Goal: Task Accomplishment & Management: Use online tool/utility

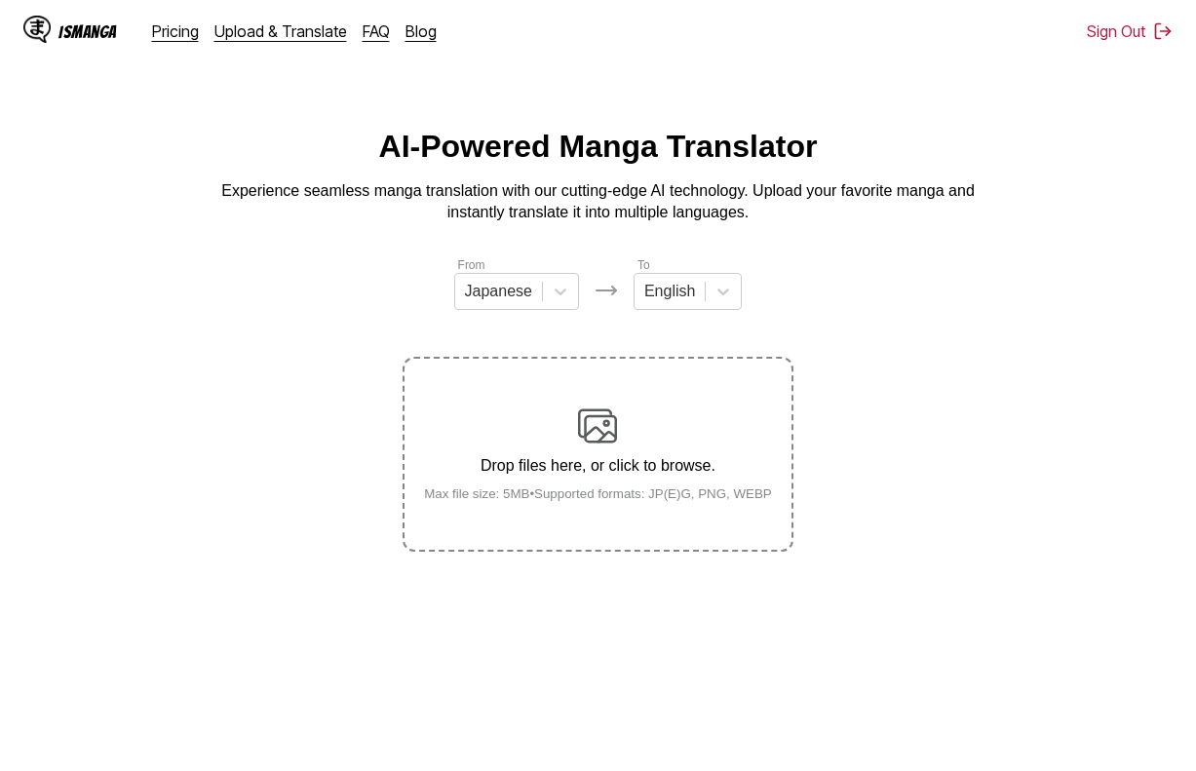
click at [694, 468] on p "Drop files here, or click to browse." at bounding box center [597, 466] width 379 height 18
click at [0, 0] on input "Drop files here, or click to browse. Max file size: 5MB • Supported formats: JP…" at bounding box center [0, 0] width 0 height 0
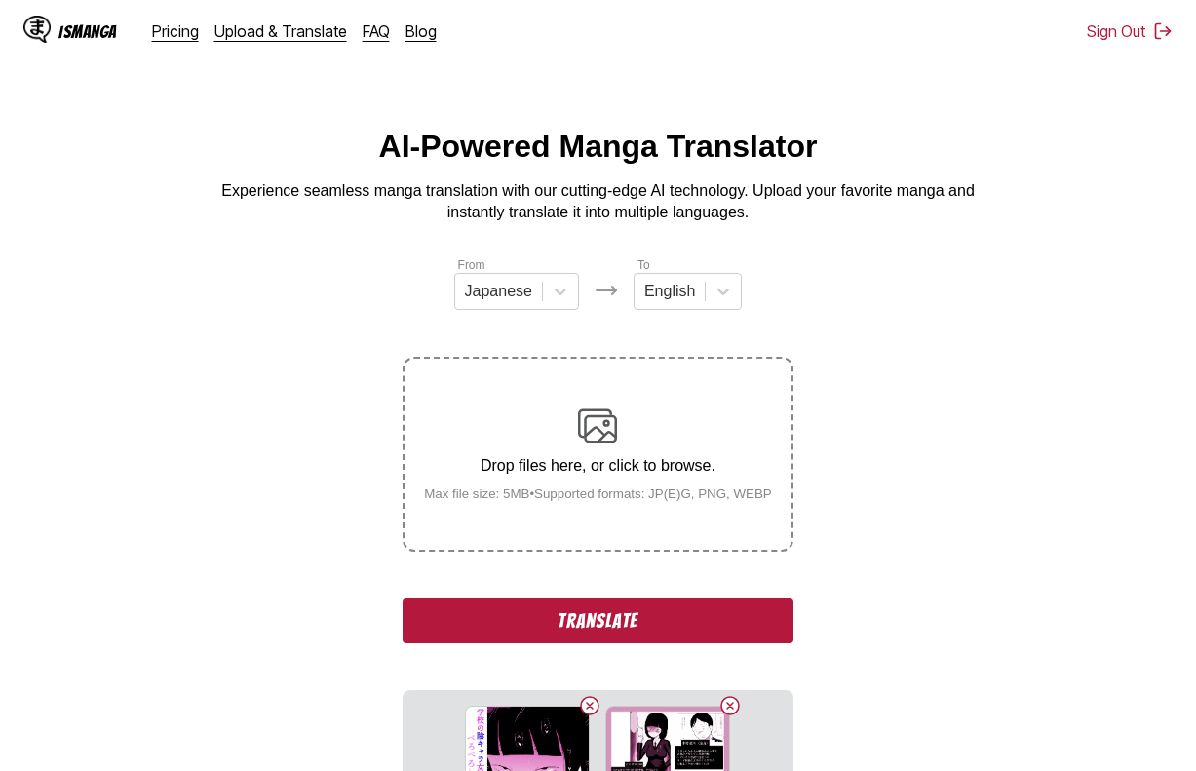
click at [659, 607] on button "Translate" at bounding box center [598, 620] width 390 height 45
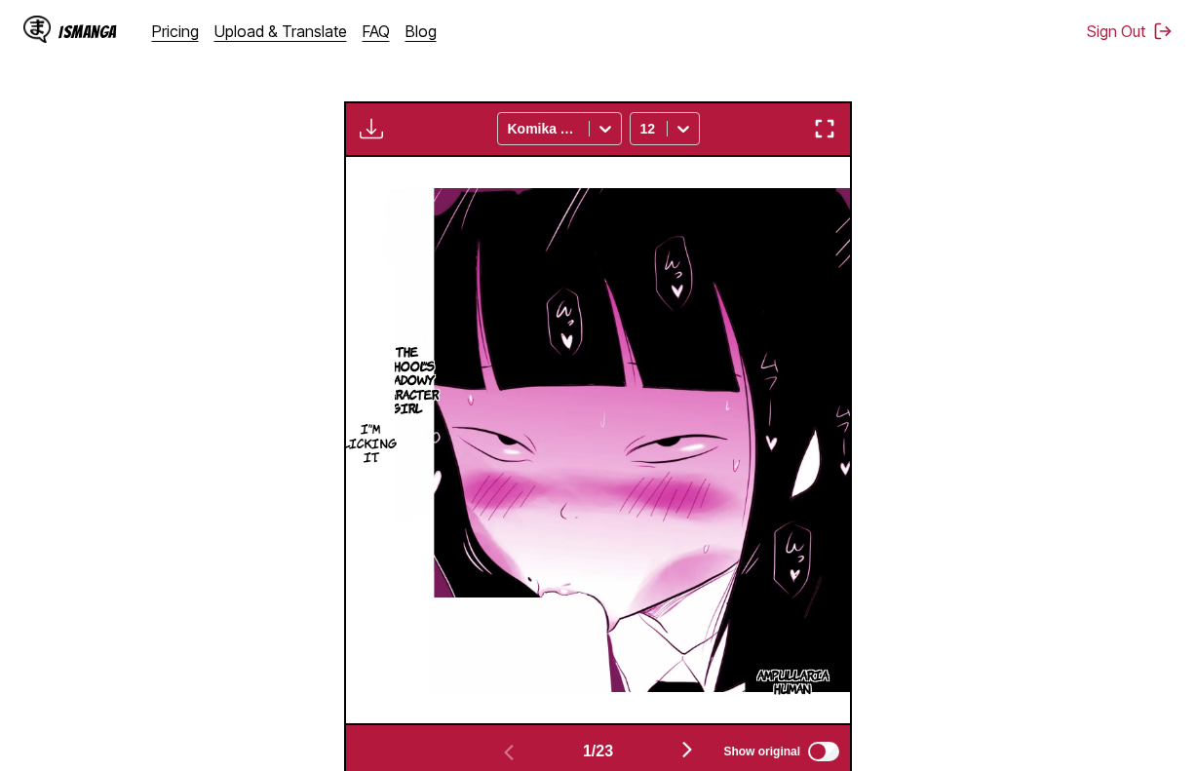
scroll to position [585, 0]
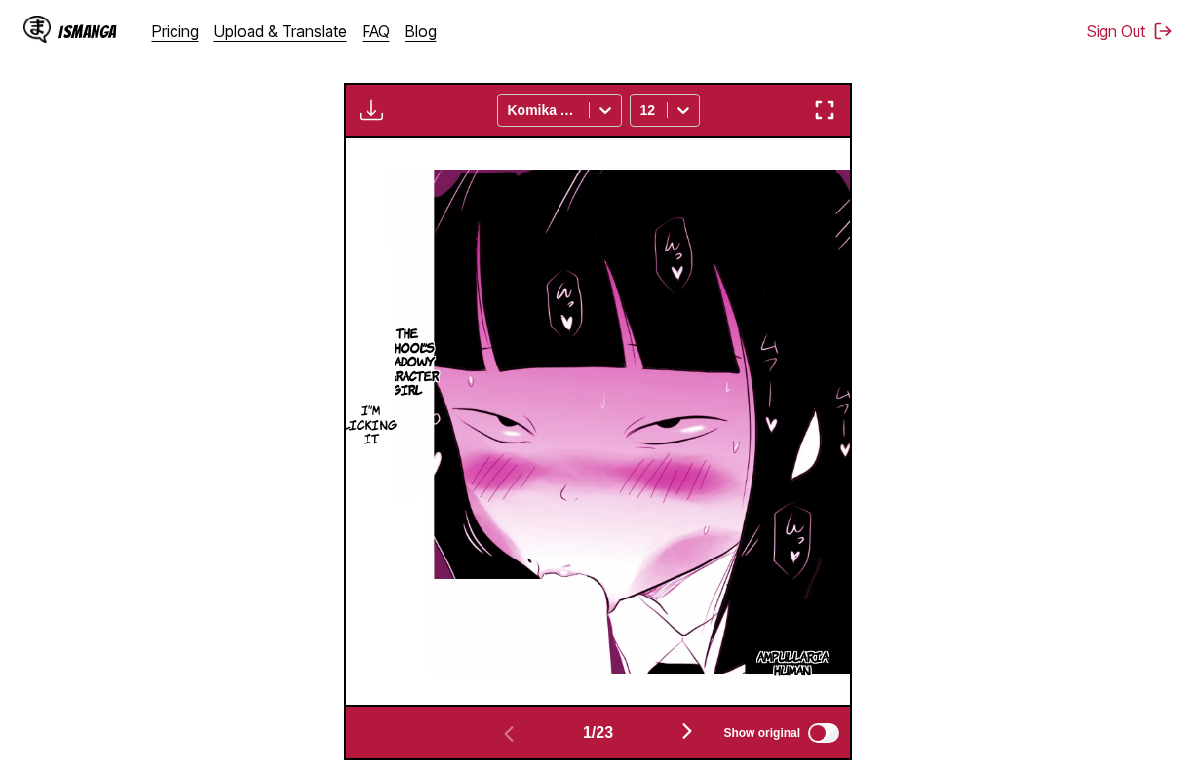
click at [931, 635] on section "From Japanese To English Drop files here, or click to browse. Max file size: 5M…" at bounding box center [598, 216] width 1165 height 1090
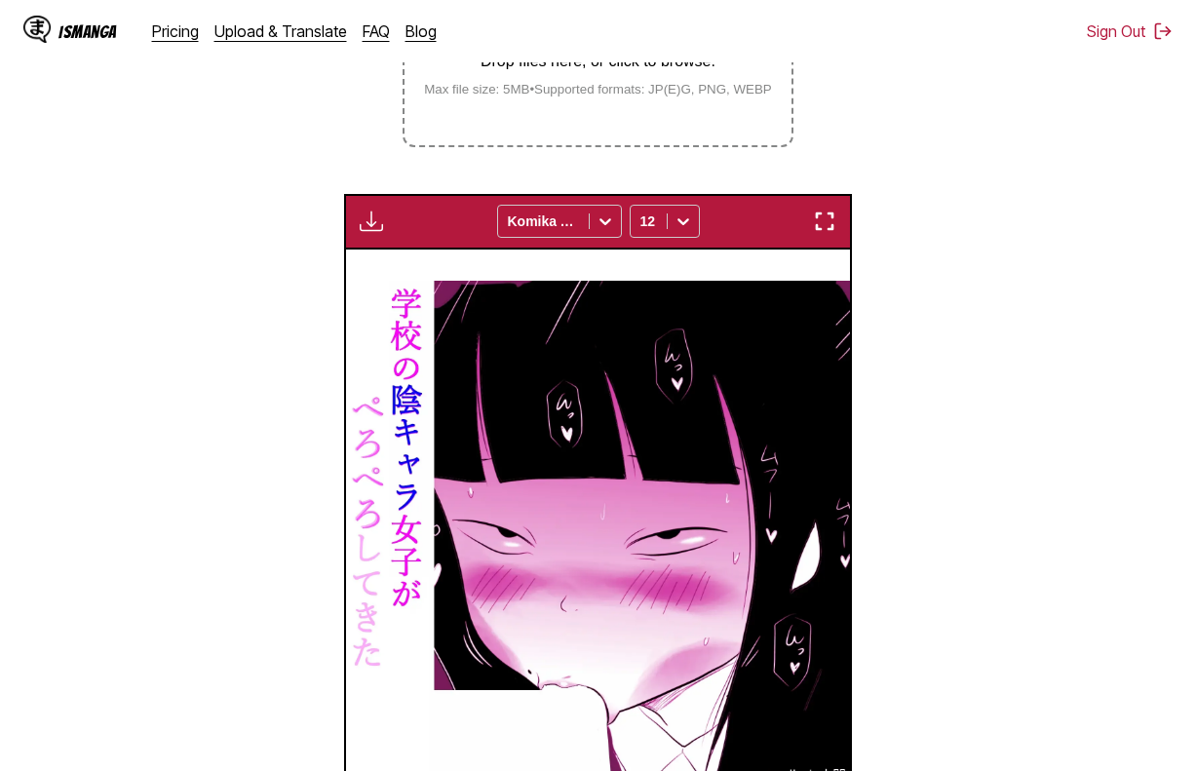
scroll to position [487, 0]
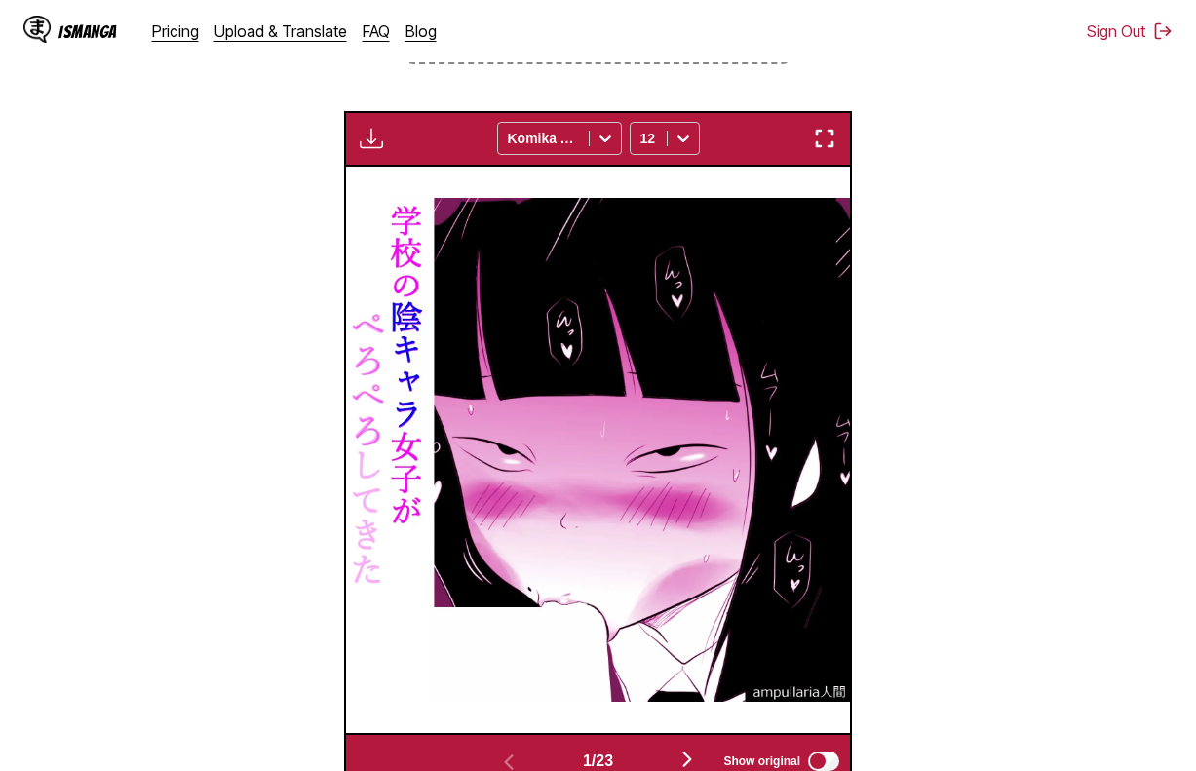
click at [816, 108] on section "From Japanese To English Drop files here, or click to browse. Max file size: 5M…" at bounding box center [598, 278] width 1165 height 1020
click at [815, 157] on div "Download Panel Download All Komika Axis 12" at bounding box center [598, 139] width 508 height 56
click at [816, 144] on img "button" at bounding box center [824, 138] width 23 height 23
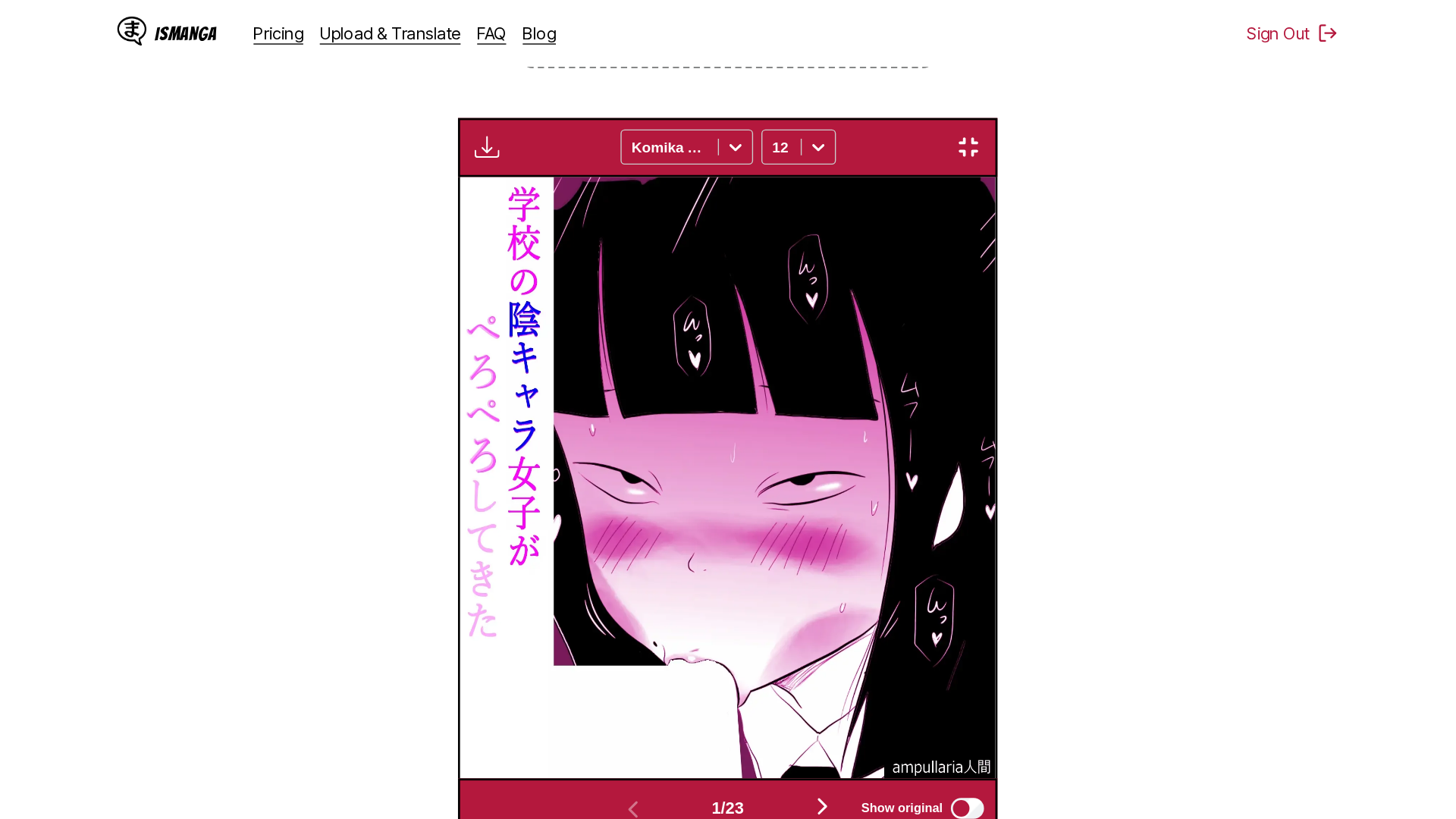
scroll to position [159, 0]
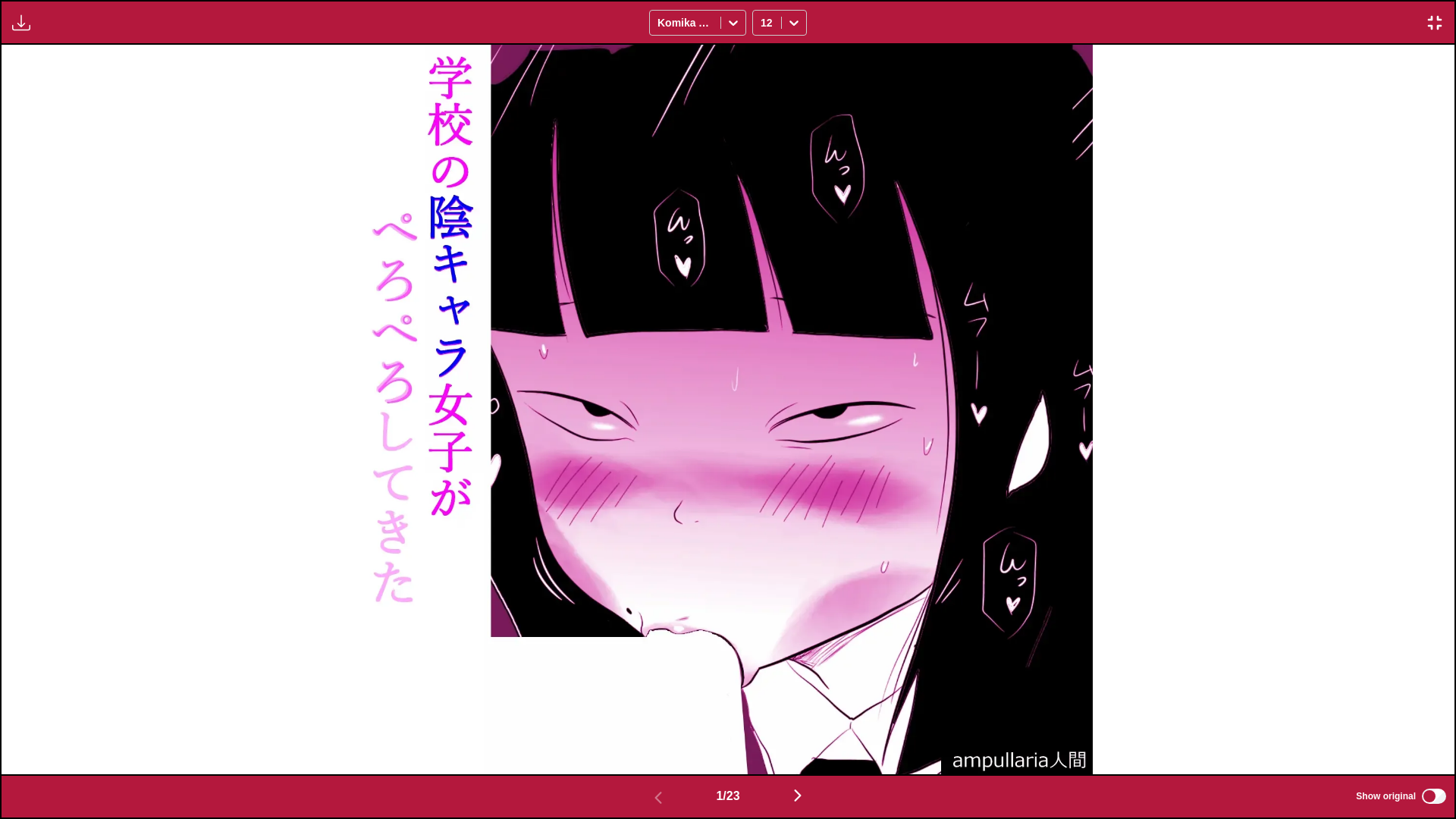
click at [30, 29] on button "button" at bounding box center [21, 23] width 27 height 19
click at [61, 45] on button "Download Panel" at bounding box center [62, 37] width 97 height 37
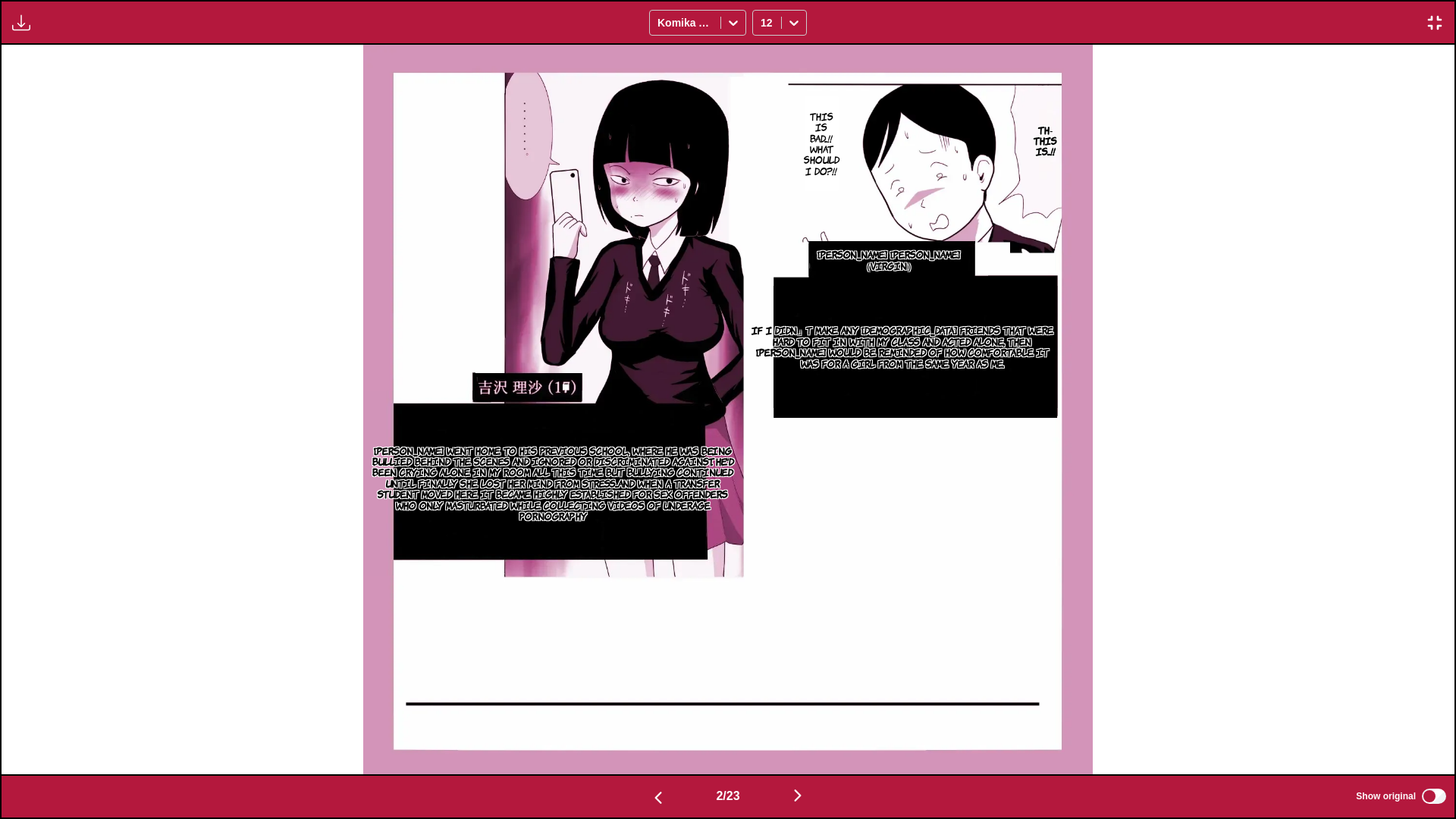
click at [899, 376] on section "If I didn」t make any male friends that were hard to fit in with my class and ac…" at bounding box center [902, 346] width 311 height 122
click at [765, 22] on div at bounding box center [767, 22] width 13 height 15
click at [780, 109] on div "10" at bounding box center [780, 101] width 54 height 23
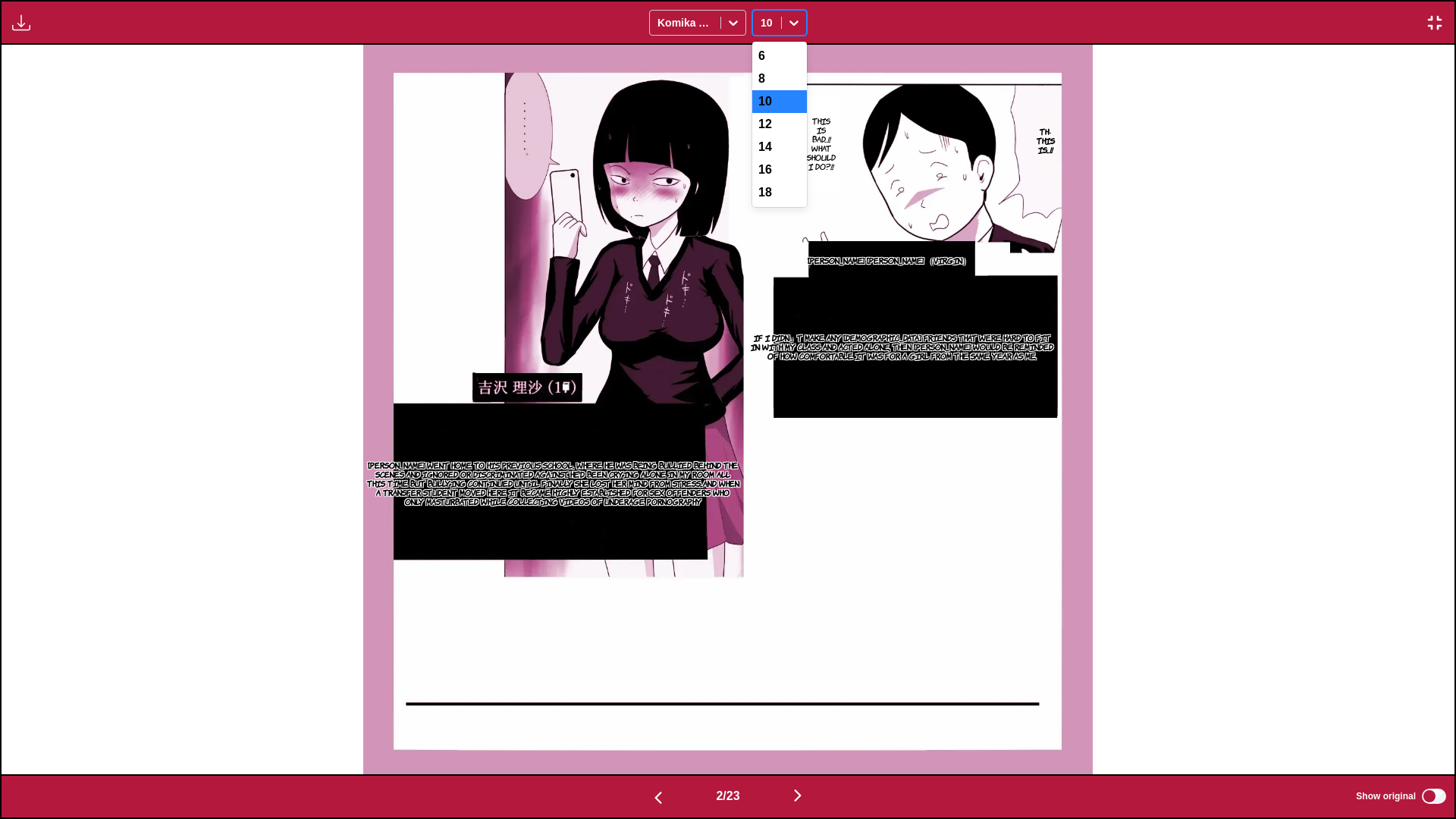
click at [779, 15] on div "10" at bounding box center [767, 23] width 28 height 21
click at [787, 61] on div "6" at bounding box center [780, 56] width 54 height 23
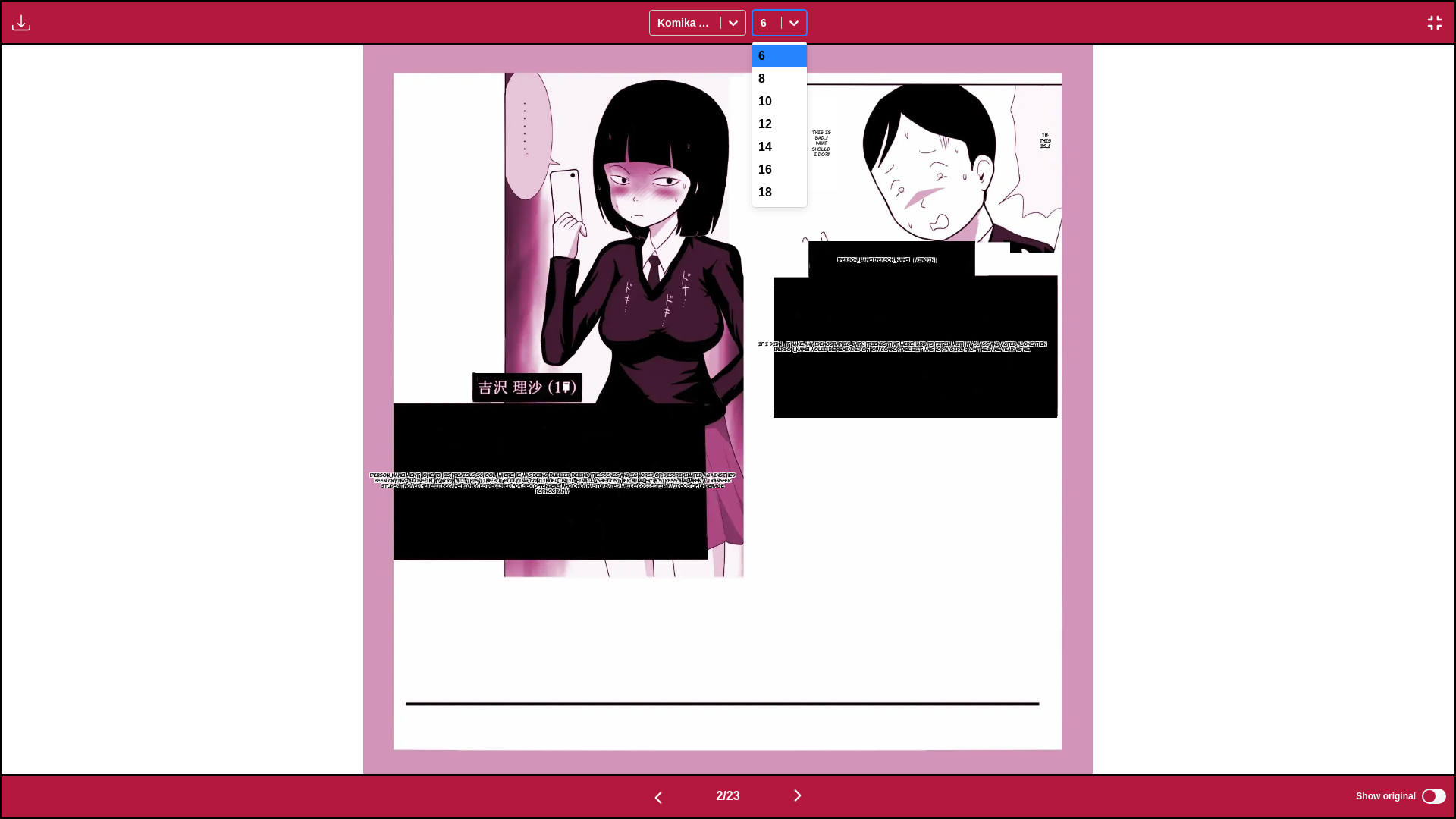
click at [787, 15] on icon at bounding box center [794, 22] width 15 height 15
click at [775, 86] on div "8" at bounding box center [780, 79] width 54 height 23
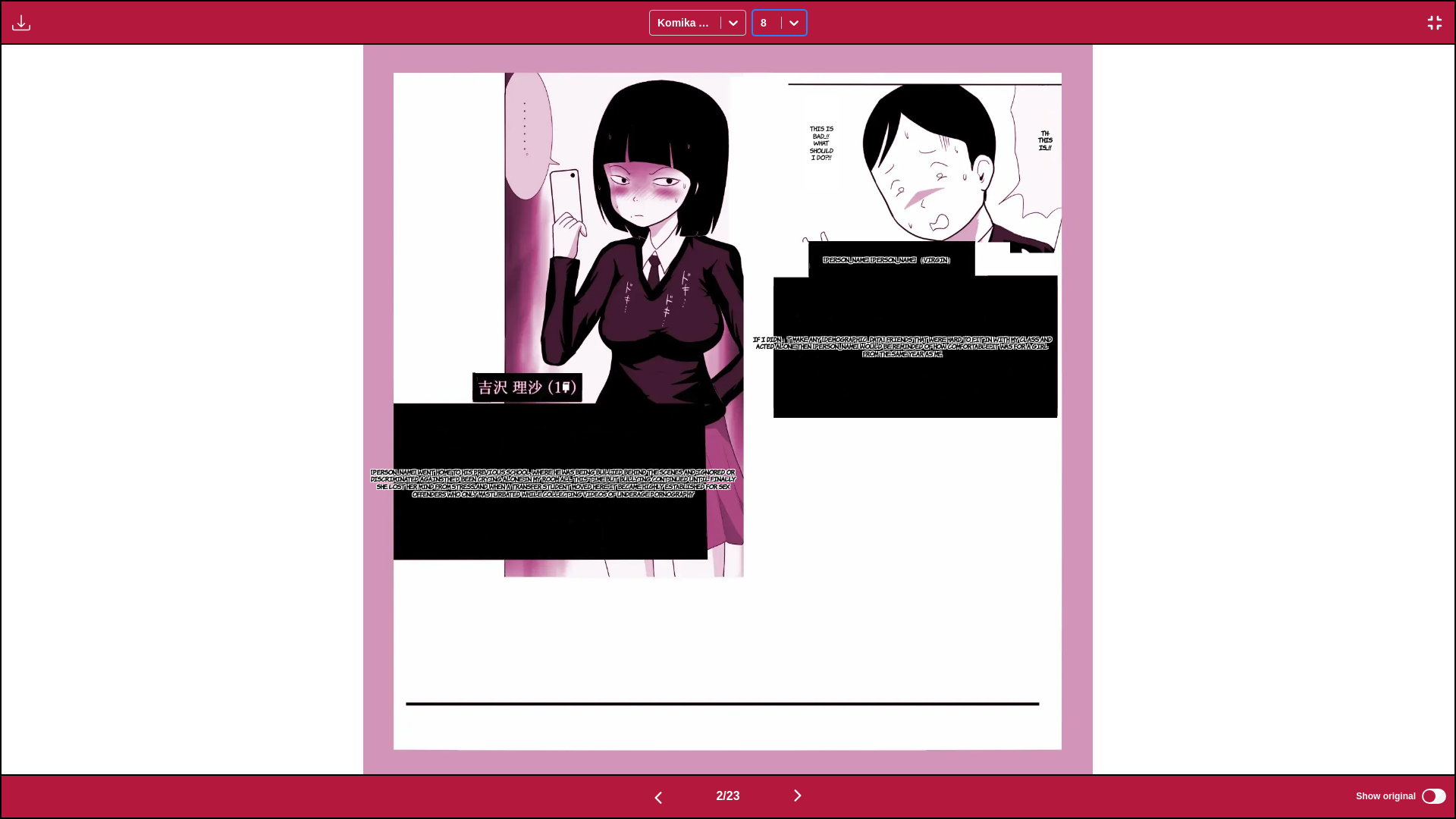
click at [787, 17] on icon at bounding box center [794, 22] width 15 height 15
click at [781, 105] on div "10" at bounding box center [780, 101] width 54 height 23
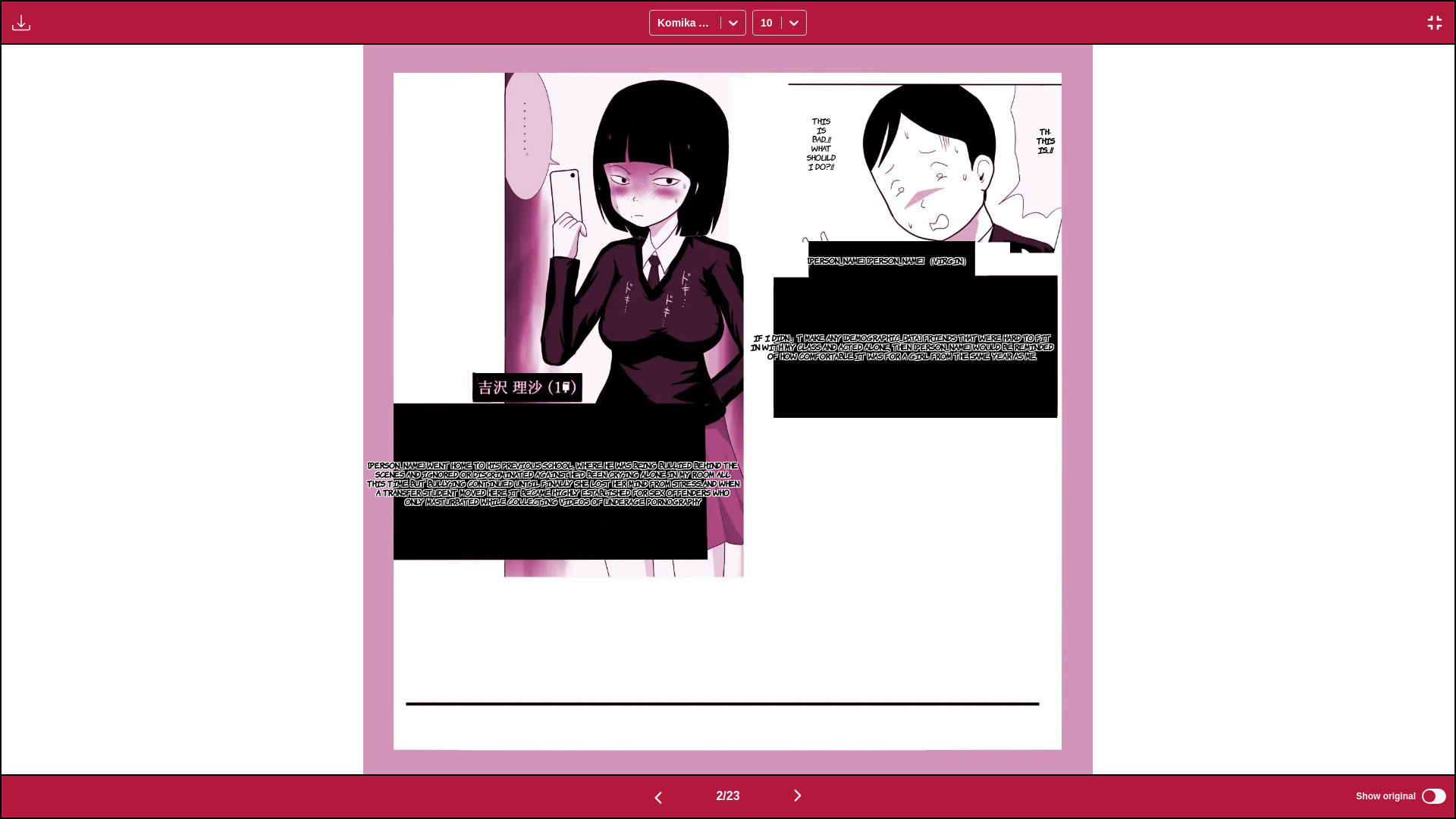
click at [571, 212] on img at bounding box center [728, 410] width 730 height 730
click at [23, 21] on img "button" at bounding box center [21, 23] width 18 height 18
click at [55, 34] on button "Download Panel" at bounding box center [62, 37] width 97 height 37
click at [433, 124] on img at bounding box center [728, 410] width 730 height 730
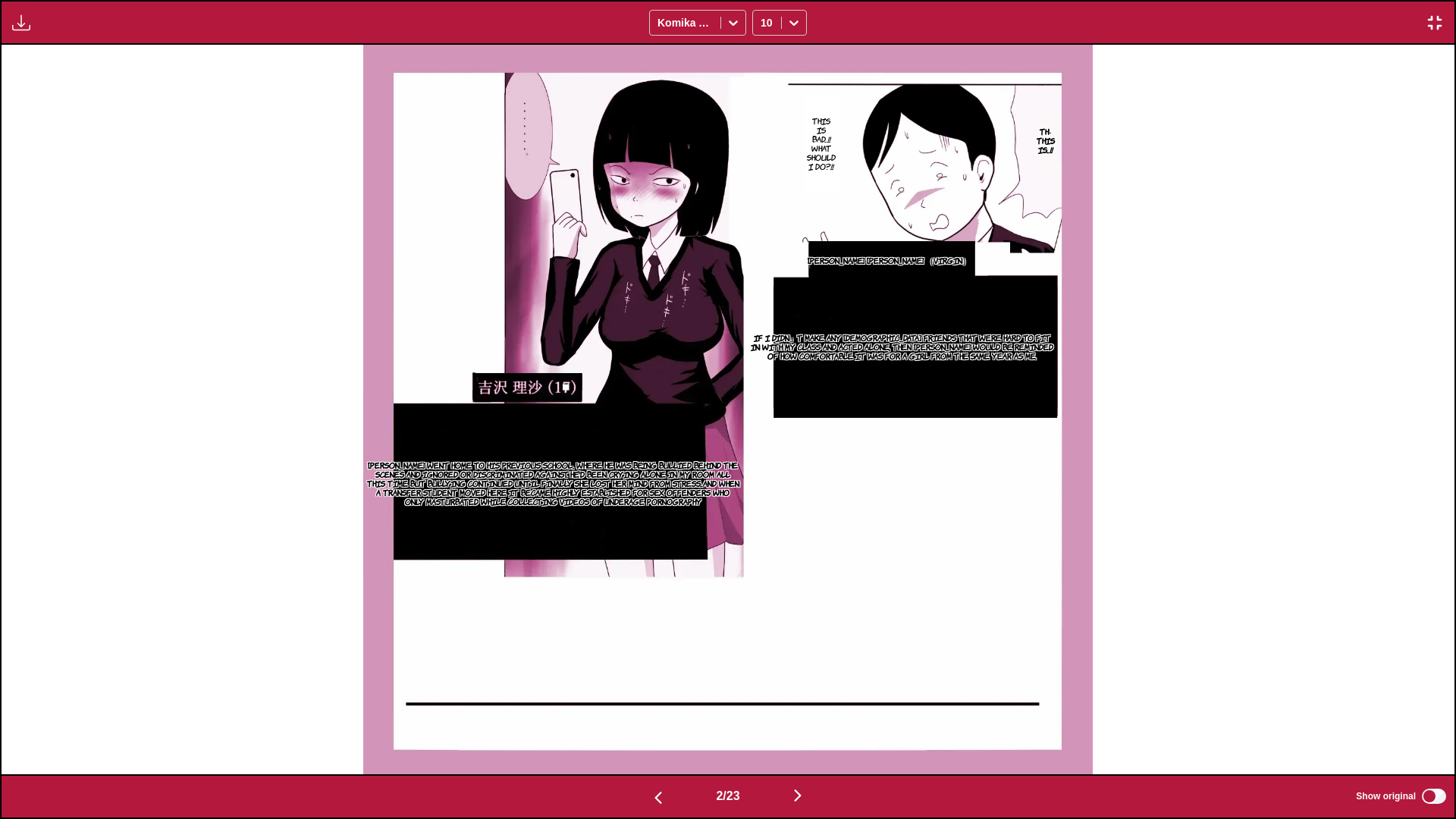
scroll to position [0, 2907]
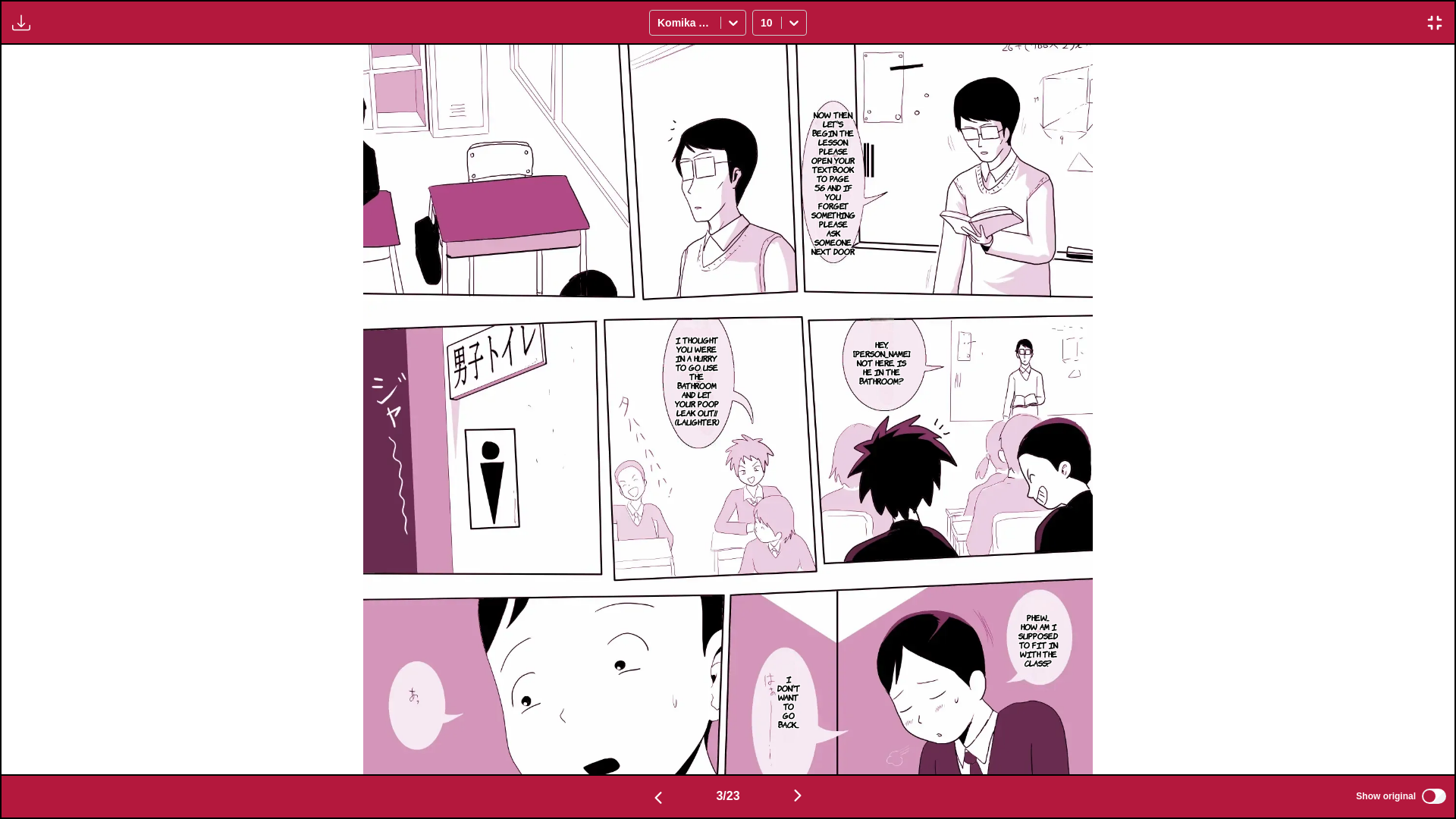
click at [1, 22] on div "Download Panel Download All Komika Axis 10" at bounding box center [728, 23] width 1456 height 45
click at [15, 22] on img "button" at bounding box center [21, 23] width 18 height 18
click at [49, 37] on button "Download Panel" at bounding box center [62, 37] width 97 height 37
click at [238, 146] on div "Now then, let's begin the lesson. Please open your textbook to page 56 and if y…" at bounding box center [728, 410] width 1453 height 730
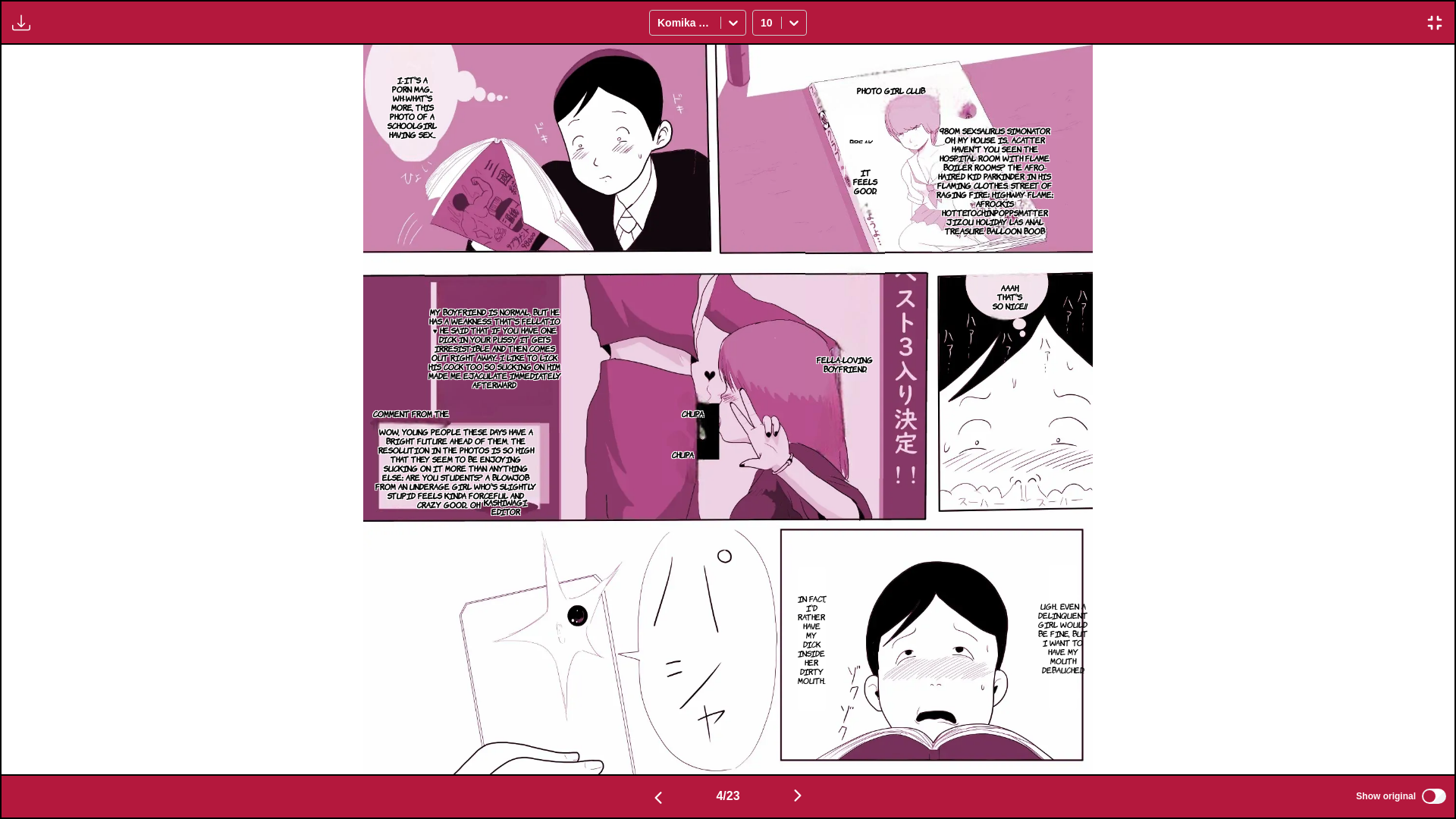
click at [218, 93] on div "Photo Girl Club Break time I-It's a porn mag... Wh-What's more, this photo of a…" at bounding box center [728, 410] width 1453 height 730
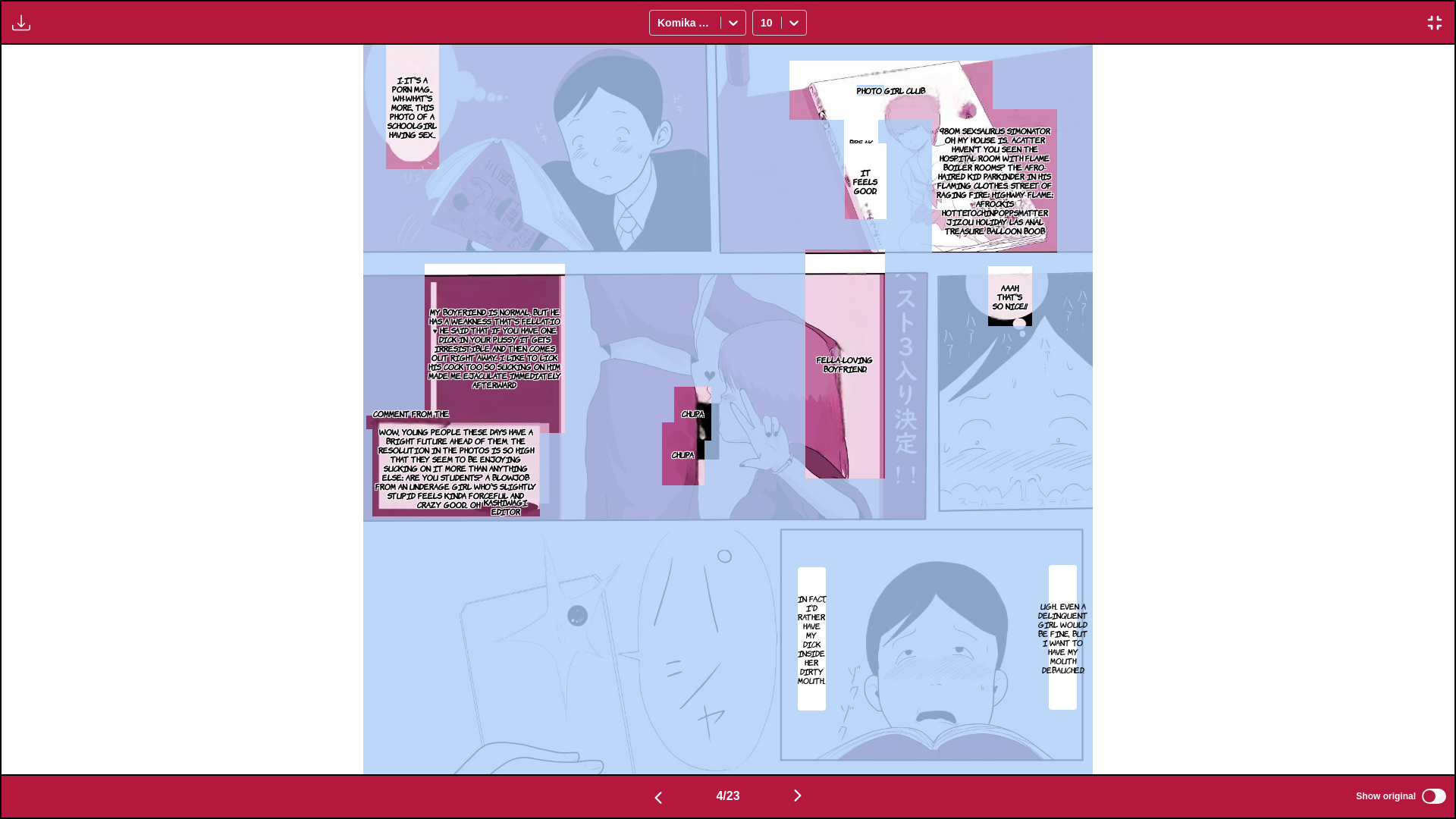
click at [218, 93] on div "Photo Girl Club Break time I-It's a porn mag... Wh-What's more, this photo of a…" at bounding box center [728, 410] width 1453 height 730
click at [236, 135] on div "Photo Girl Club Break time I-It's a porn mag... Wh-What's more, this photo of a…" at bounding box center [728, 410] width 1453 height 730
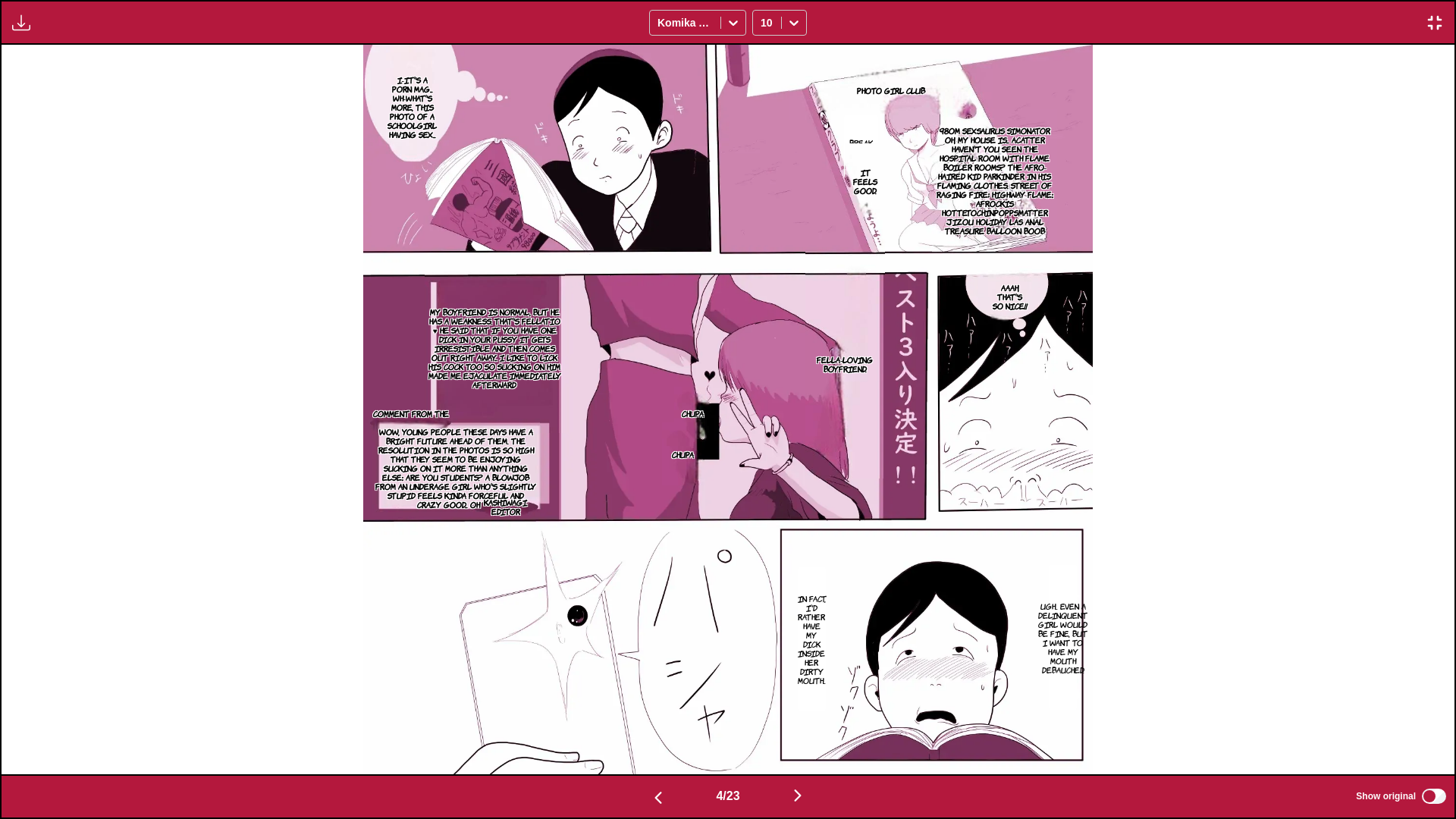
click at [28, 36] on div "Download Panel Download All Komika Axis 10" at bounding box center [728, 23] width 1456 height 45
click at [20, 27] on img "button" at bounding box center [21, 23] width 18 height 18
click at [49, 43] on button "Download Panel" at bounding box center [62, 37] width 97 height 37
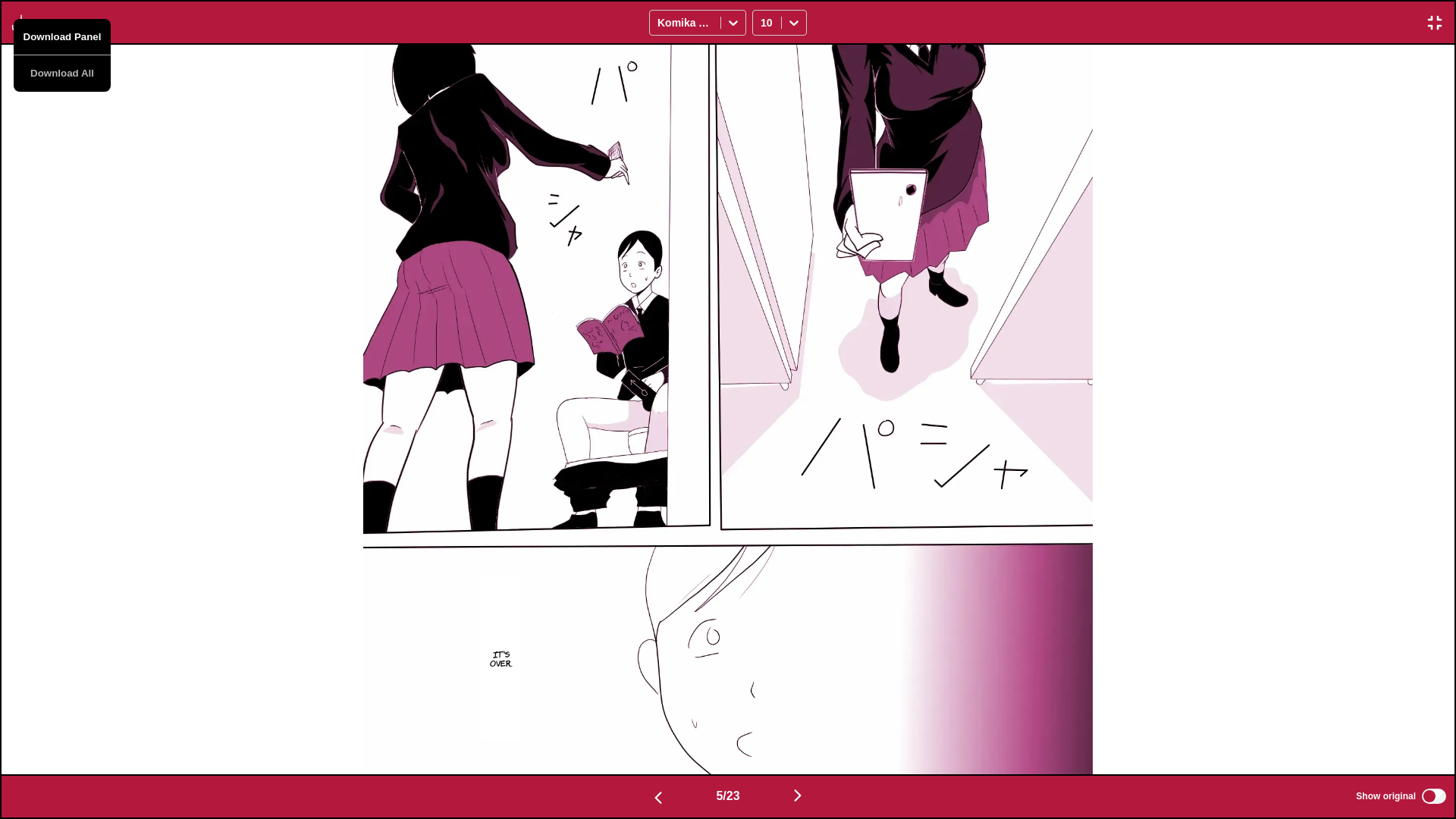
click at [53, 43] on button "Download Panel" at bounding box center [62, 37] width 97 height 37
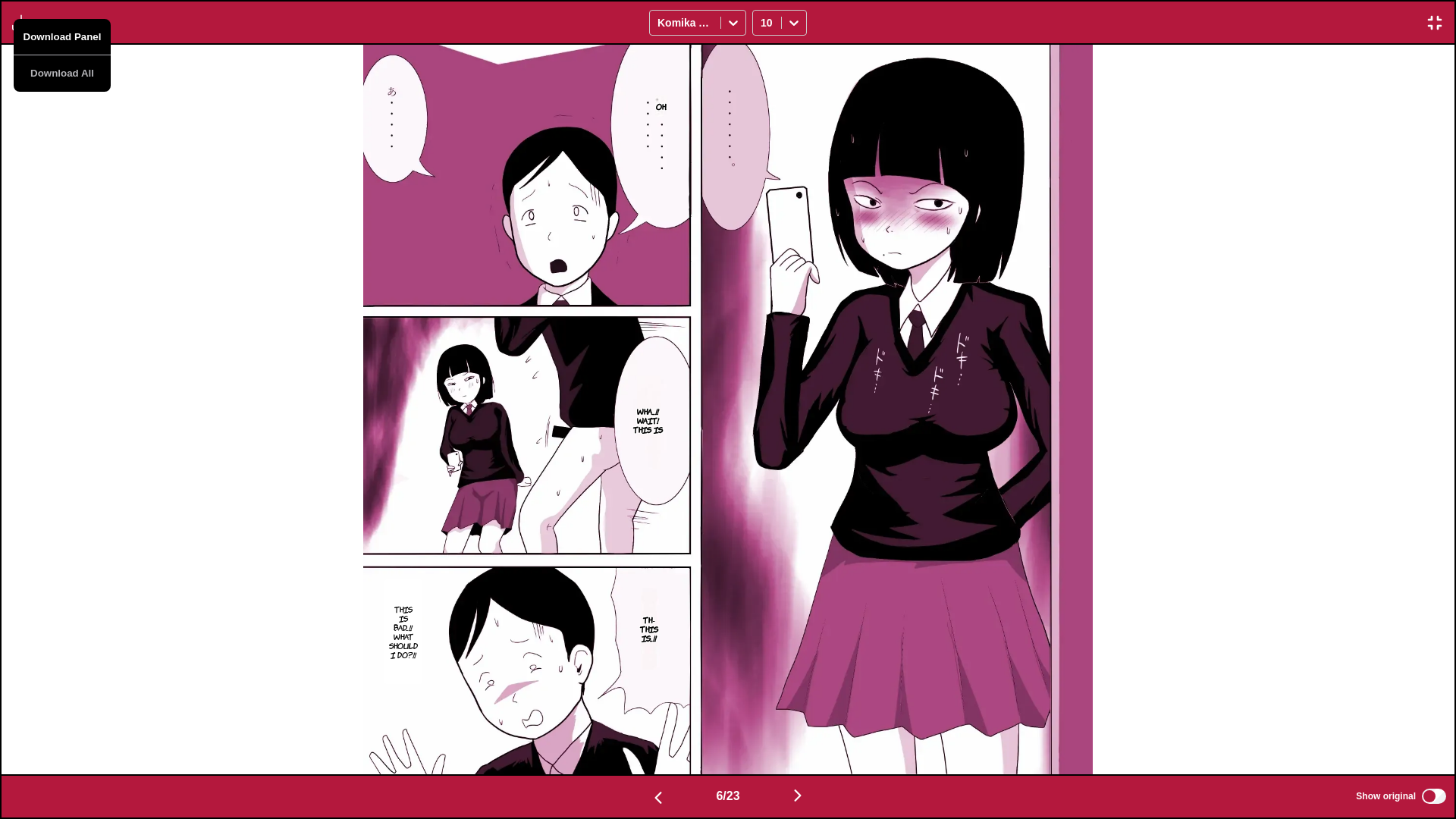
click at [53, 43] on button "Download Panel" at bounding box center [62, 37] width 97 height 37
click at [332, 165] on div "Oh. Wha...!! Wait! This is Th-This is...!! This is bad...!! What should I do?!!" at bounding box center [728, 410] width 1453 height 730
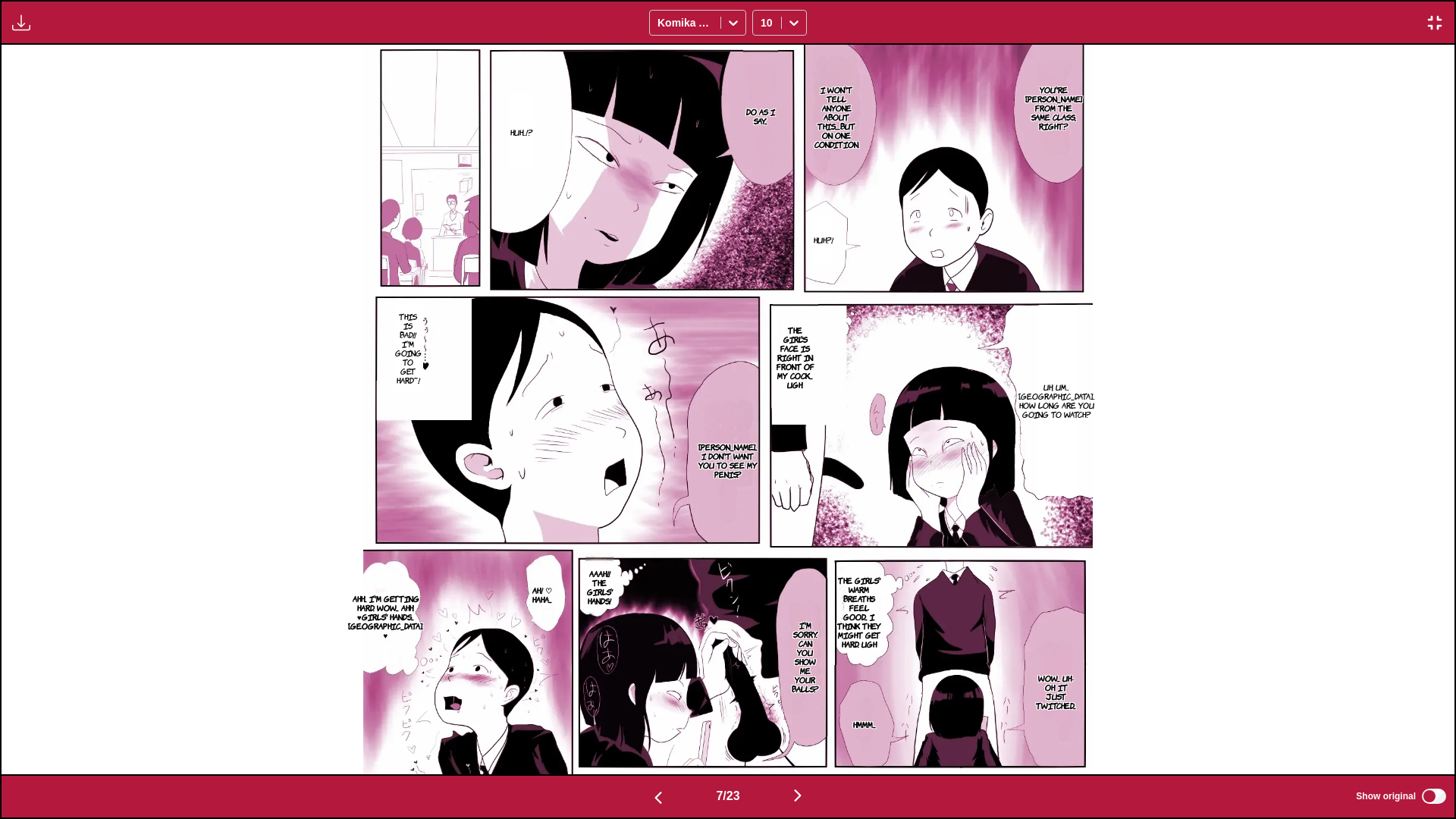
click at [930, 16] on img "button" at bounding box center [1434, 23] width 18 height 18
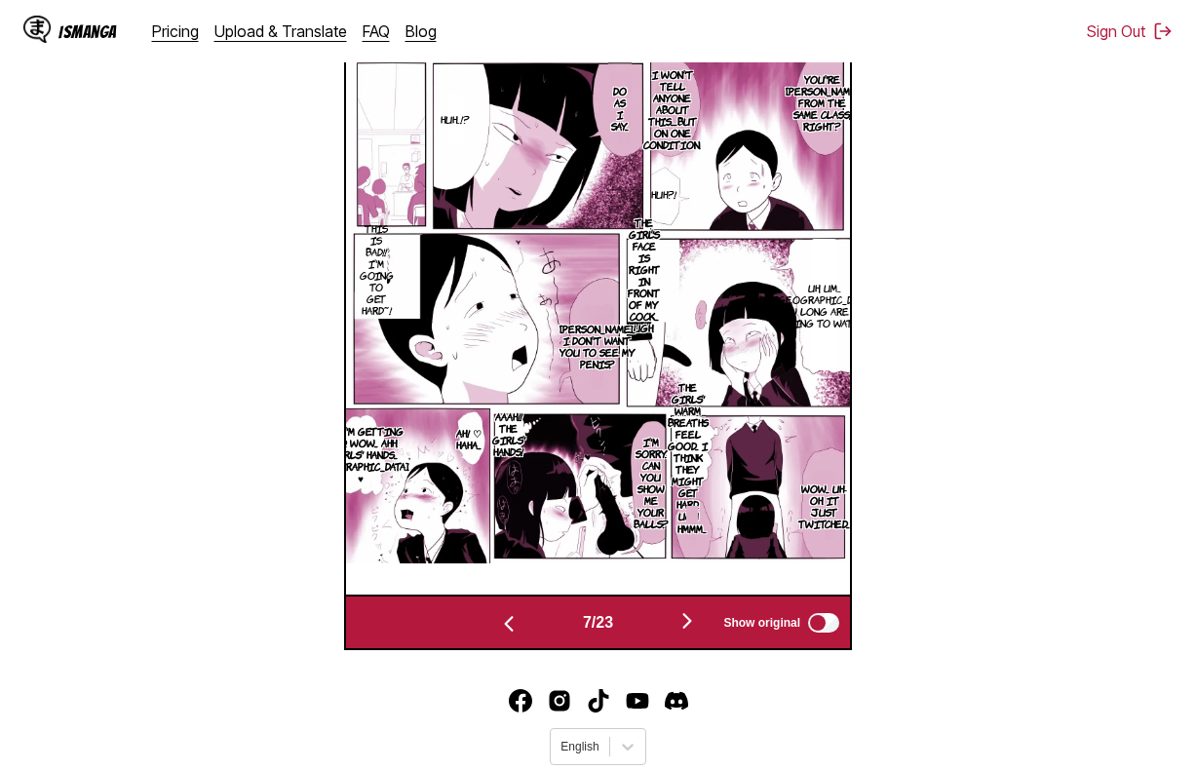
scroll to position [689, 0]
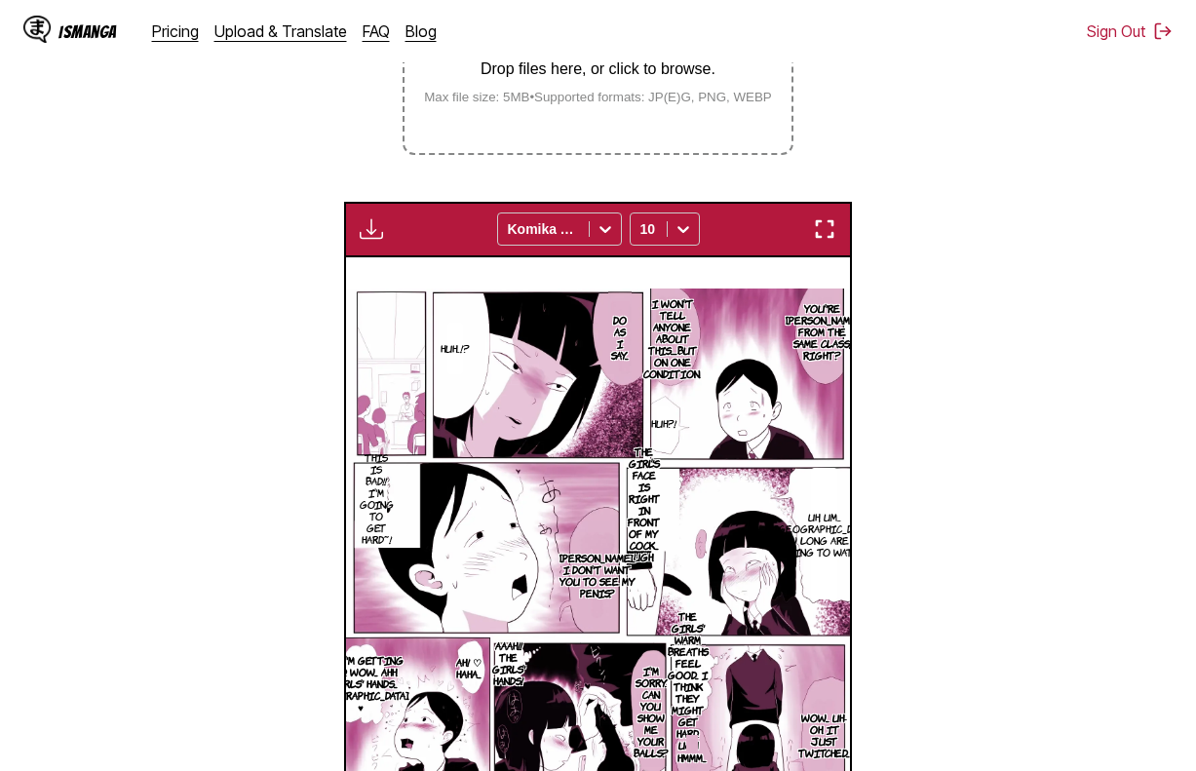
drag, startPoint x: 833, startPoint y: 236, endPoint x: 1144, endPoint y: 513, distance: 416.3
click at [831, 236] on img "button" at bounding box center [824, 228] width 23 height 23
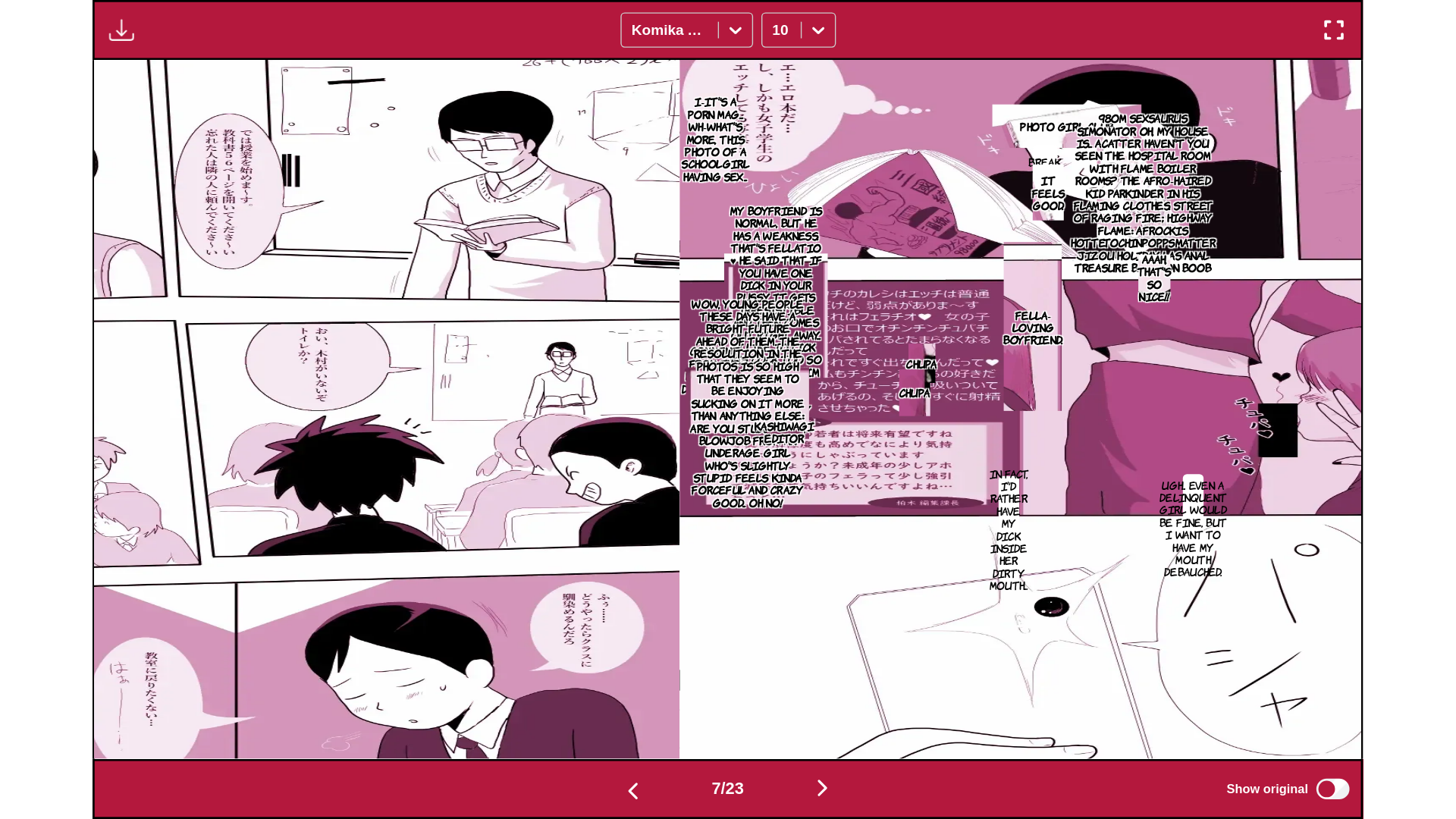
scroll to position [0, 8720]
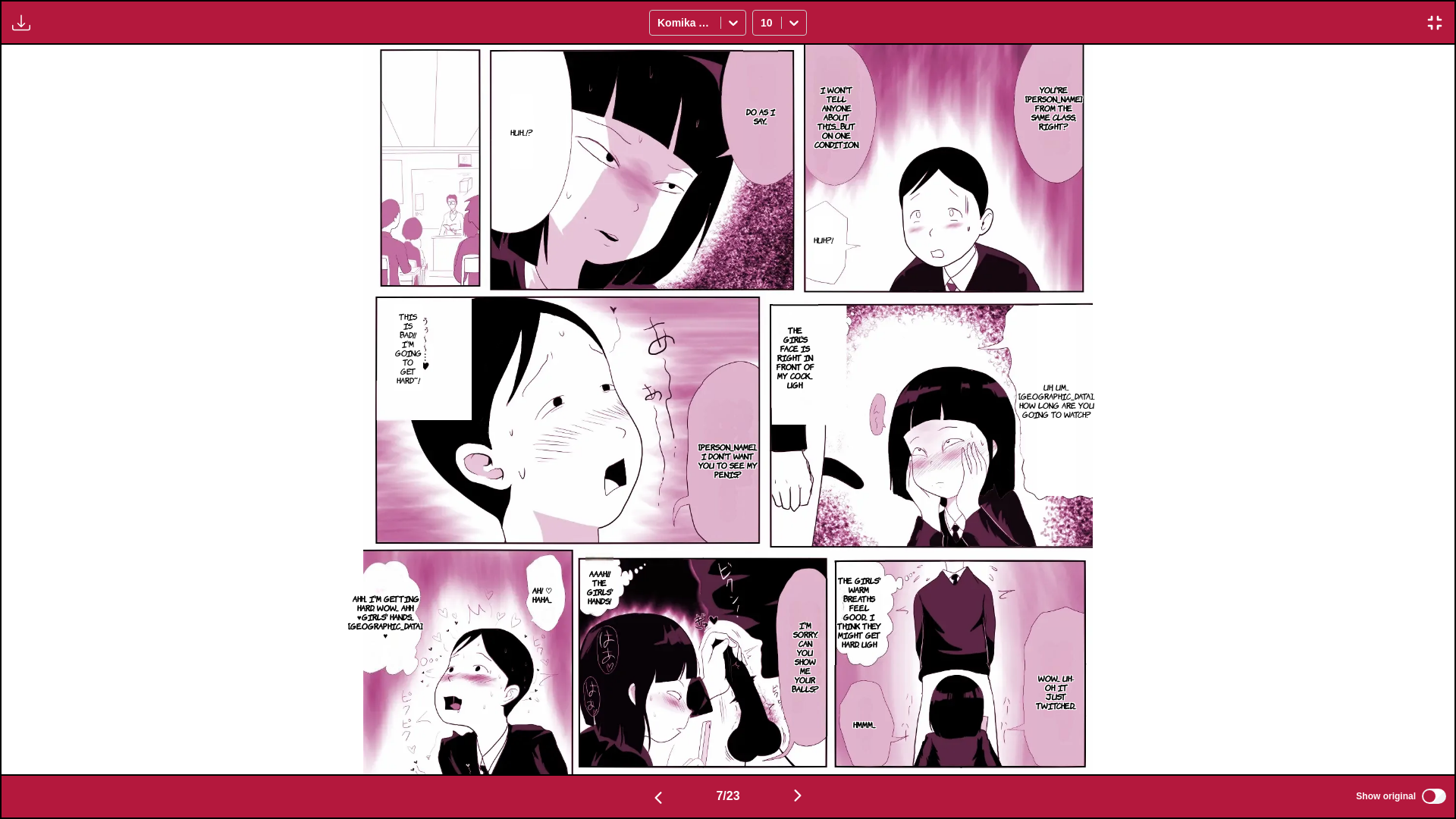
click at [21, 25] on img "button" at bounding box center [21, 23] width 18 height 18
click at [44, 41] on button "Download Panel" at bounding box center [62, 37] width 97 height 37
click at [342, 233] on div "You're kimurakun from the same class, right? I won't tell anyone about this....…" at bounding box center [728, 410] width 1453 height 730
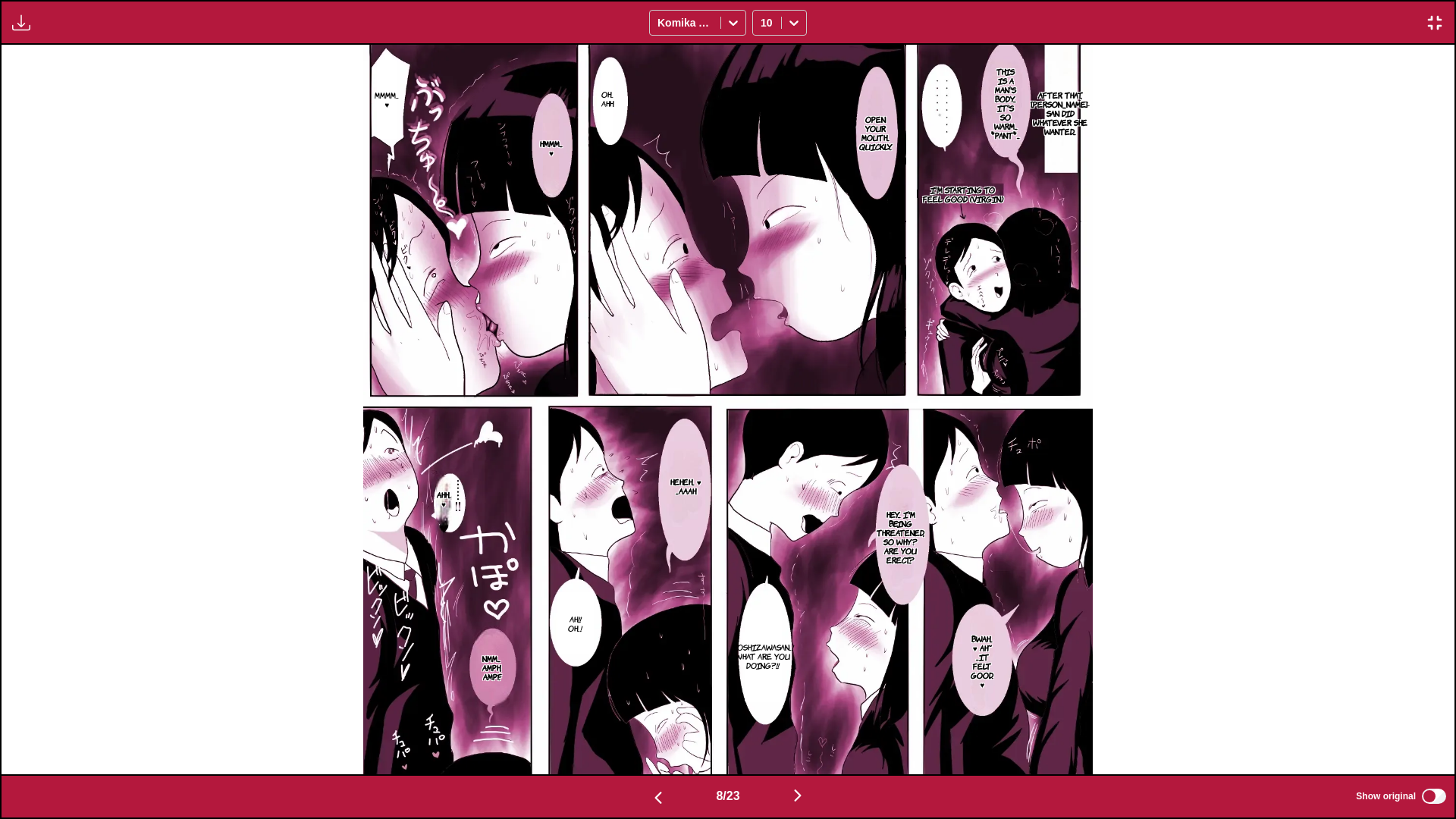
click at [43, 22] on div "Preparing... Download All Komika Axis 10" at bounding box center [728, 23] width 1456 height 45
click at [22, 21] on img "button" at bounding box center [21, 23] width 18 height 18
click at [61, 34] on button "Download Panel" at bounding box center [62, 37] width 97 height 37
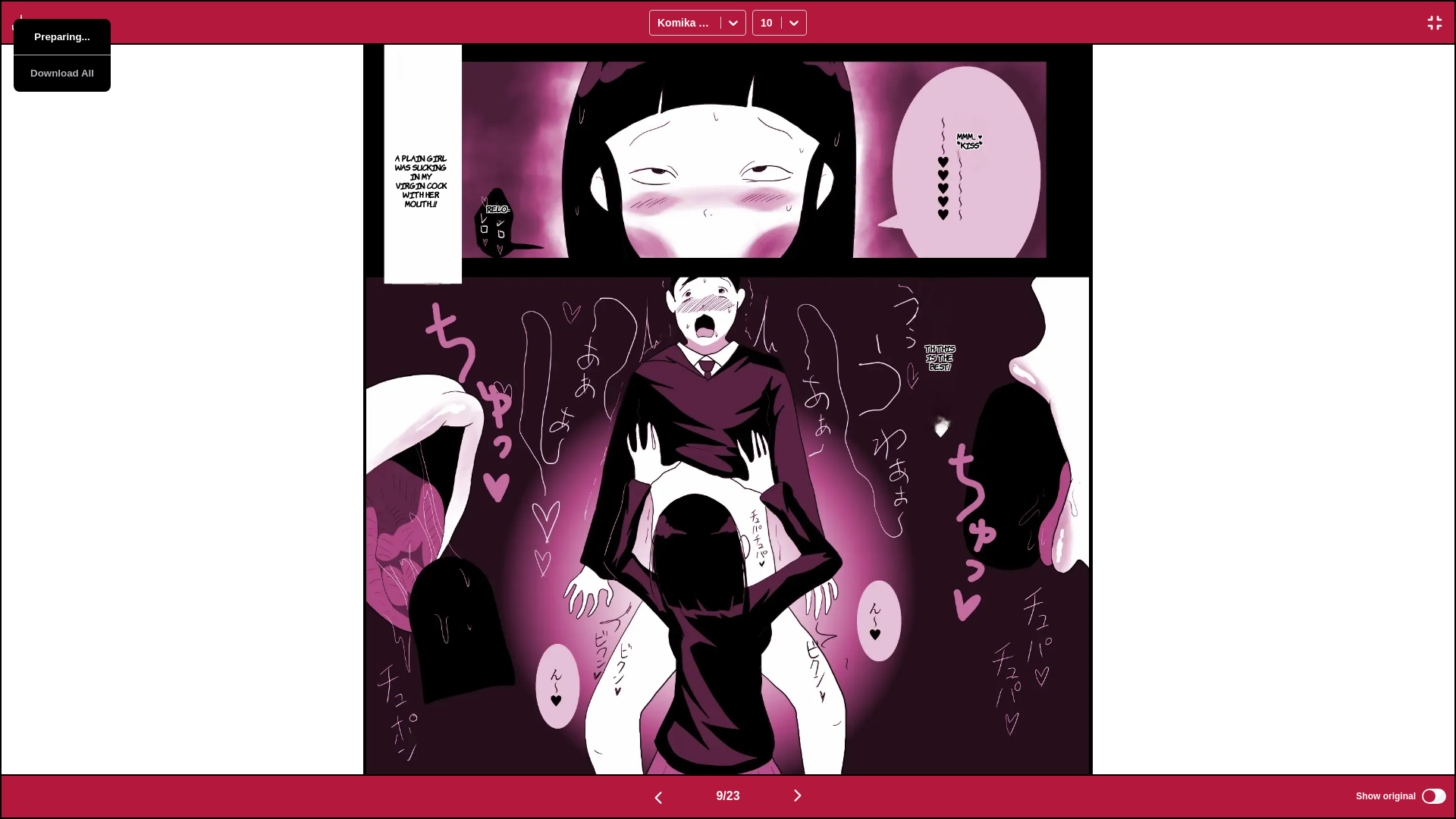
click at [44, 30] on button "Preparing..." at bounding box center [62, 37] width 97 height 37
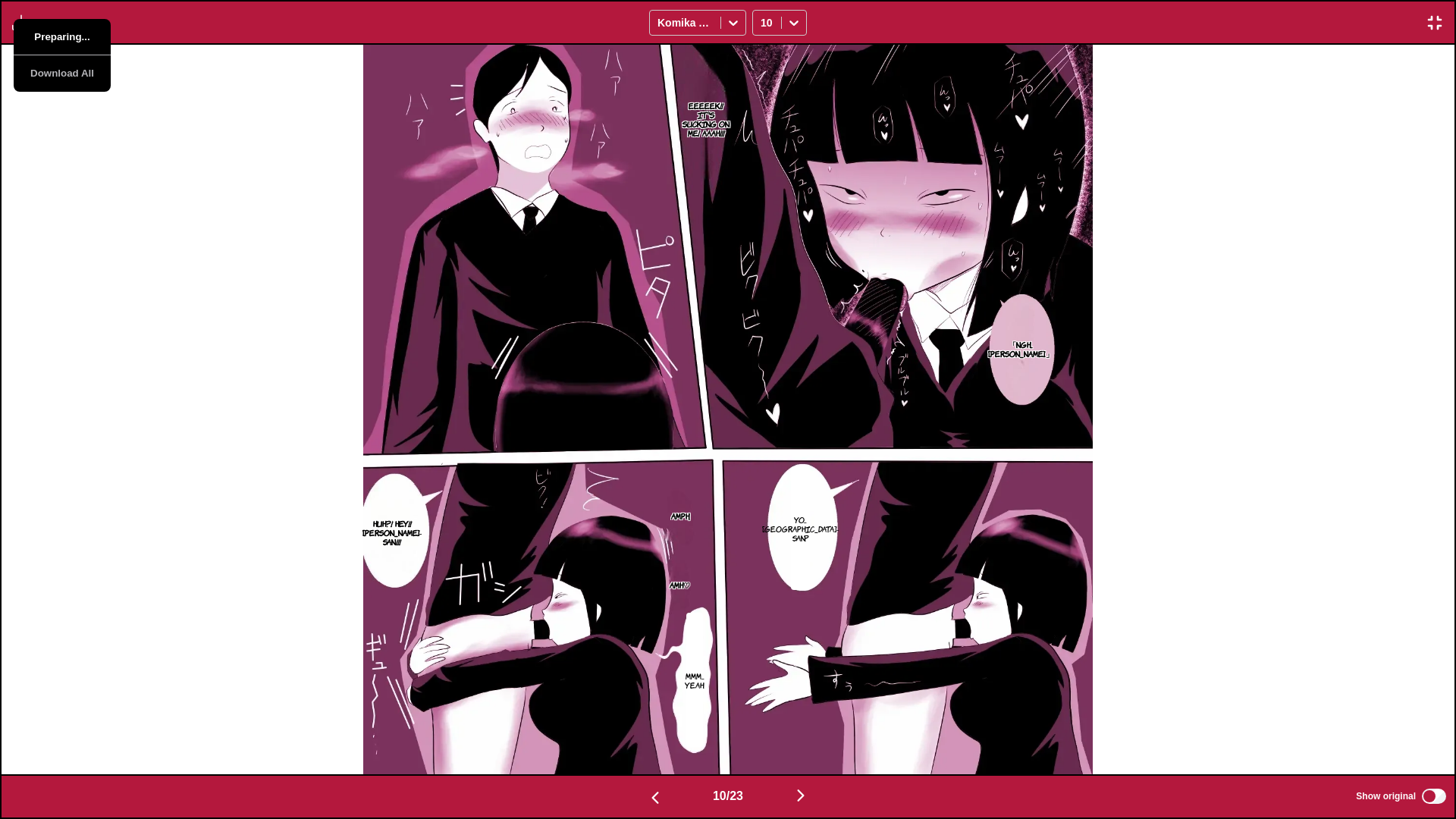
click at [44, 30] on button "Preparing..." at bounding box center [62, 37] width 97 height 37
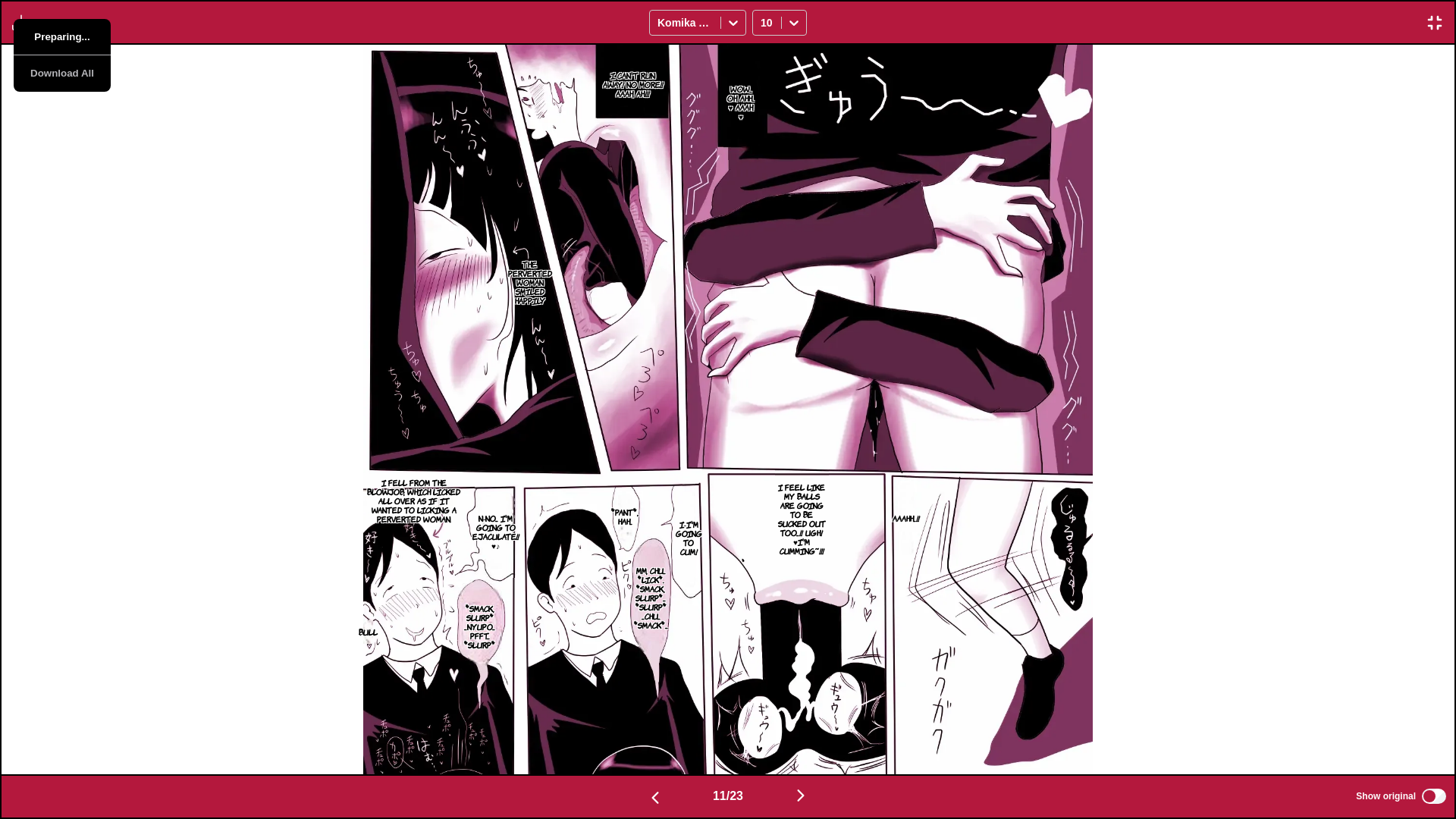
click at [44, 30] on button "Preparing..." at bounding box center [62, 37] width 97 height 37
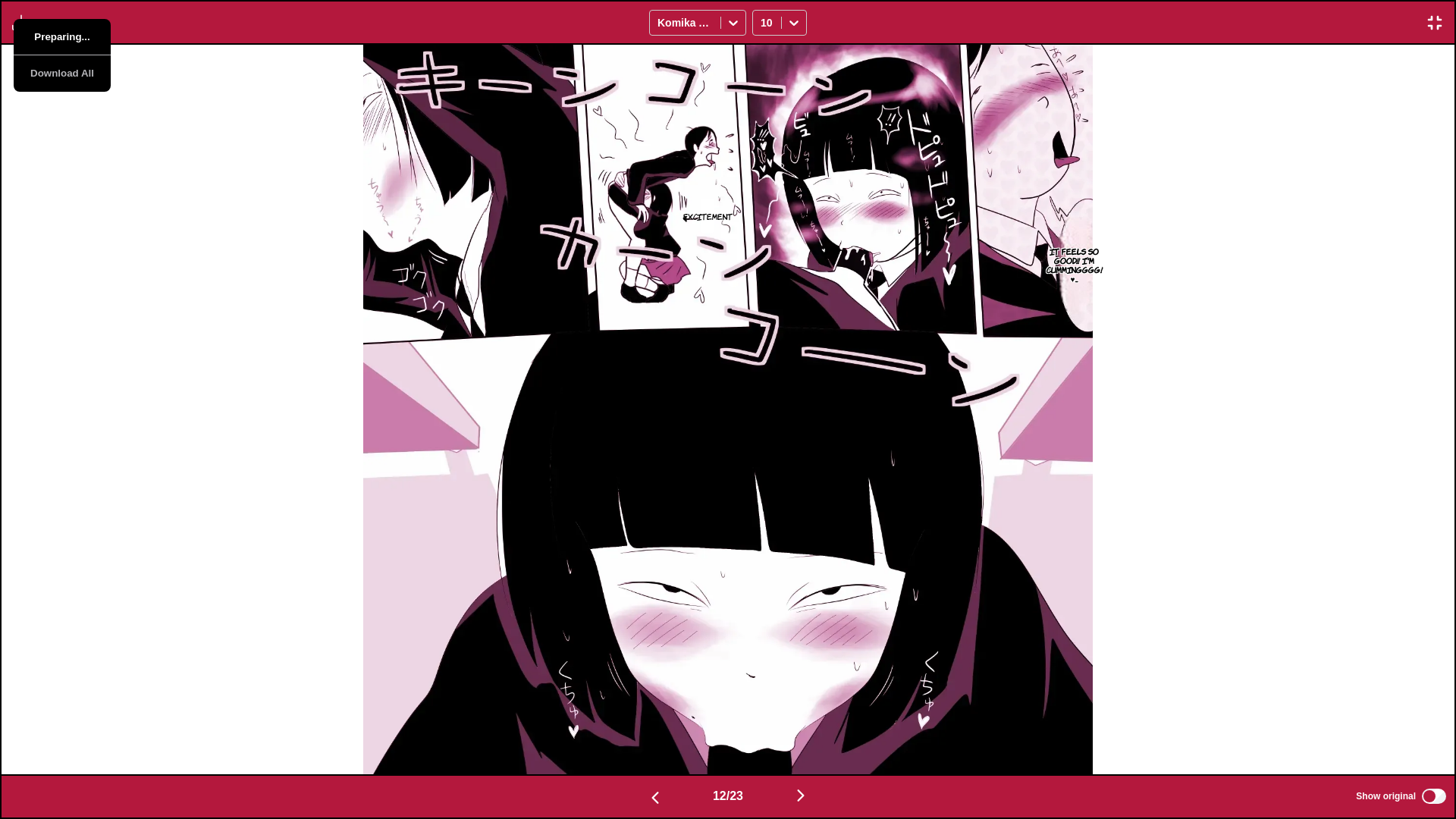
click at [44, 30] on button "Preparing..." at bounding box center [62, 37] width 97 height 37
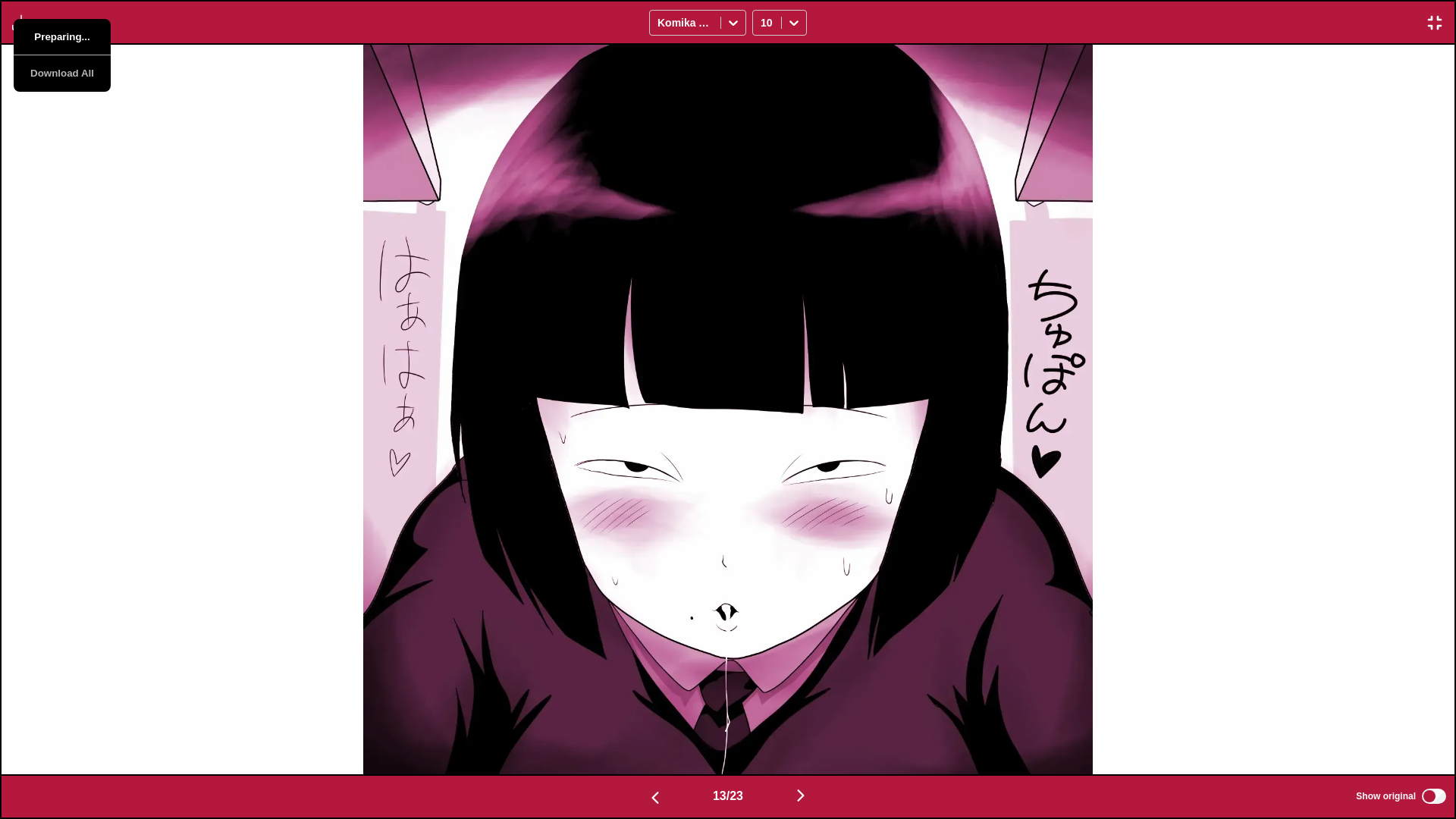
click at [44, 30] on button "Preparing..." at bounding box center [62, 37] width 97 height 37
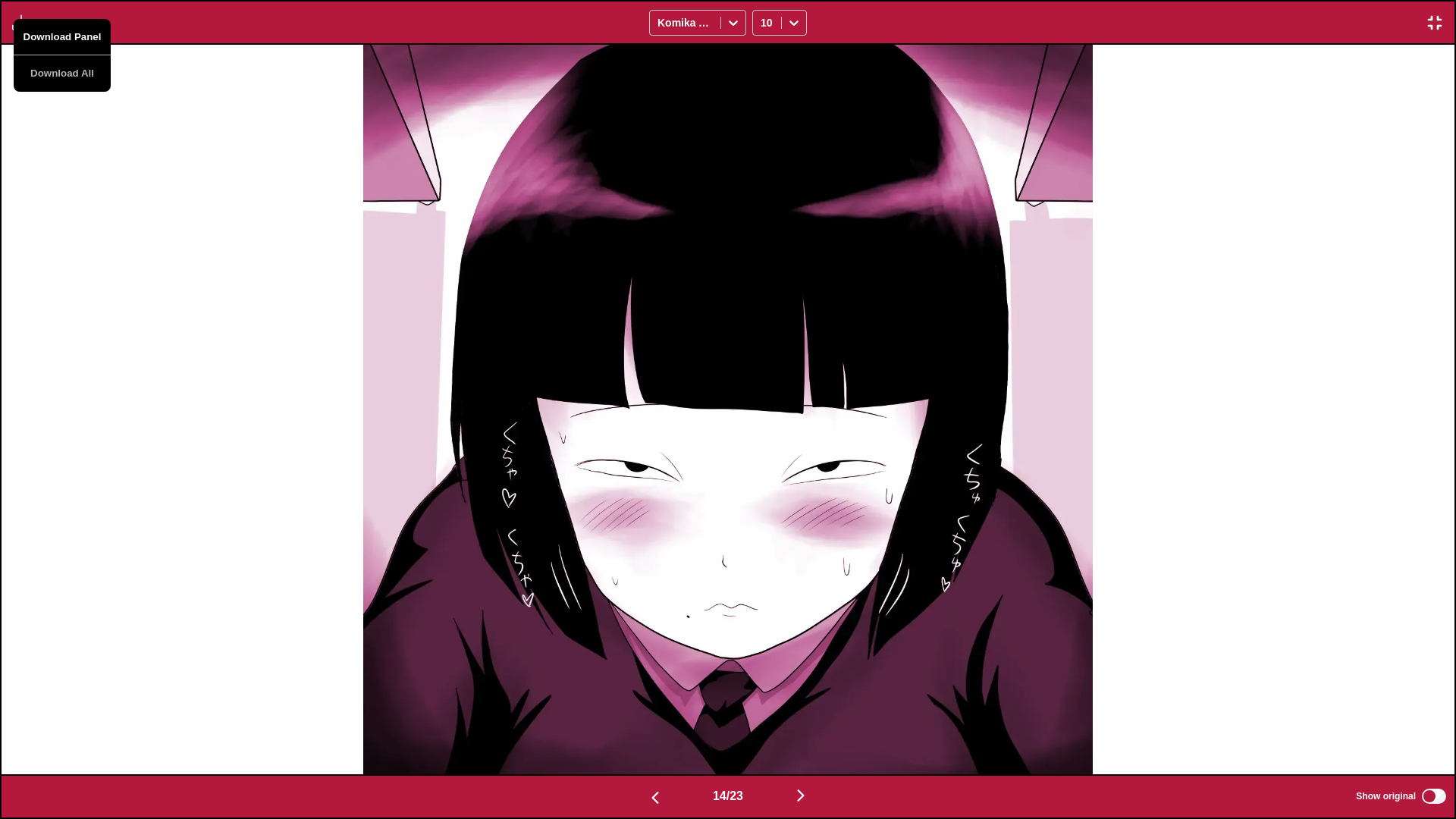
click at [44, 30] on button "Download Panel" at bounding box center [62, 37] width 97 height 37
drag, startPoint x: 237, startPoint y: 50, endPoint x: 148, endPoint y: 36, distance: 90.1
click at [237, 50] on div at bounding box center [728, 410] width 1453 height 730
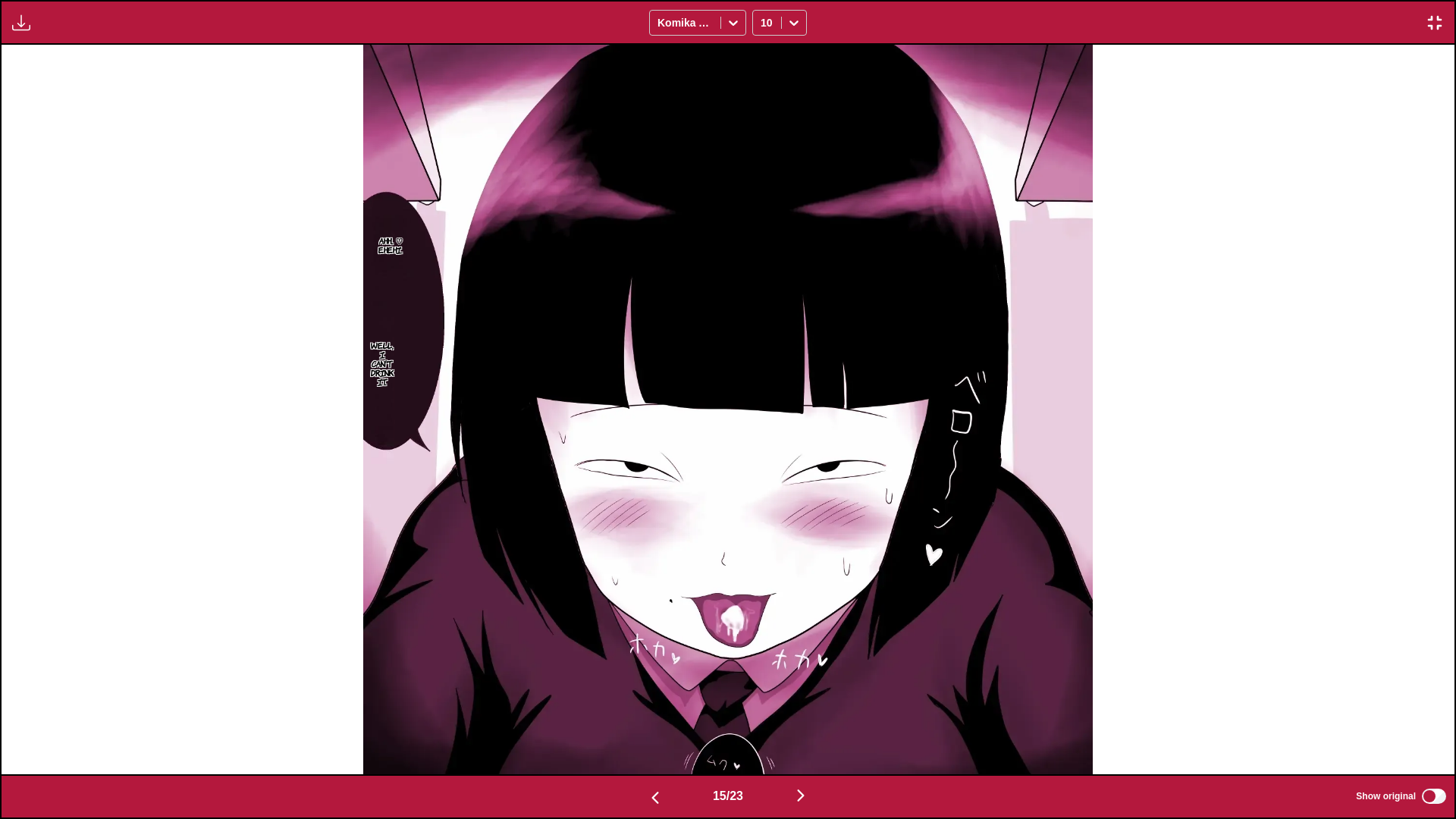
click at [15, 15] on img "button" at bounding box center [21, 23] width 18 height 18
click at [75, 28] on button "Download Panel" at bounding box center [62, 37] width 97 height 37
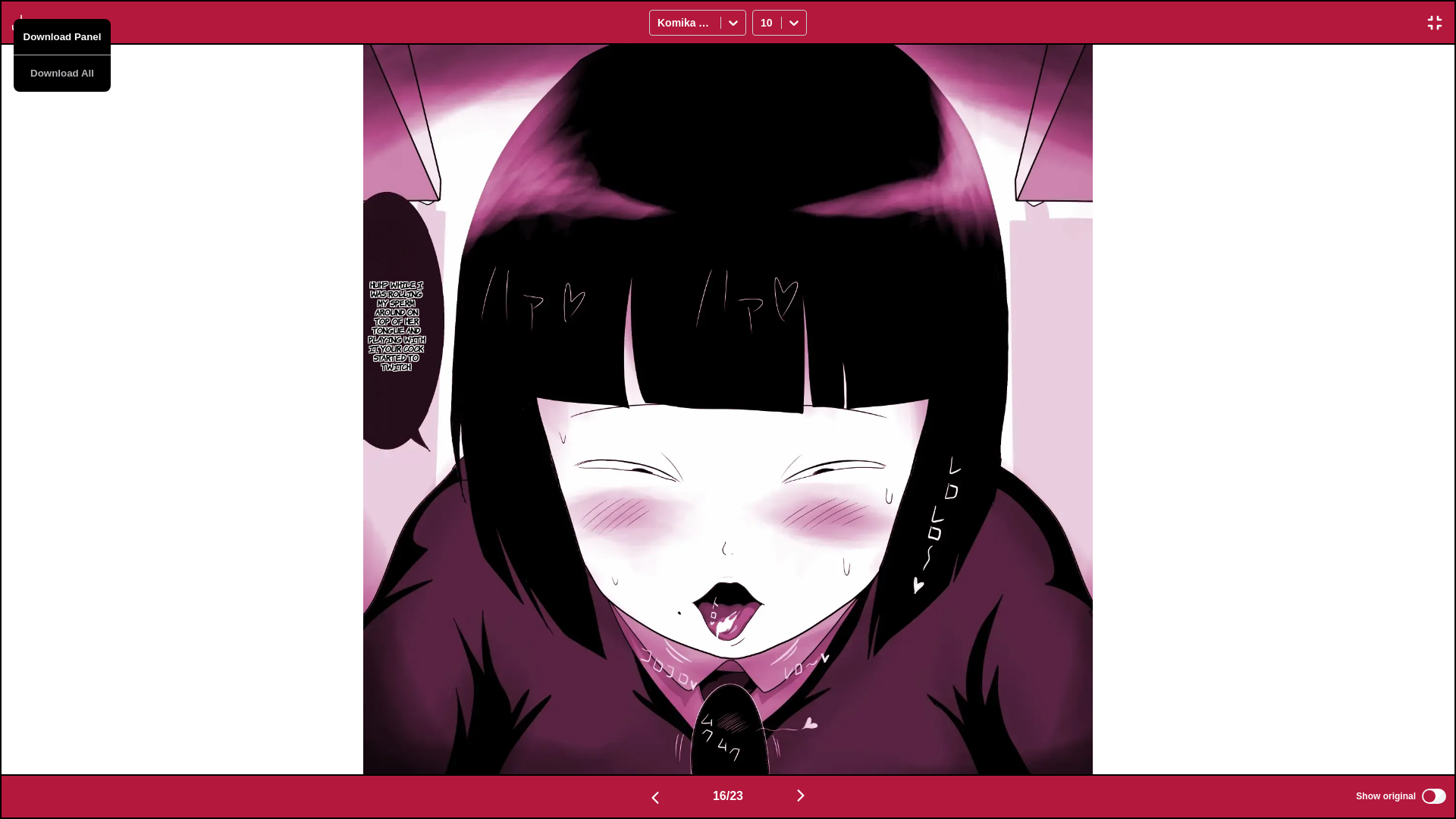
click at [75, 28] on button "Download Panel" at bounding box center [62, 37] width 97 height 37
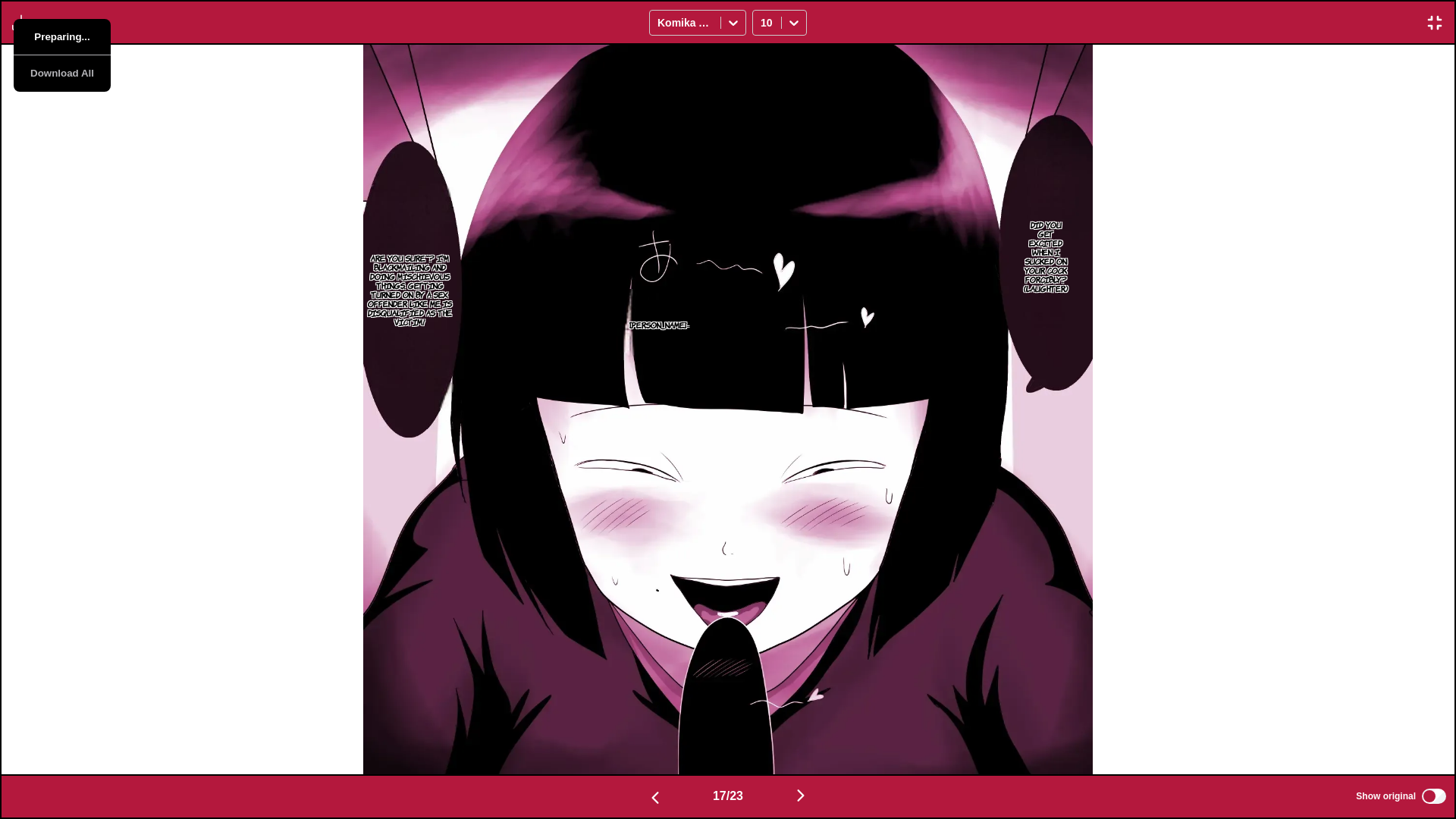
click at [75, 28] on button "Preparing..." at bounding box center [62, 37] width 97 height 37
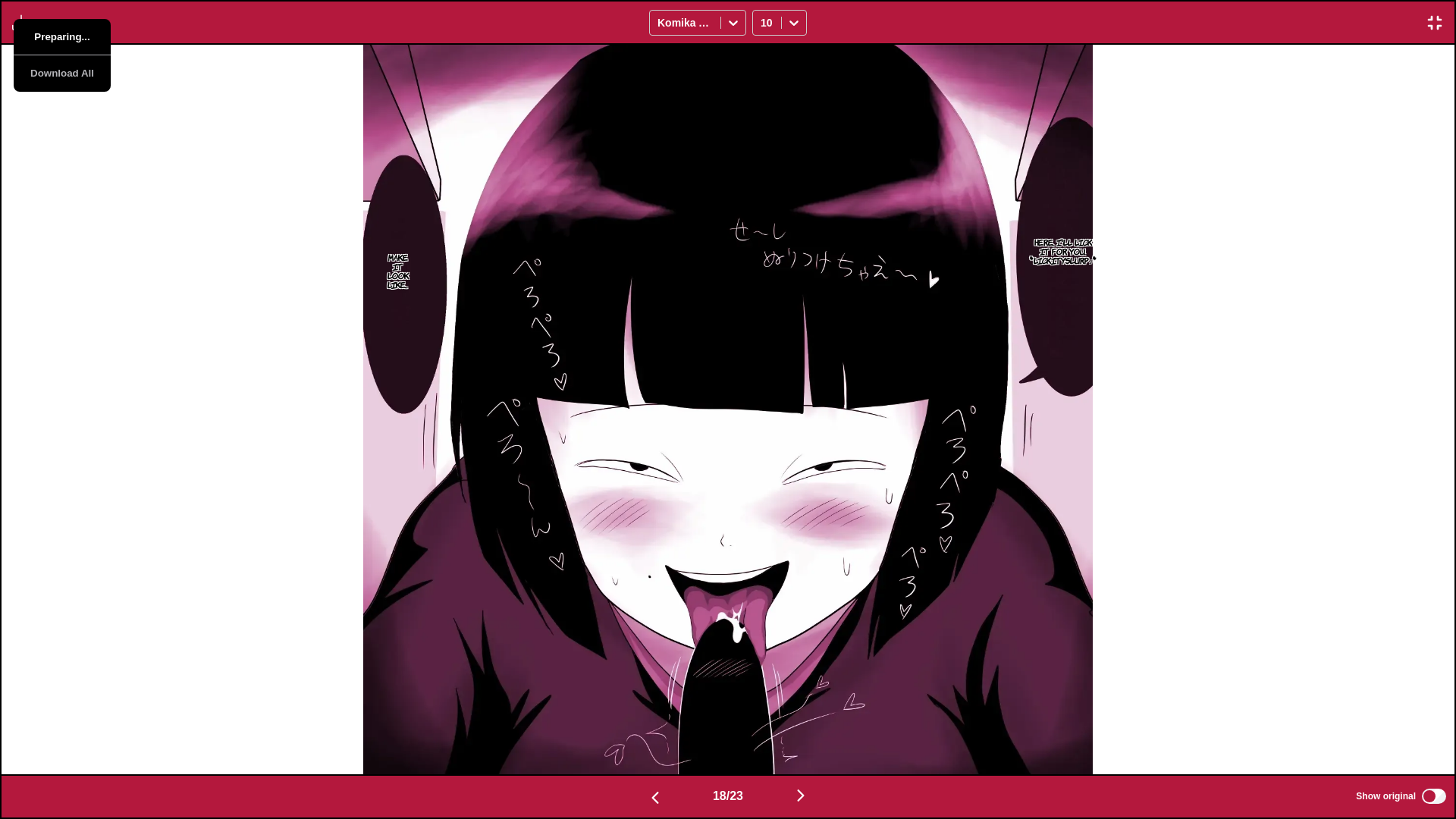
click at [75, 28] on button "Preparing..." at bounding box center [62, 37] width 97 height 37
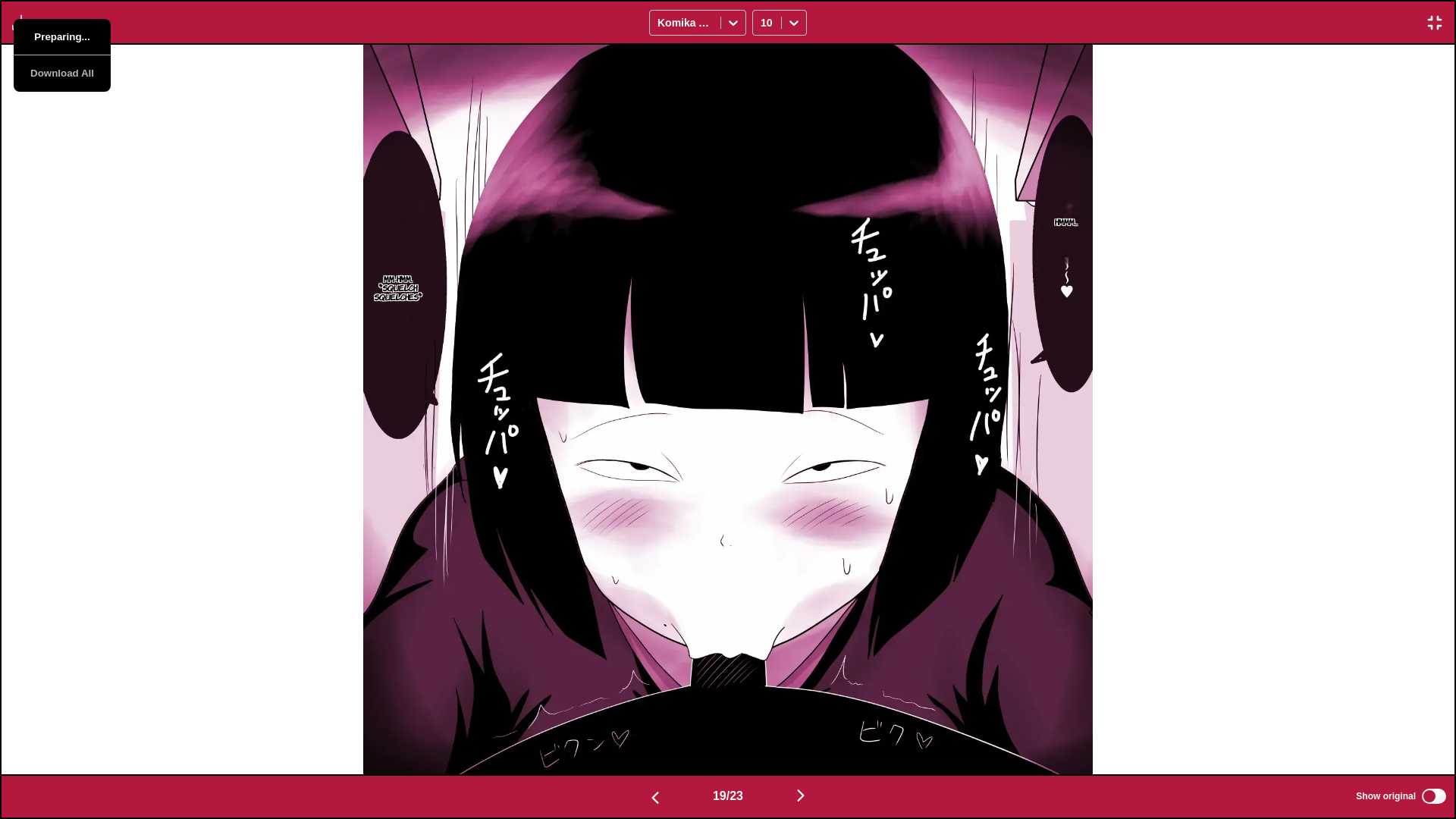
click at [75, 28] on button "Preparing..." at bounding box center [62, 37] width 97 height 37
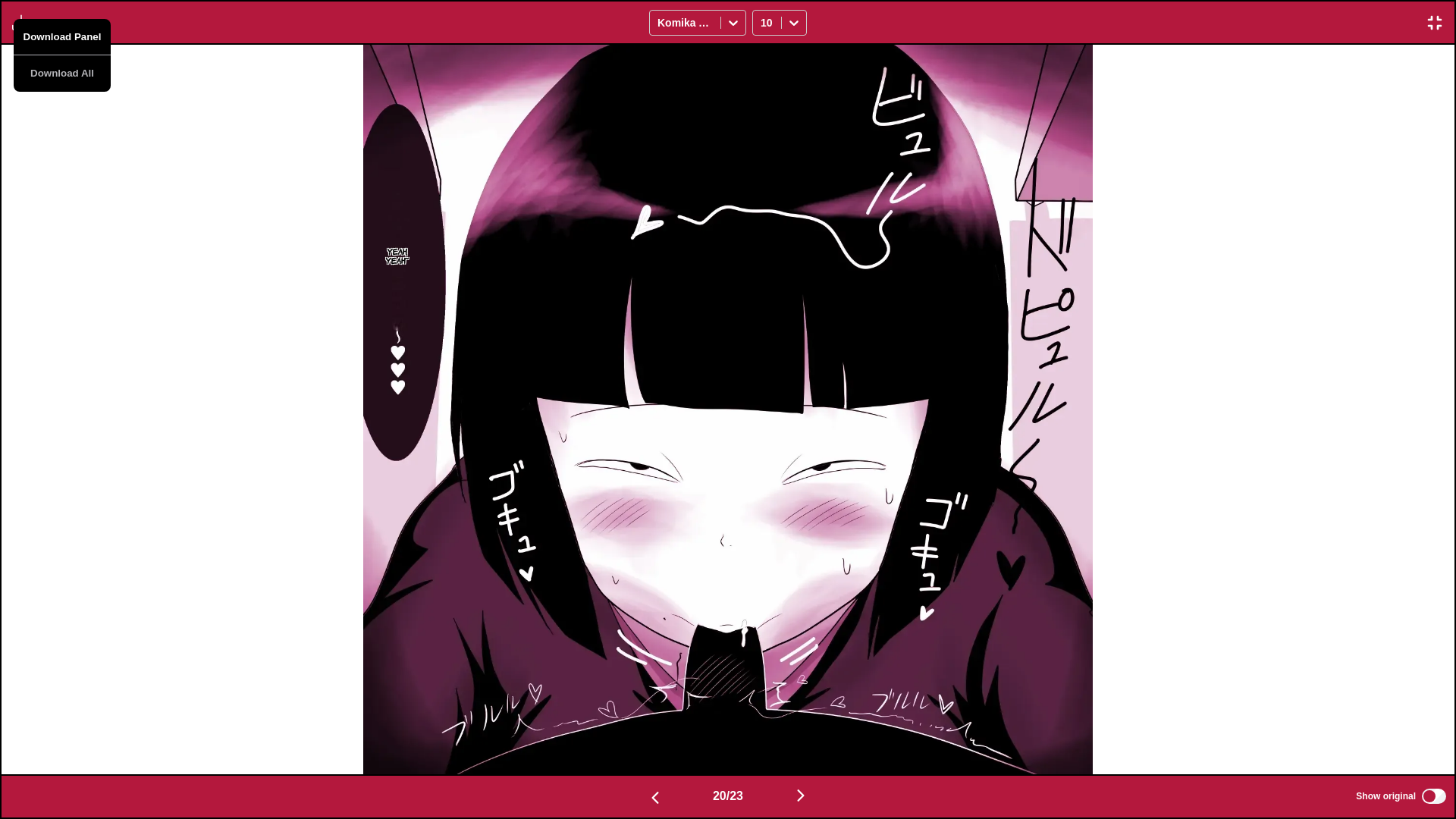
click at [75, 28] on button "Download Panel" at bounding box center [62, 37] width 97 height 37
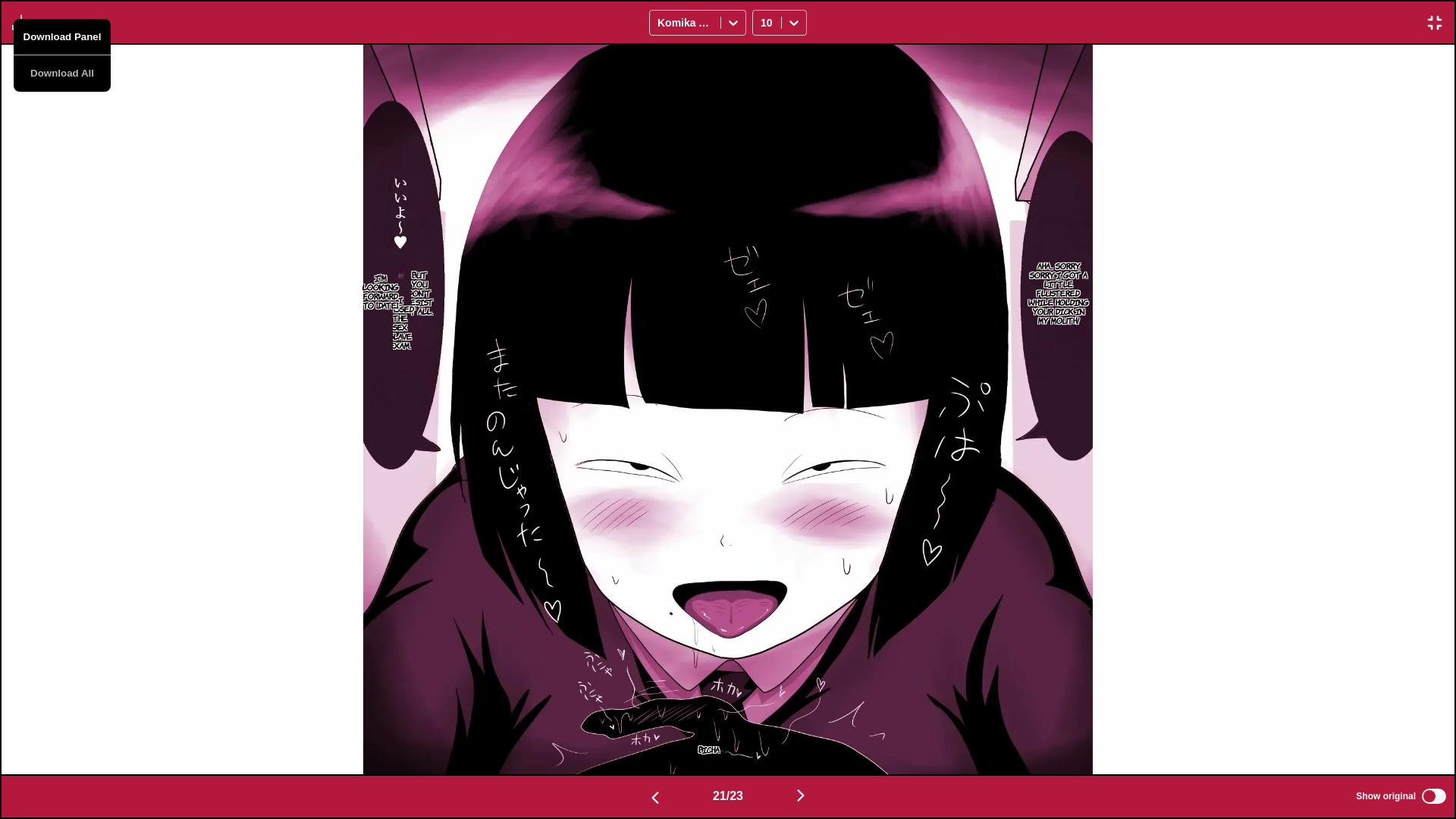
click at [75, 28] on button "Download Panel" at bounding box center [62, 37] width 97 height 37
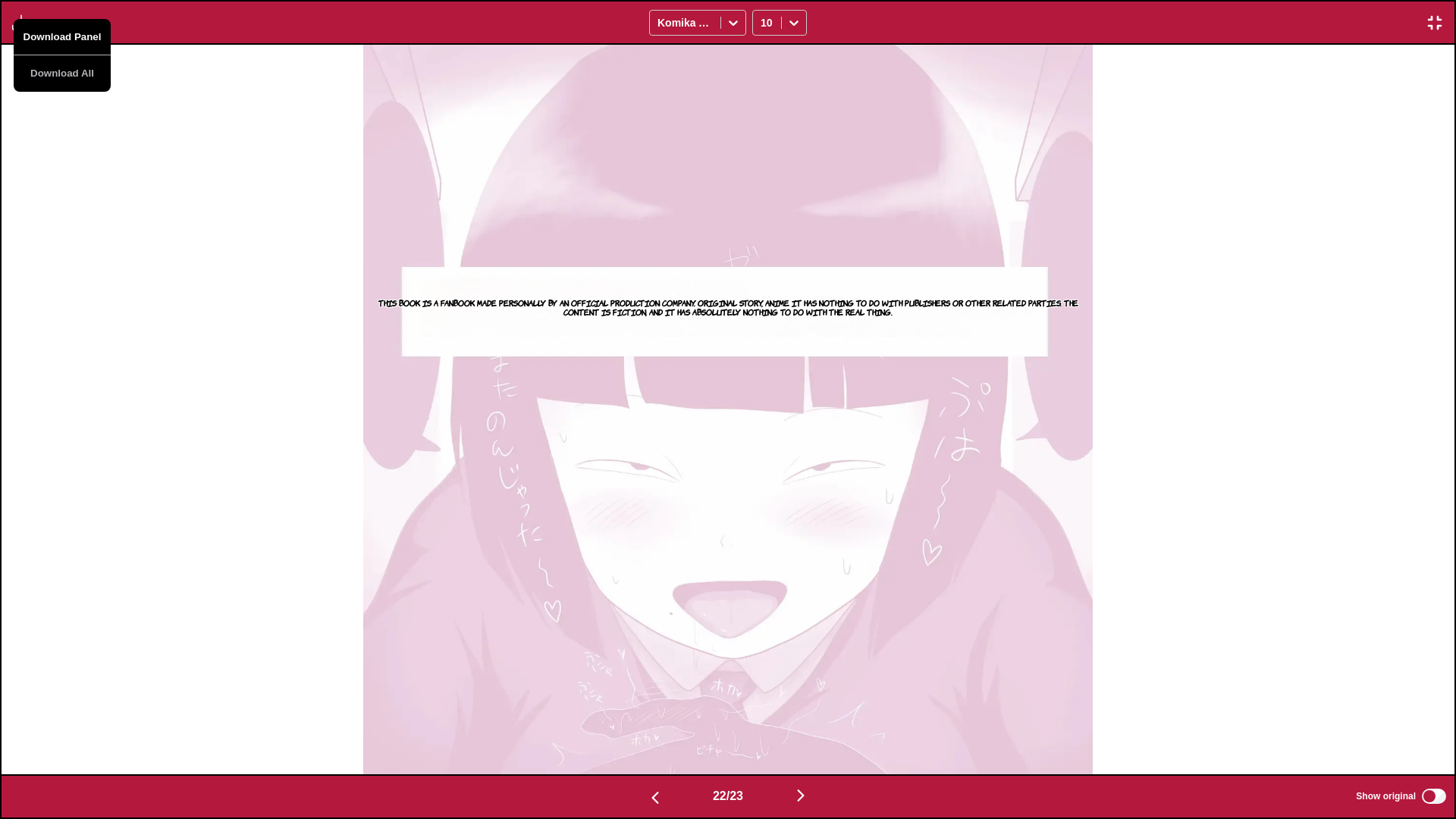
click at [75, 28] on button "Download Panel" at bounding box center [62, 37] width 97 height 37
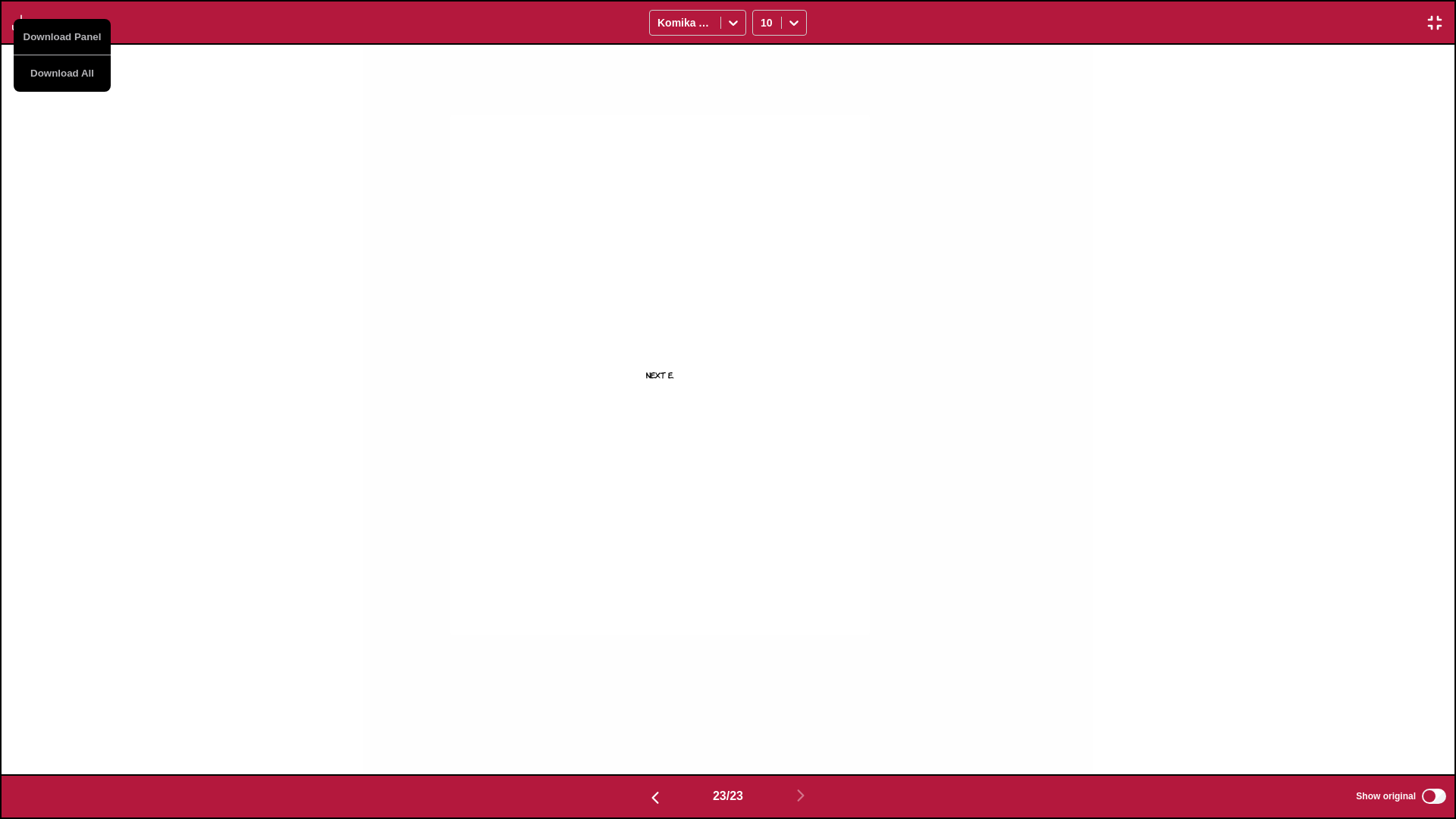
click at [158, 185] on div "Next E." at bounding box center [728, 410] width 1453 height 730
click at [930, 587] on div "23 / 23 Show original" at bounding box center [728, 796] width 1456 height 45
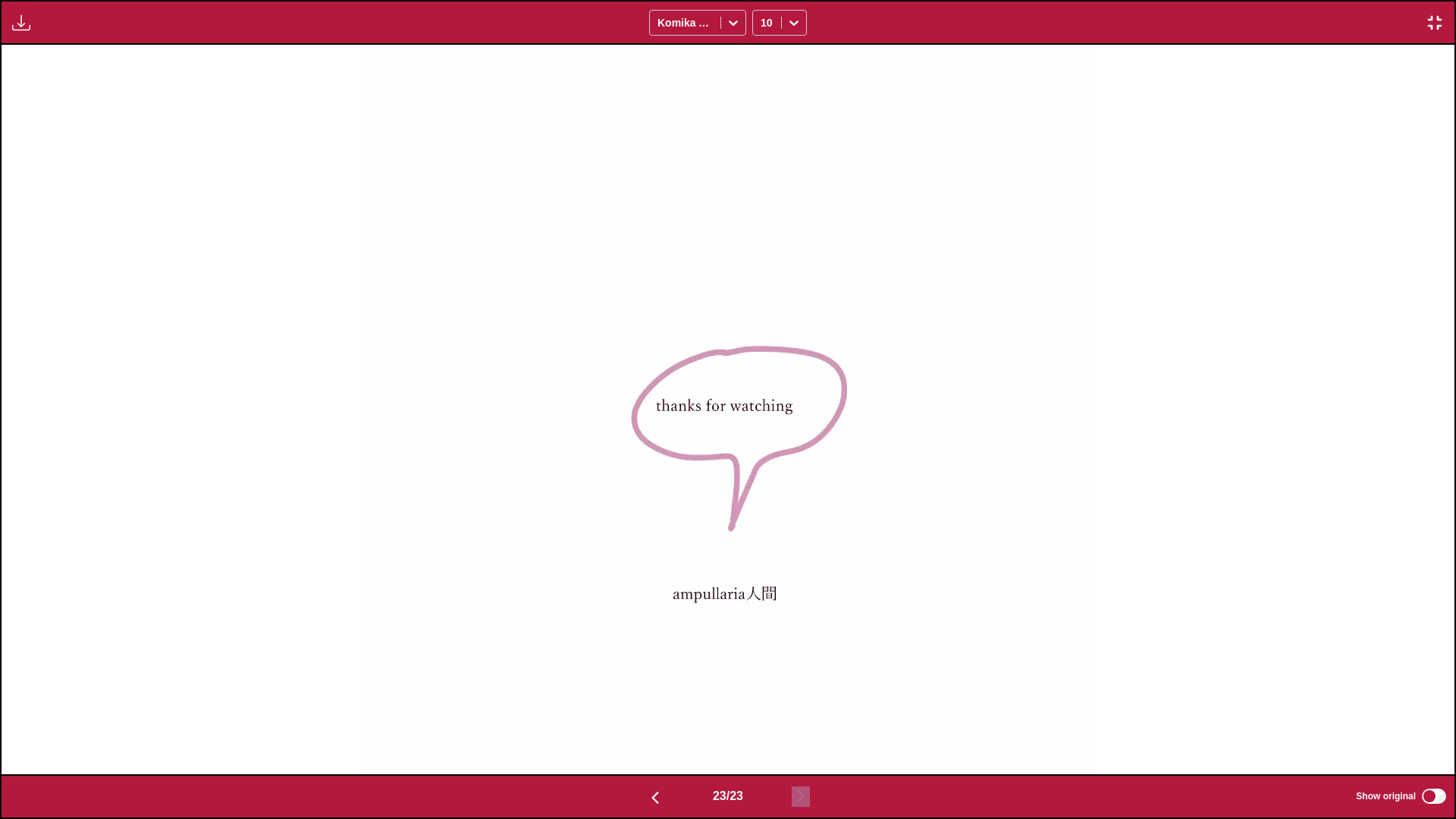
click at [28, 13] on button "button" at bounding box center [21, 23] width 27 height 19
click at [40, 30] on button "Download Panel" at bounding box center [62, 37] width 97 height 37
click at [230, 156] on div "Next E." at bounding box center [728, 410] width 1453 height 730
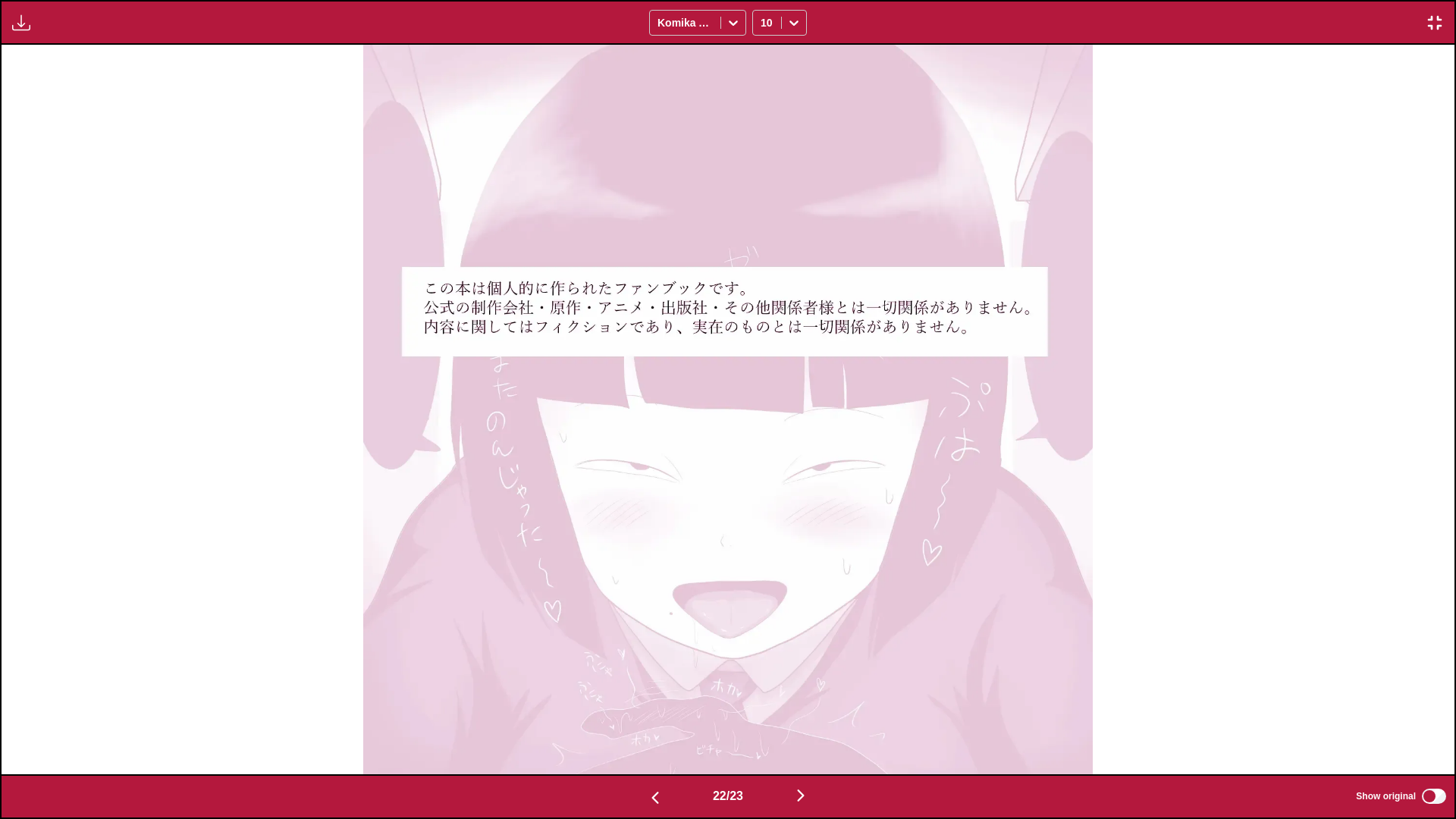
click at [230, 154] on div "This book is a fanbook made personally by an official production company. Origi…" at bounding box center [728, 410] width 1453 height 730
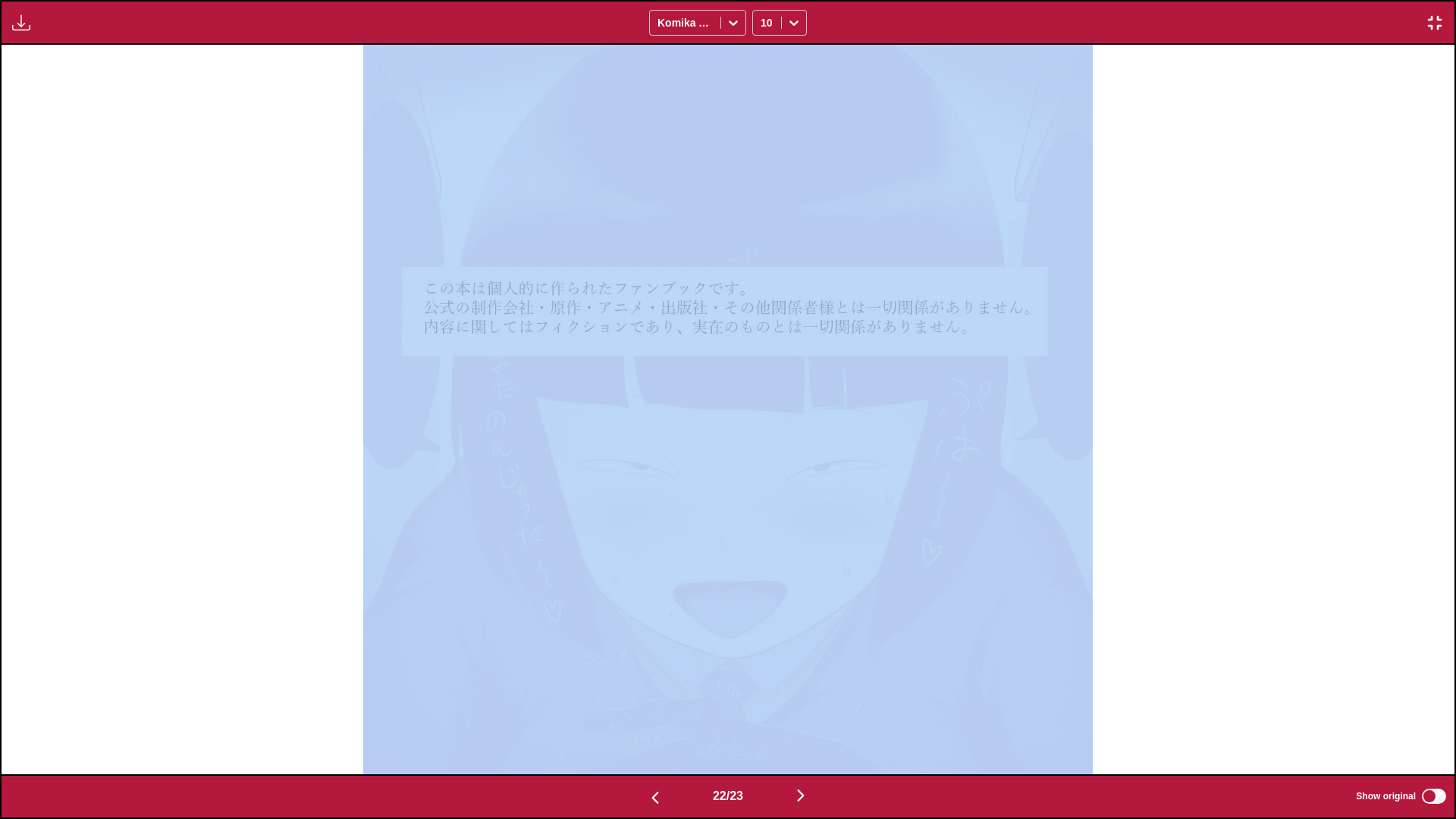
click at [230, 154] on div "This book is a fanbook made personally by an official production company. Origi…" at bounding box center [728, 410] width 1453 height 730
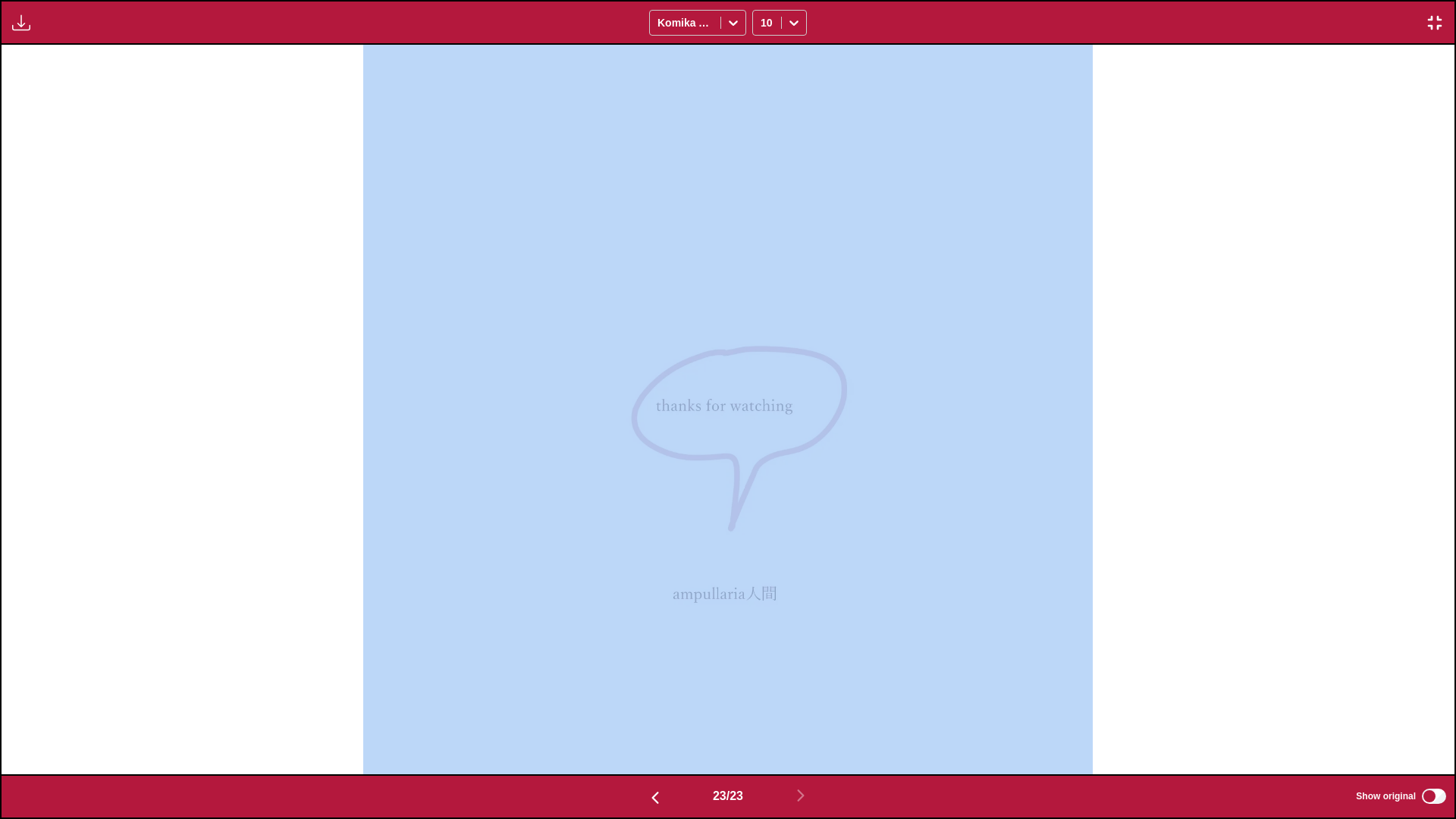
click at [930, 17] on img "button" at bounding box center [1434, 23] width 18 height 18
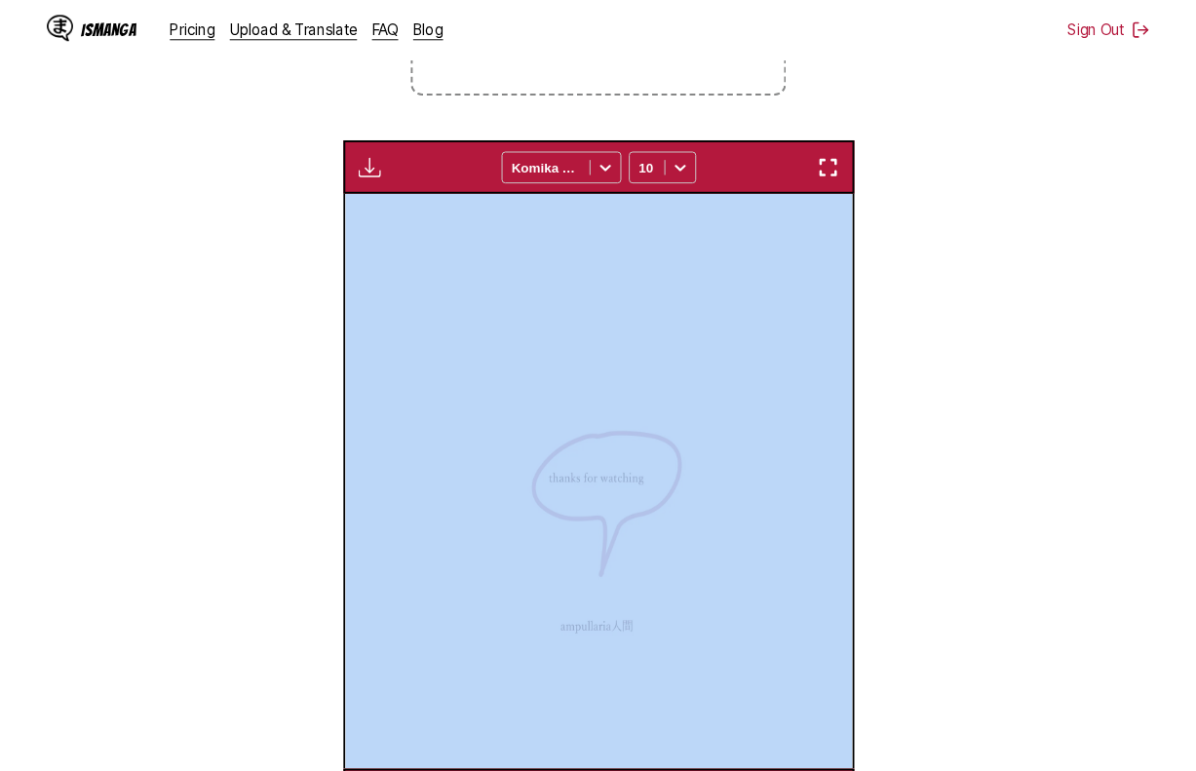
scroll to position [0, 11092]
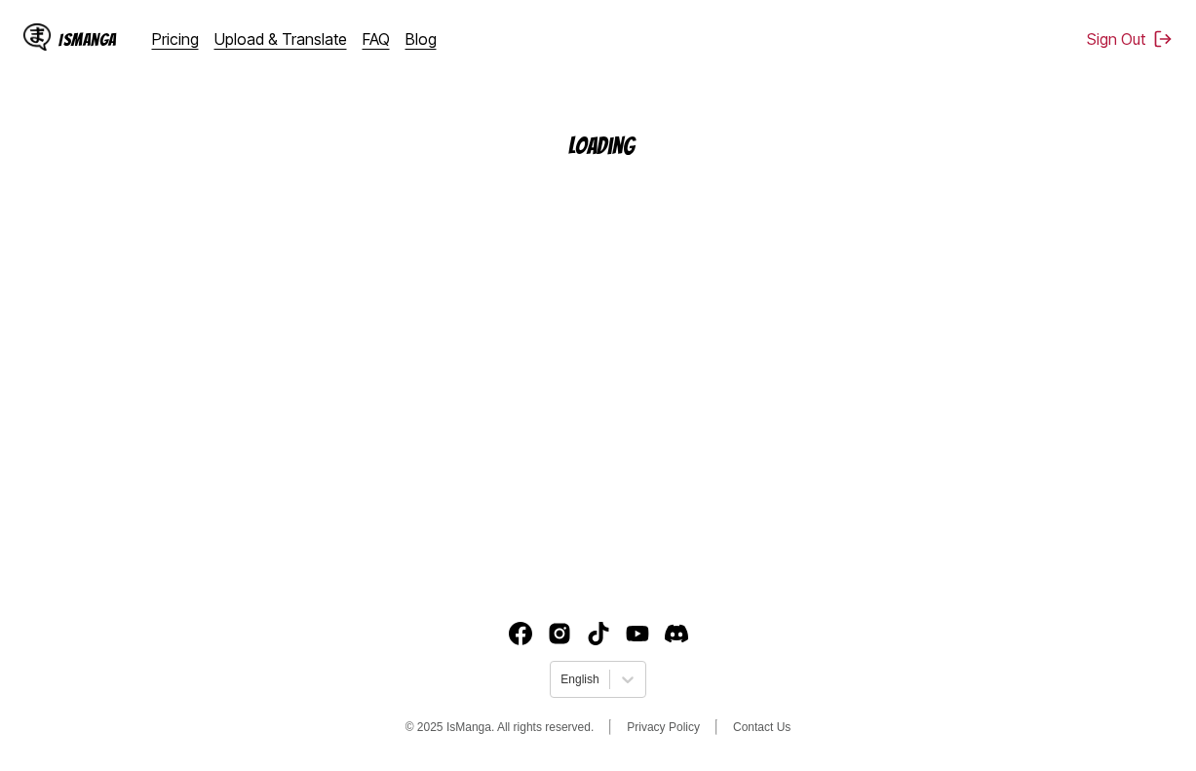
scroll to position [233, 0]
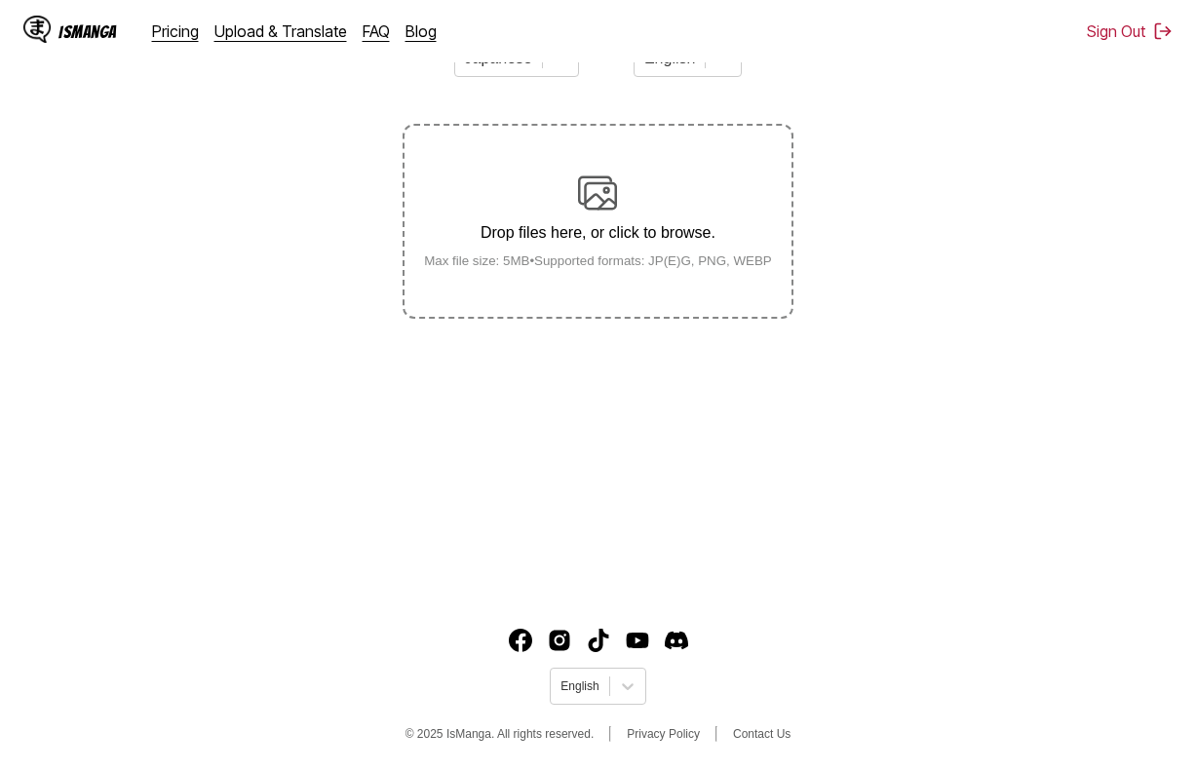
click at [917, 584] on main "AI-Powered Manga Translator Experience seamless manga translation with our cutt…" at bounding box center [598, 243] width 1196 height 694
click at [648, 284] on label "Drop files here, or click to browse. Max file size: 5MB • Supported formats: JP…" at bounding box center [597, 221] width 386 height 191
click at [0, 0] on input "Drop files here, or click to browse. Max file size: 5MB • Supported formats: JP…" at bounding box center [0, 0] width 0 height 0
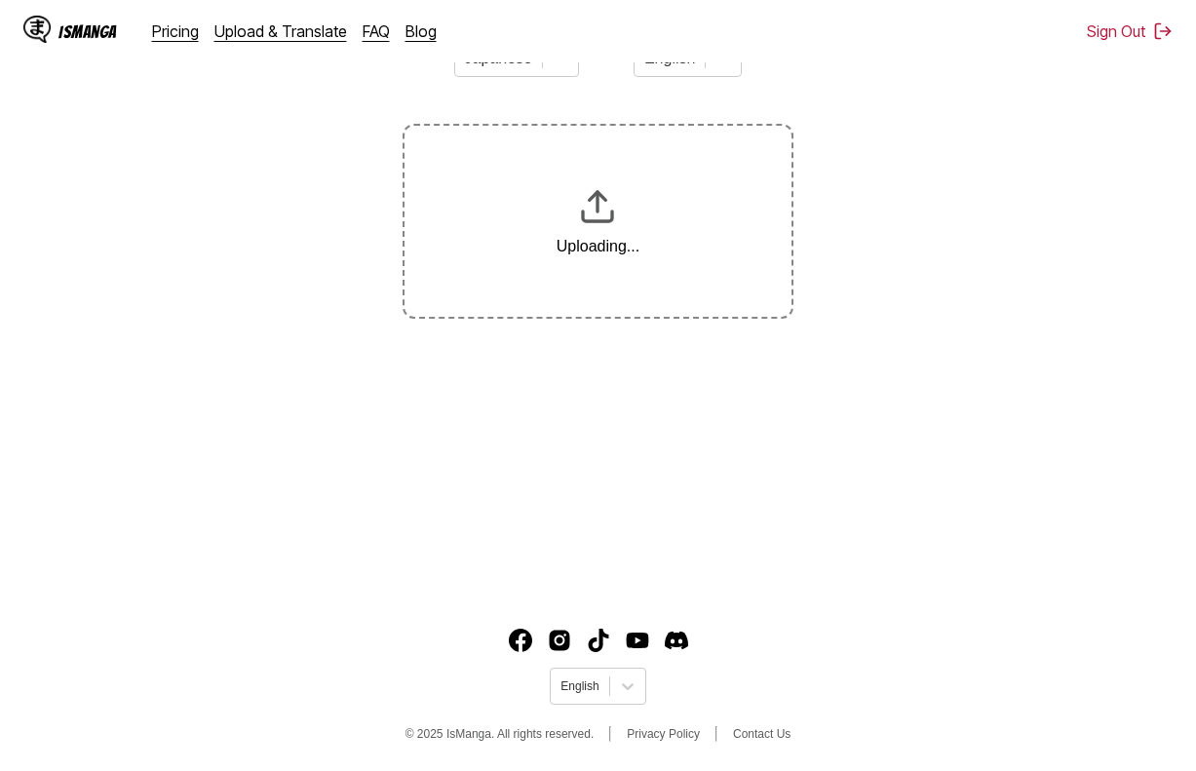
scroll to position [0, 0]
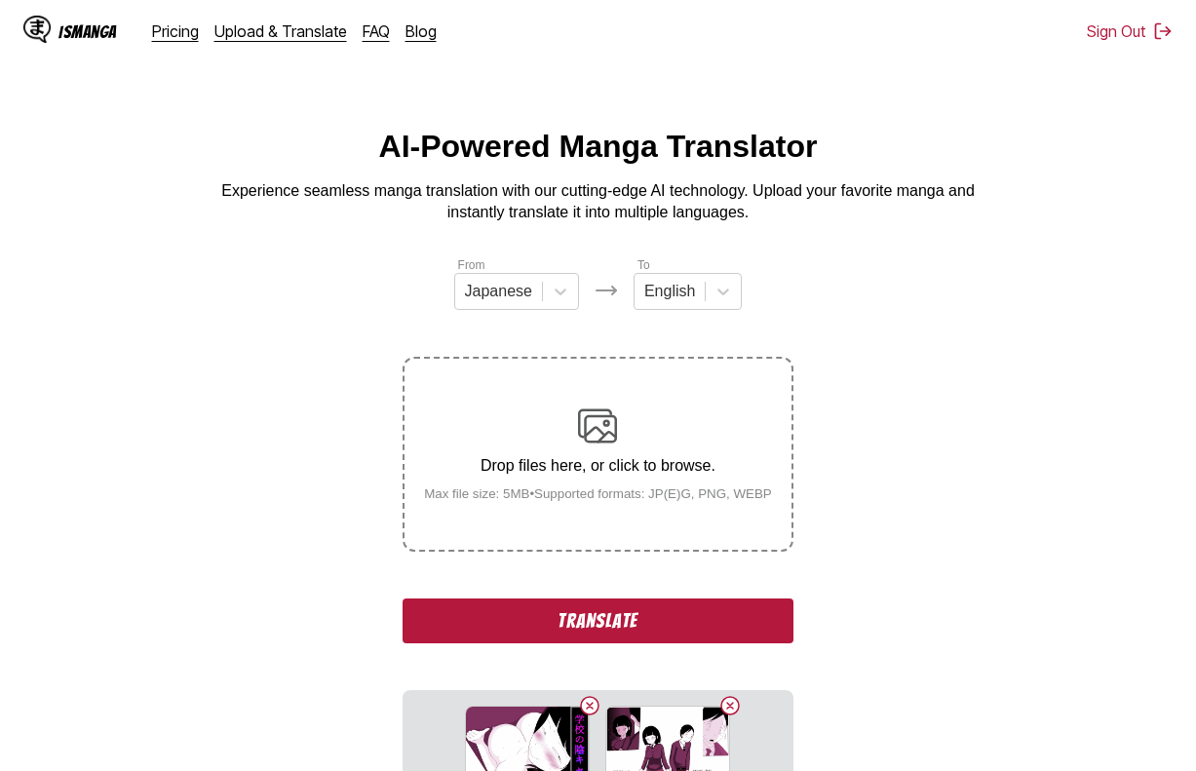
click at [734, 616] on button "Translate" at bounding box center [598, 620] width 390 height 45
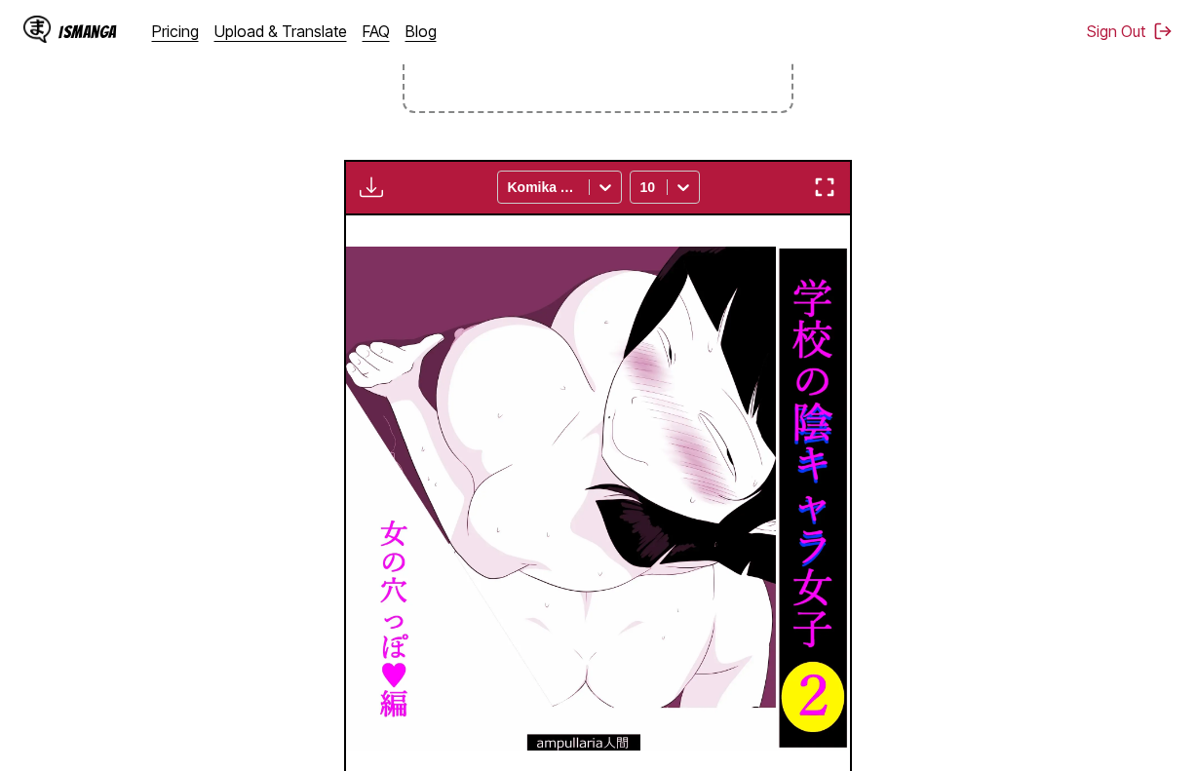
scroll to position [390, 0]
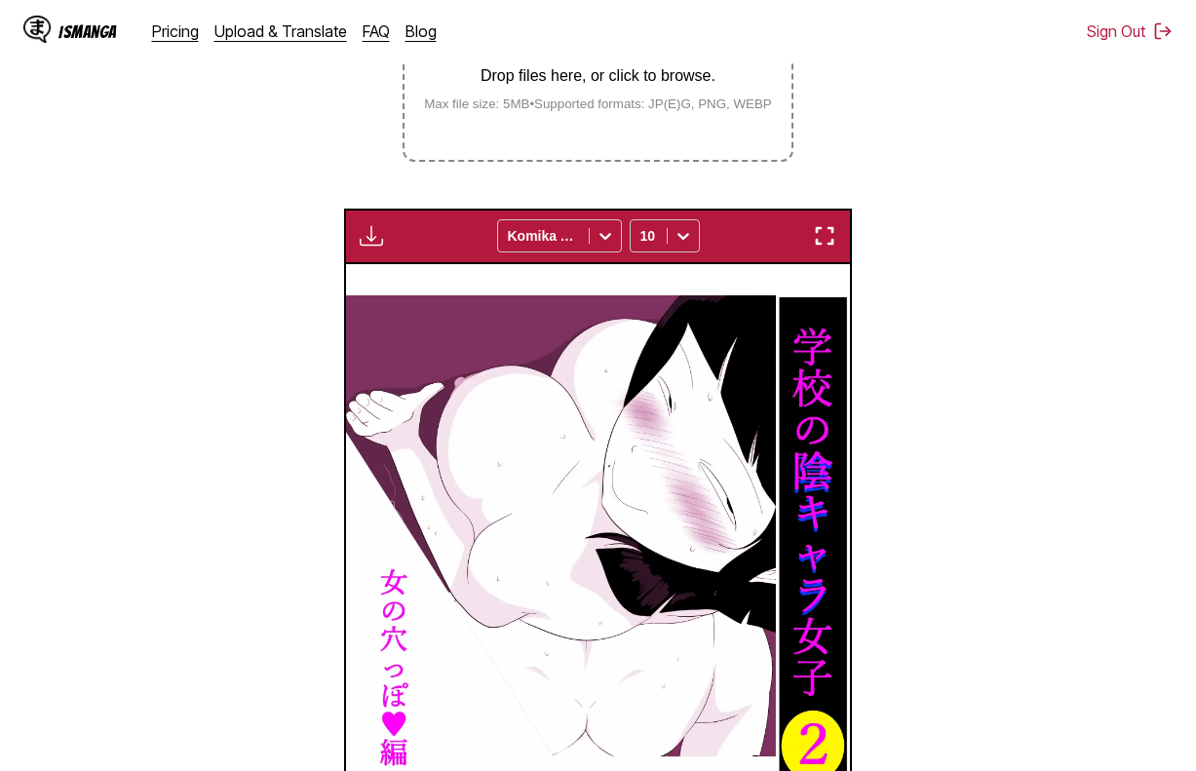
click at [371, 242] on img "button" at bounding box center [371, 235] width 23 height 23
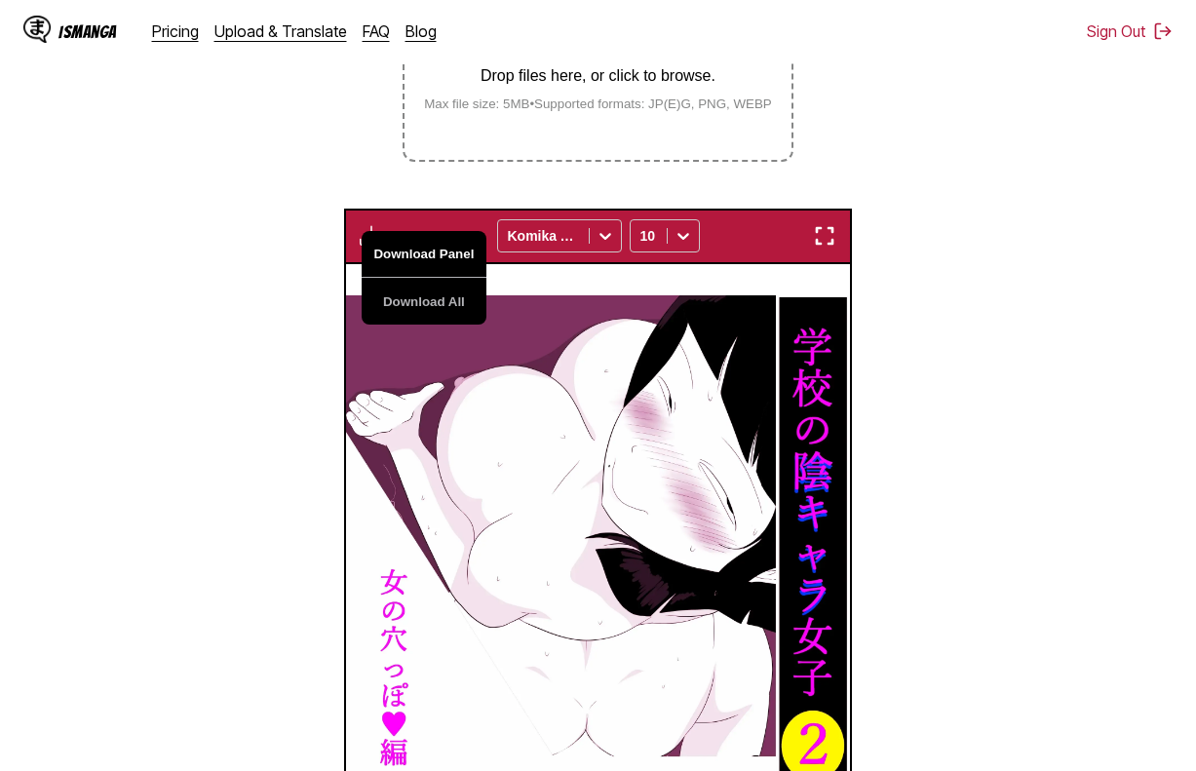
click at [391, 242] on button "Download Panel" at bounding box center [424, 254] width 125 height 47
click at [834, 383] on img at bounding box center [598, 547] width 504 height 504
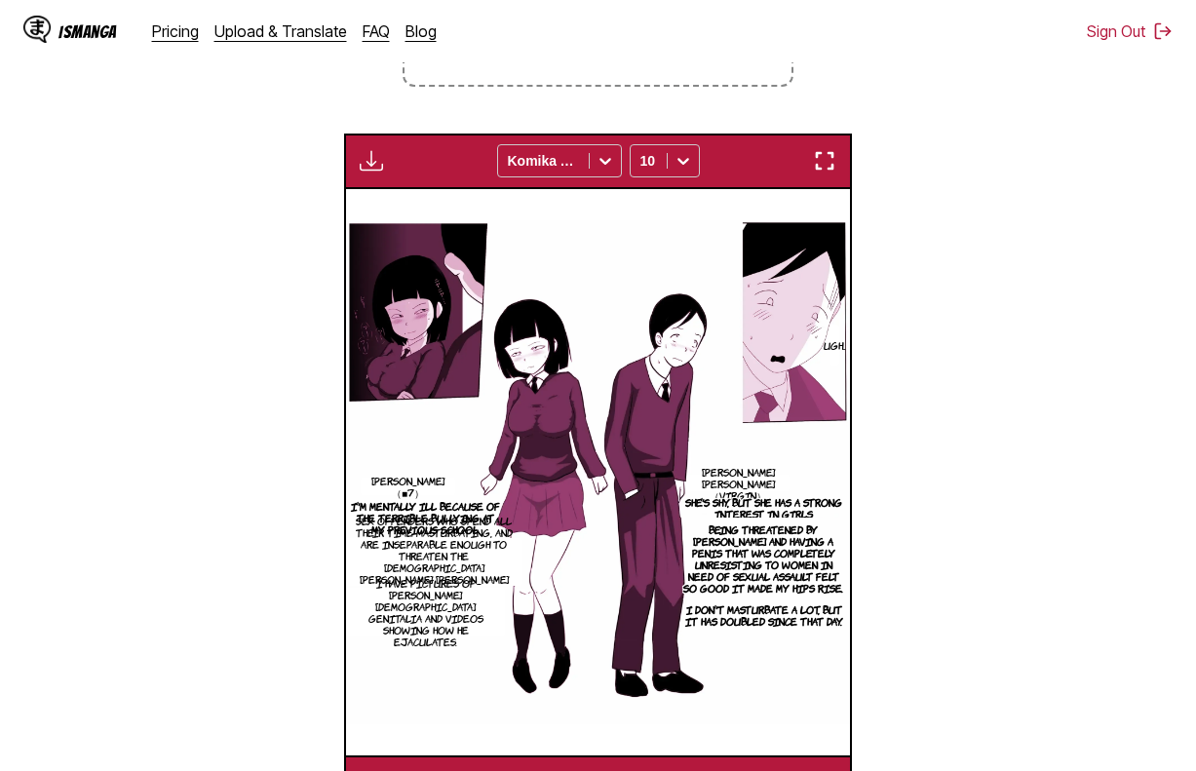
scroll to position [452, 0]
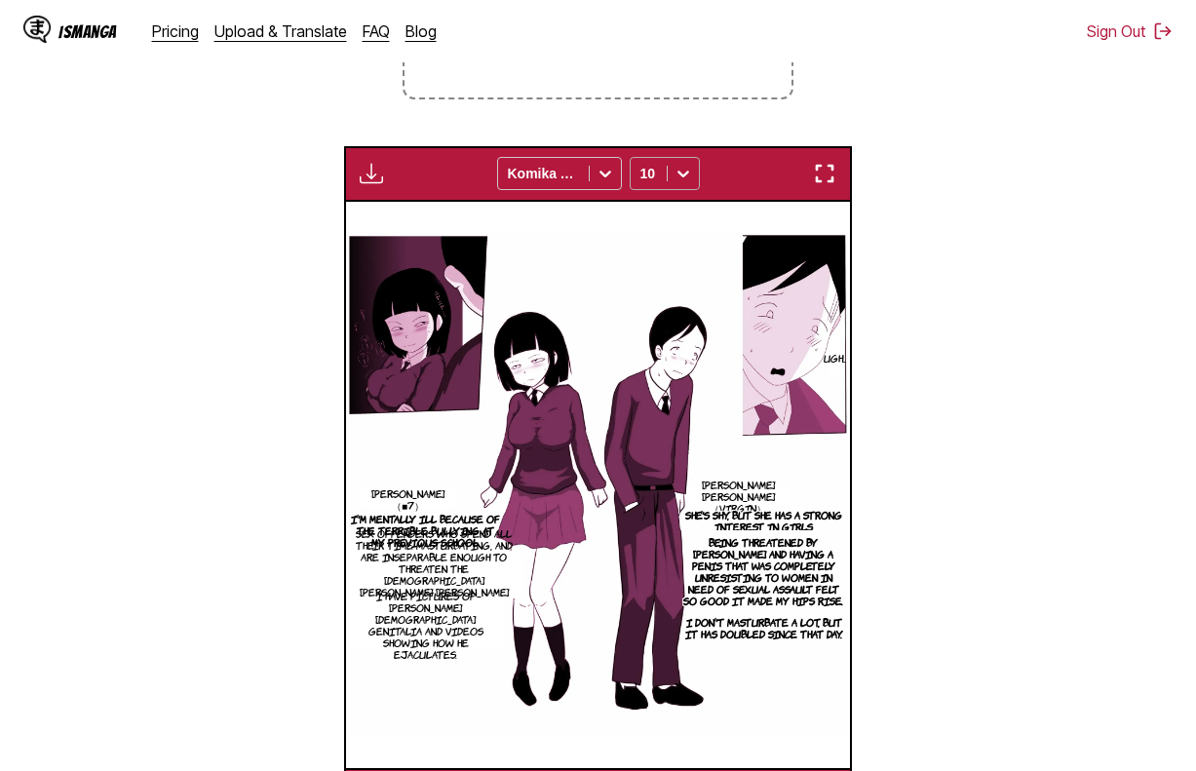
click at [686, 183] on icon at bounding box center [682, 173] width 19 height 19
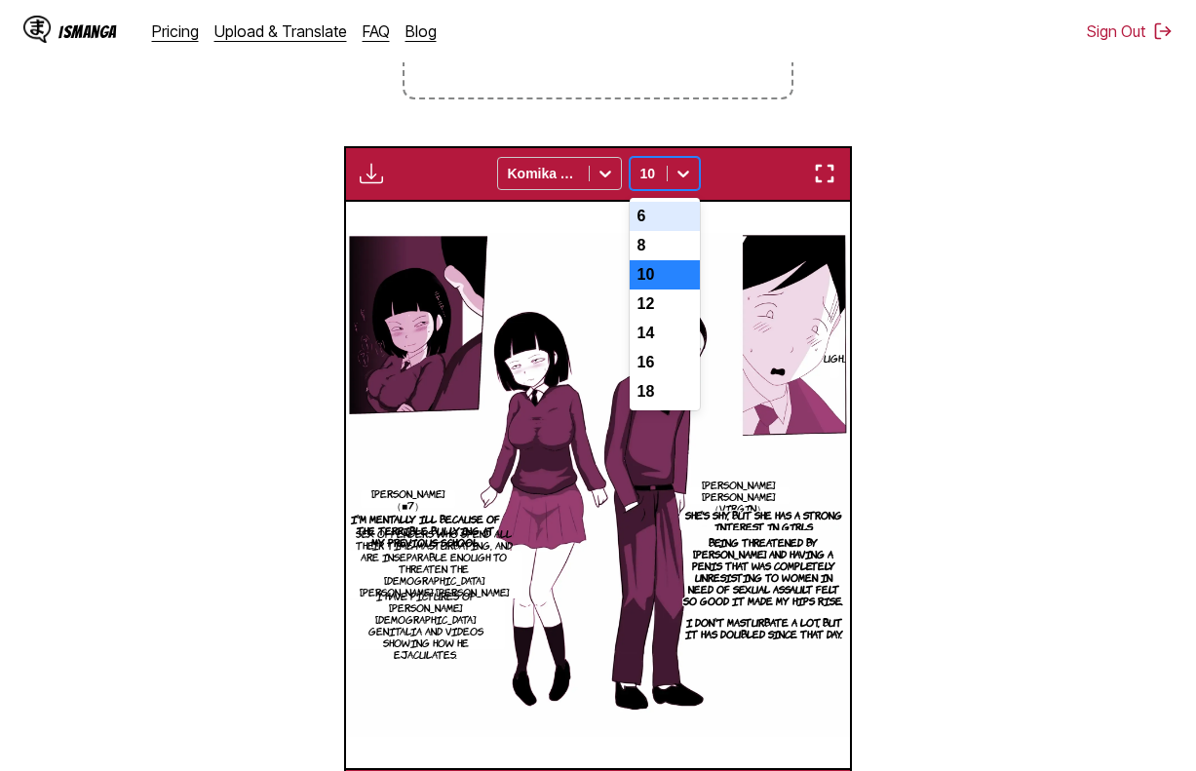
click at [679, 220] on div "6" at bounding box center [665, 216] width 70 height 29
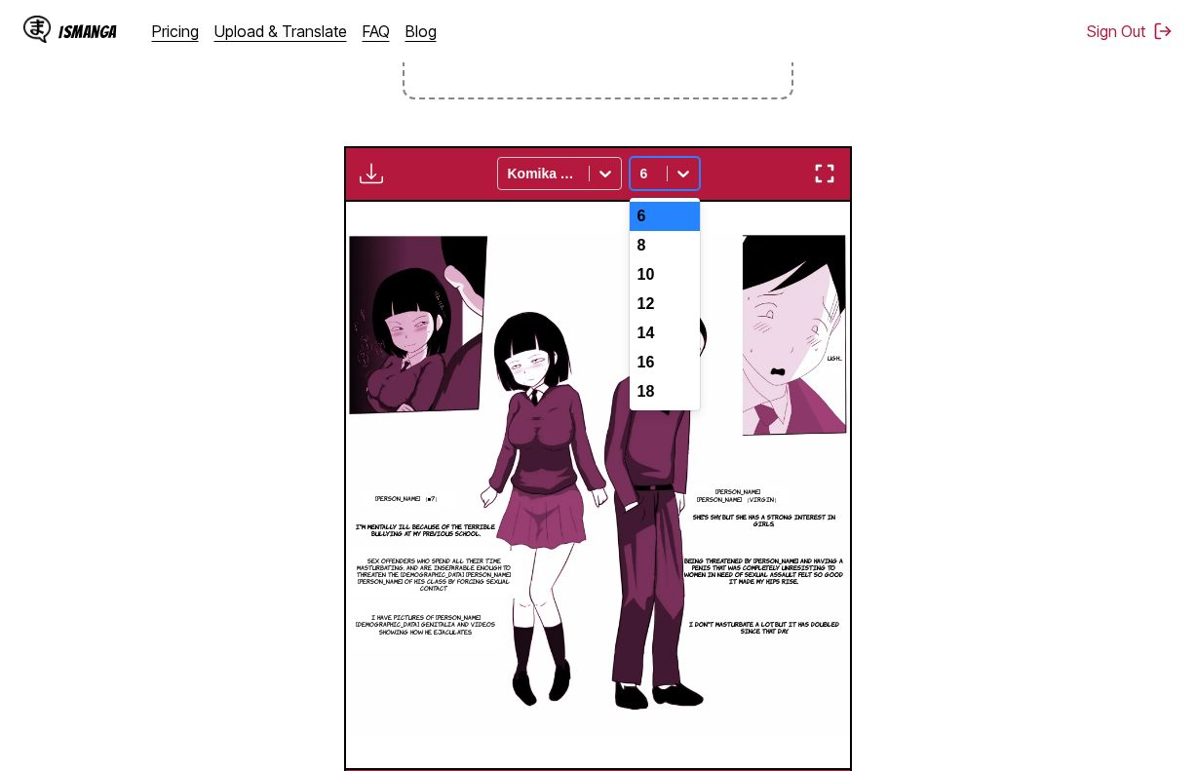
click at [678, 189] on div at bounding box center [683, 173] width 31 height 31
click at [678, 237] on div "8" at bounding box center [665, 245] width 70 height 29
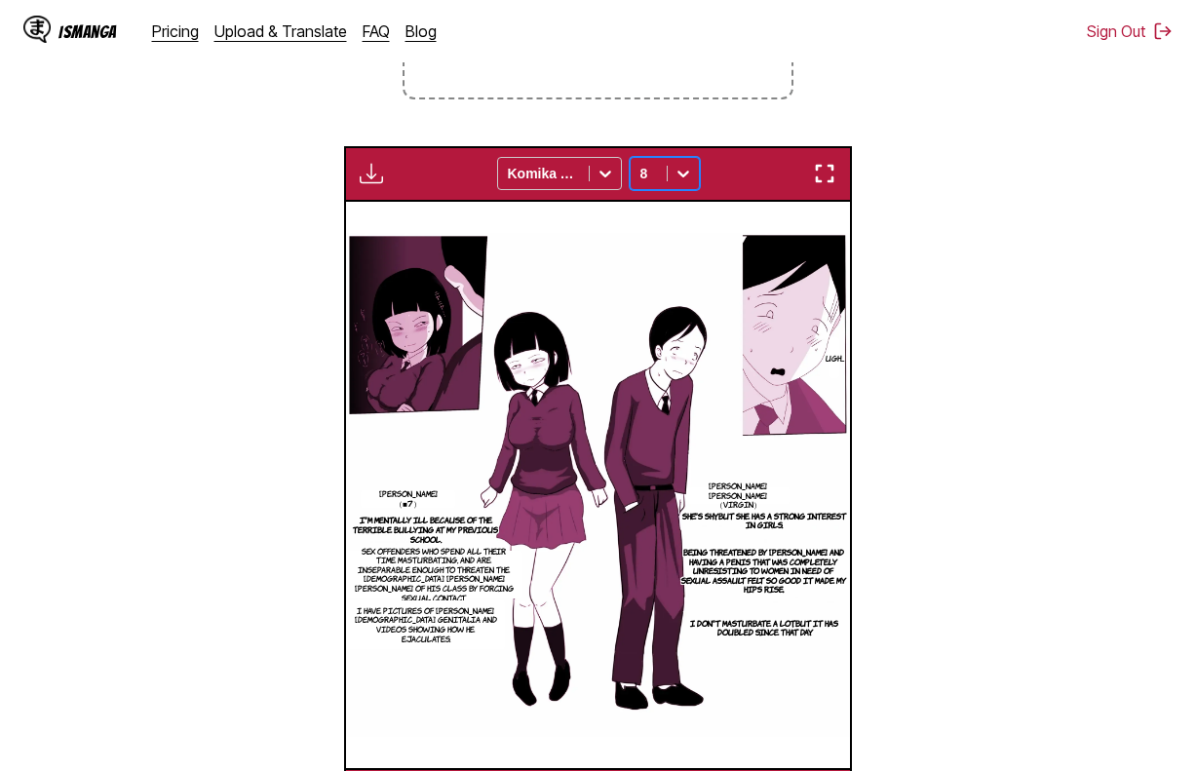
click at [376, 190] on div "Download Panel Download All Komika Axis option 8, selected. 8" at bounding box center [598, 174] width 508 height 56
click at [374, 181] on img "button" at bounding box center [371, 173] width 23 height 23
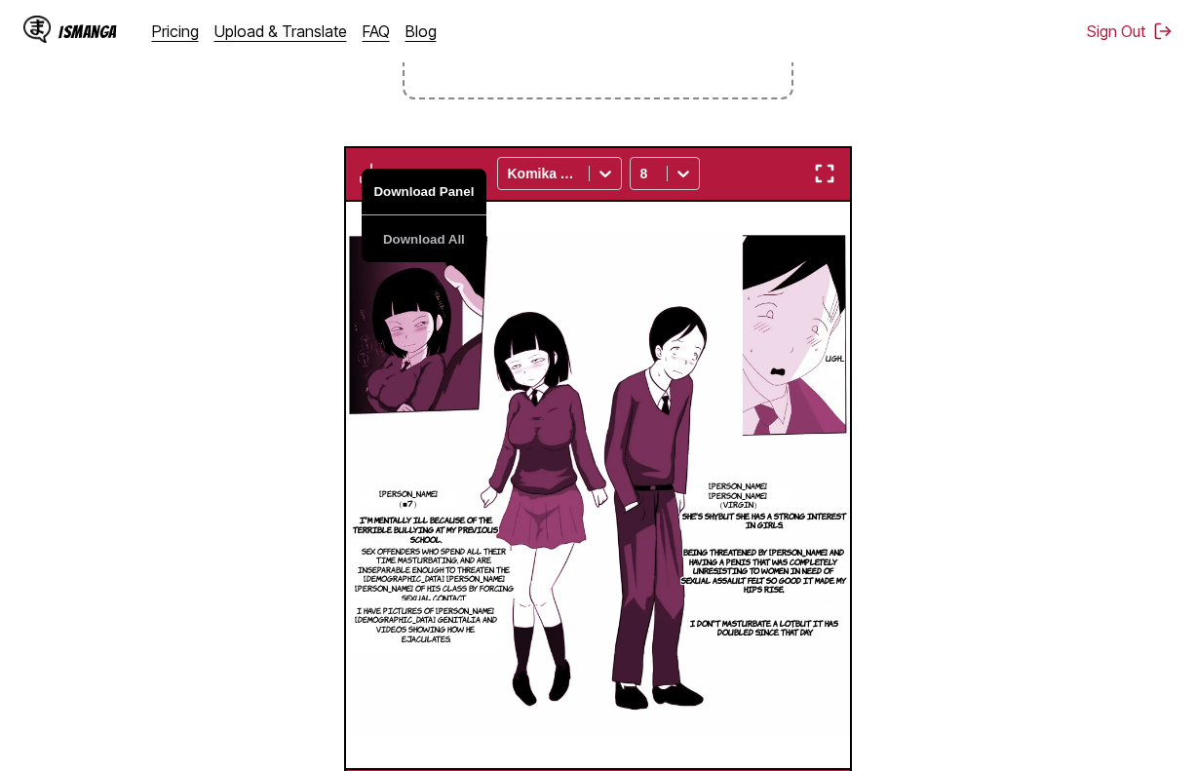
click at [391, 188] on button "Download Panel" at bounding box center [424, 192] width 125 height 47
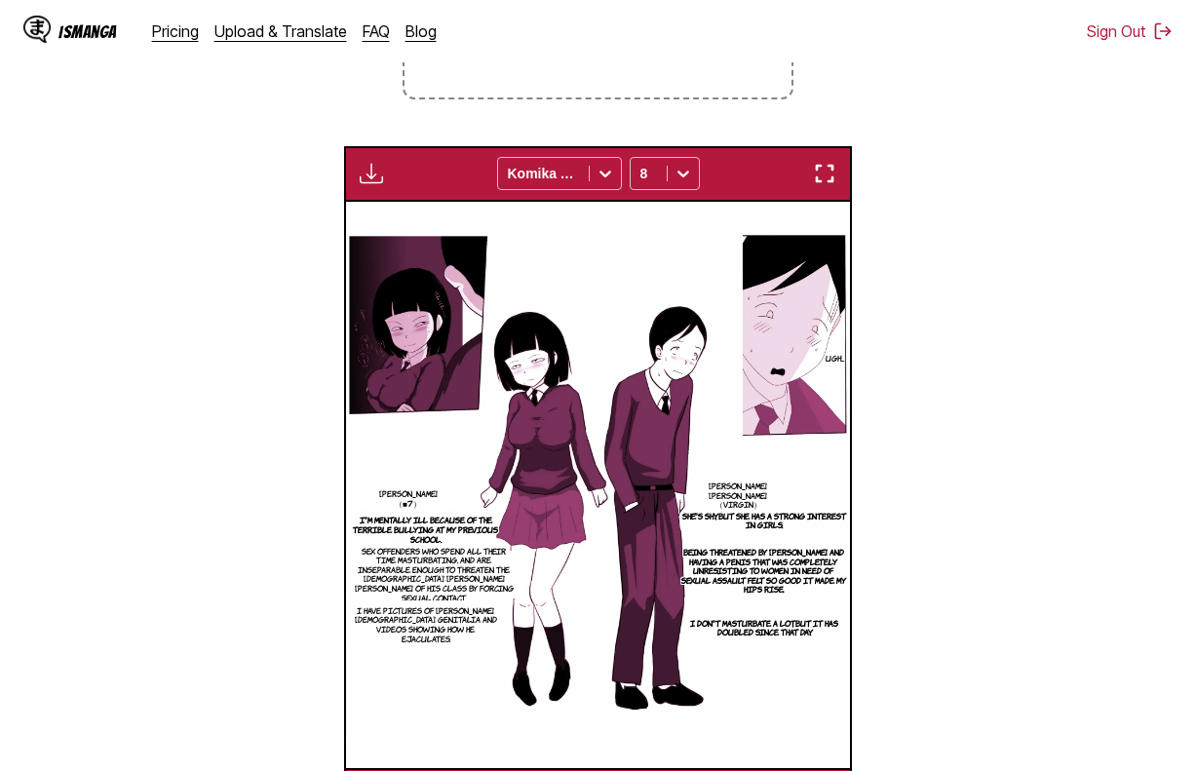
click at [548, 257] on img at bounding box center [598, 485] width 504 height 504
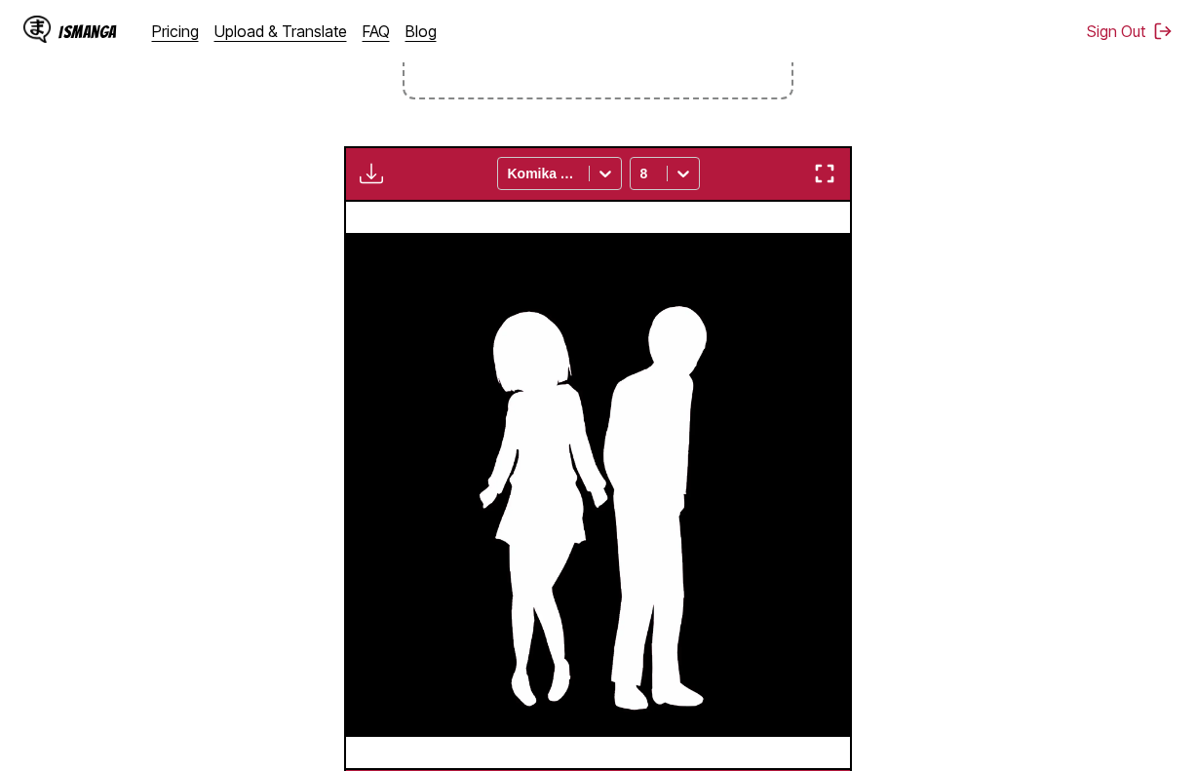
click at [355, 177] on button "button" at bounding box center [371, 173] width 35 height 25
click at [392, 183] on button "Download Panel" at bounding box center [424, 192] width 125 height 47
click at [583, 255] on img at bounding box center [597, 485] width 504 height 504
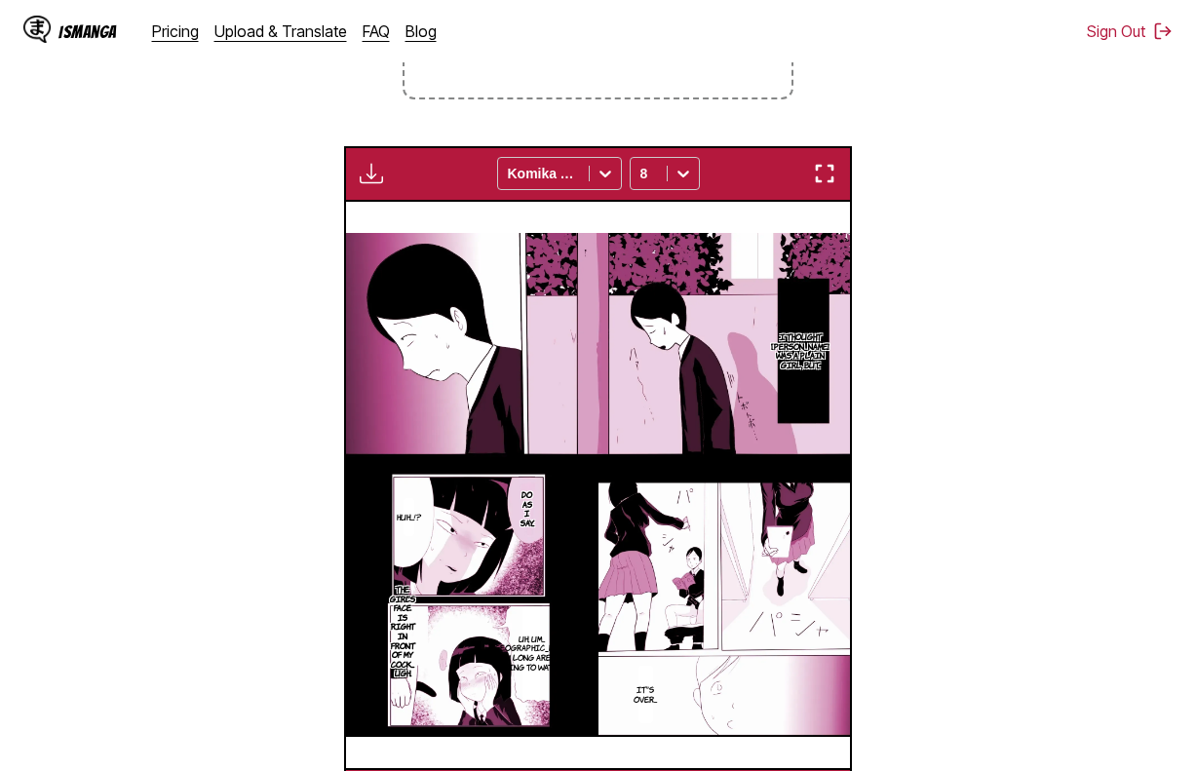
click at [367, 180] on img "button" at bounding box center [371, 173] width 23 height 23
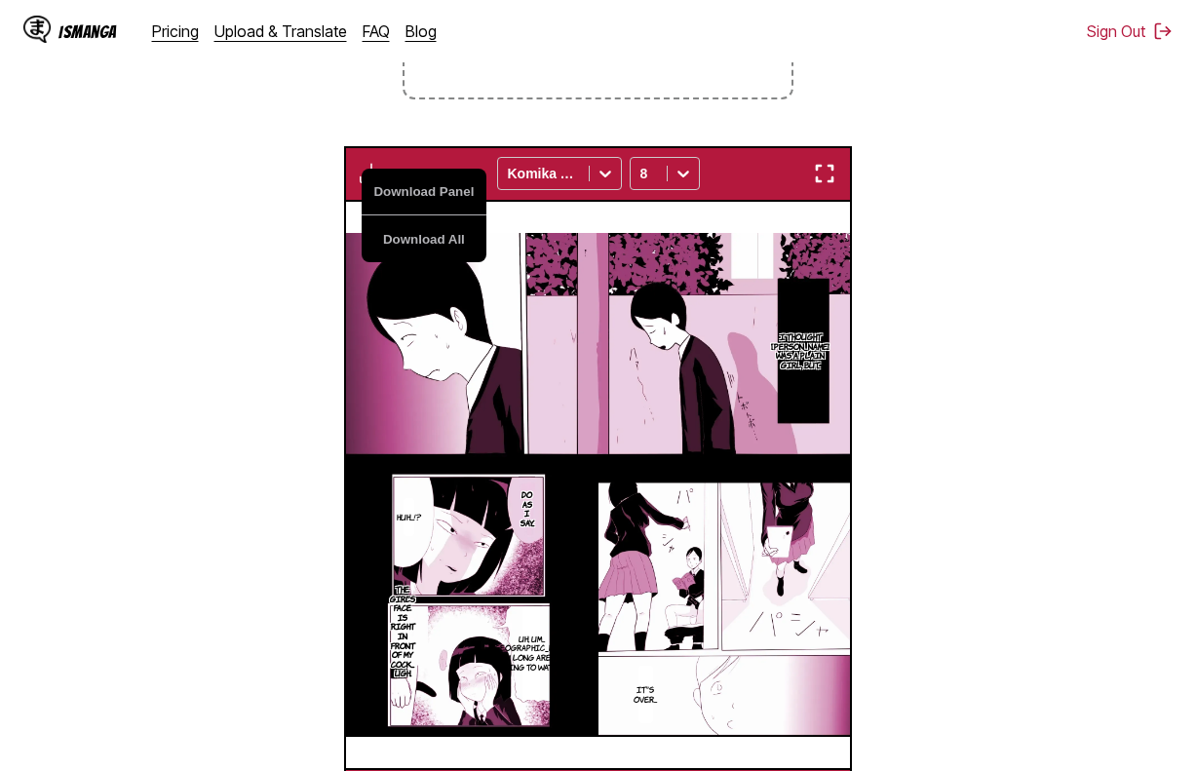
click at [870, 202] on section "From Japanese To English Drop files here, or click to browse. Max file size: 5M…" at bounding box center [598, 313] width 1165 height 1020
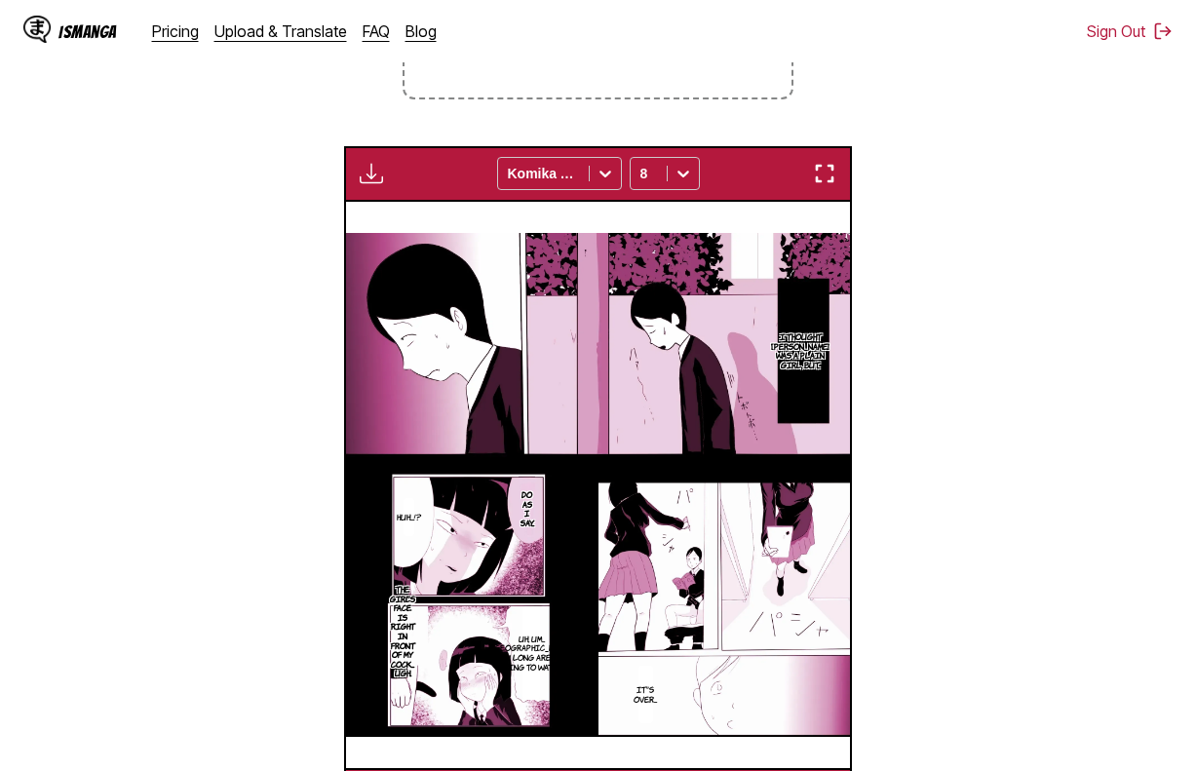
click at [815, 173] on img "button" at bounding box center [824, 173] width 23 height 23
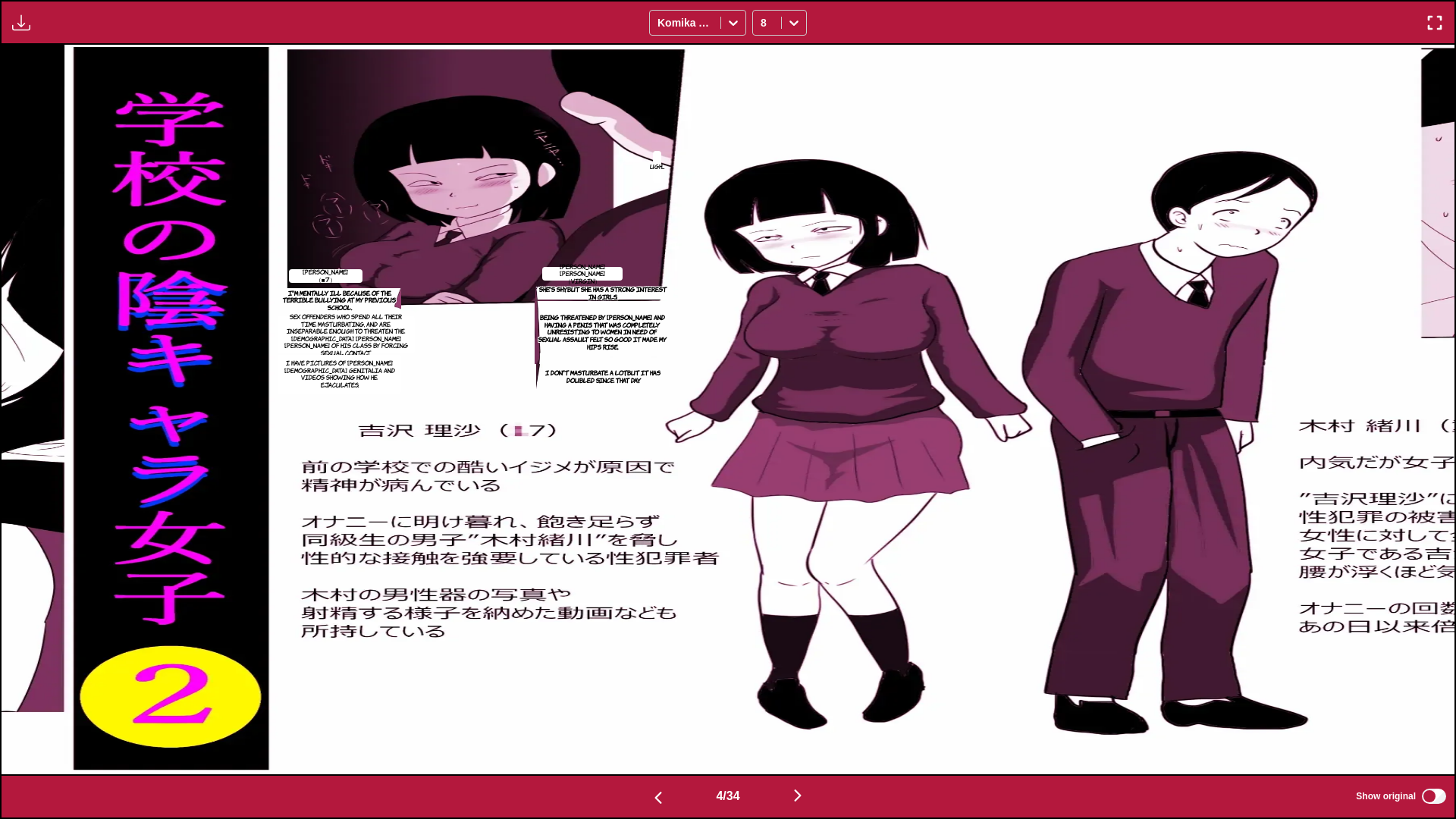
scroll to position [0, 4359]
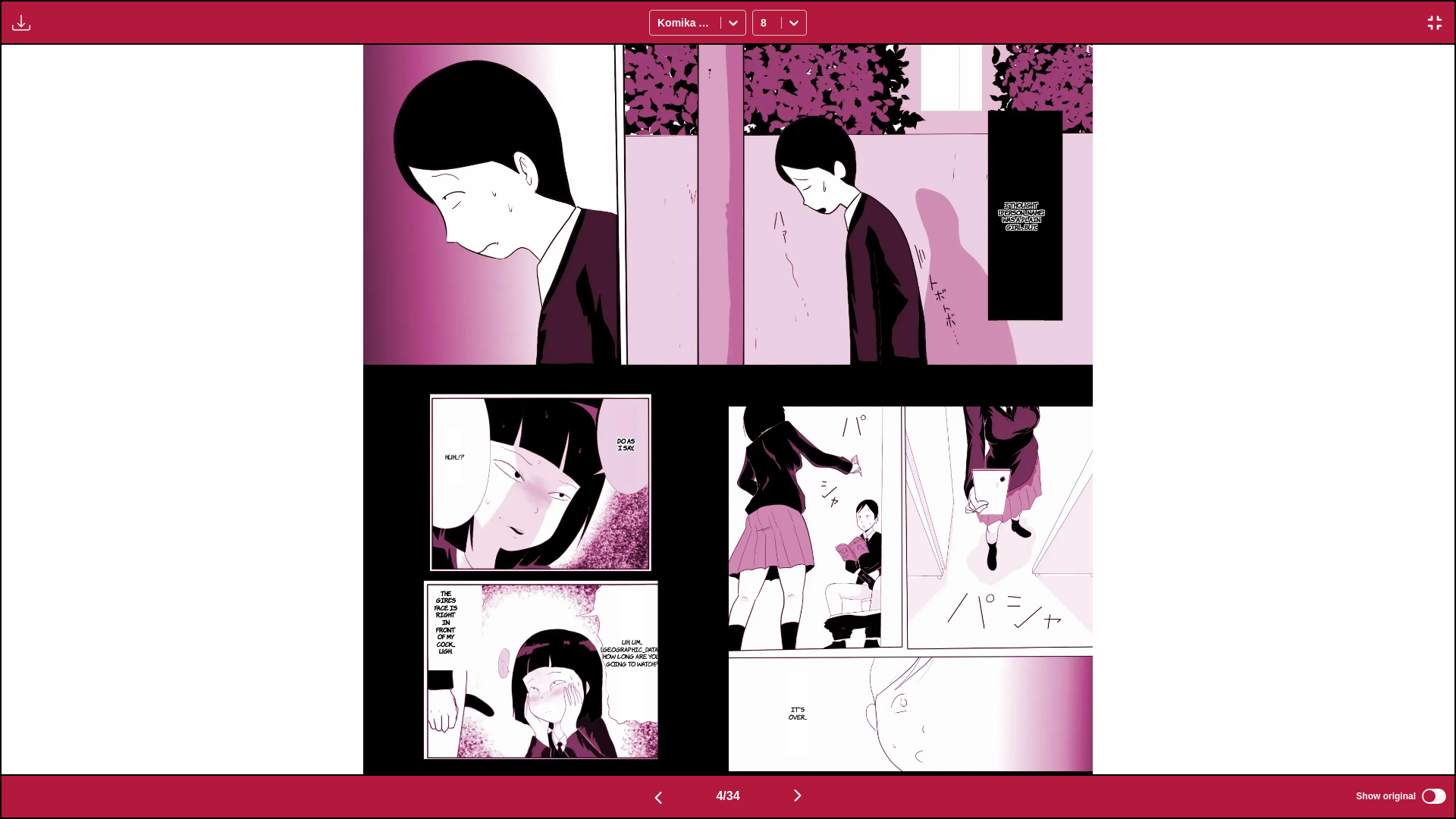
click at [20, 19] on img "button" at bounding box center [21, 23] width 18 height 18
click at [38, 33] on button "Download Panel" at bounding box center [62, 37] width 97 height 37
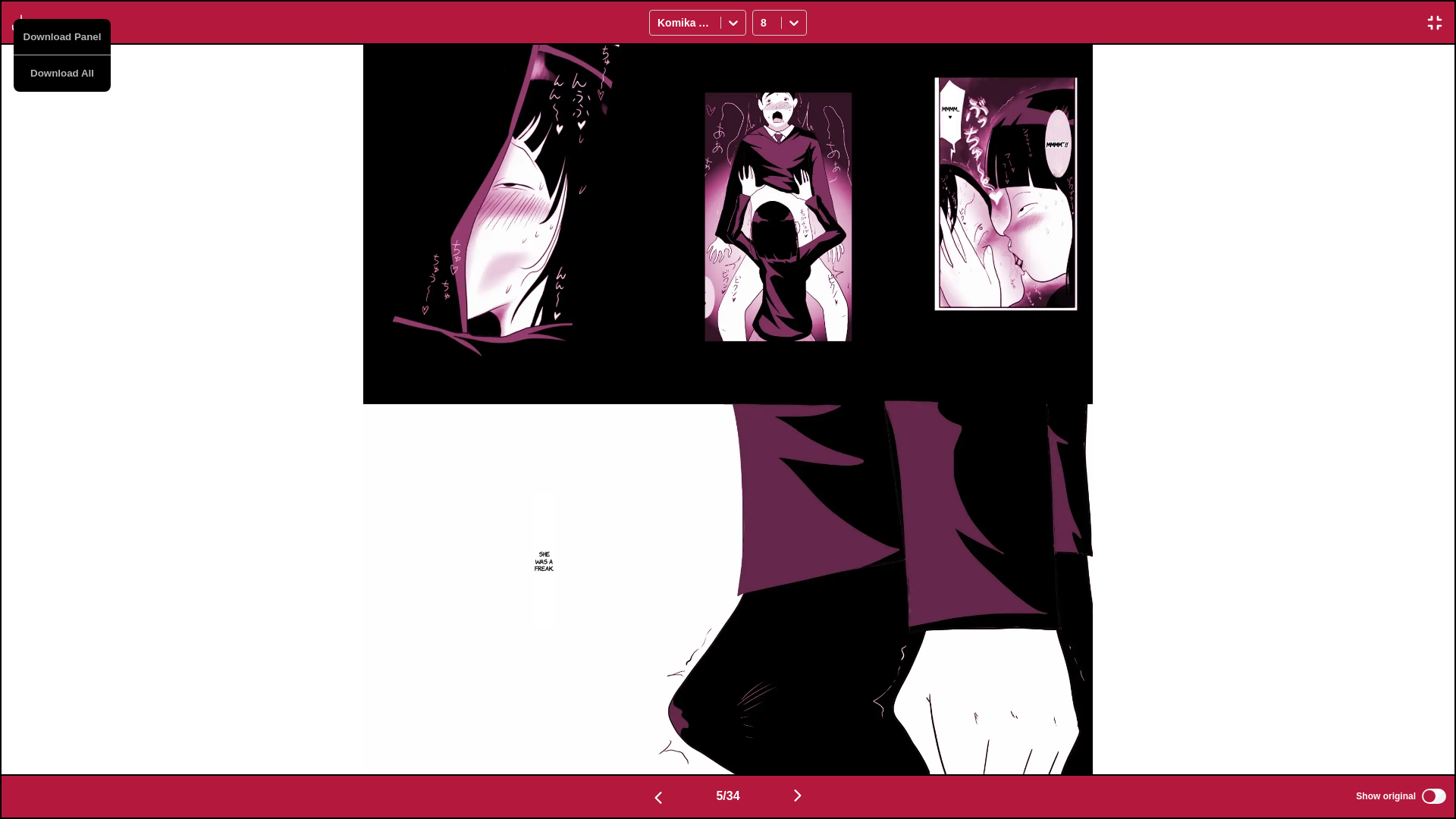
drag, startPoint x: 586, startPoint y: 228, endPoint x: 640, endPoint y: 177, distance: 74.3
click at [586, 228] on img at bounding box center [728, 410] width 730 height 730
click at [765, 33] on div "8" at bounding box center [767, 23] width 28 height 21
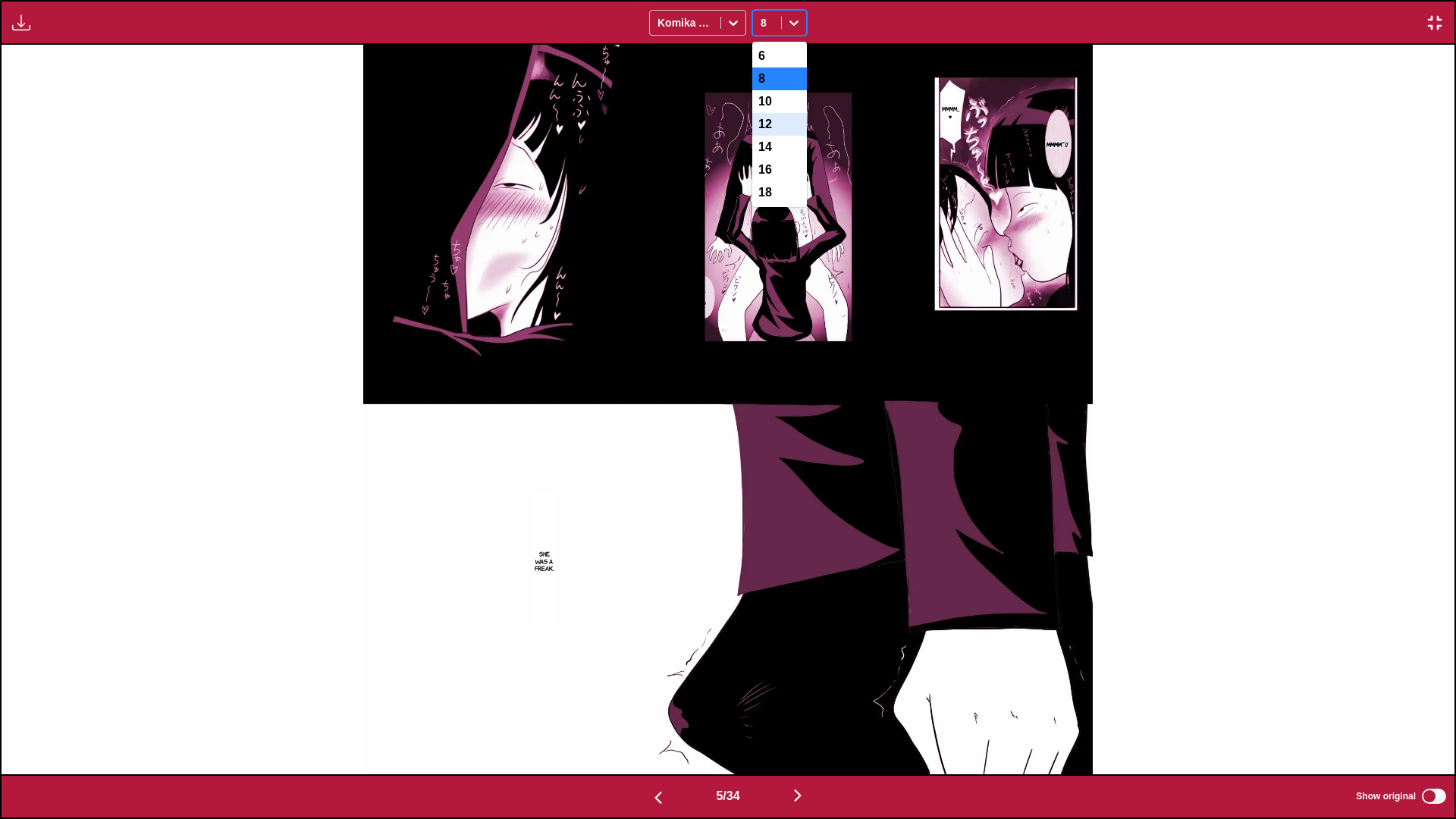
click at [765, 135] on div "12" at bounding box center [780, 124] width 54 height 23
drag, startPoint x: 875, startPoint y: 0, endPoint x: 857, endPoint y: 3, distance: 18.2
click at [863, 2] on div "Download Panel Download All Komika Axis option 12, selected. 12" at bounding box center [728, 23] width 1456 height 45
click at [810, 12] on div "Download Panel Download All Komika Axis 12" at bounding box center [728, 23] width 1456 height 45
click at [794, 24] on icon at bounding box center [795, 23] width 9 height 5
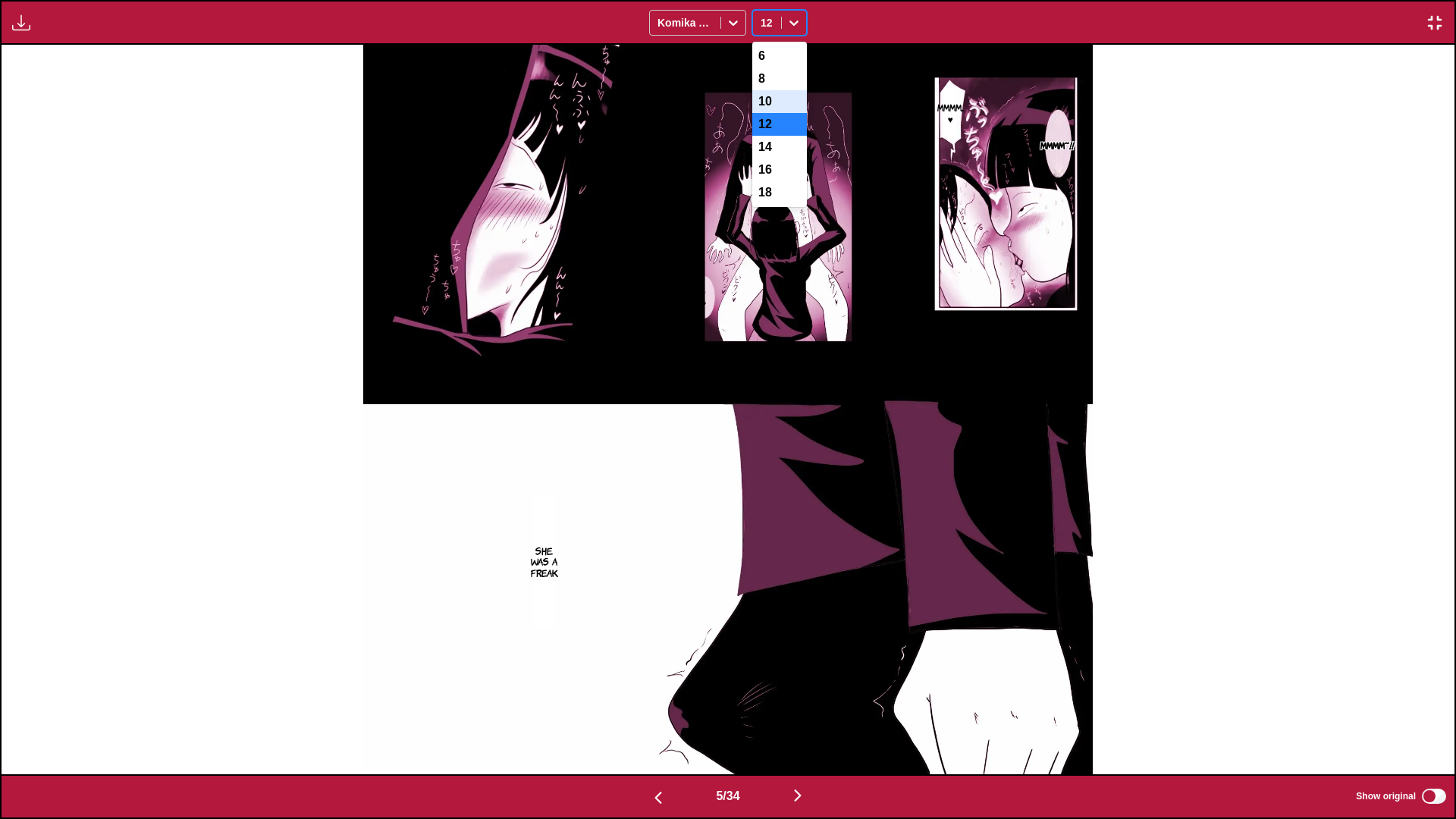
click at [789, 103] on div "10" at bounding box center [780, 101] width 54 height 23
click at [18, 30] on img "button" at bounding box center [21, 23] width 18 height 18
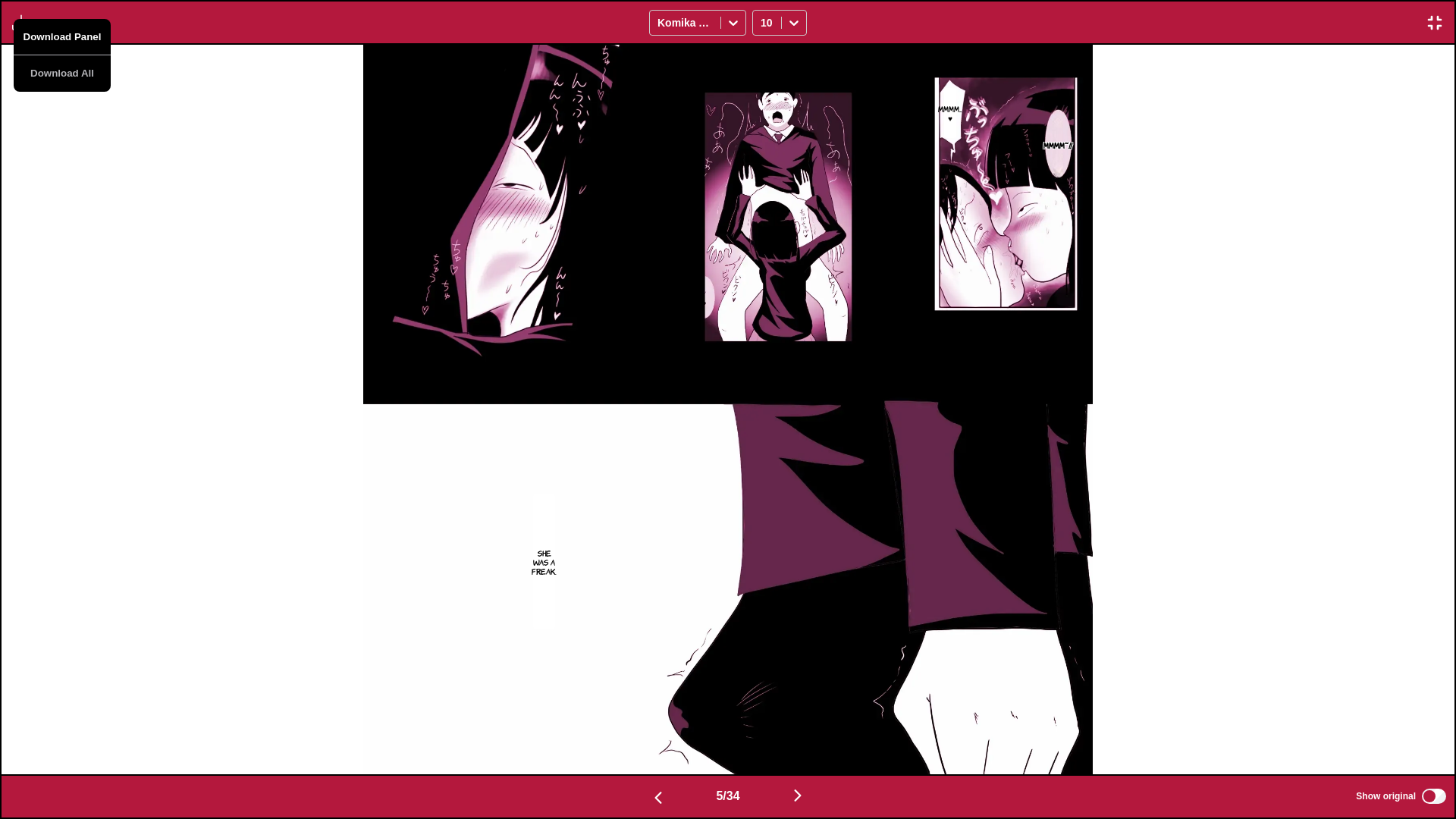
click at [40, 43] on button "Download Panel" at bounding box center [62, 37] width 97 height 37
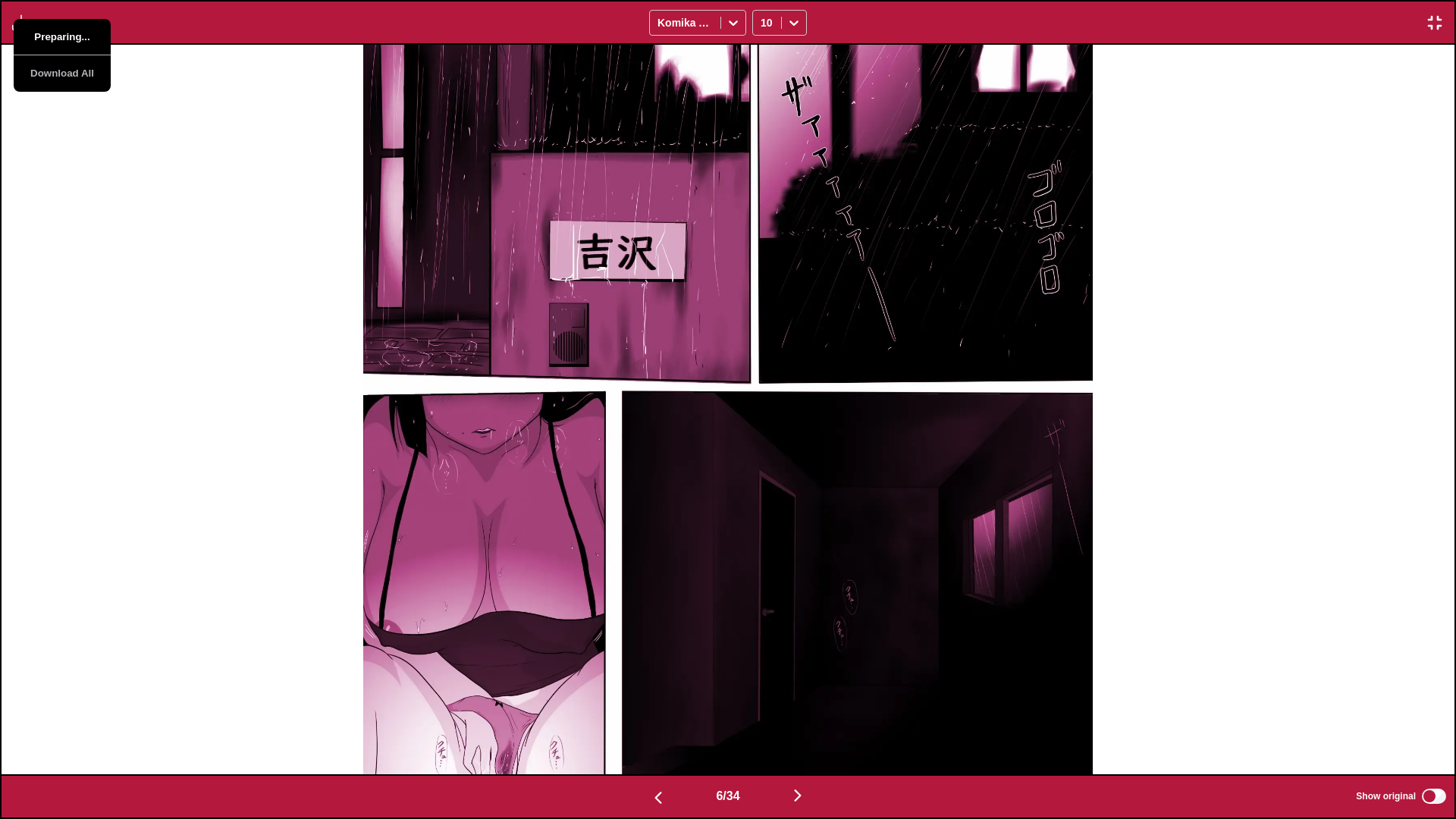
click at [87, 40] on button "Preparing..." at bounding box center [62, 37] width 97 height 37
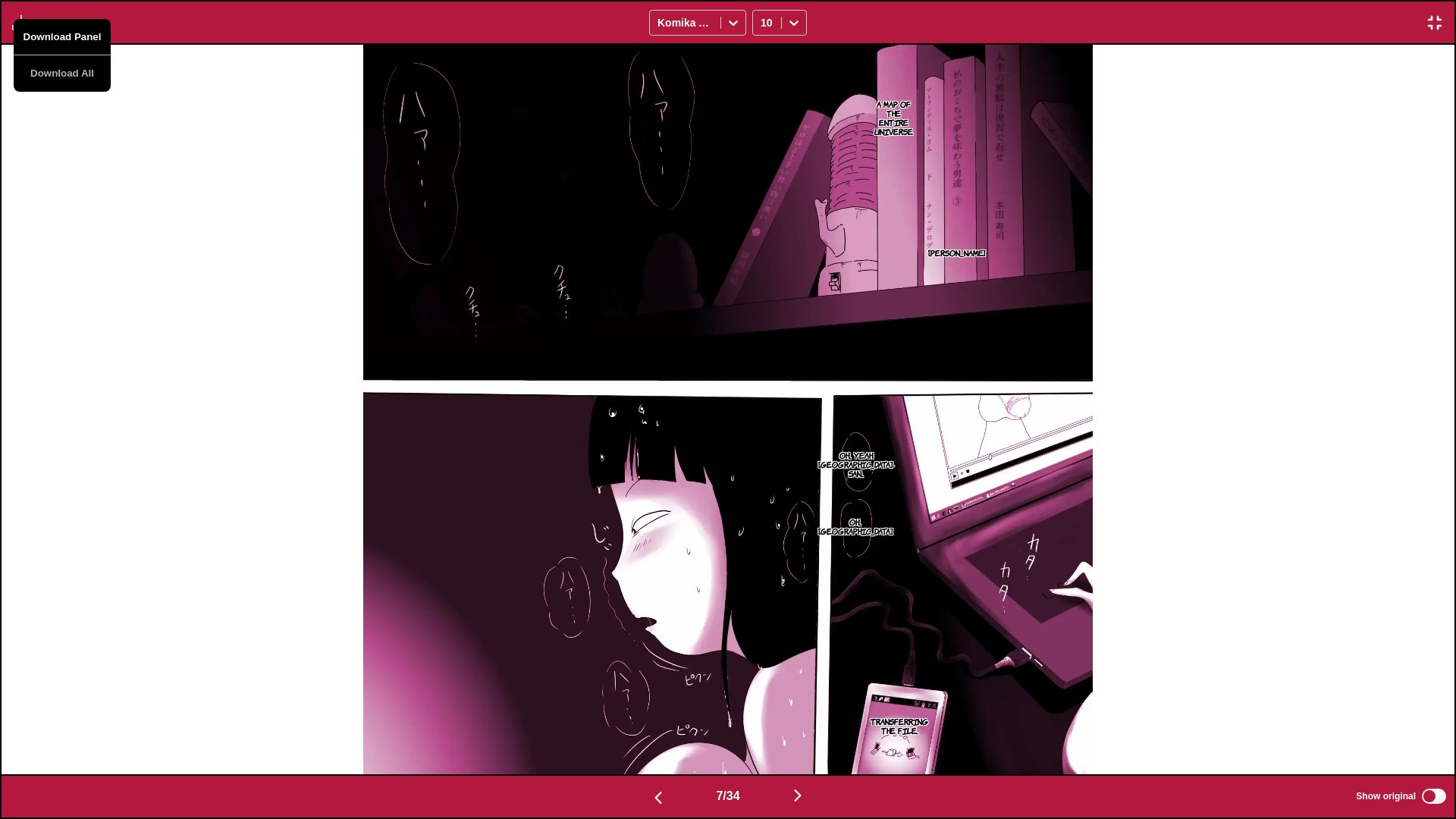
click at [87, 40] on button "Download Panel" at bounding box center [62, 37] width 97 height 37
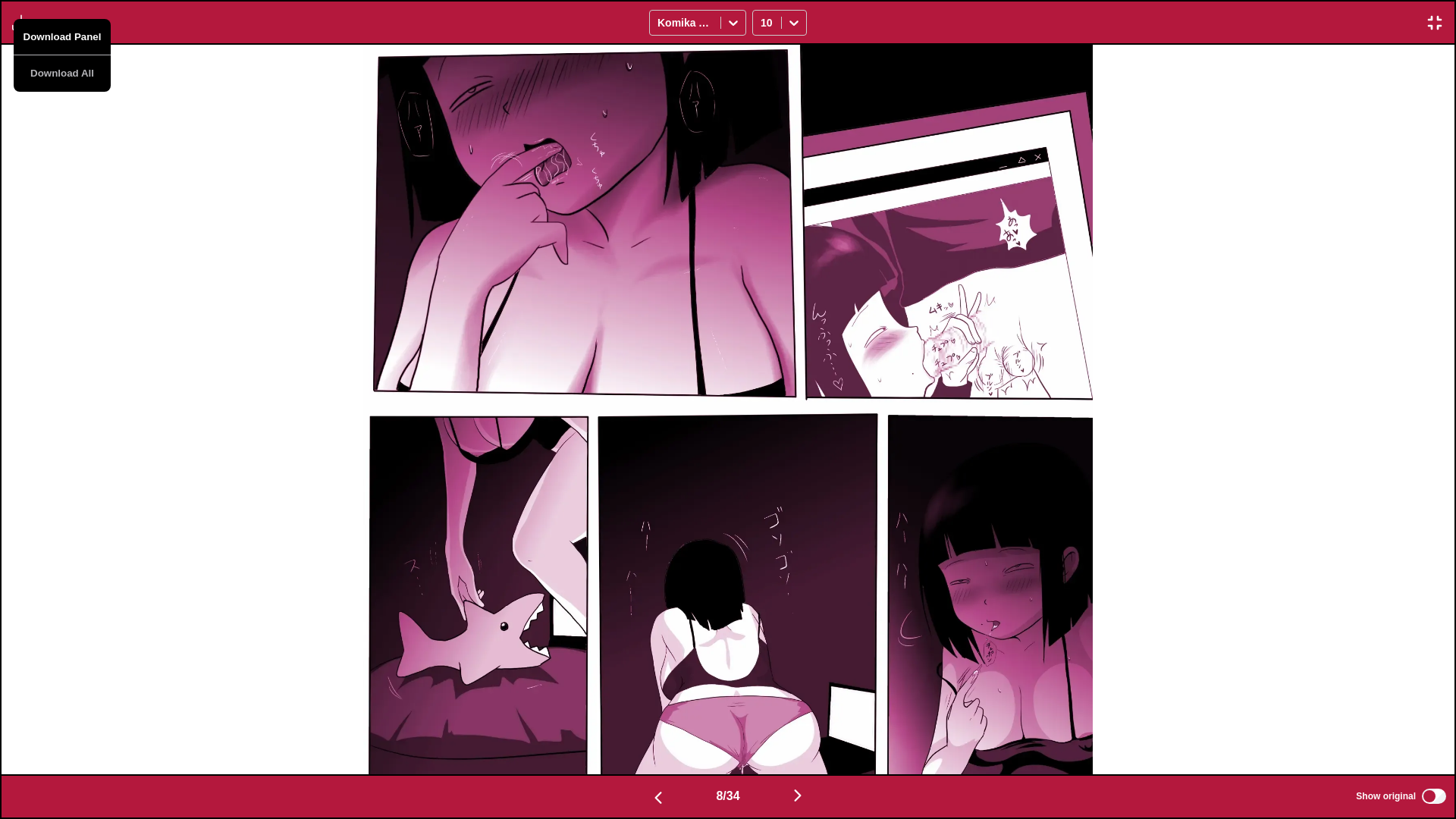
click at [87, 40] on button "Download Panel" at bounding box center [62, 37] width 97 height 37
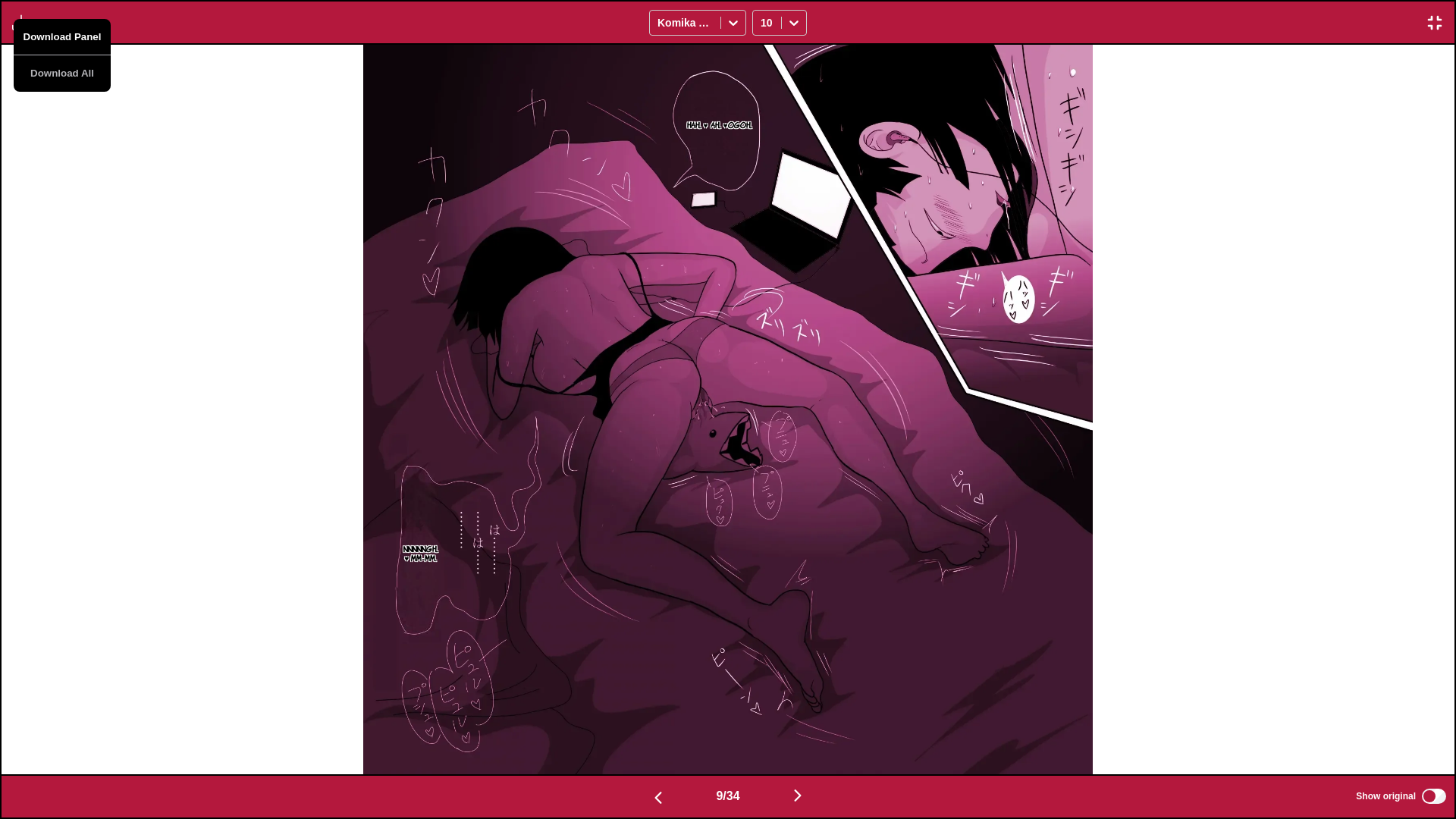
click at [87, 40] on button "Download Panel" at bounding box center [62, 37] width 97 height 37
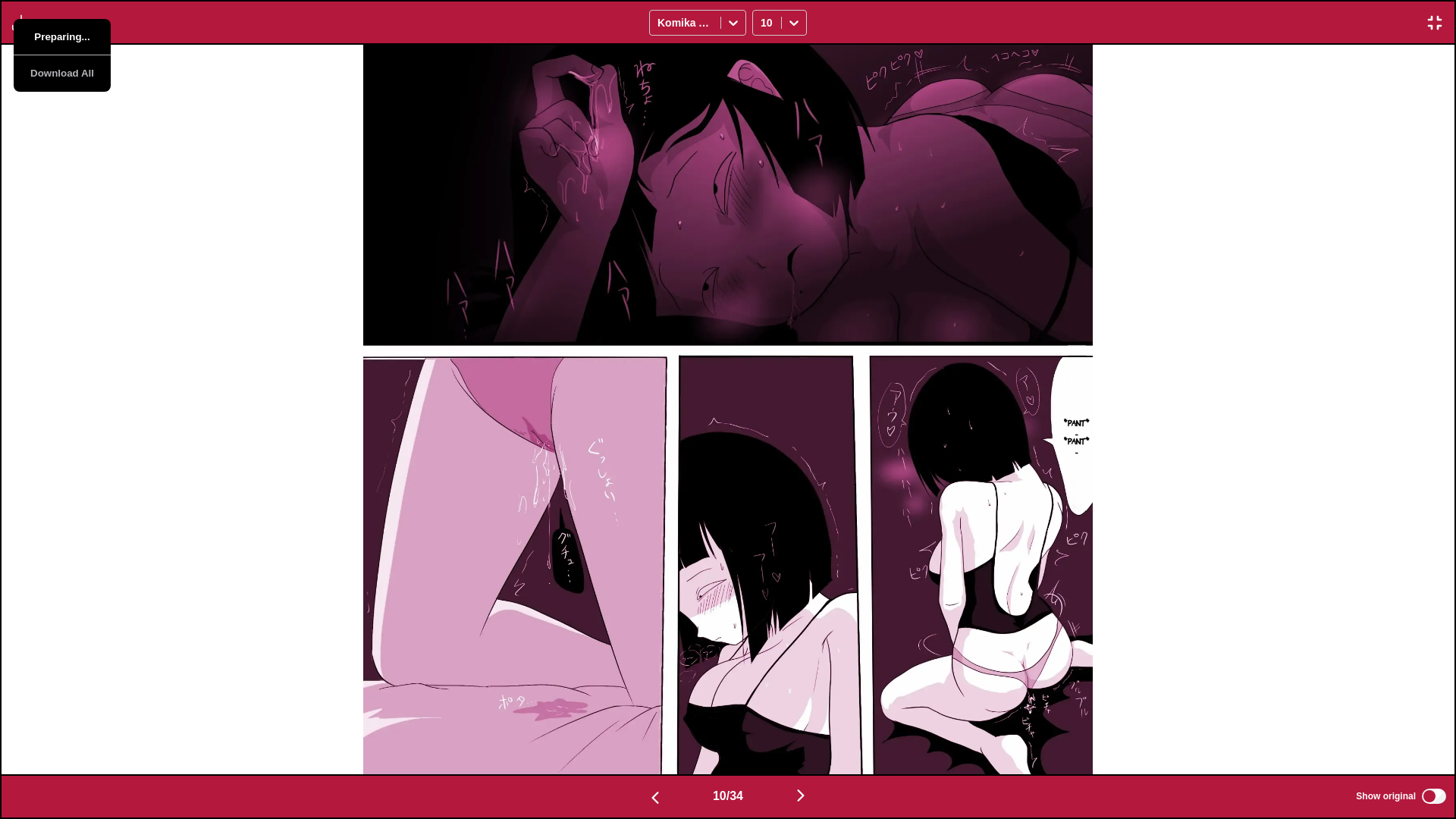
click at [87, 40] on button "Preparing..." at bounding box center [62, 37] width 97 height 37
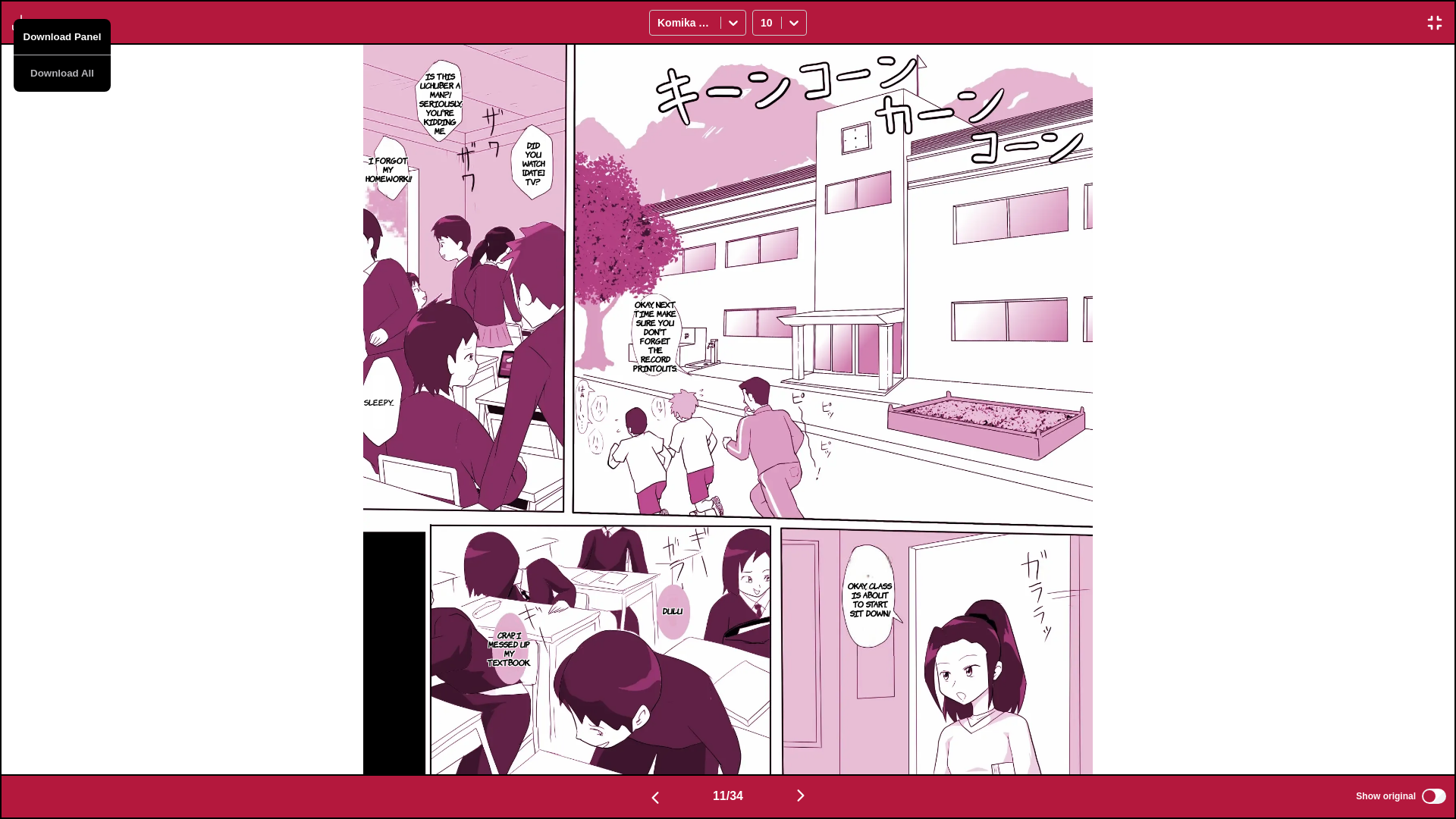
click at [87, 40] on button "Download Panel" at bounding box center [62, 37] width 97 height 37
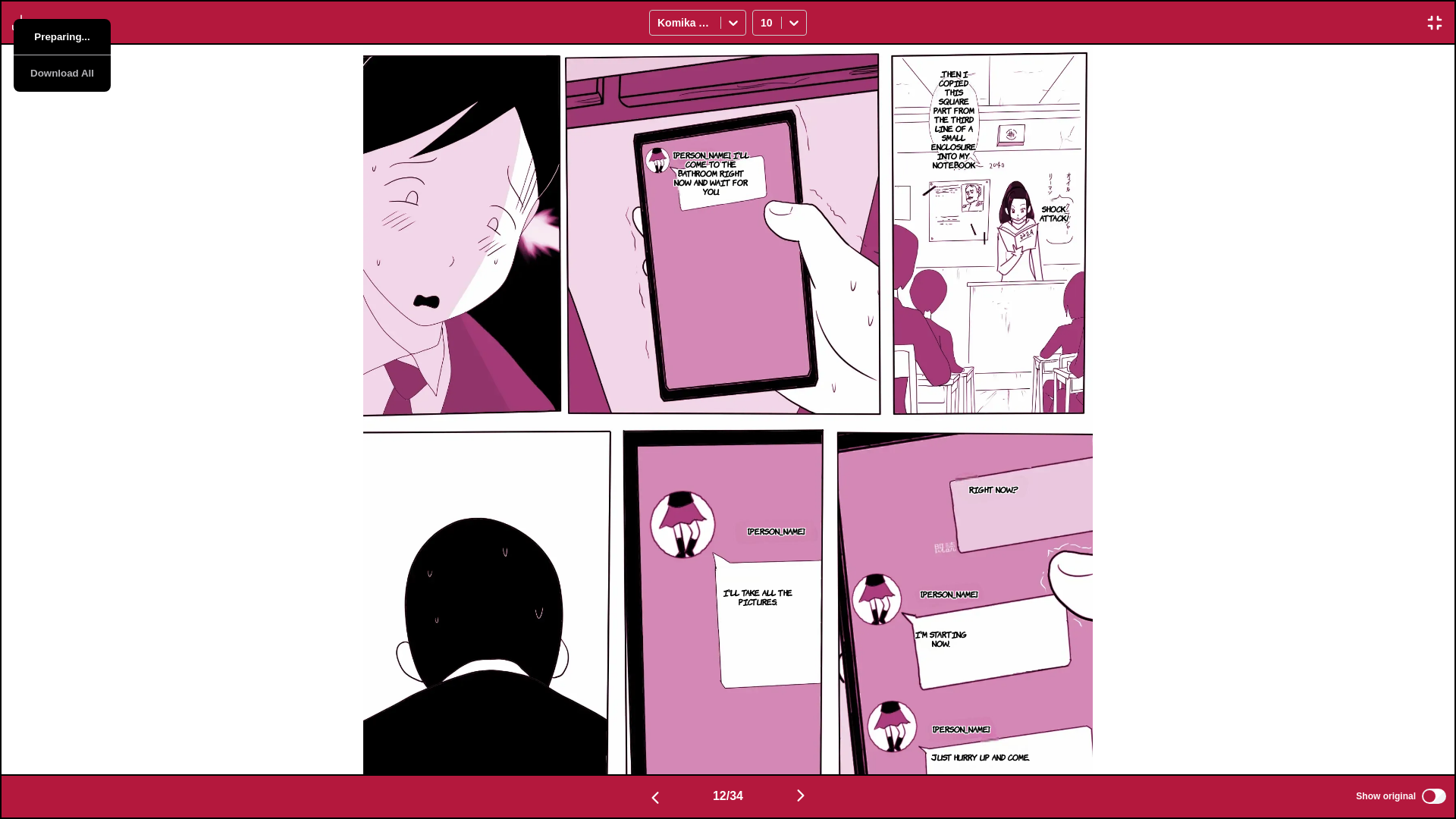
click at [87, 40] on button "Preparing..." at bounding box center [62, 37] width 97 height 37
click at [155, 43] on div "Download Panel Download All Komika Axis 10" at bounding box center [728, 23] width 1456 height 45
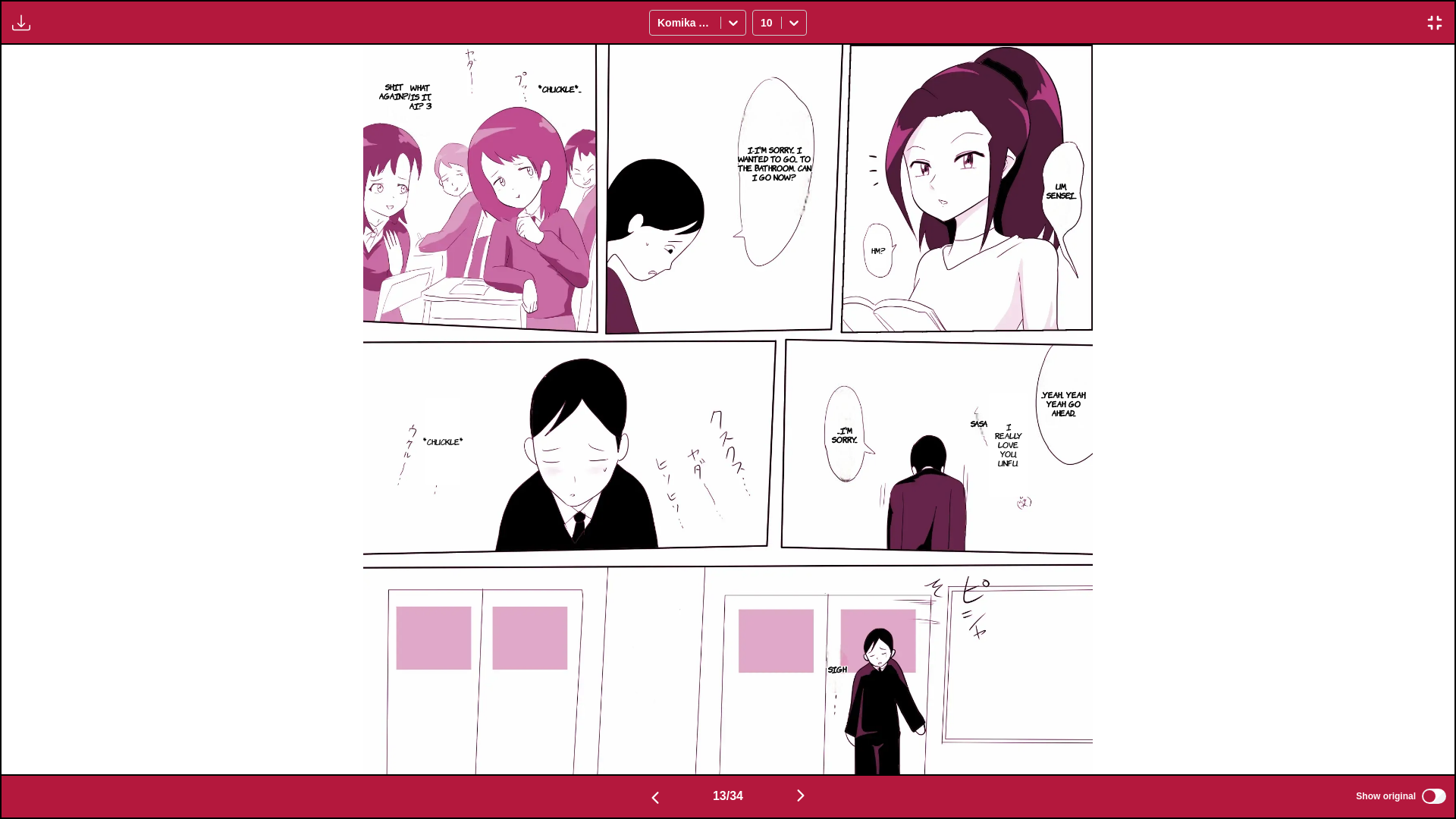
click at [32, 26] on button "button" at bounding box center [21, 23] width 27 height 19
click at [68, 26] on button "Download Panel" at bounding box center [62, 37] width 97 height 37
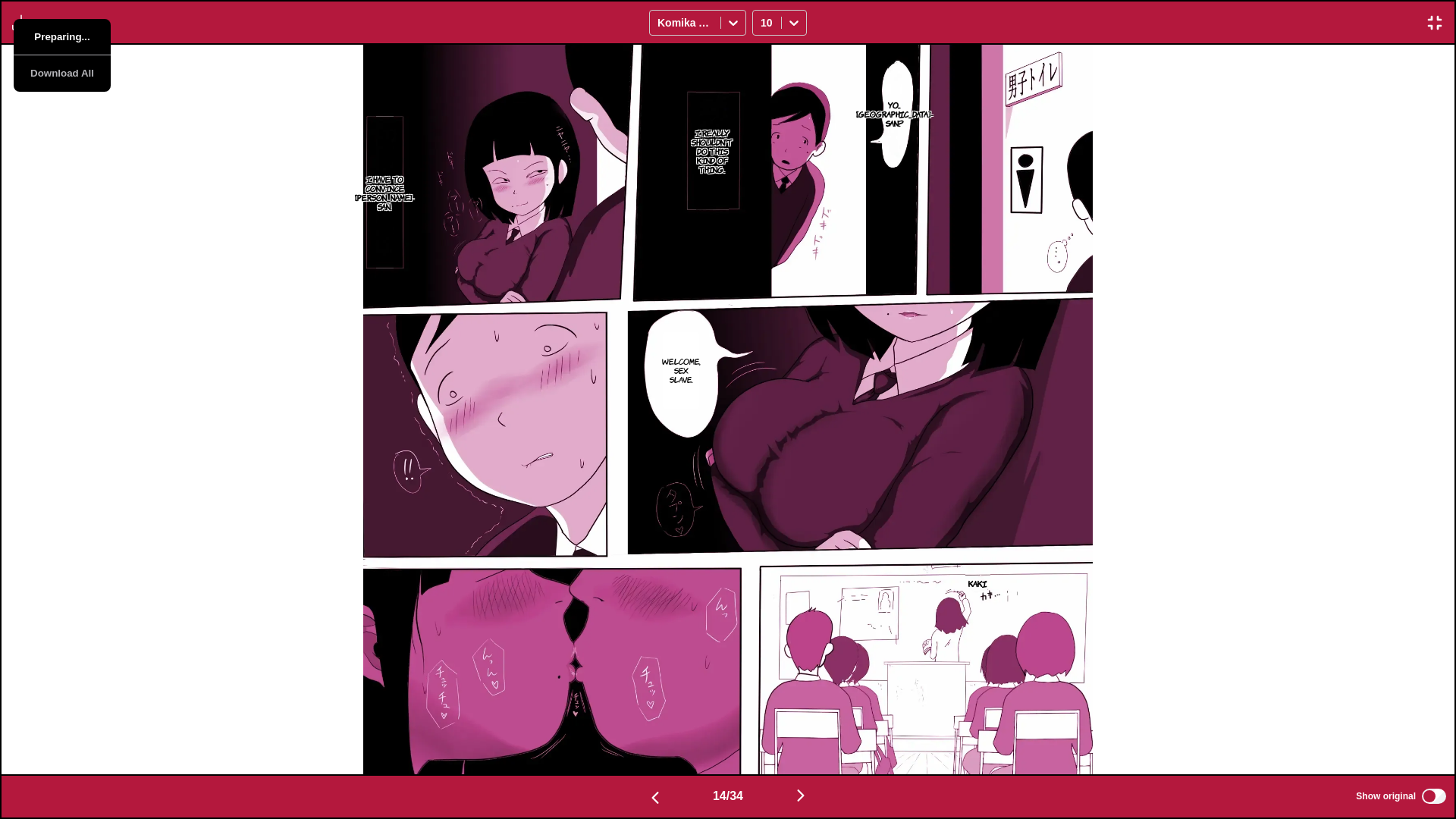
click at [68, 26] on button "Preparing..." at bounding box center [62, 37] width 97 height 37
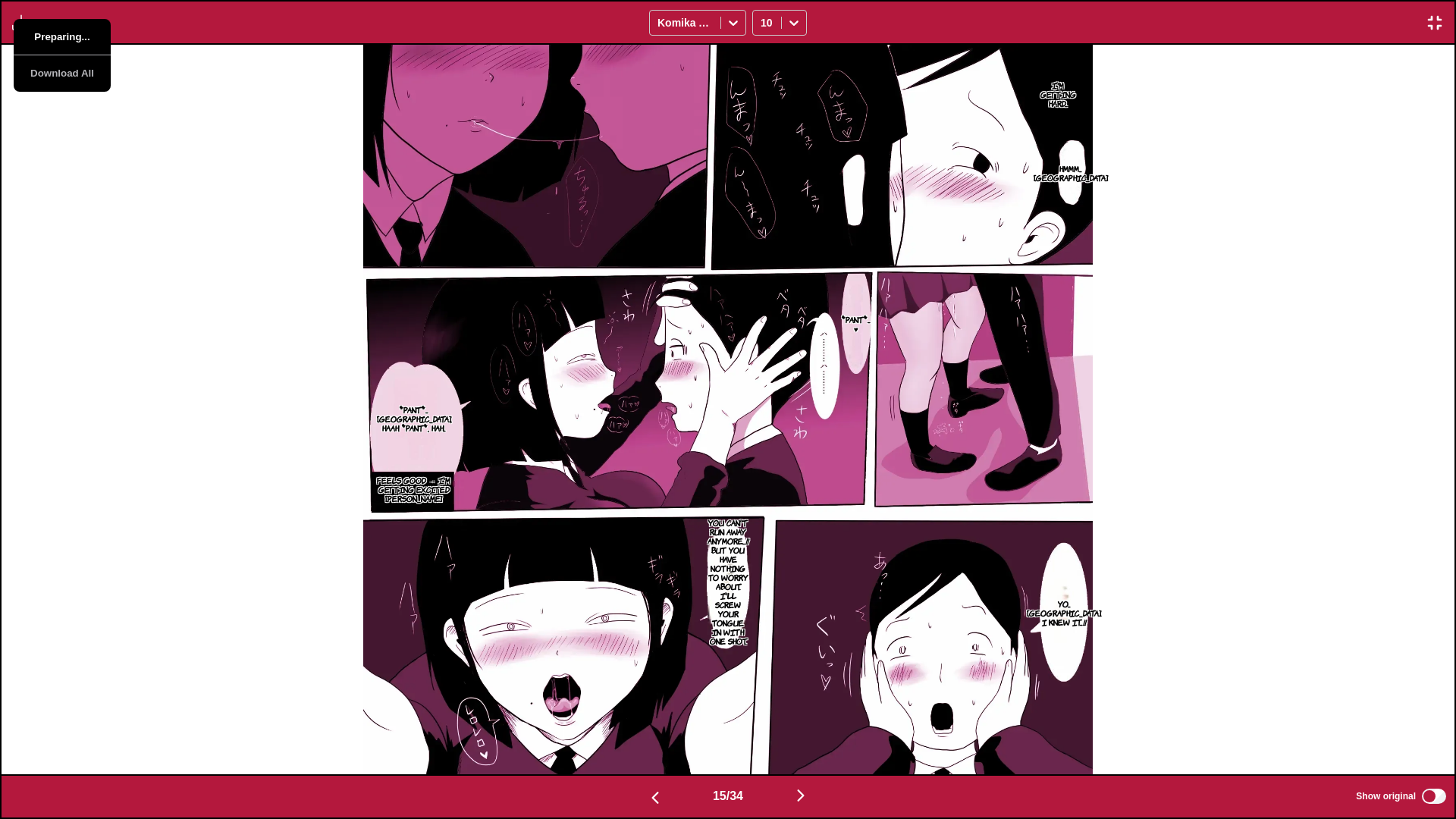
click at [68, 26] on button "Preparing..." at bounding box center [62, 37] width 97 height 37
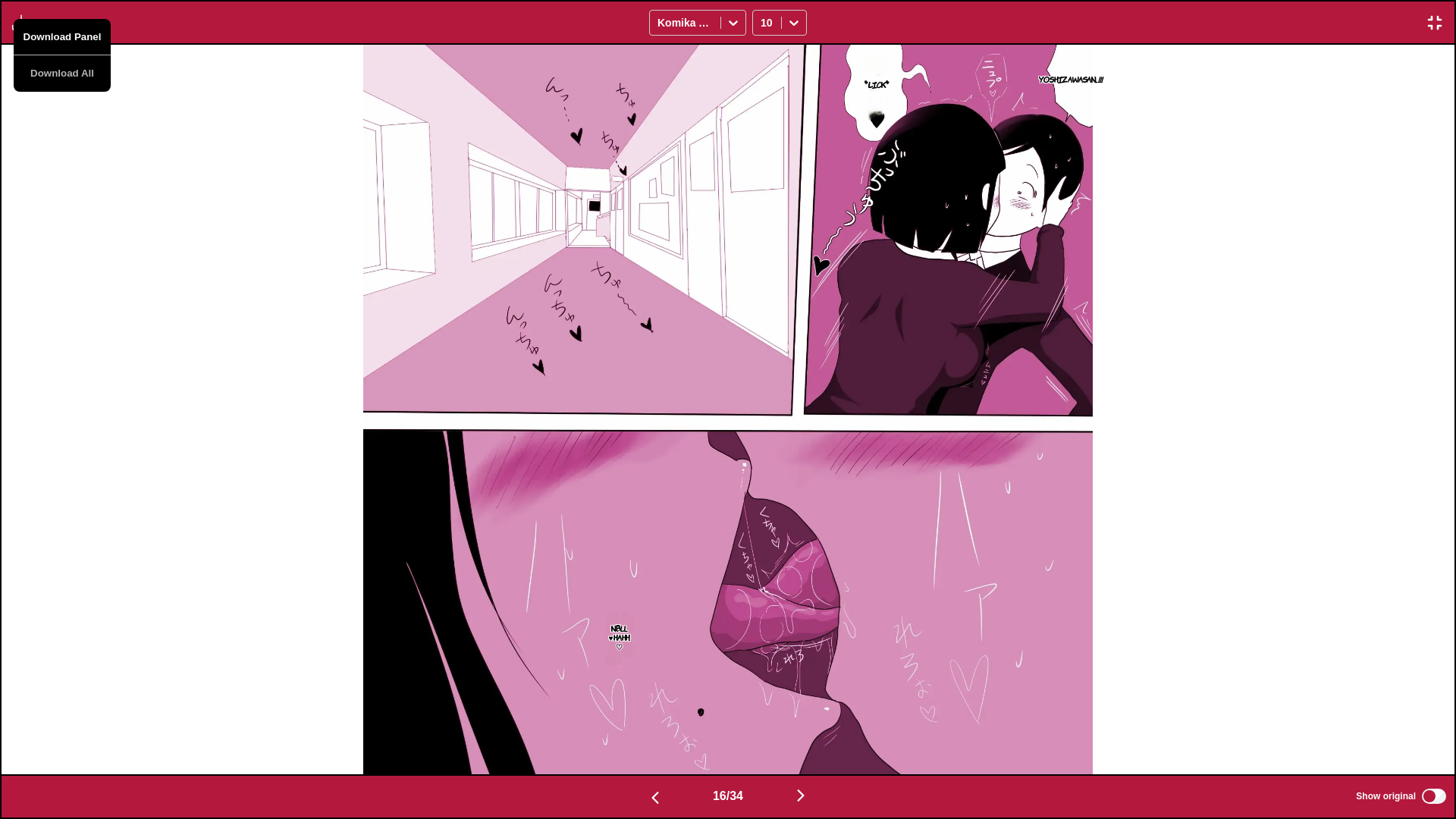
click at [68, 26] on button "Download Panel" at bounding box center [62, 37] width 97 height 37
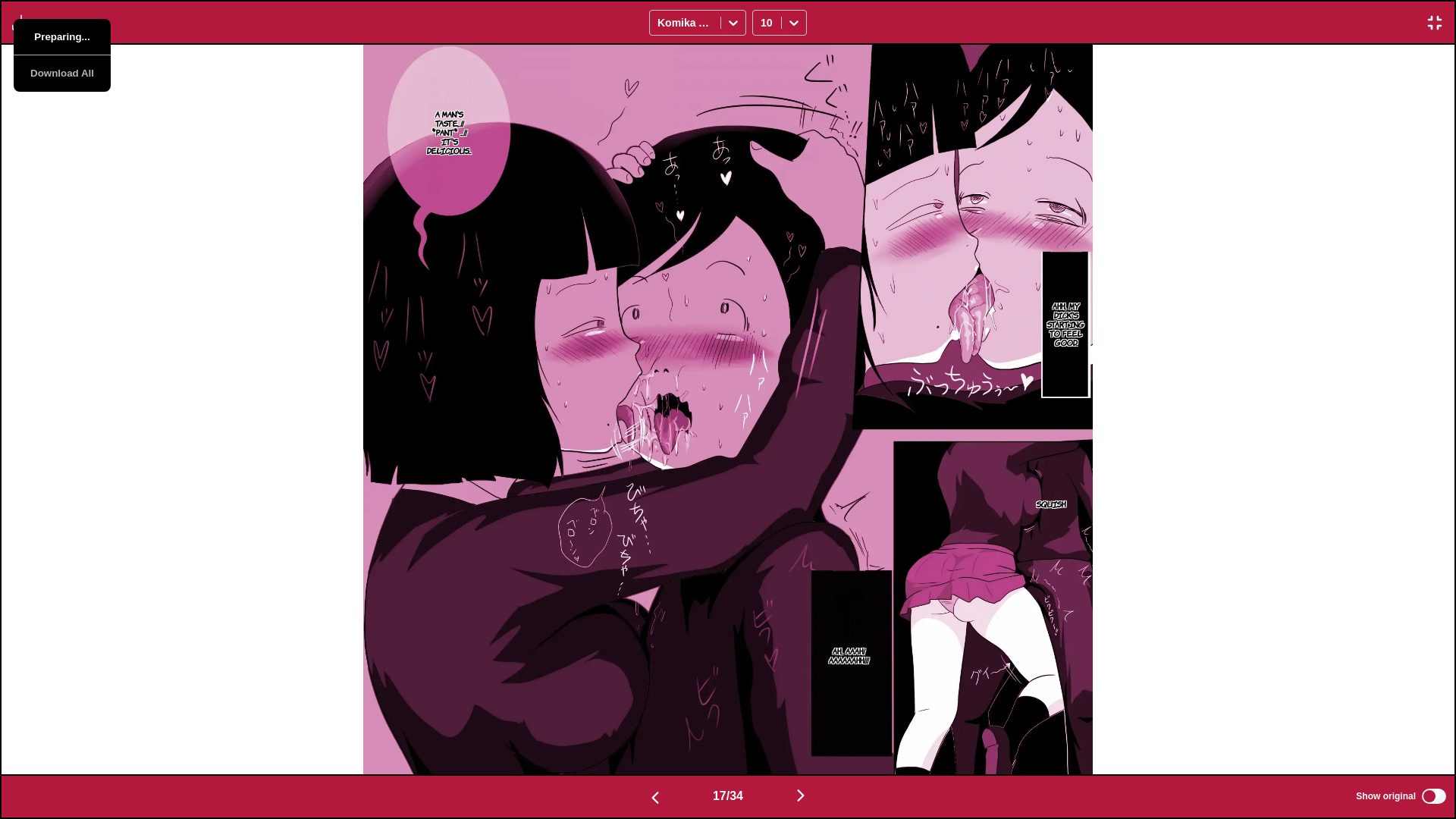
click at [68, 26] on button "Preparing..." at bounding box center [62, 37] width 97 height 37
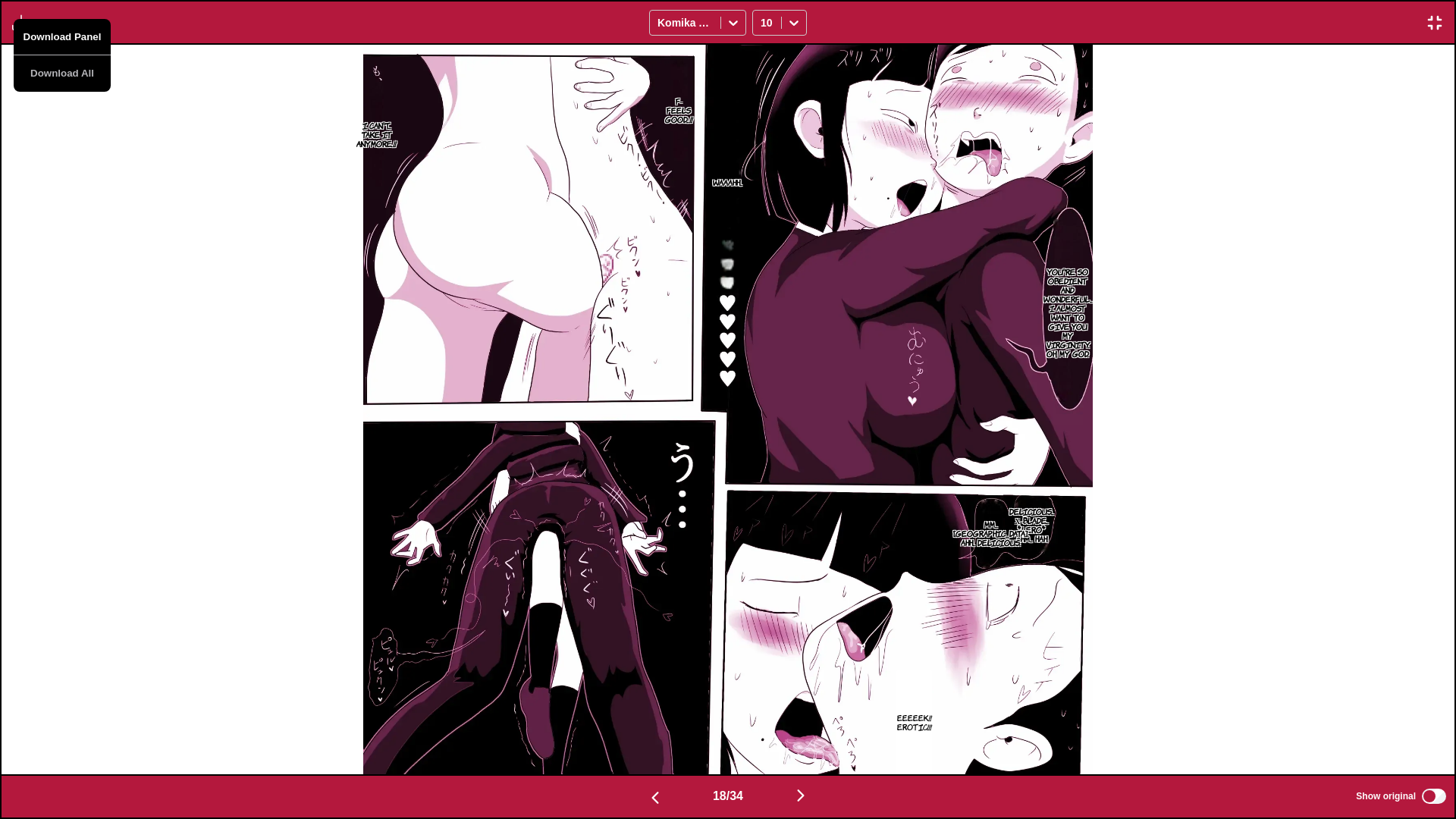
click at [68, 26] on button "Download Panel" at bounding box center [62, 37] width 97 height 37
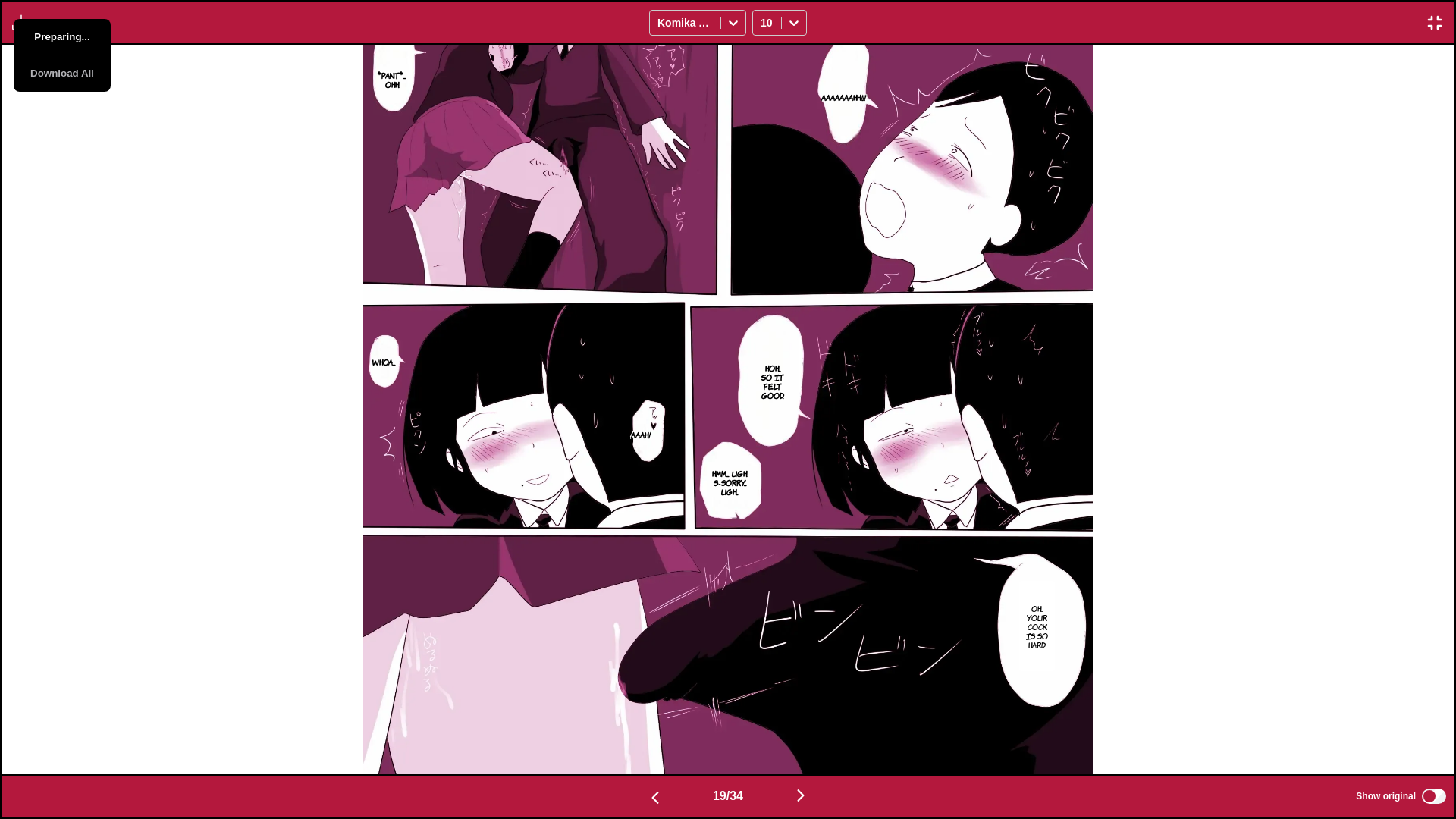
click at [68, 26] on button "Preparing..." at bounding box center [62, 37] width 97 height 37
click at [226, 72] on div "AAAAAAAHH!!! *pant*... Ohh. Whoa... Hoh... So it felt good. Aaah! Hmm... Ugh. S…" at bounding box center [728, 410] width 1453 height 730
click at [7, 100] on div "AAAAAAAHH!!! *pant*... Ohh. Whoa... Hoh... So it felt good. Aaah! Hmm... Ugh. S…" at bounding box center [728, 410] width 1453 height 730
click at [39, 92] on div "AAAAAAAHH!!! *pant*... Ohh. Whoa... Hoh... So it felt good. Aaah! Hmm... Ugh. S…" at bounding box center [728, 410] width 1453 height 730
click at [18, 31] on img "button" at bounding box center [21, 23] width 18 height 18
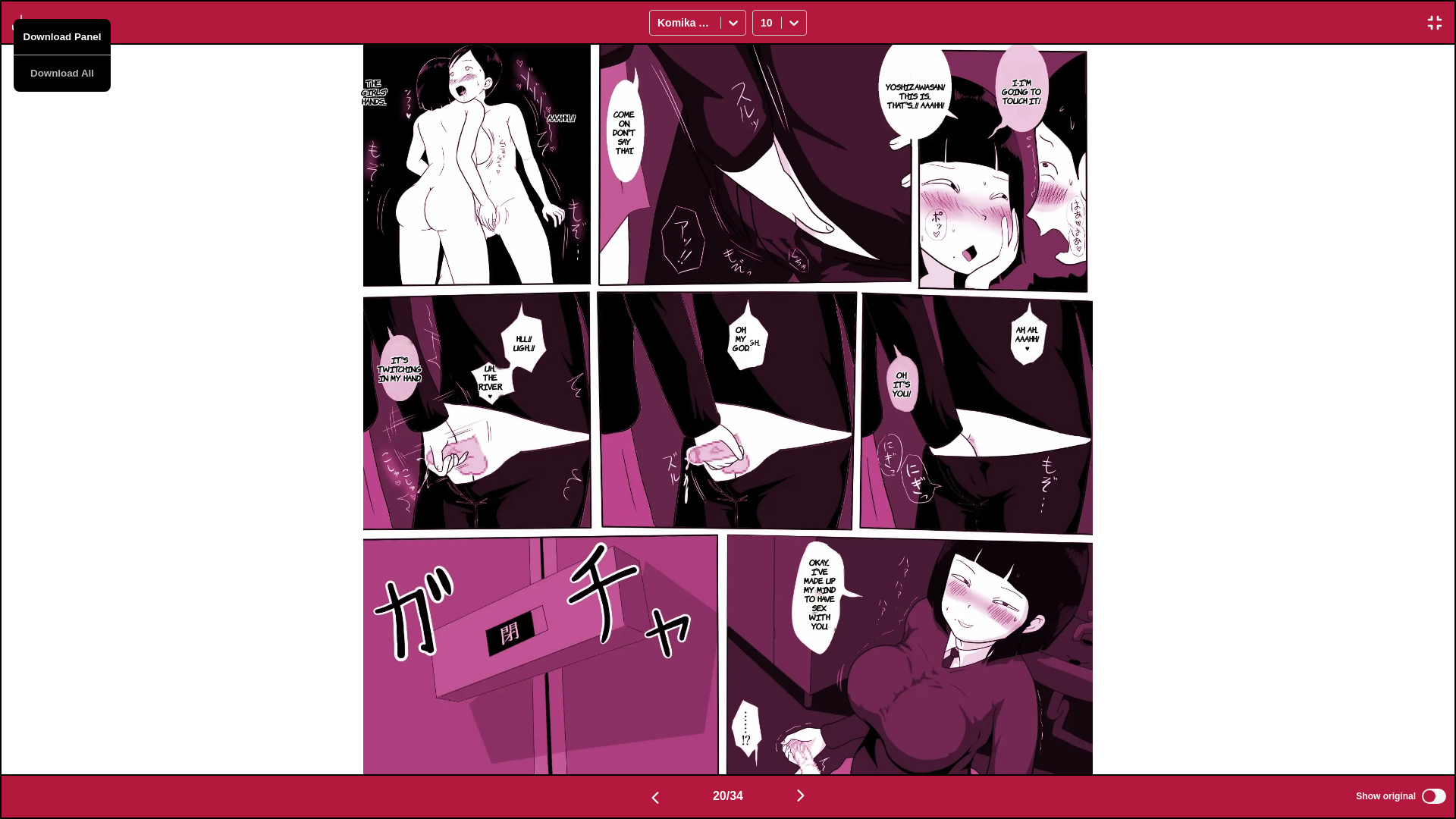
click at [40, 30] on button "Download Panel" at bounding box center [62, 37] width 97 height 37
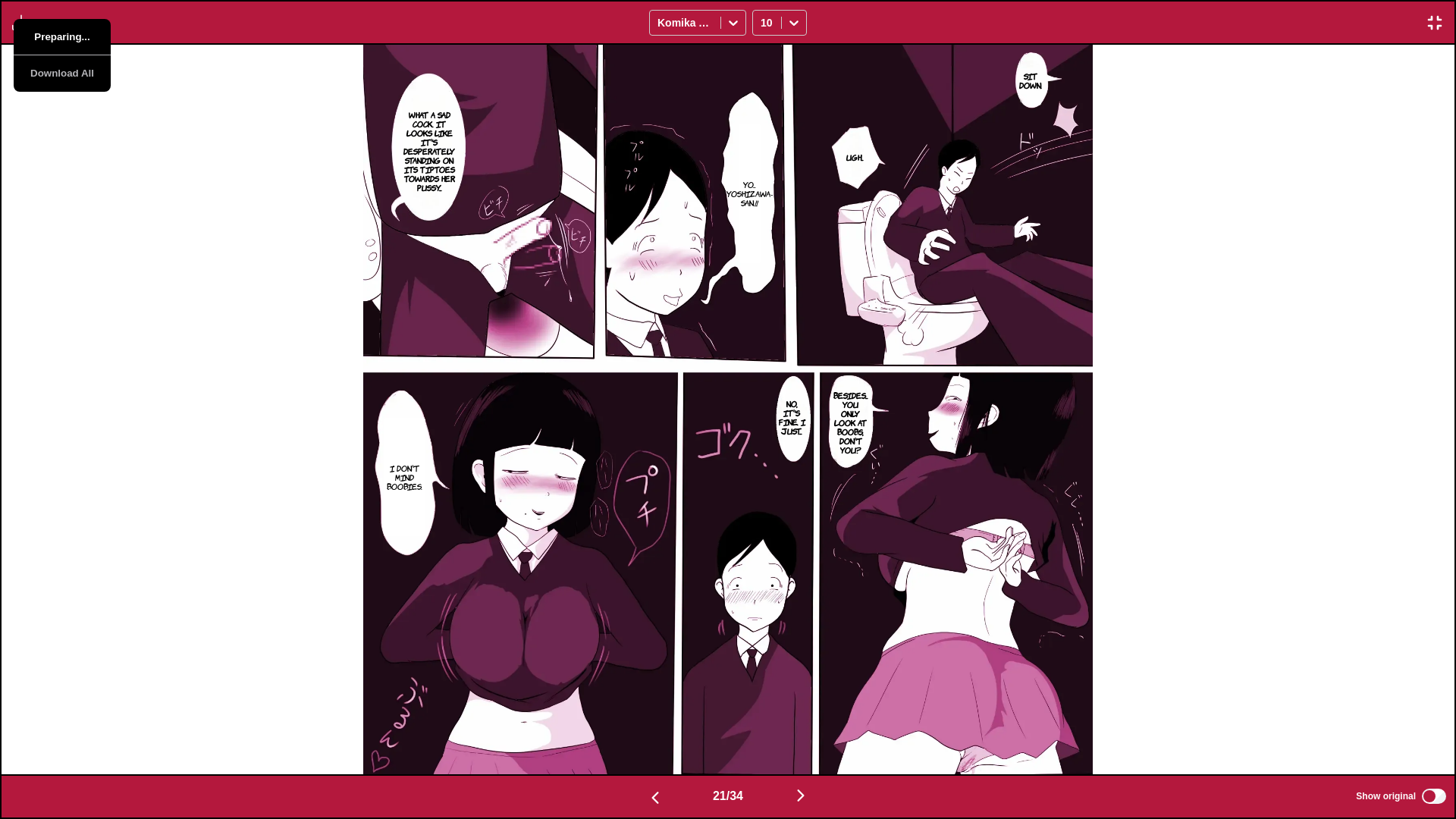
click at [40, 30] on button "Preparing..." at bounding box center [62, 37] width 97 height 37
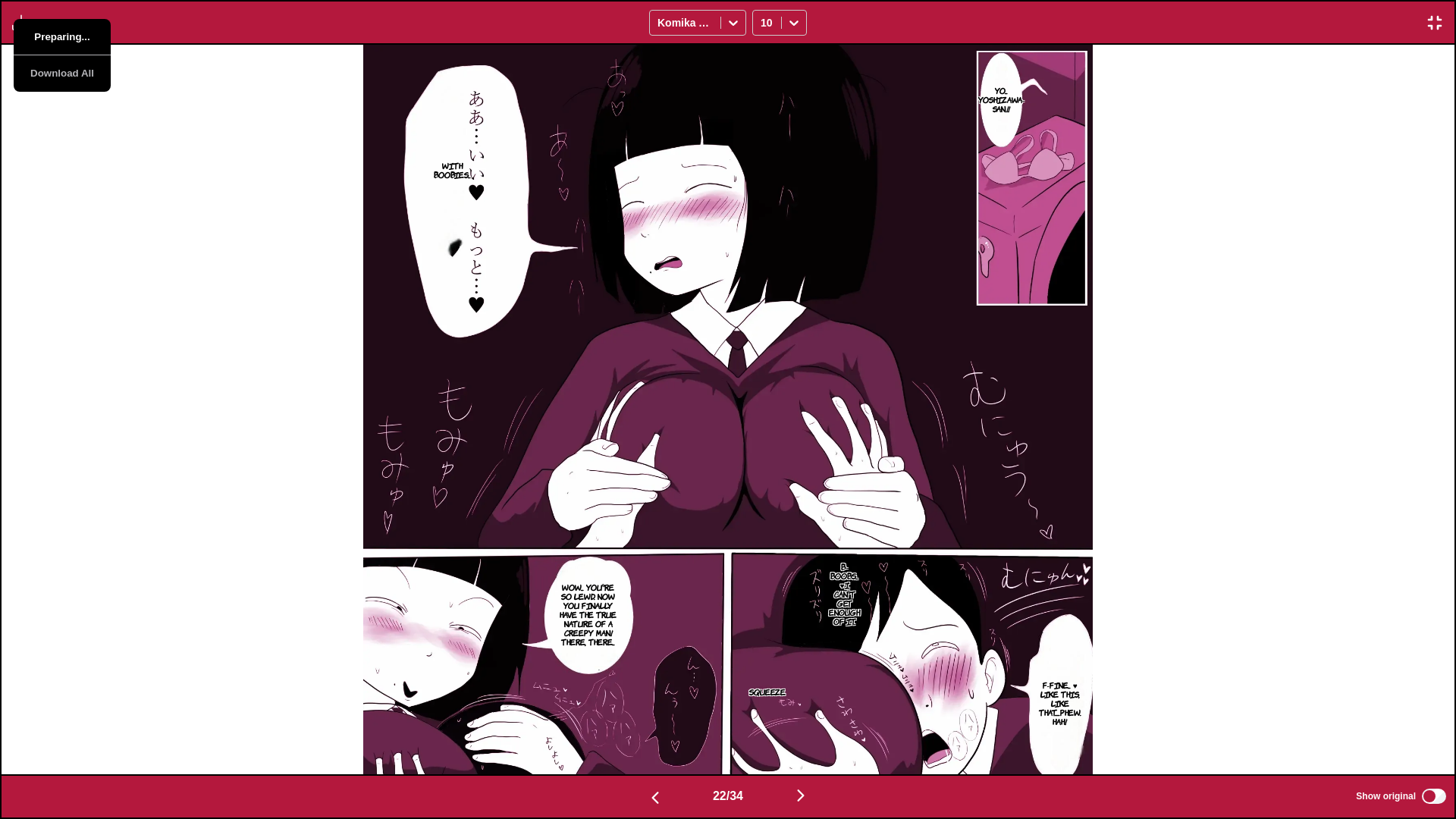
click at [40, 30] on button "Preparing..." at bounding box center [62, 37] width 97 height 37
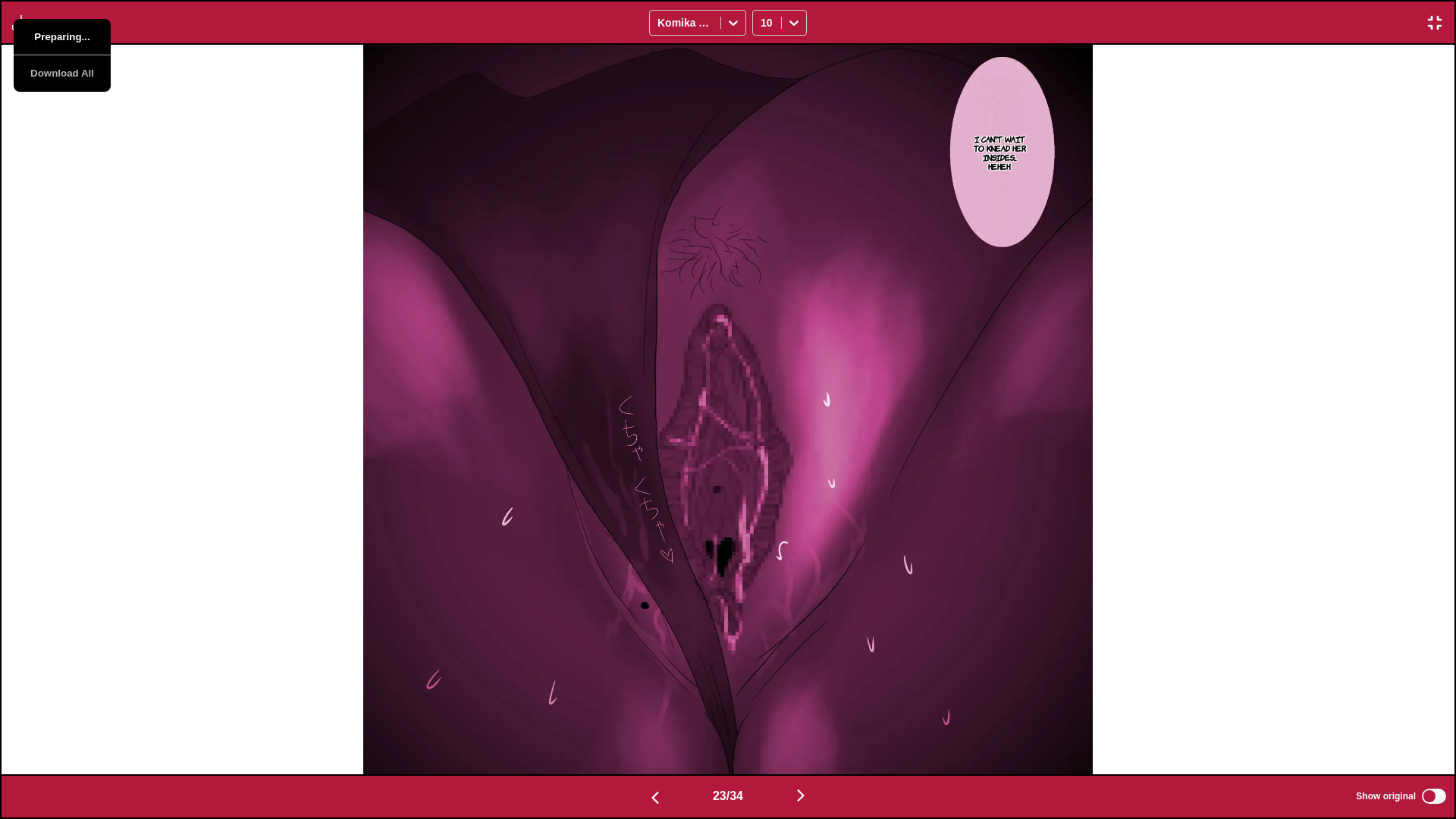
click at [40, 30] on button "Preparing..." at bounding box center [62, 37] width 97 height 37
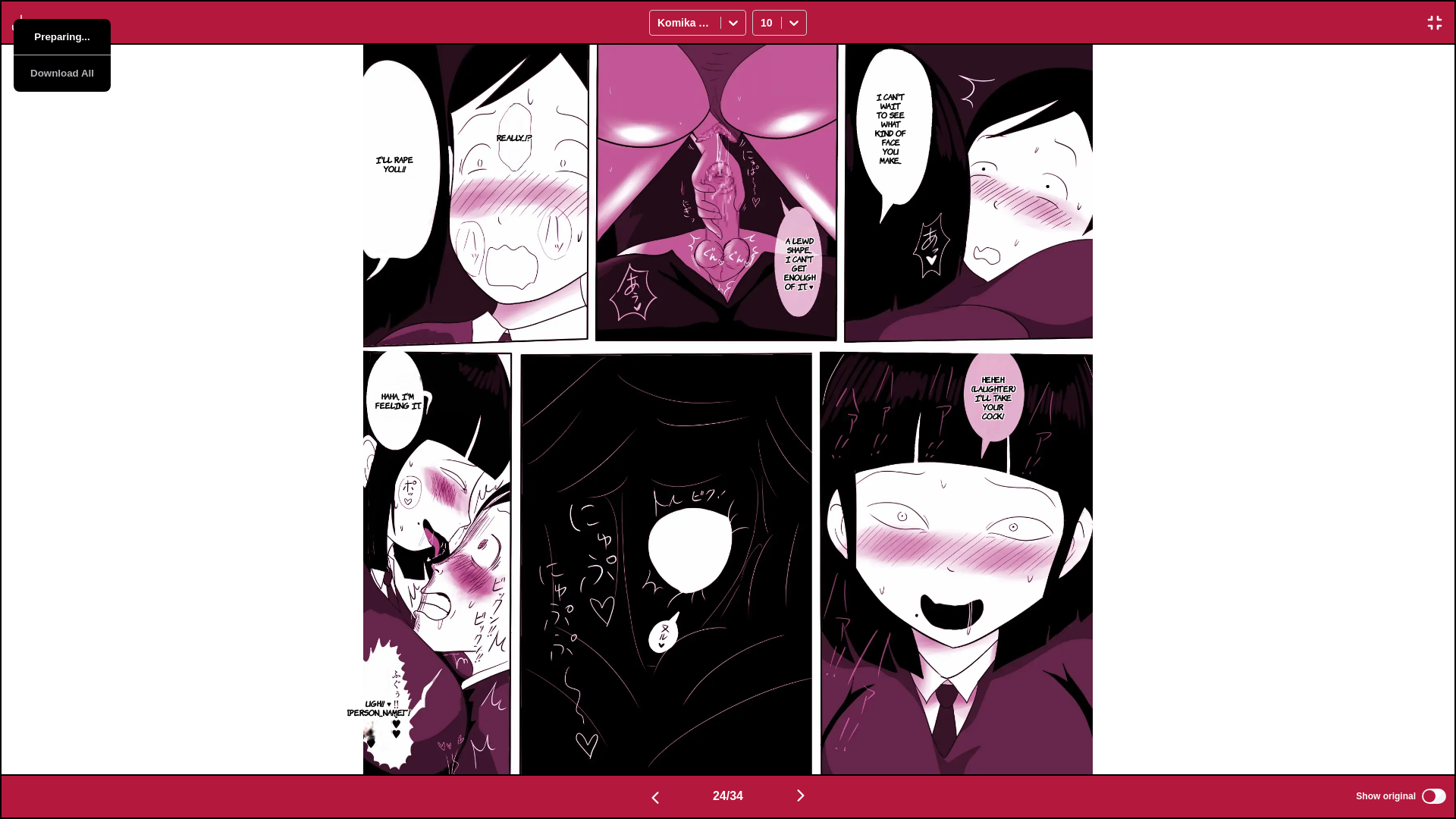
click at [40, 30] on button "Preparing..." at bounding box center [62, 37] width 97 height 37
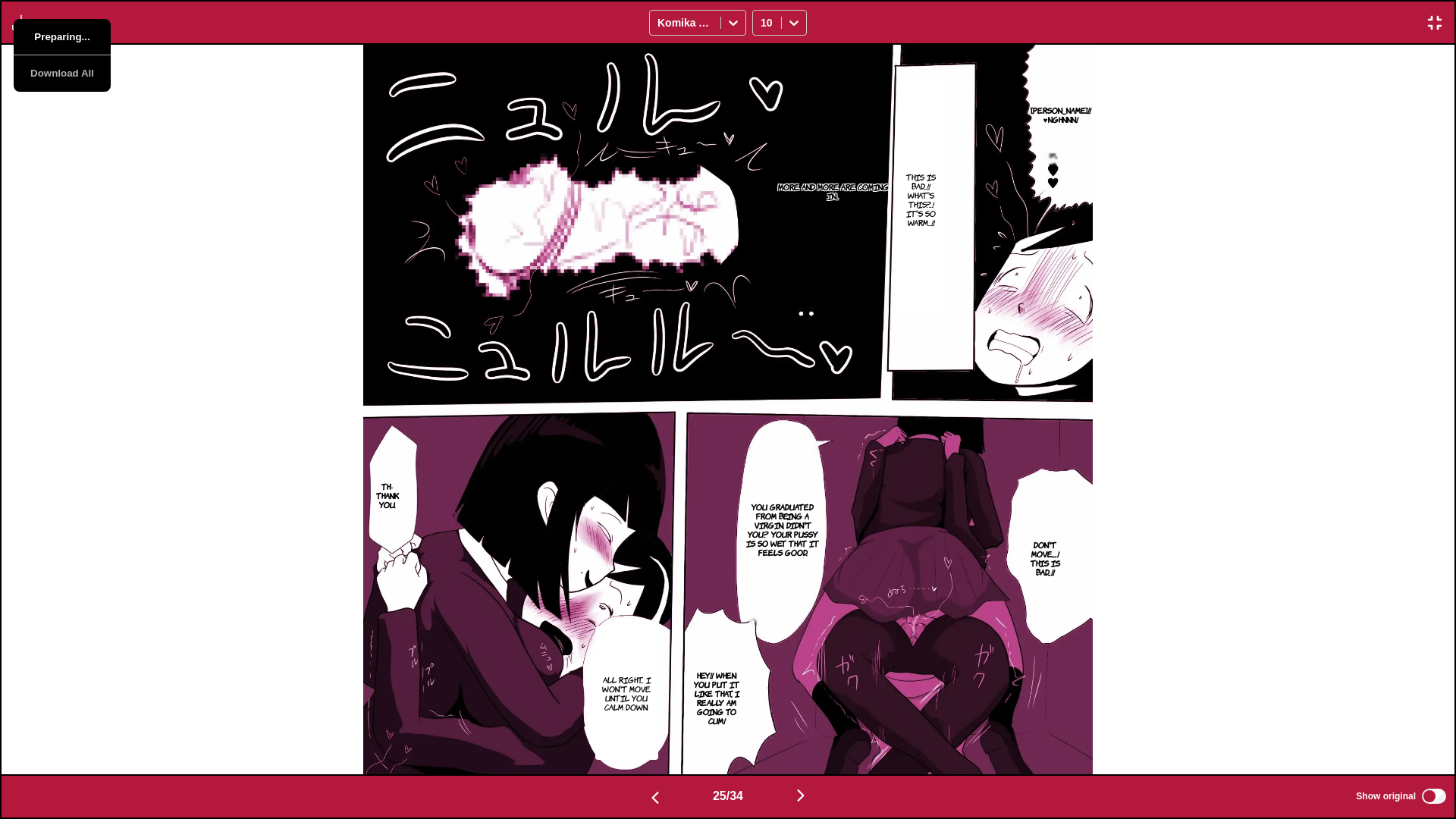
click at [40, 30] on button "Preparing..." at bounding box center [62, 37] width 97 height 37
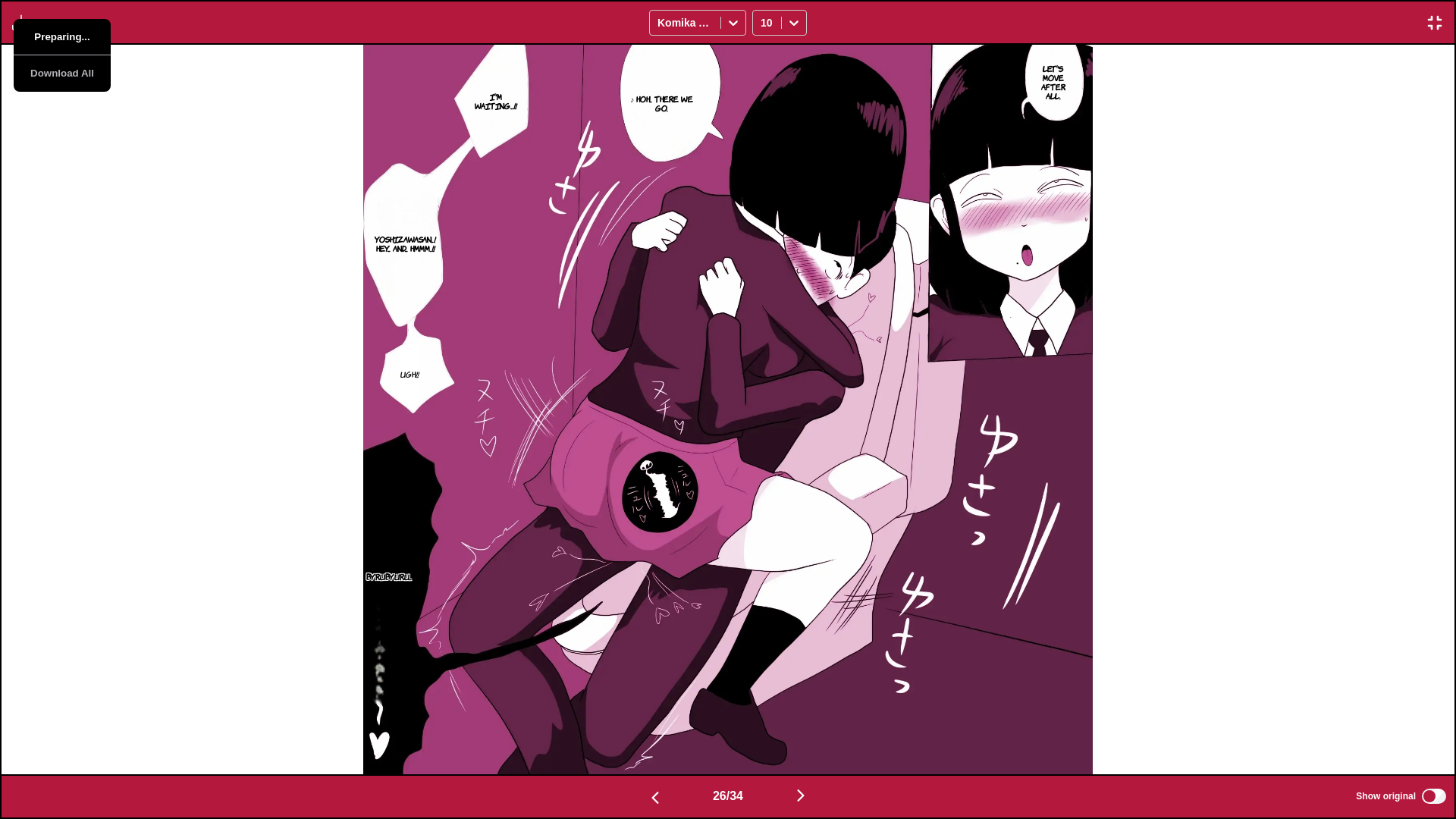
click at [40, 30] on button "Preparing..." at bounding box center [62, 37] width 97 height 37
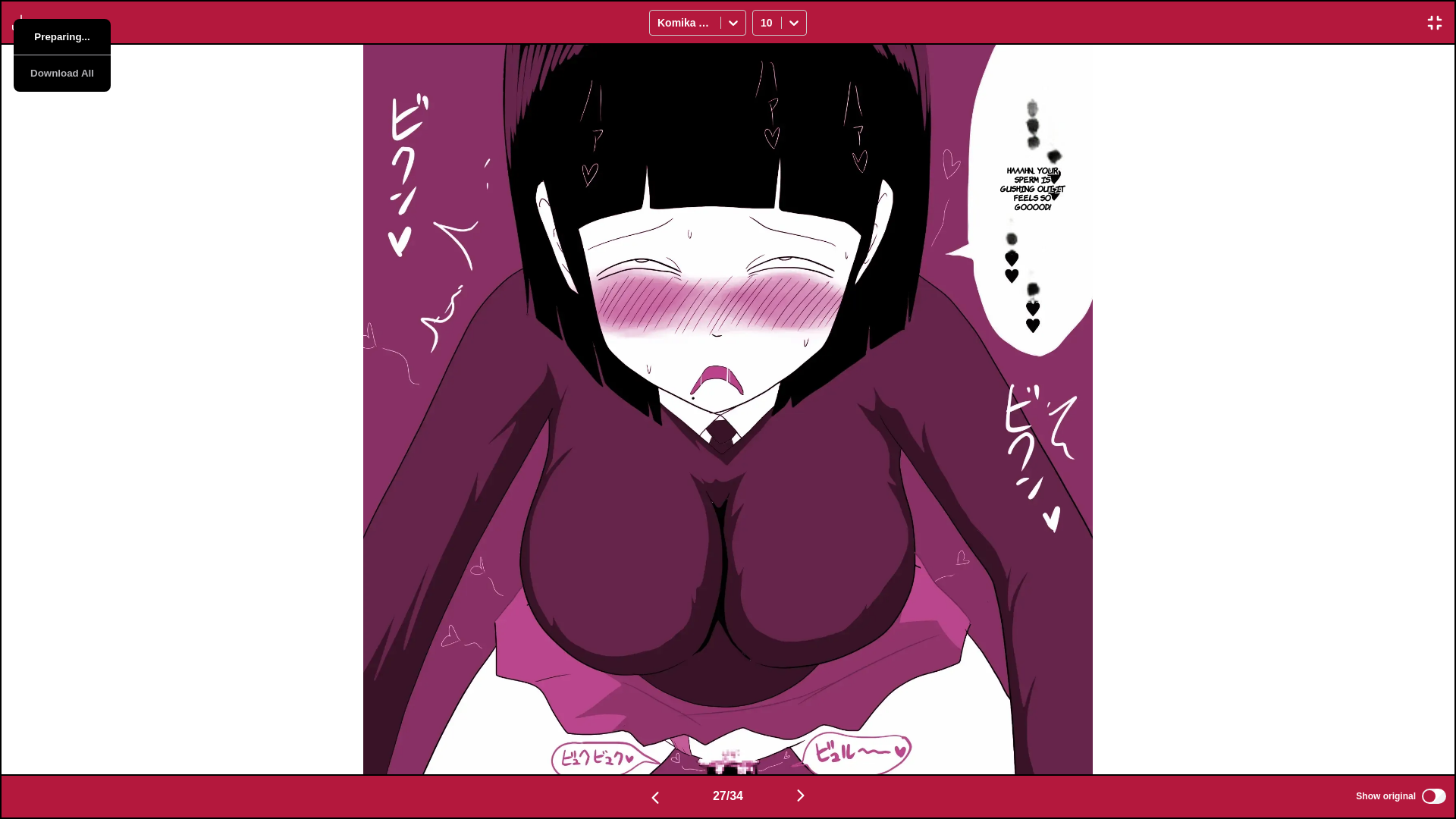
click at [41, 30] on button "Preparing..." at bounding box center [62, 37] width 97 height 37
click at [56, 33] on button "Download Panel" at bounding box center [62, 37] width 97 height 37
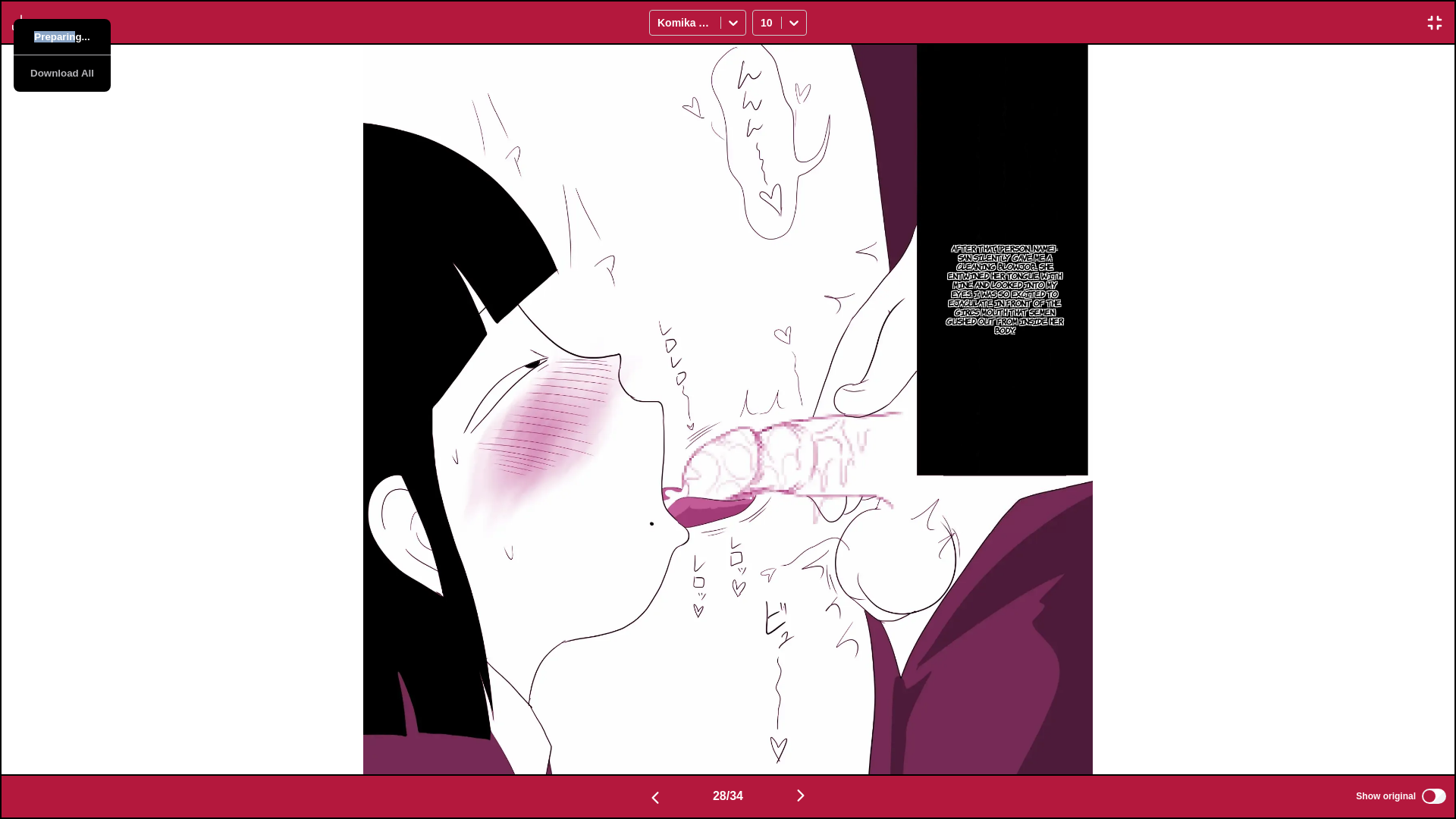
click at [56, 33] on button "Preparing..." at bounding box center [62, 37] width 97 height 37
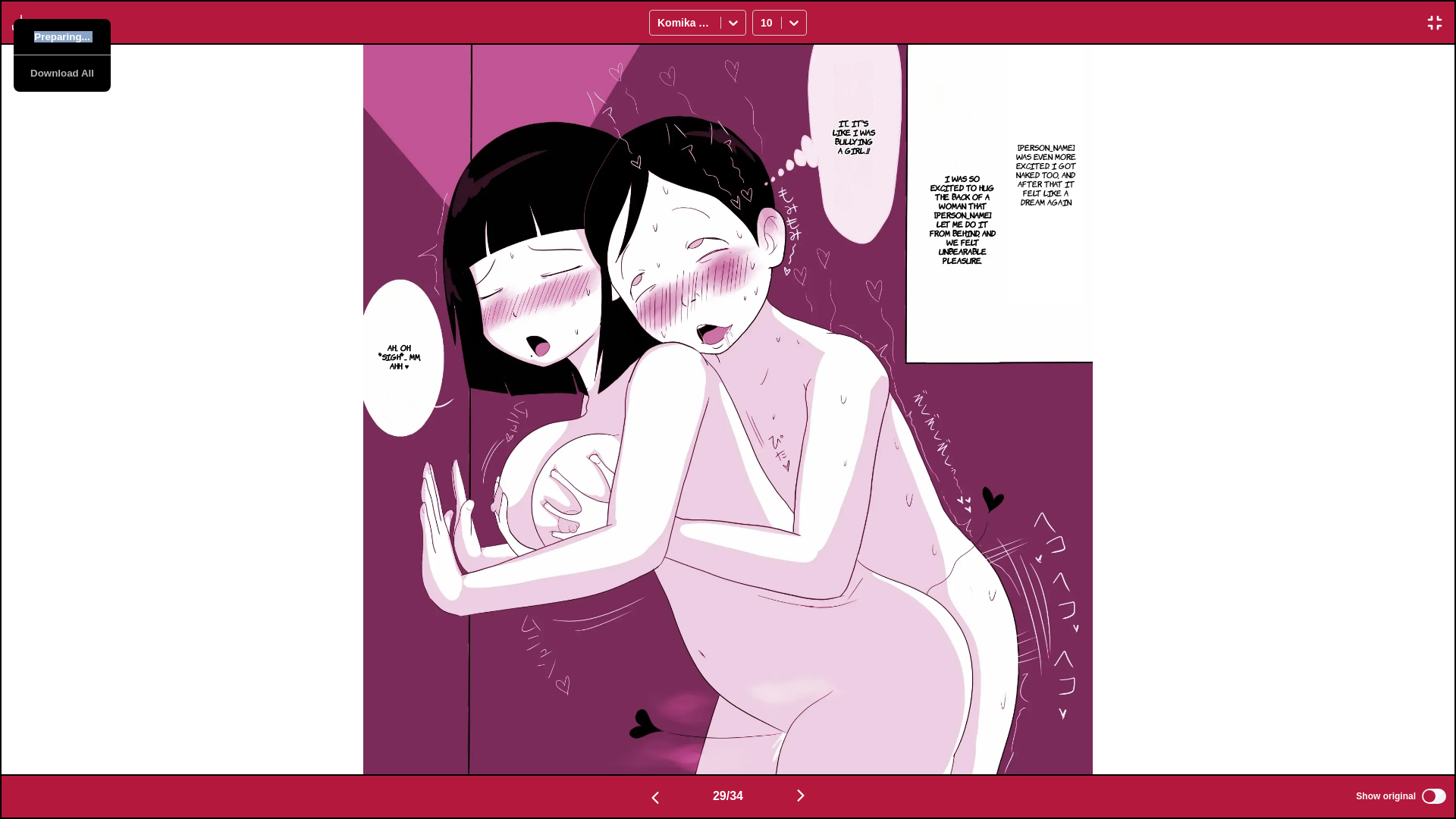
click at [56, 33] on button "Preparing..." at bounding box center [62, 37] width 97 height 37
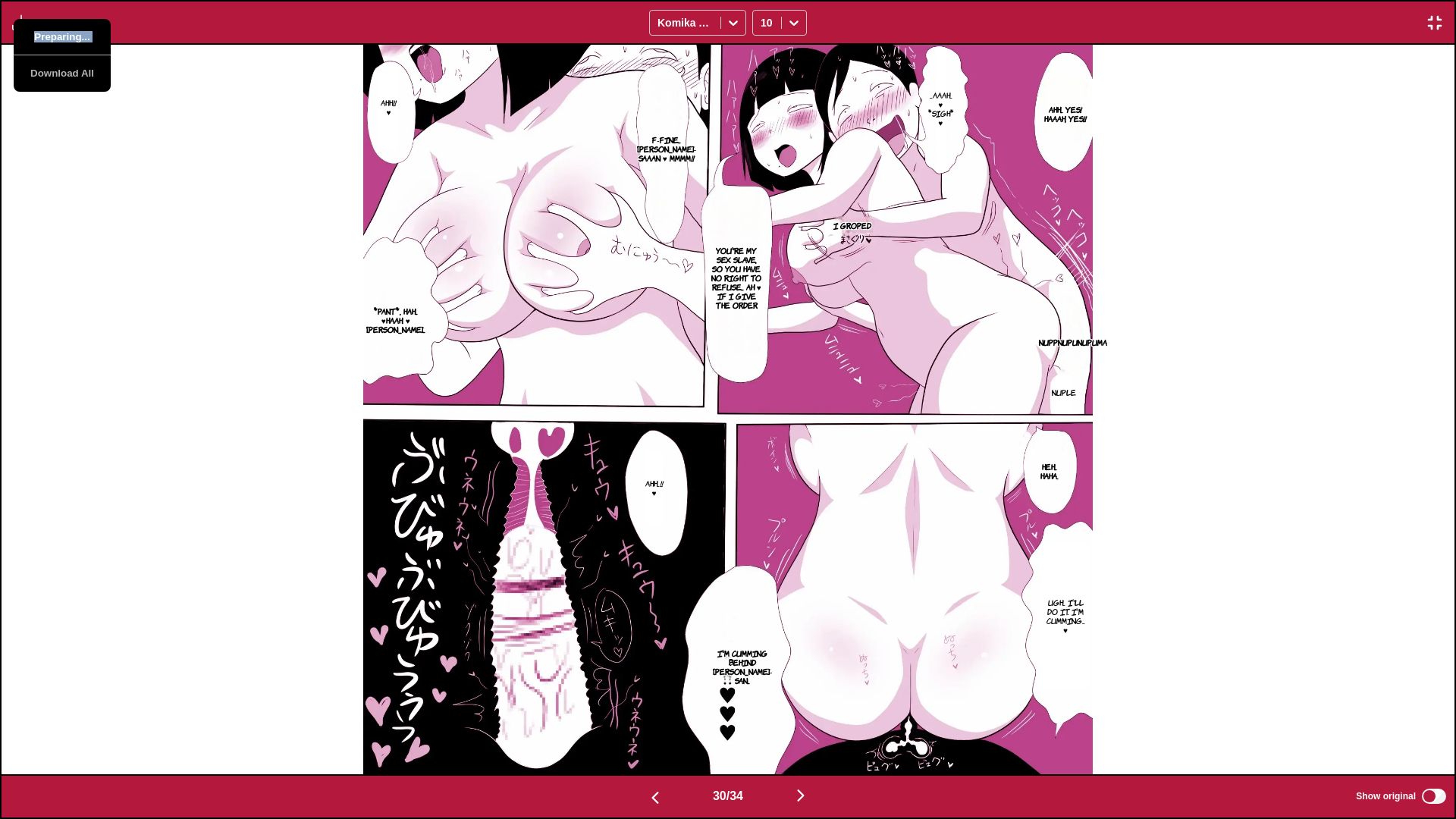
click at [56, 33] on button "Preparing..." at bounding box center [62, 37] width 97 height 37
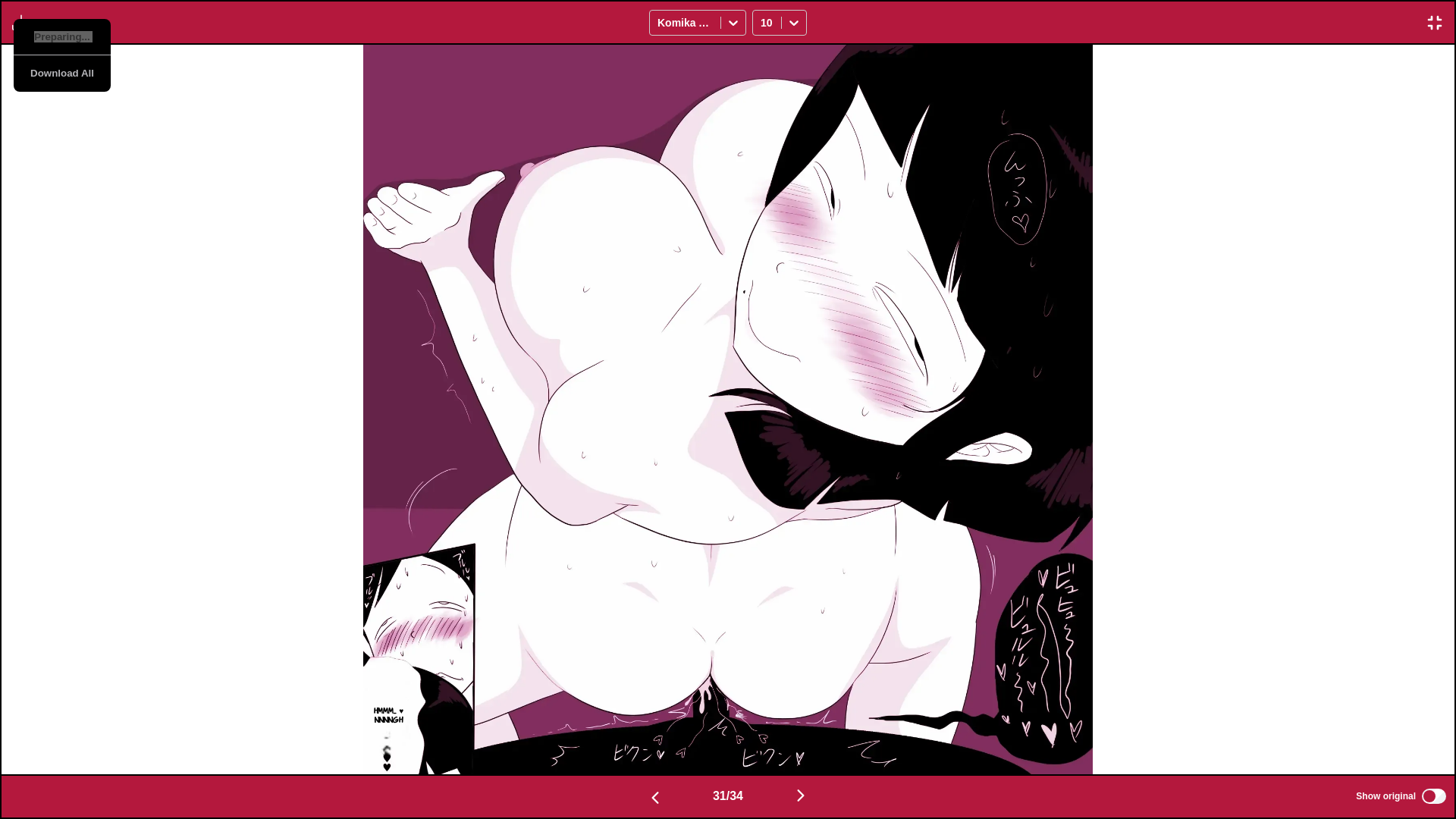
click at [56, 33] on button "Preparing..." at bounding box center [62, 37] width 97 height 37
click at [174, 68] on div "Hmmm... ♥ Nnnngh" at bounding box center [728, 410] width 1453 height 730
click at [0, 14] on div "Download Panel Download All Komika Axis 10" at bounding box center [728, 23] width 1456 height 45
click at [15, 20] on img "button" at bounding box center [21, 23] width 18 height 18
drag, startPoint x: 137, startPoint y: 60, endPoint x: 47, endPoint y: 32, distance: 94.3
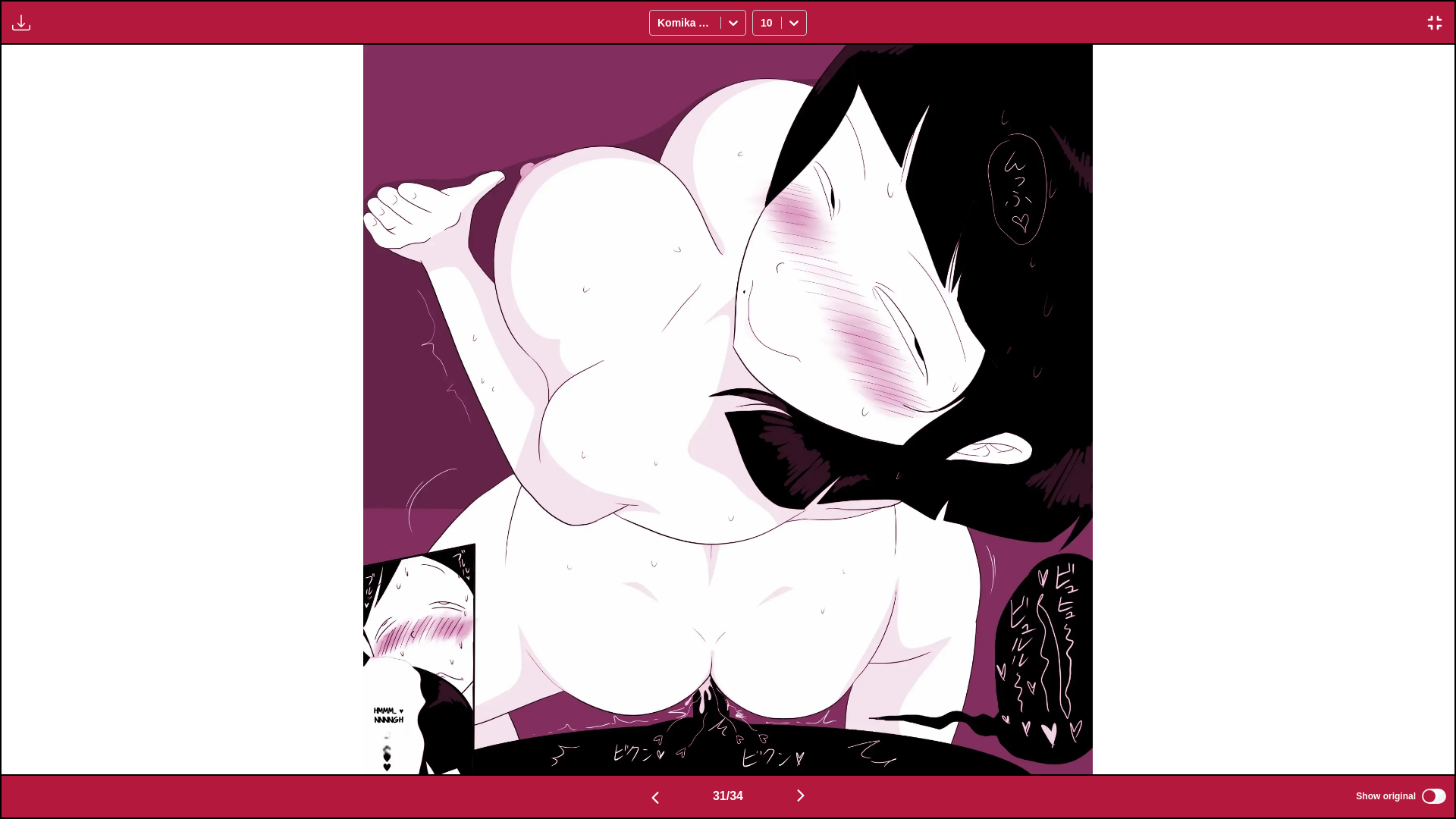
click at [136, 59] on div "Hmmm... ♥ Nnnngh" at bounding box center [728, 410] width 1453 height 730
click at [15, 26] on img "button" at bounding box center [21, 23] width 18 height 18
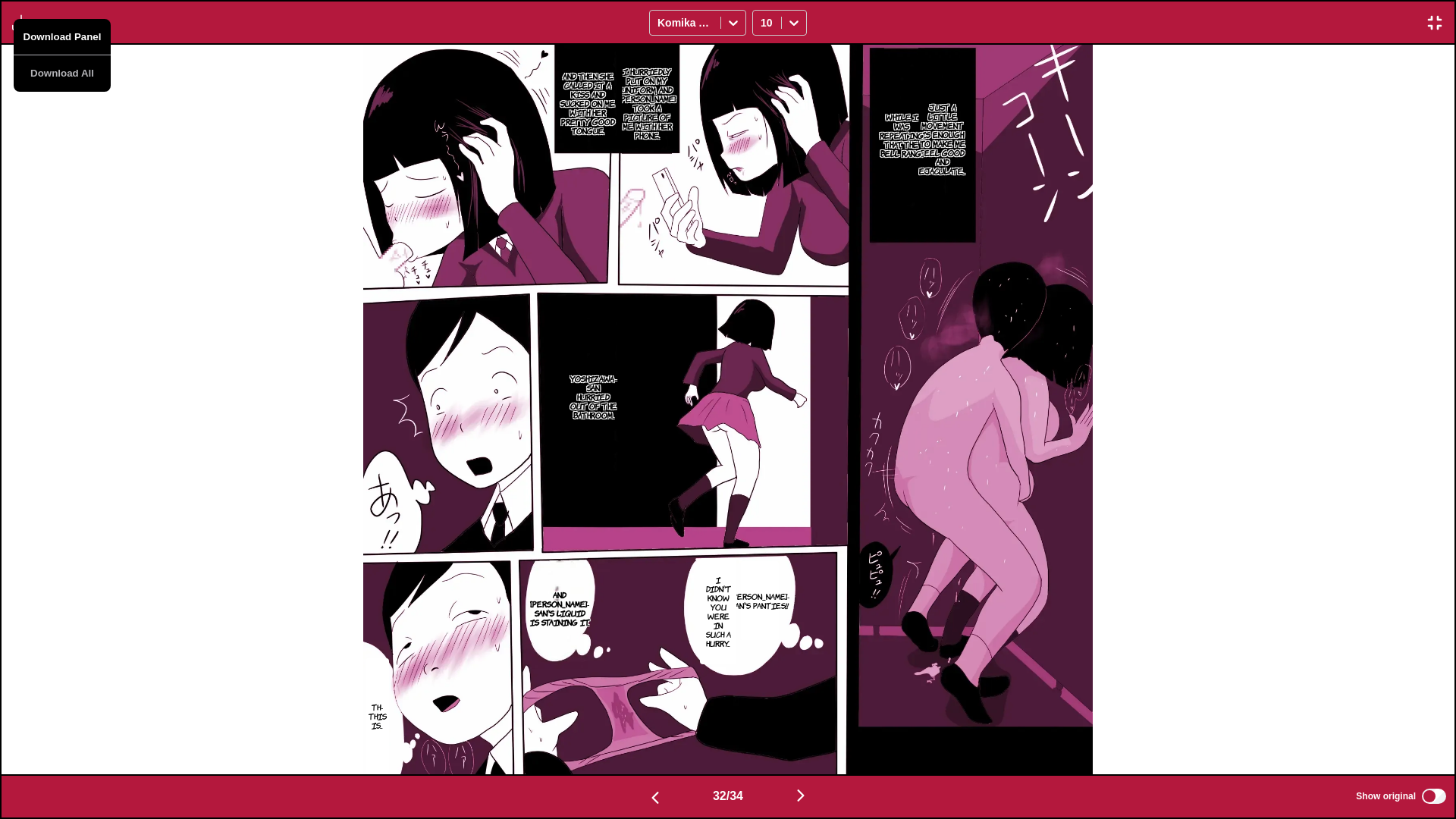
click at [57, 36] on button "Download Panel" at bounding box center [62, 37] width 97 height 37
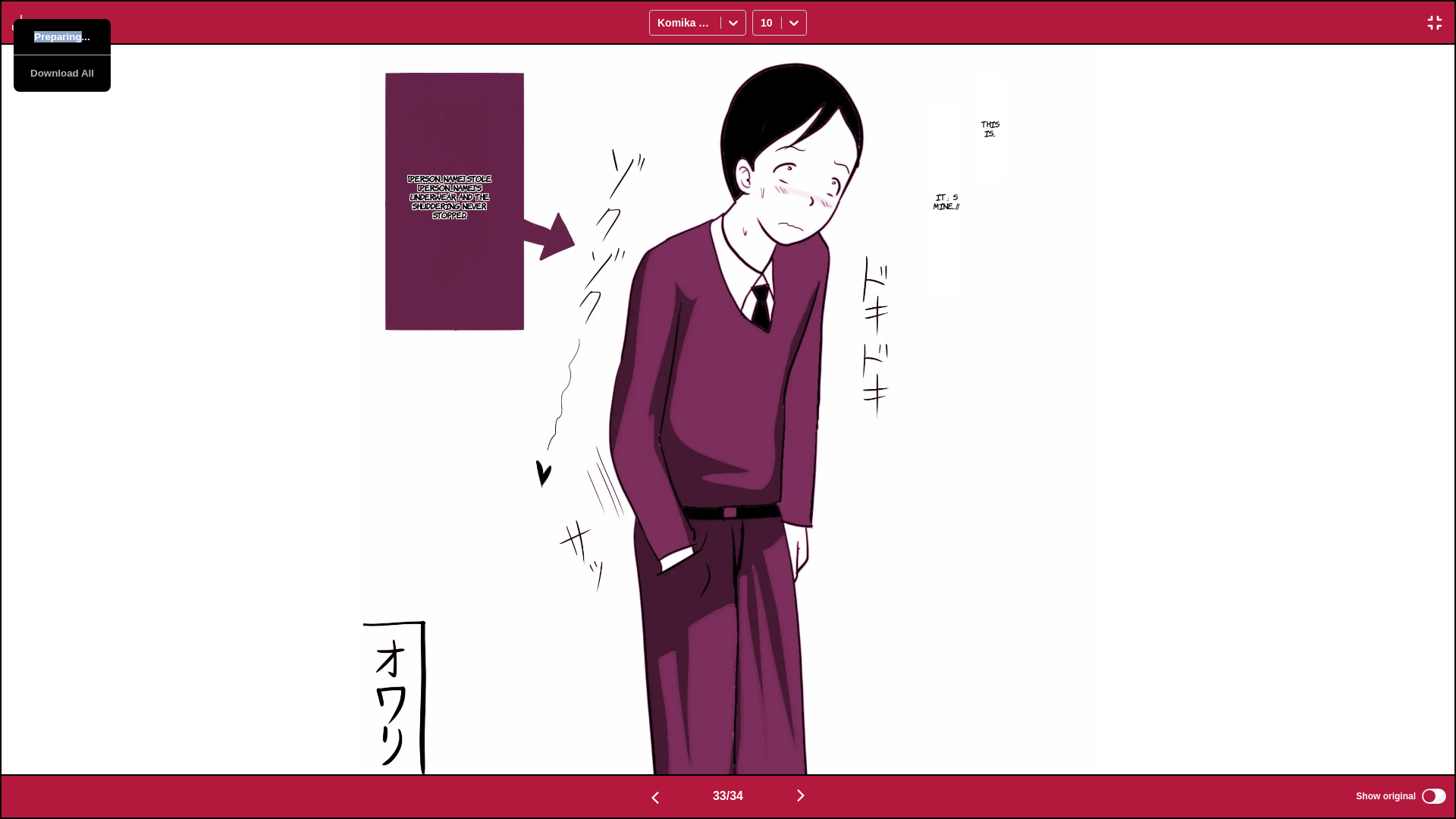
click at [57, 36] on button "Preparing..." at bounding box center [62, 37] width 97 height 37
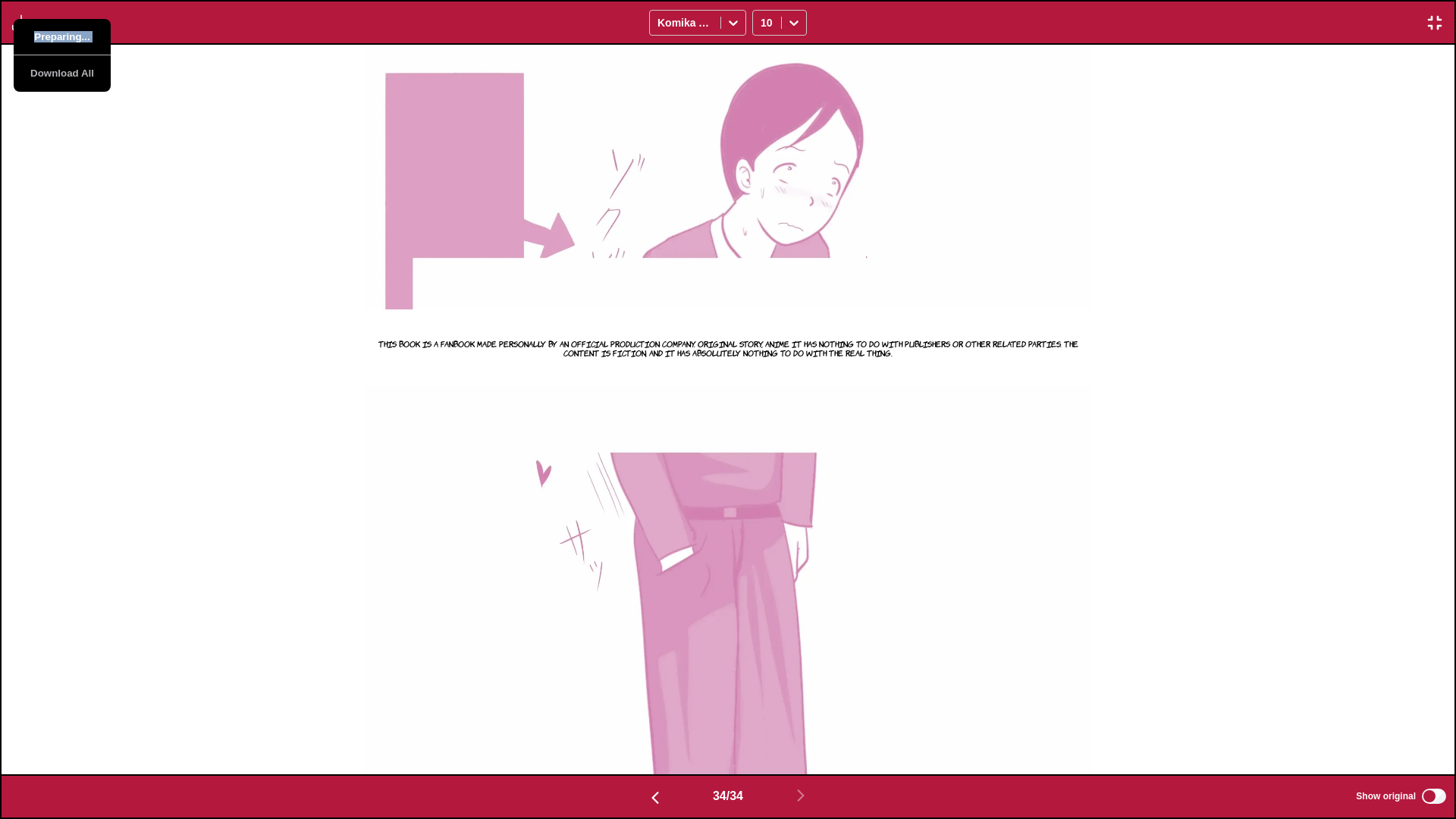
click at [57, 36] on button "Preparing..." at bounding box center [62, 37] width 97 height 37
click at [195, 128] on div "This book is a fanbook made personally by an official production company. Origi…" at bounding box center [728, 410] width 1453 height 730
drag, startPoint x: 791, startPoint y: 420, endPoint x: 784, endPoint y: 411, distance: 11.4
click at [791, 419] on img at bounding box center [728, 410] width 730 height 730
click at [749, 390] on img at bounding box center [728, 410] width 730 height 730
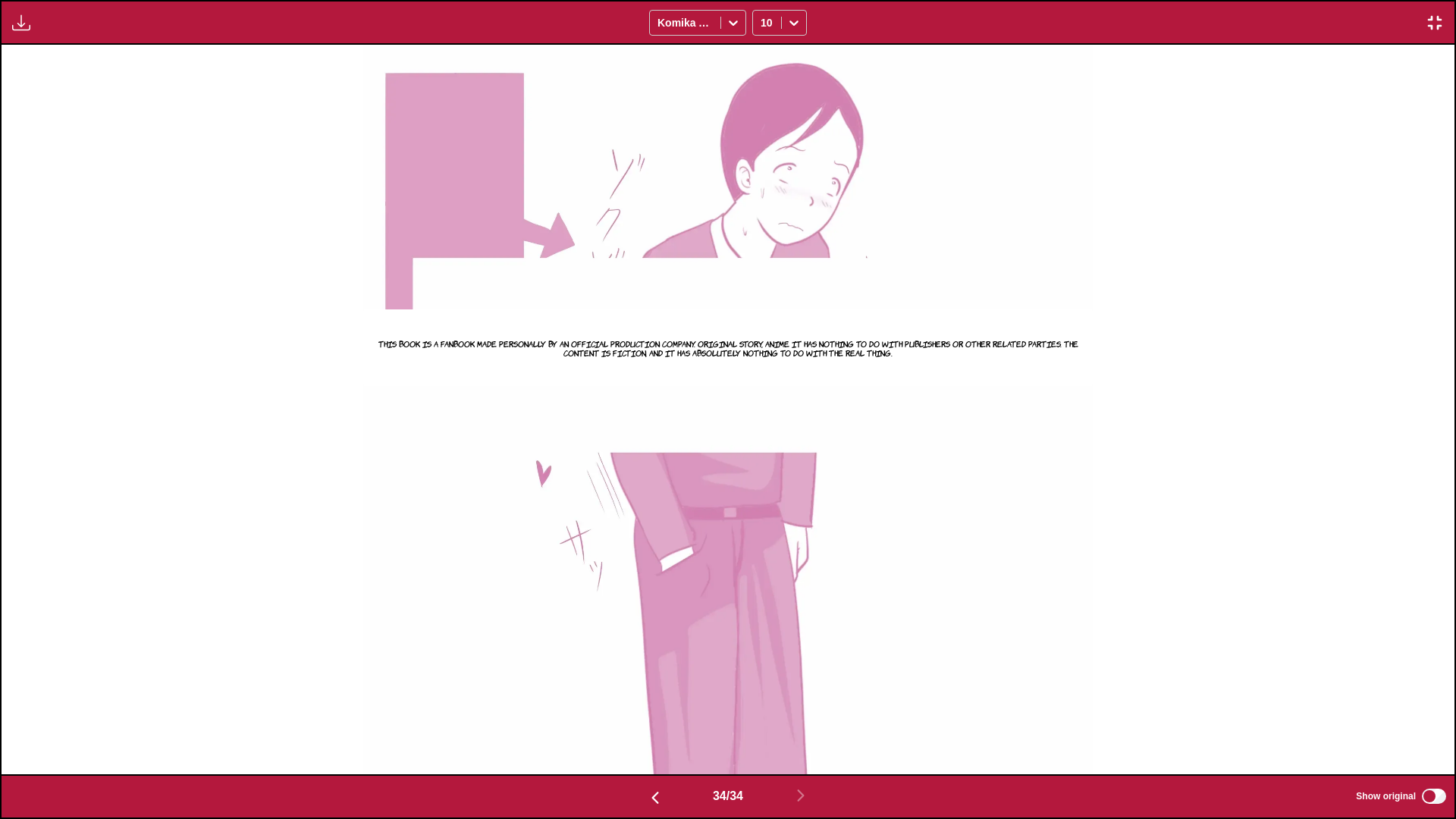
click at [930, 18] on img "button" at bounding box center [1434, 23] width 18 height 18
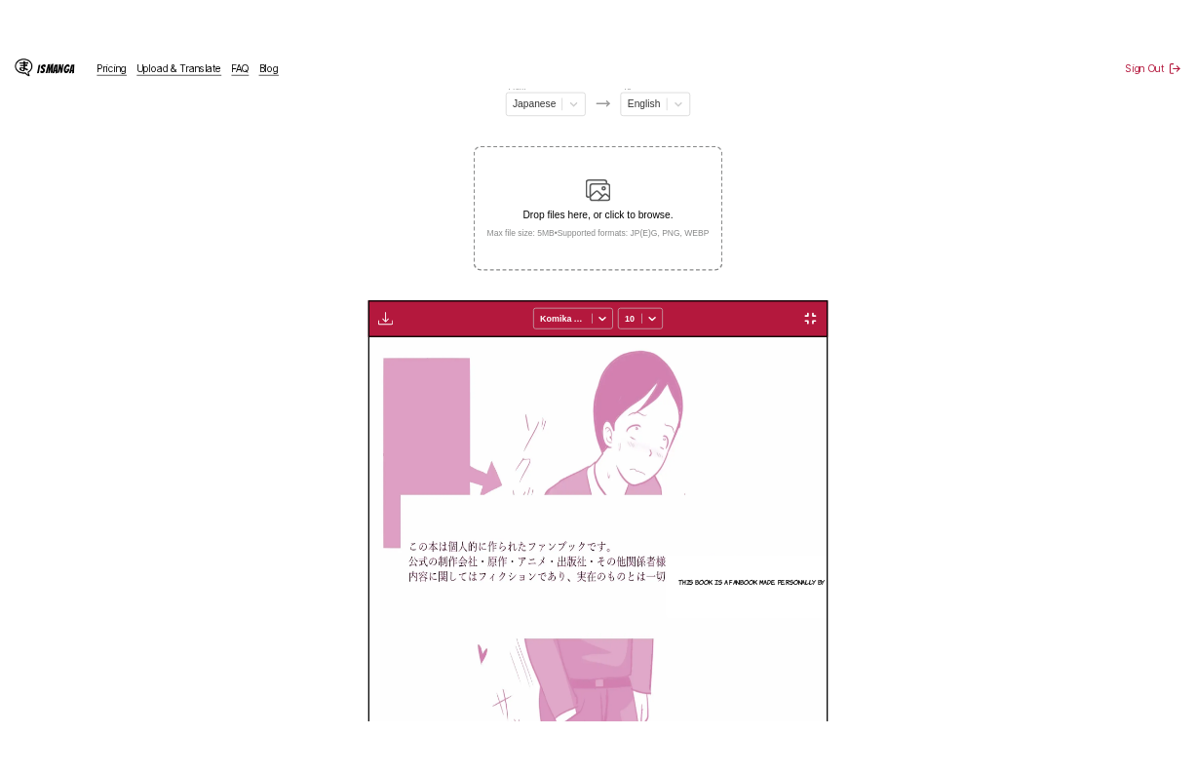
scroll to position [0, 16637]
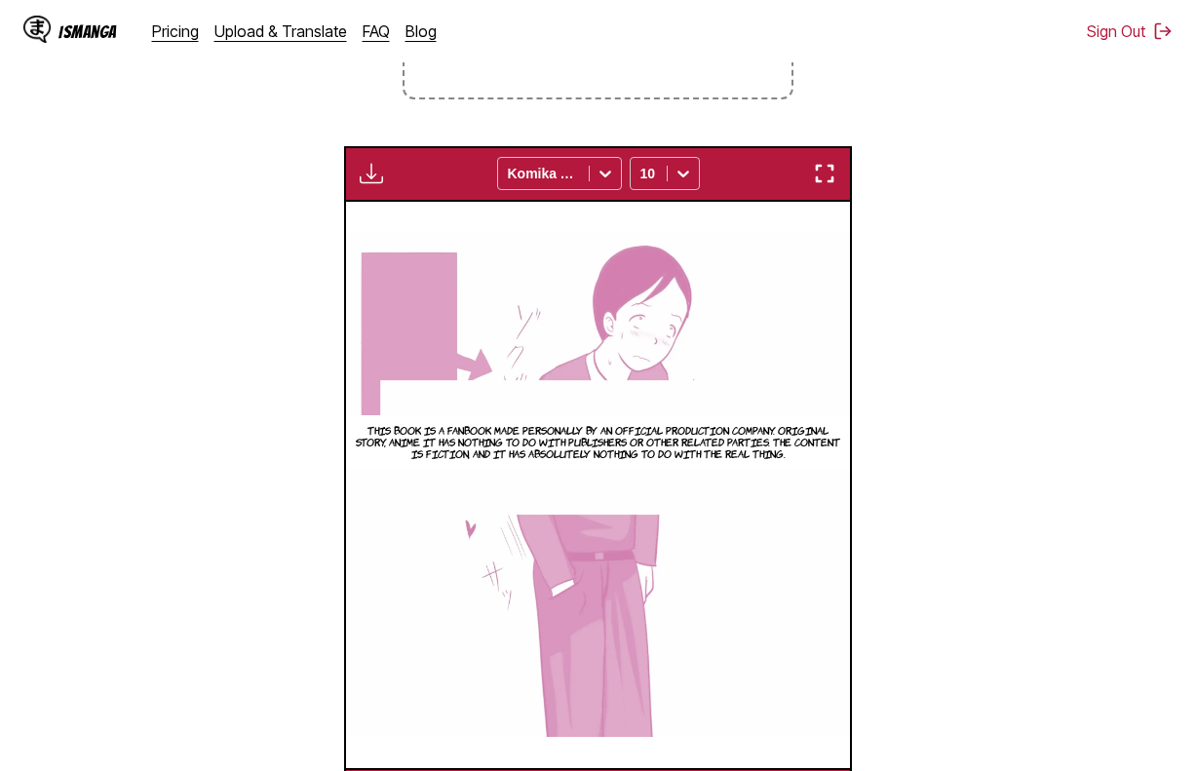
click at [879, 563] on section "From Japanese To English Drop files here, or click to browse. Max file size: 5M…" at bounding box center [598, 313] width 1165 height 1020
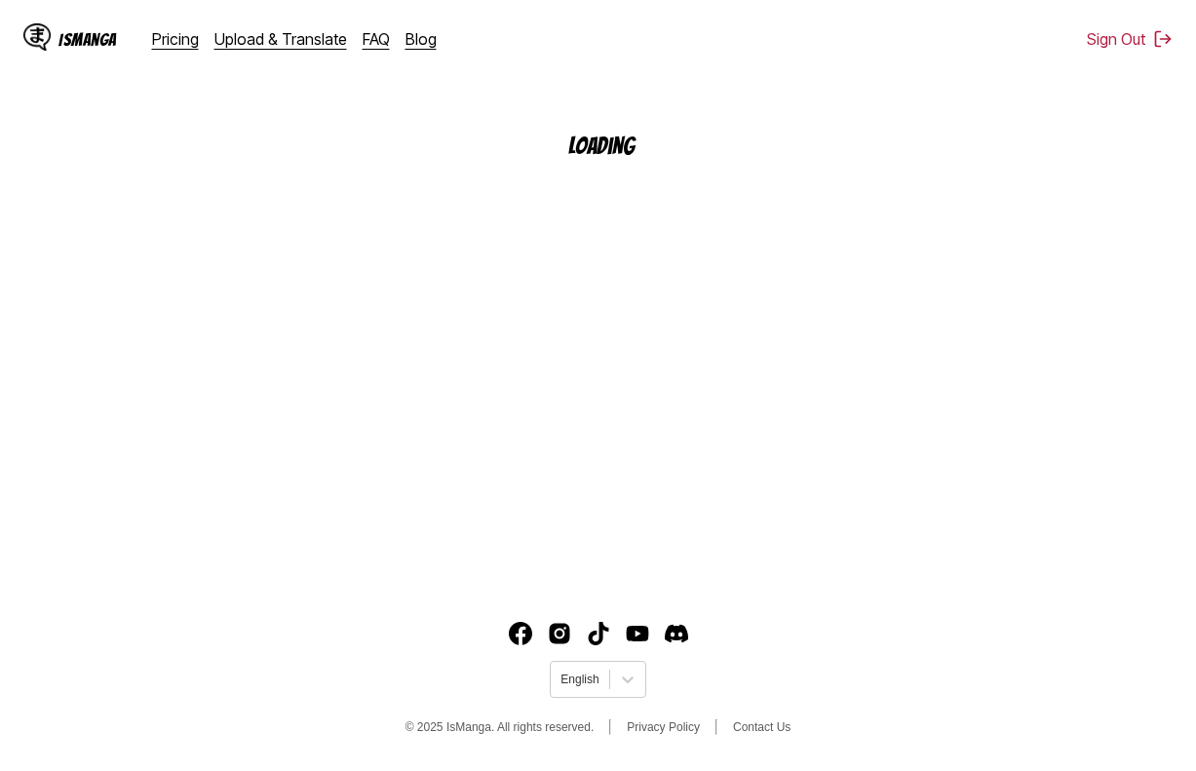
scroll to position [233, 0]
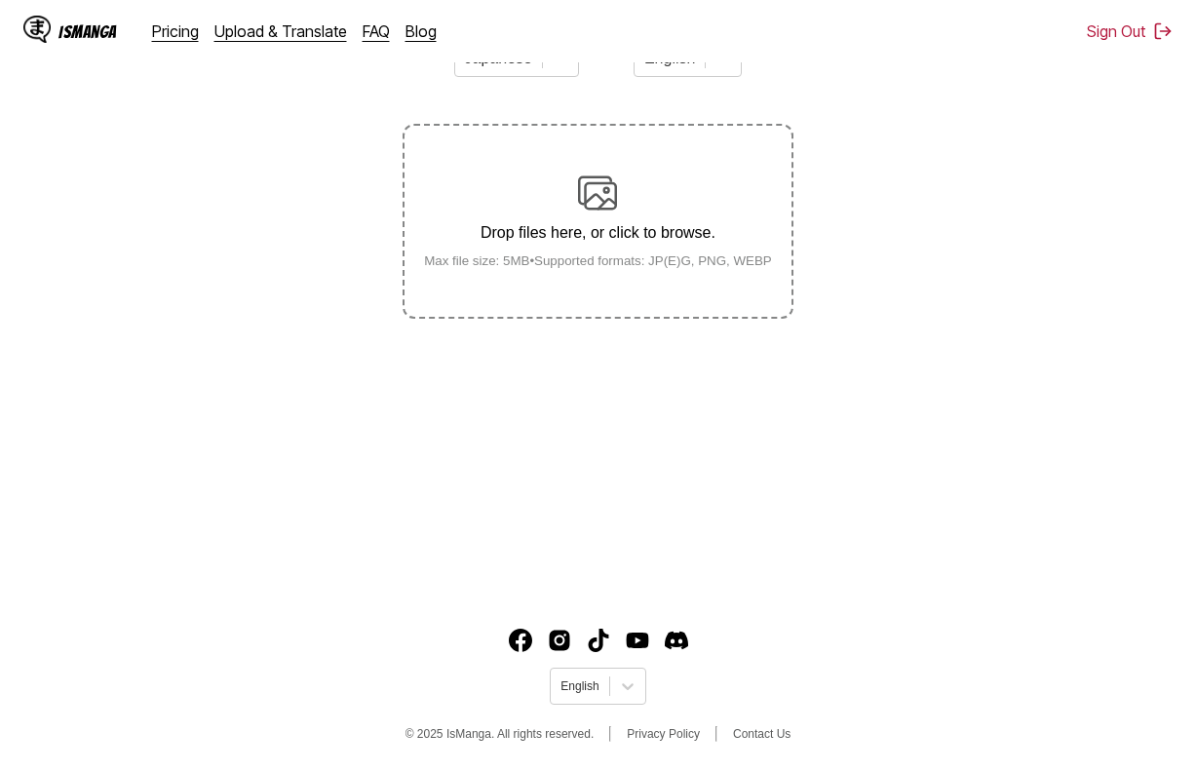
click at [686, 253] on div "Drop files here, or click to browse. Max file size: 5MB • Supported formats: JP…" at bounding box center [597, 220] width 379 height 95
click at [0, 0] on input "Drop files here, or click to browse. Max file size: 5MB • Supported formats: JP…" at bounding box center [0, 0] width 0 height 0
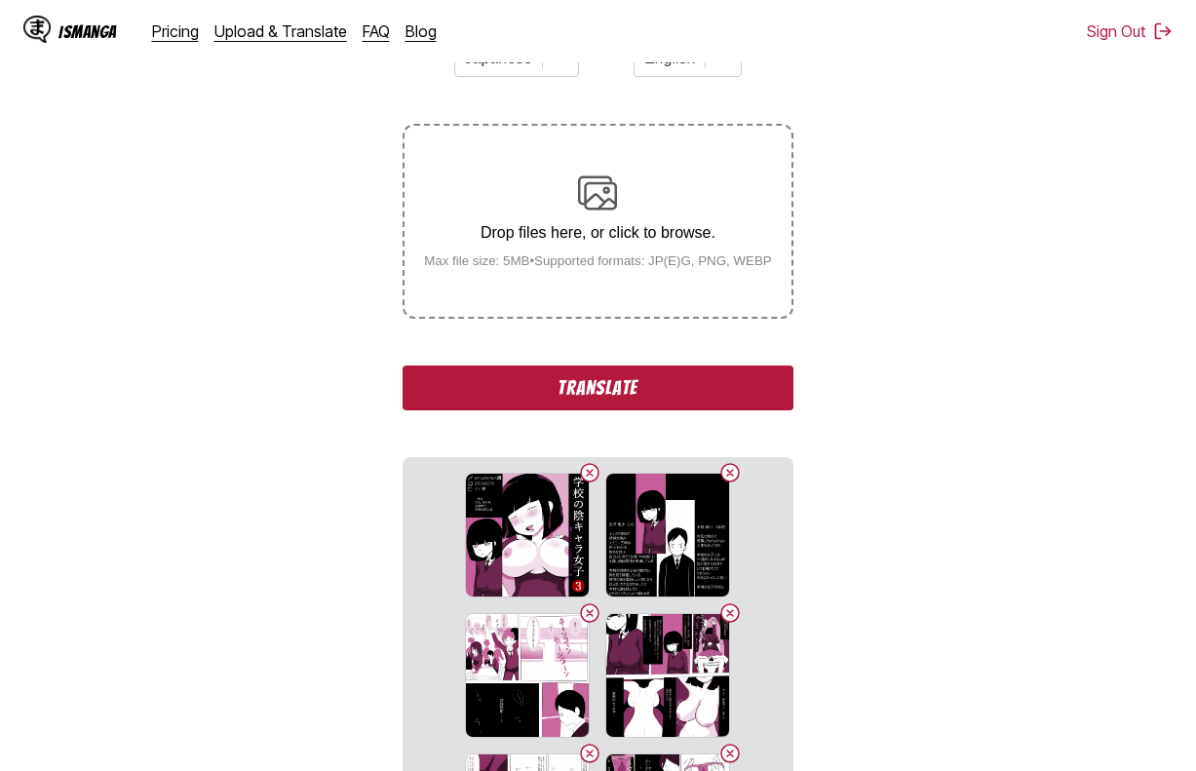
scroll to position [0, 0]
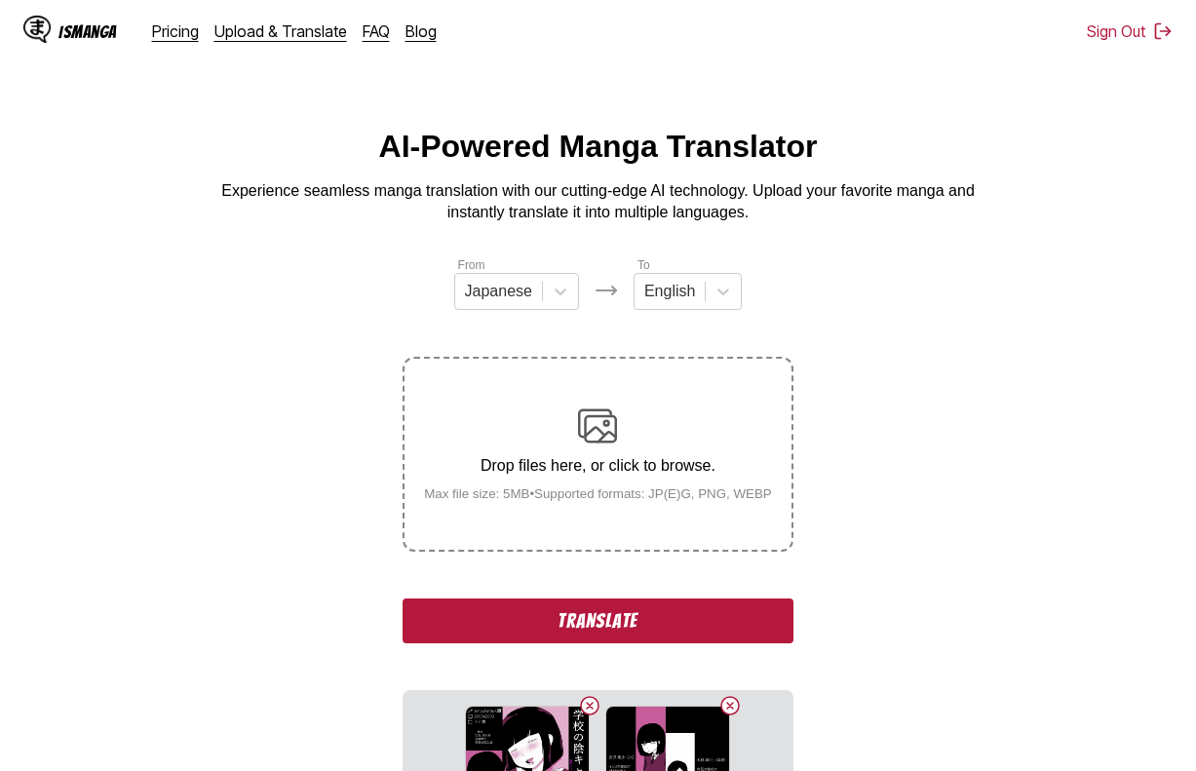
drag, startPoint x: 757, startPoint y: 659, endPoint x: 754, endPoint y: 635, distance: 23.6
click at [757, 656] on div "From Japanese To English Drop files here, or click to browse. Max file size: 5M…" at bounding box center [598, 667] width 390 height 825
click at [751, 624] on button "Translate" at bounding box center [598, 620] width 390 height 45
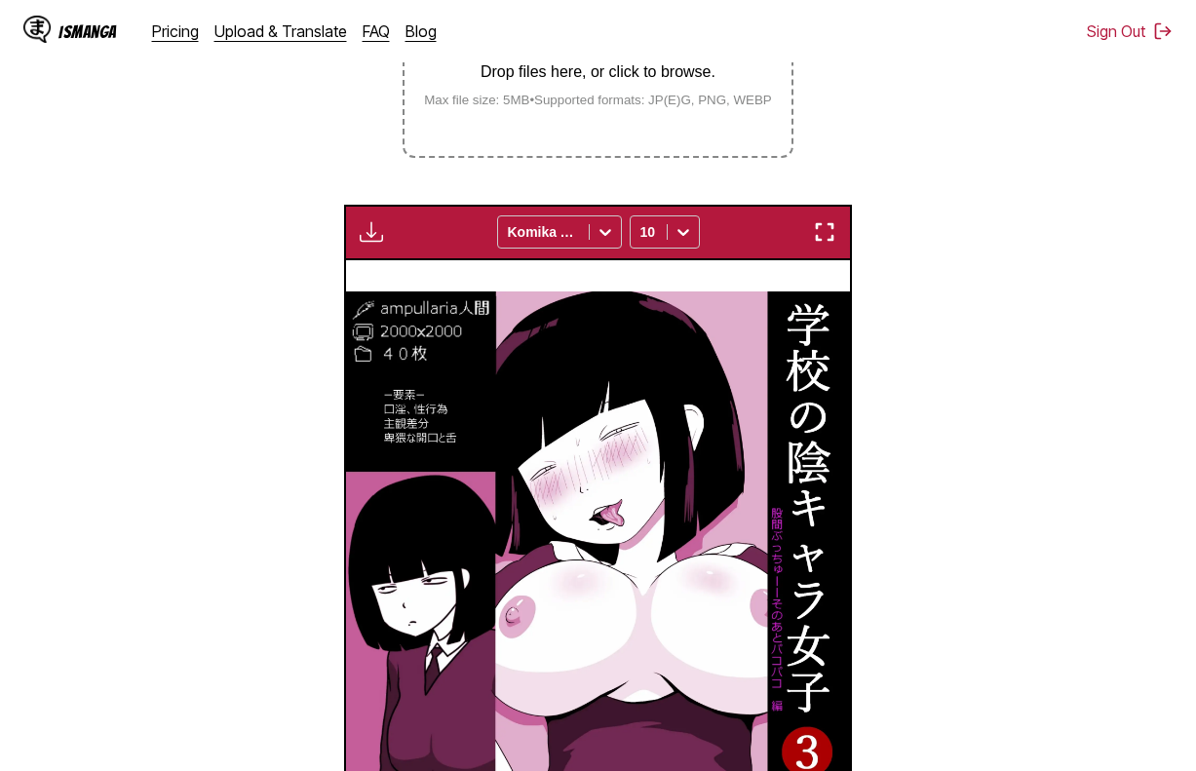
scroll to position [390, 0]
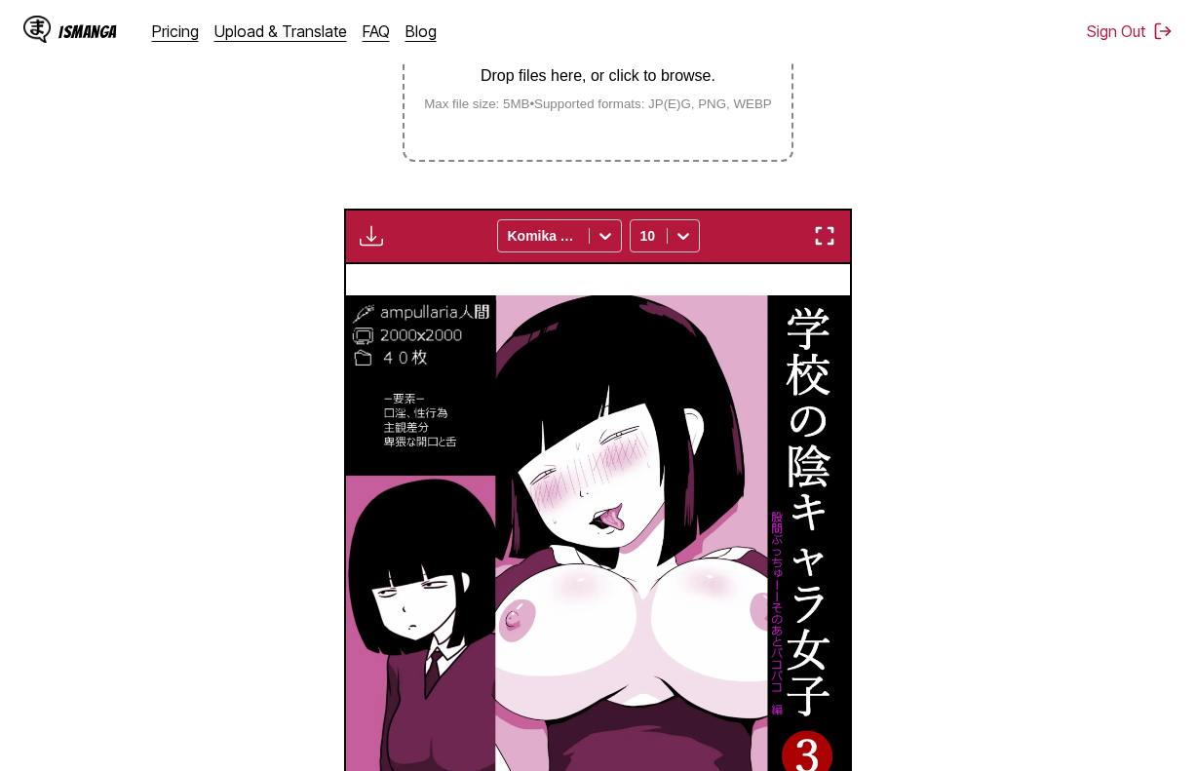
click at [822, 228] on img "button" at bounding box center [824, 235] width 23 height 23
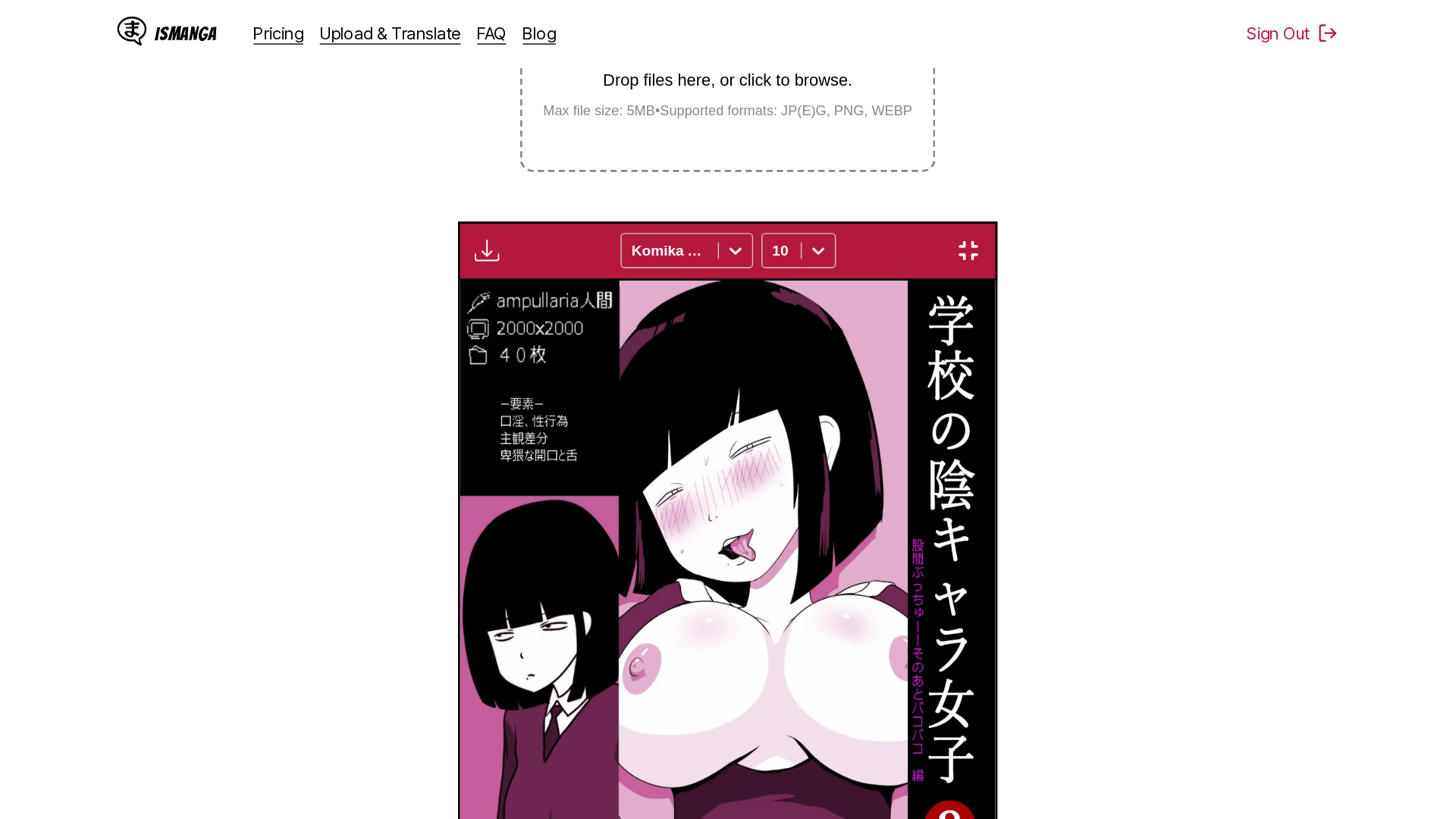
scroll to position [159, 0]
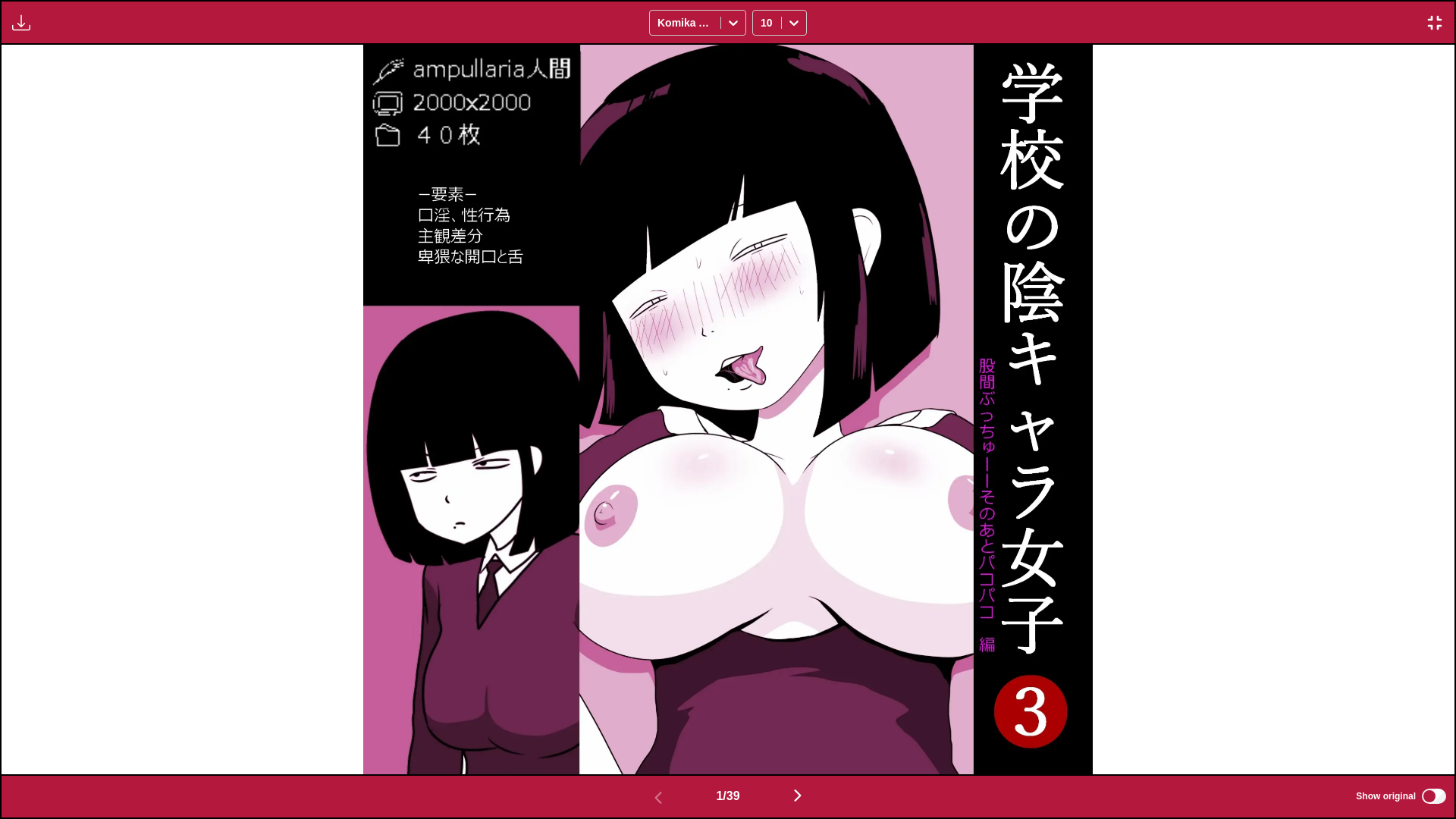
click at [27, 21] on img "button" at bounding box center [21, 23] width 18 height 18
click at [53, 30] on button "Download Panel" at bounding box center [62, 37] width 97 height 37
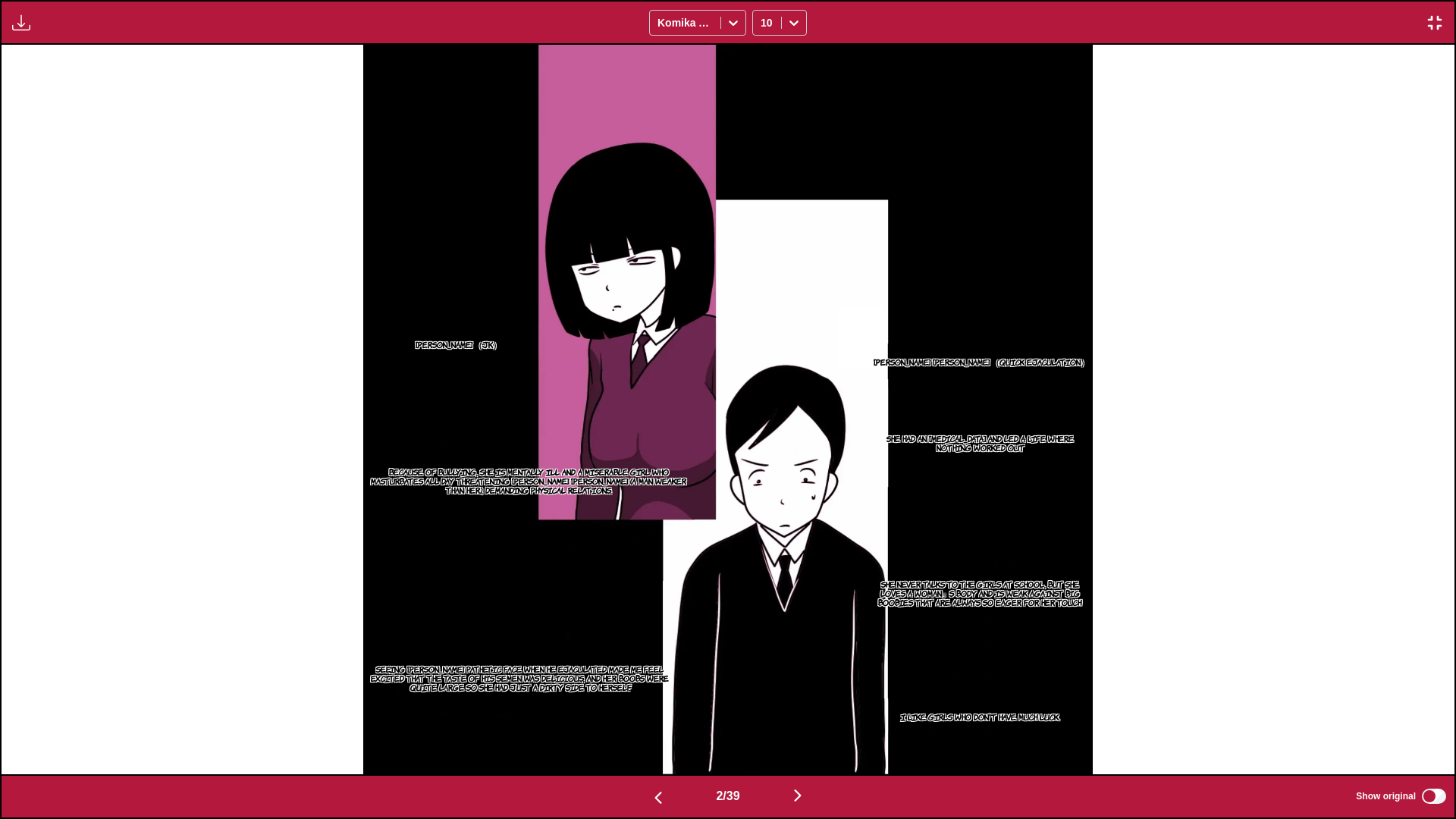
click at [281, 216] on div "[PERSON_NAME] （[PERSON_NAME]） [PERSON_NAME] [PERSON_NAME] （Quick Ejaculation） S…" at bounding box center [728, 410] width 1453 height 730
click at [9, 18] on button "button" at bounding box center [21, 23] width 27 height 19
click at [47, 33] on button "Download Panel" at bounding box center [62, 37] width 97 height 37
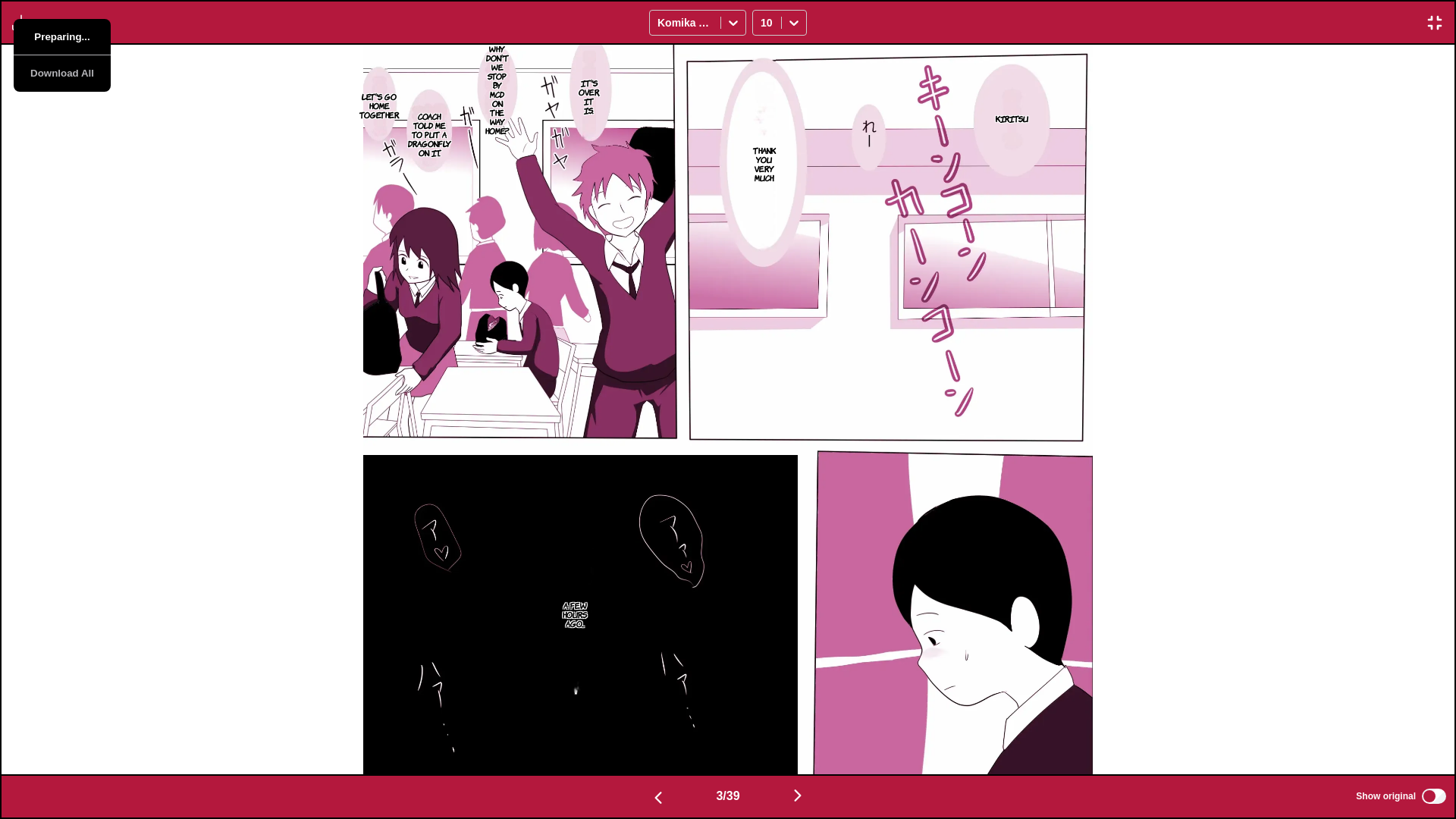
click at [47, 33] on button "Preparing..." at bounding box center [62, 37] width 97 height 37
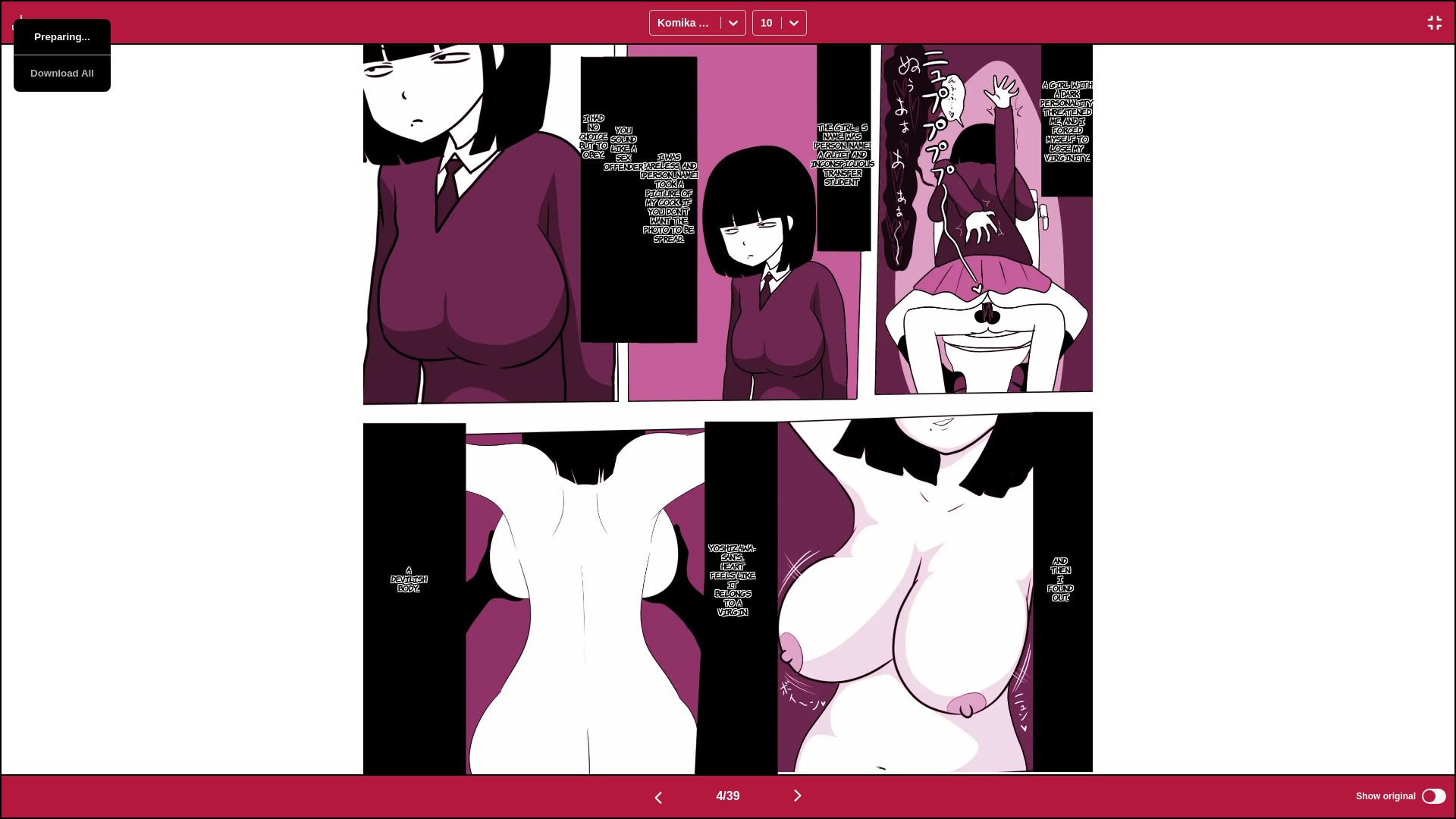
click at [47, 33] on button "Preparing..." at bounding box center [62, 37] width 97 height 37
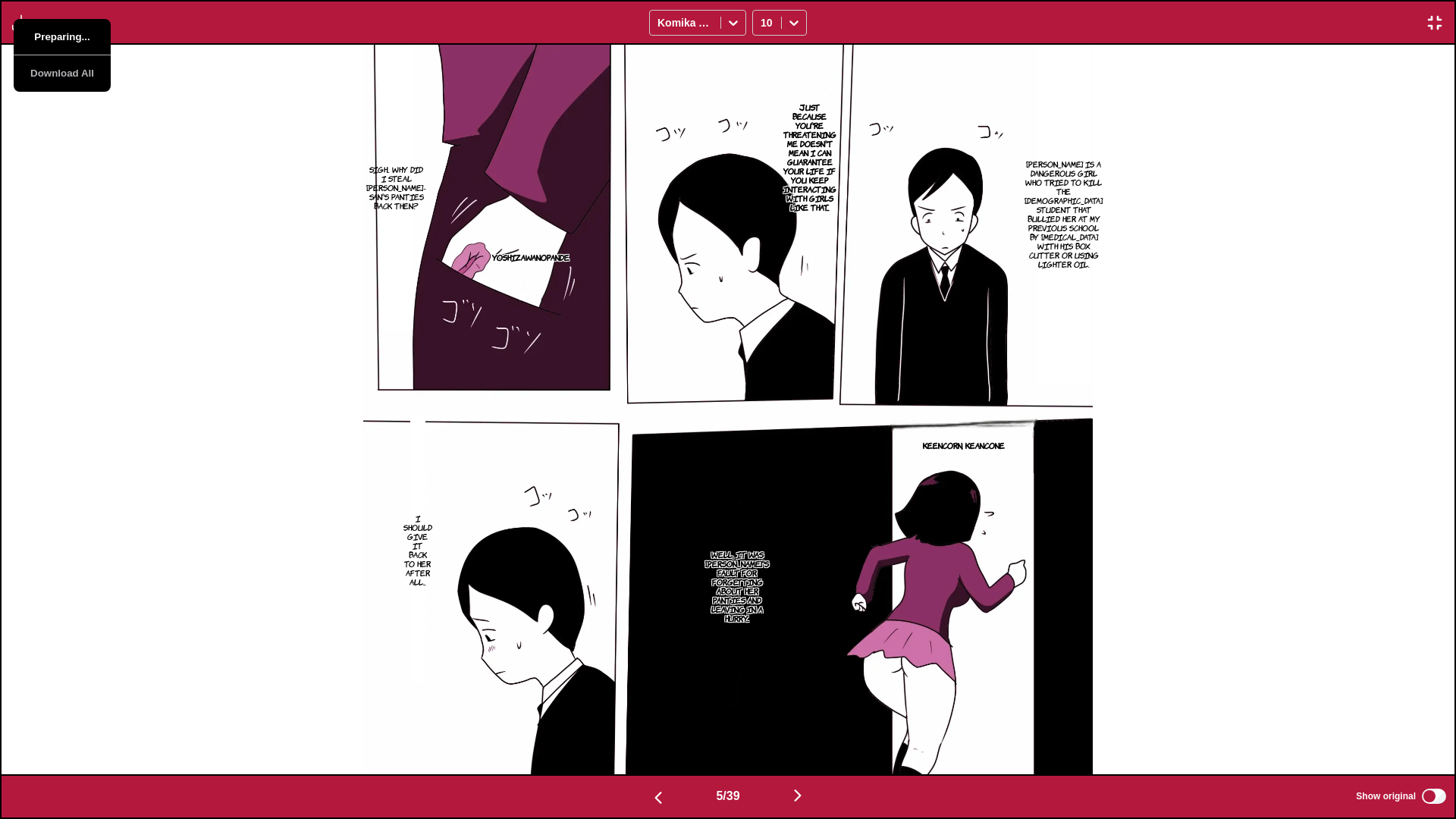
click at [47, 33] on button "Preparing..." at bounding box center [62, 37] width 97 height 37
click at [216, 99] on div "[PERSON_NAME] is a dangerous girl who tried to kill the [DEMOGRAPHIC_DATA] stud…" at bounding box center [728, 410] width 1453 height 730
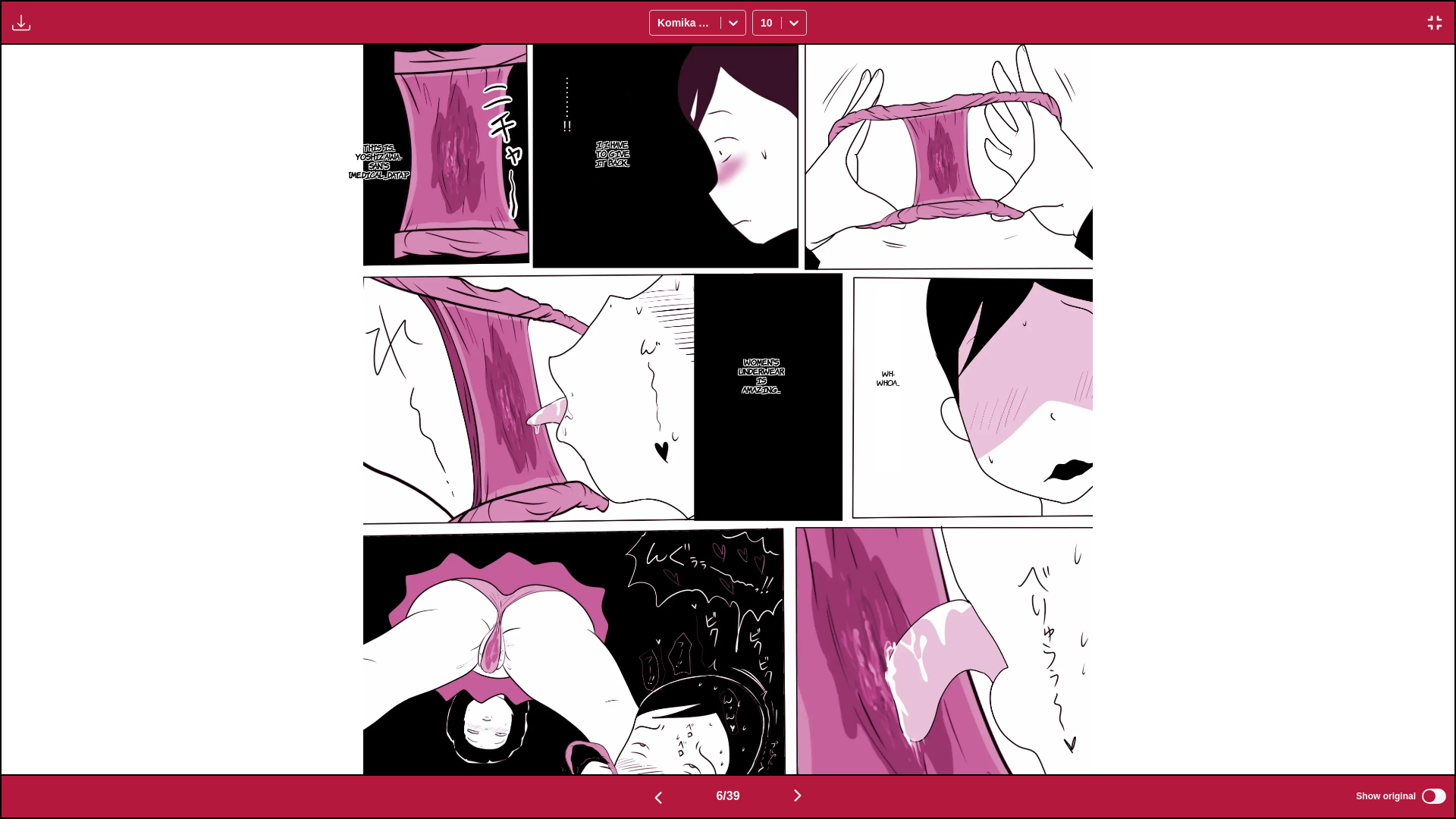
click at [14, 30] on img "button" at bounding box center [21, 23] width 18 height 18
click at [40, 37] on button "Download Panel" at bounding box center [62, 37] width 97 height 37
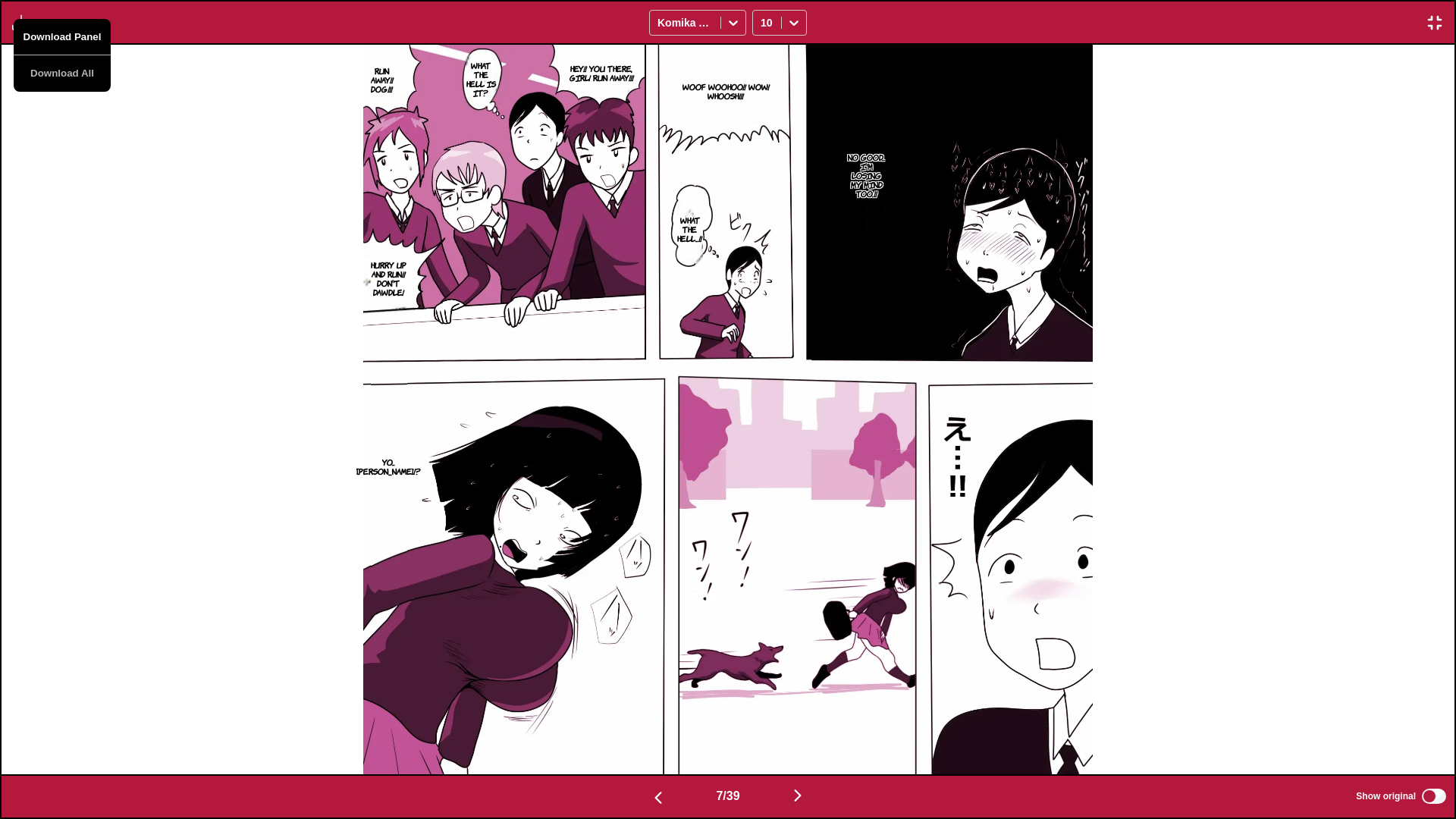
click at [40, 37] on button "Download Panel" at bounding box center [62, 37] width 97 height 37
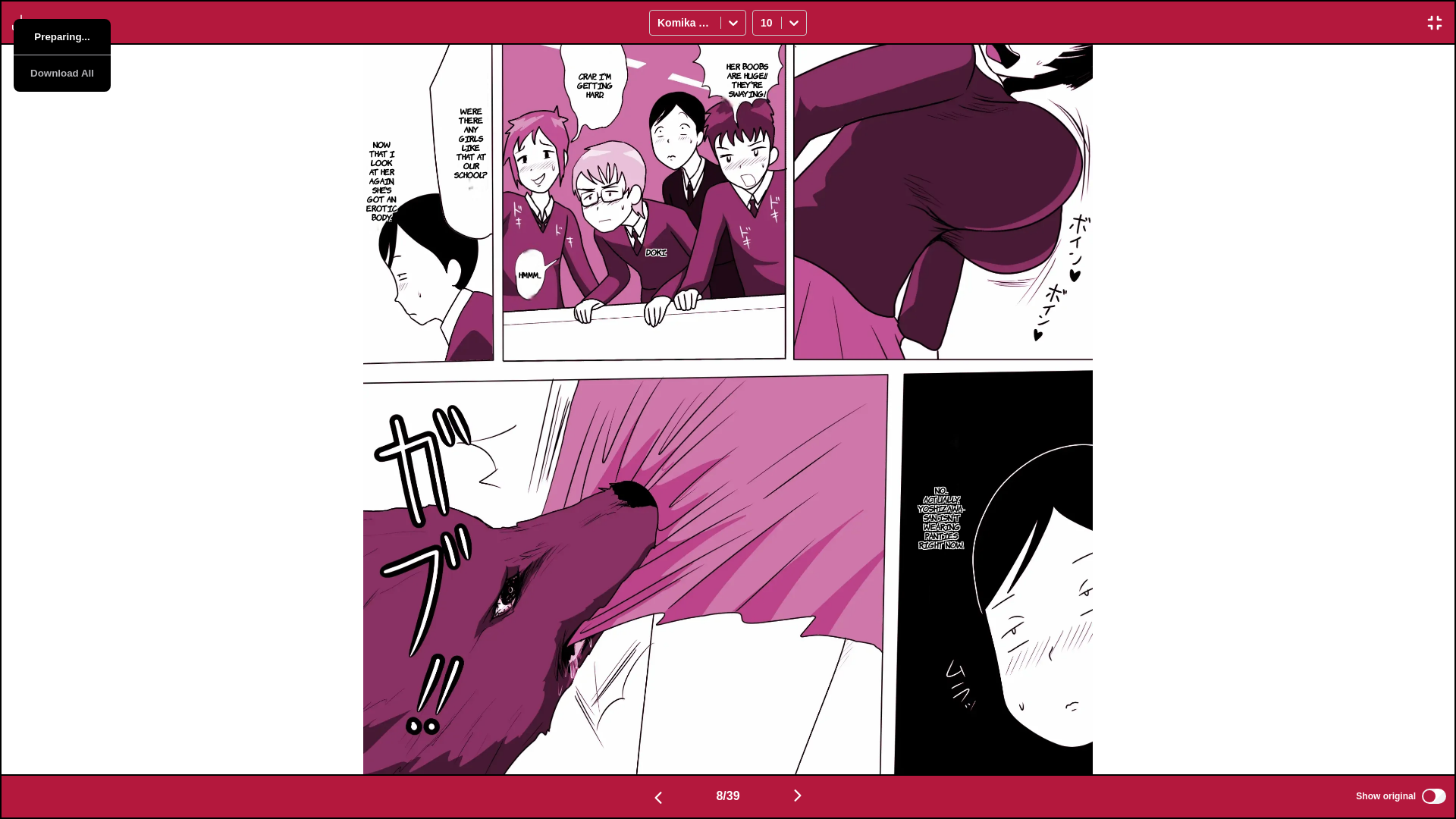
click at [40, 37] on button "Preparing..." at bounding box center [62, 37] width 97 height 37
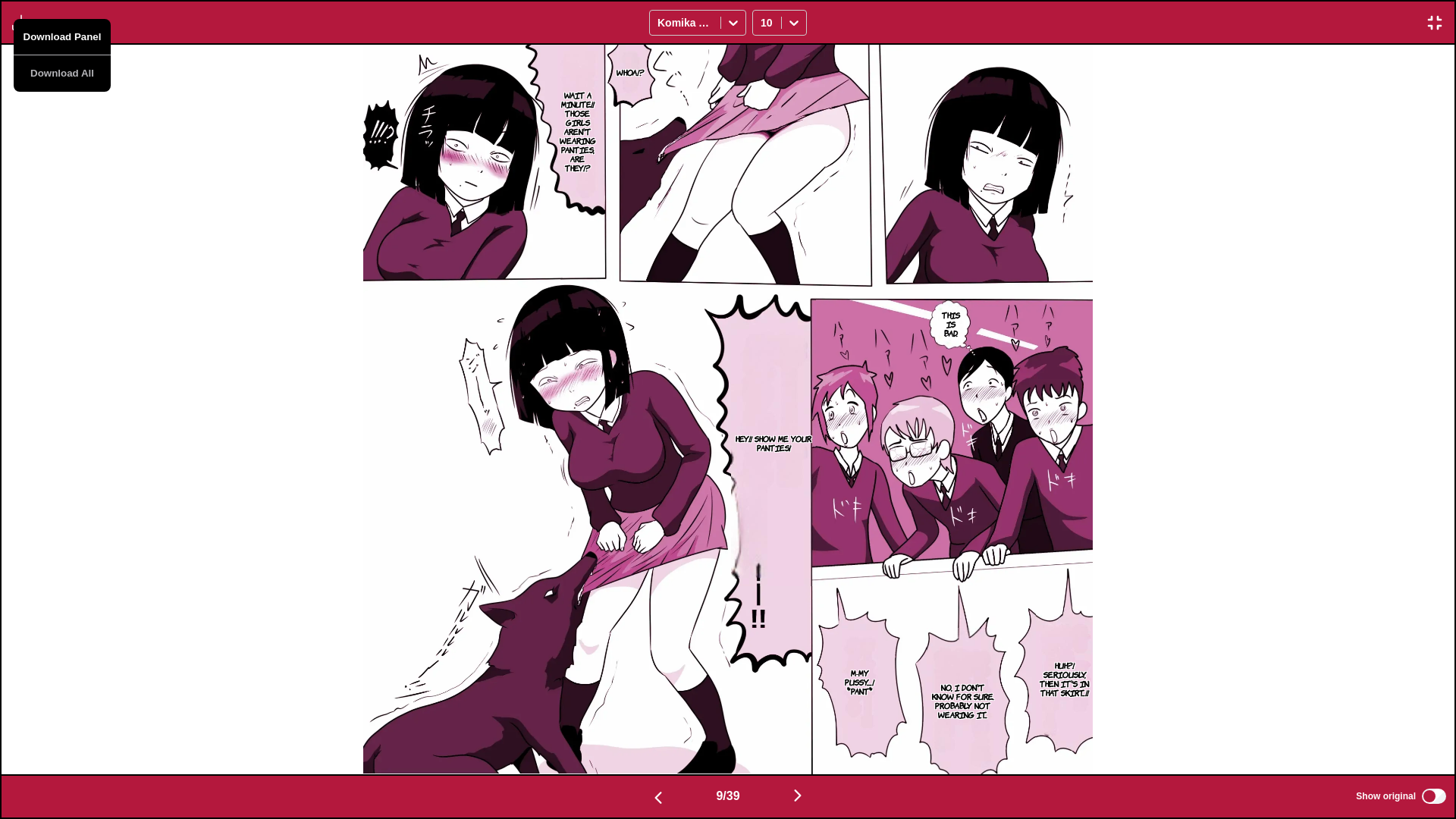
click at [40, 37] on button "Download Panel" at bounding box center [62, 37] width 97 height 37
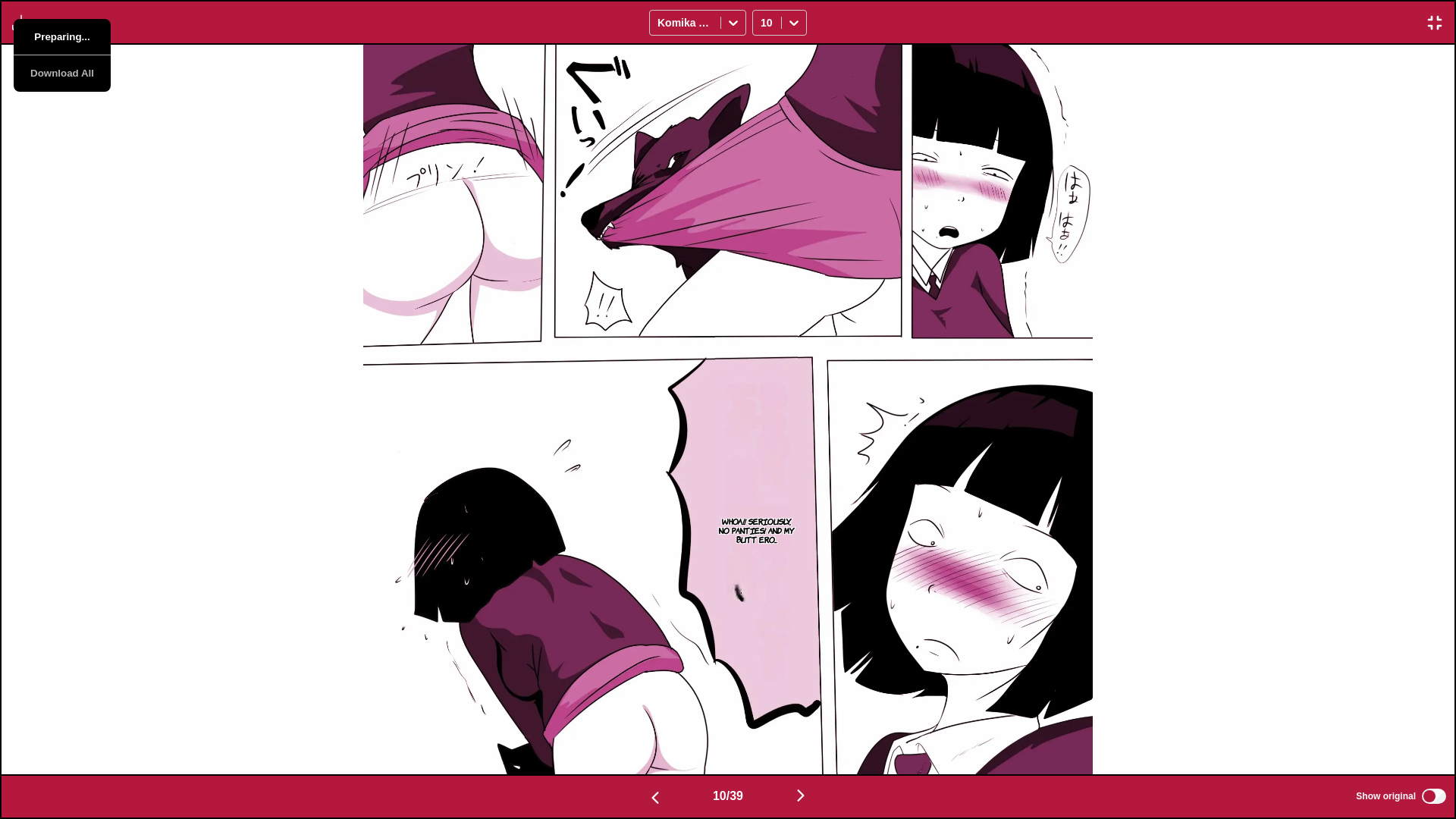
click at [40, 37] on button "Preparing..." at bounding box center [62, 37] width 97 height 37
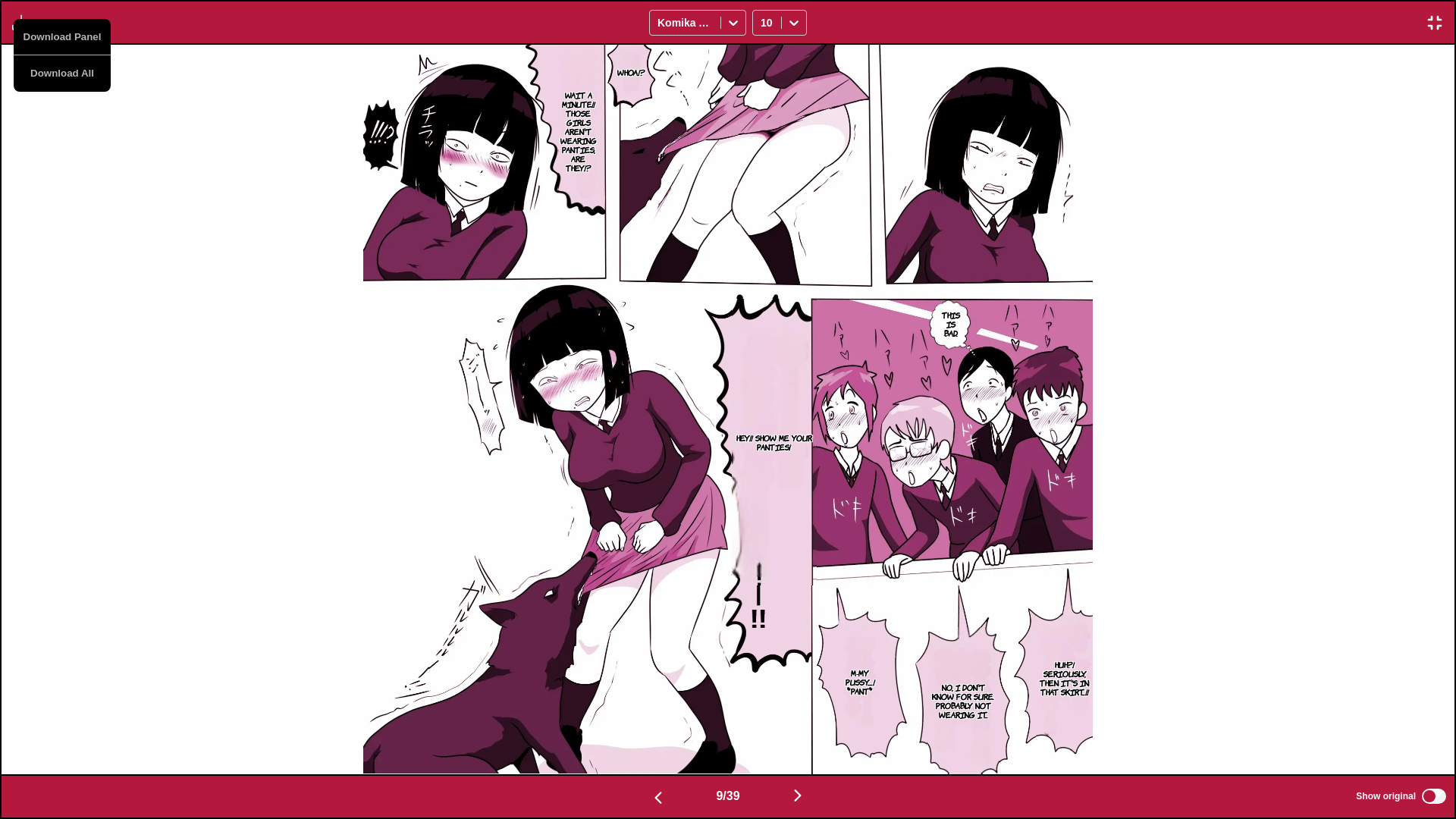
click at [112, 185] on div "Whoa!? Wait a minute!! Those girls aren't wearing panties, are they!? This is b…" at bounding box center [728, 410] width 1453 height 730
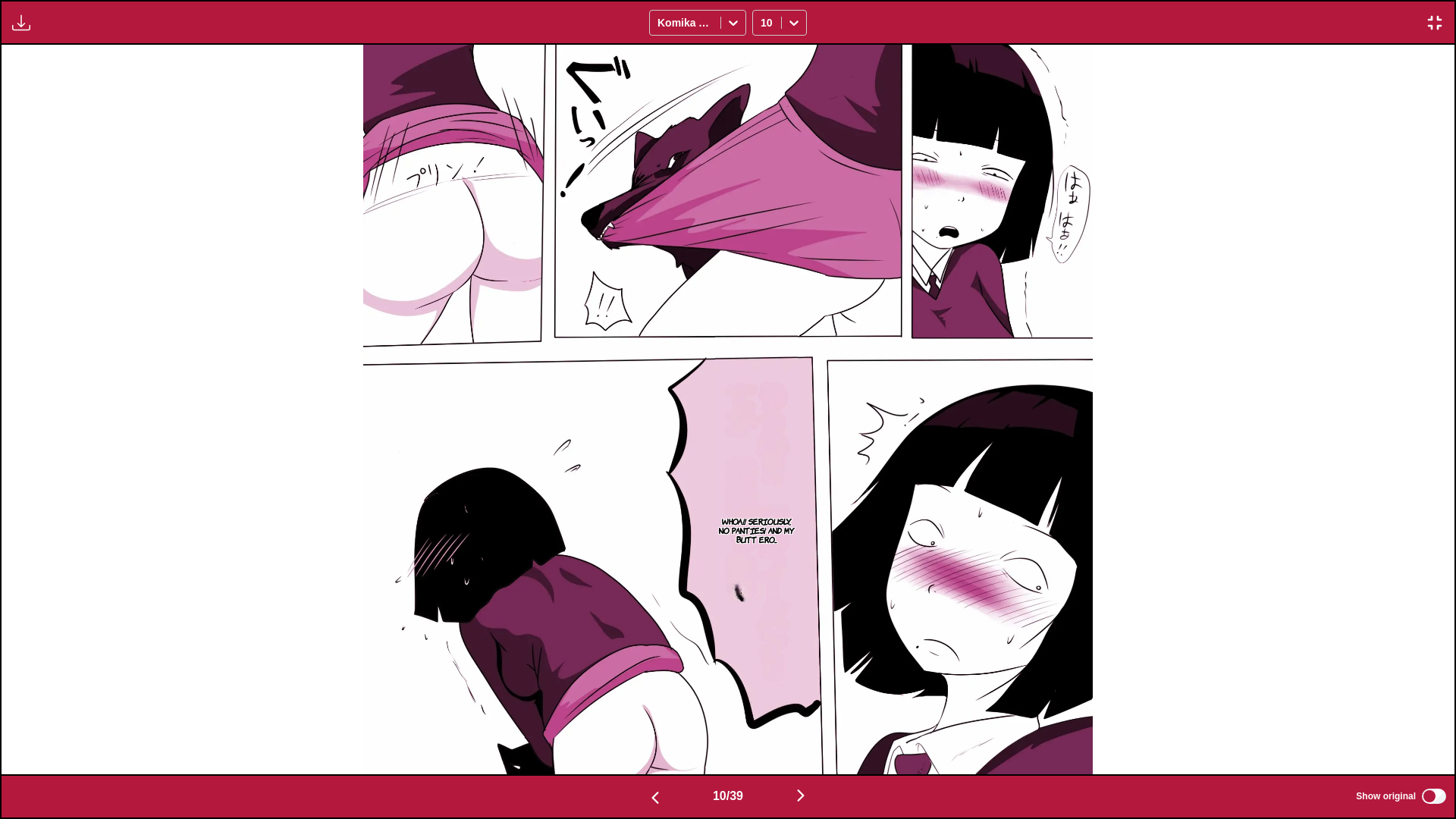
click at [24, 17] on img "button" at bounding box center [21, 23] width 18 height 18
click at [51, 31] on button "Download Panel" at bounding box center [62, 37] width 97 height 37
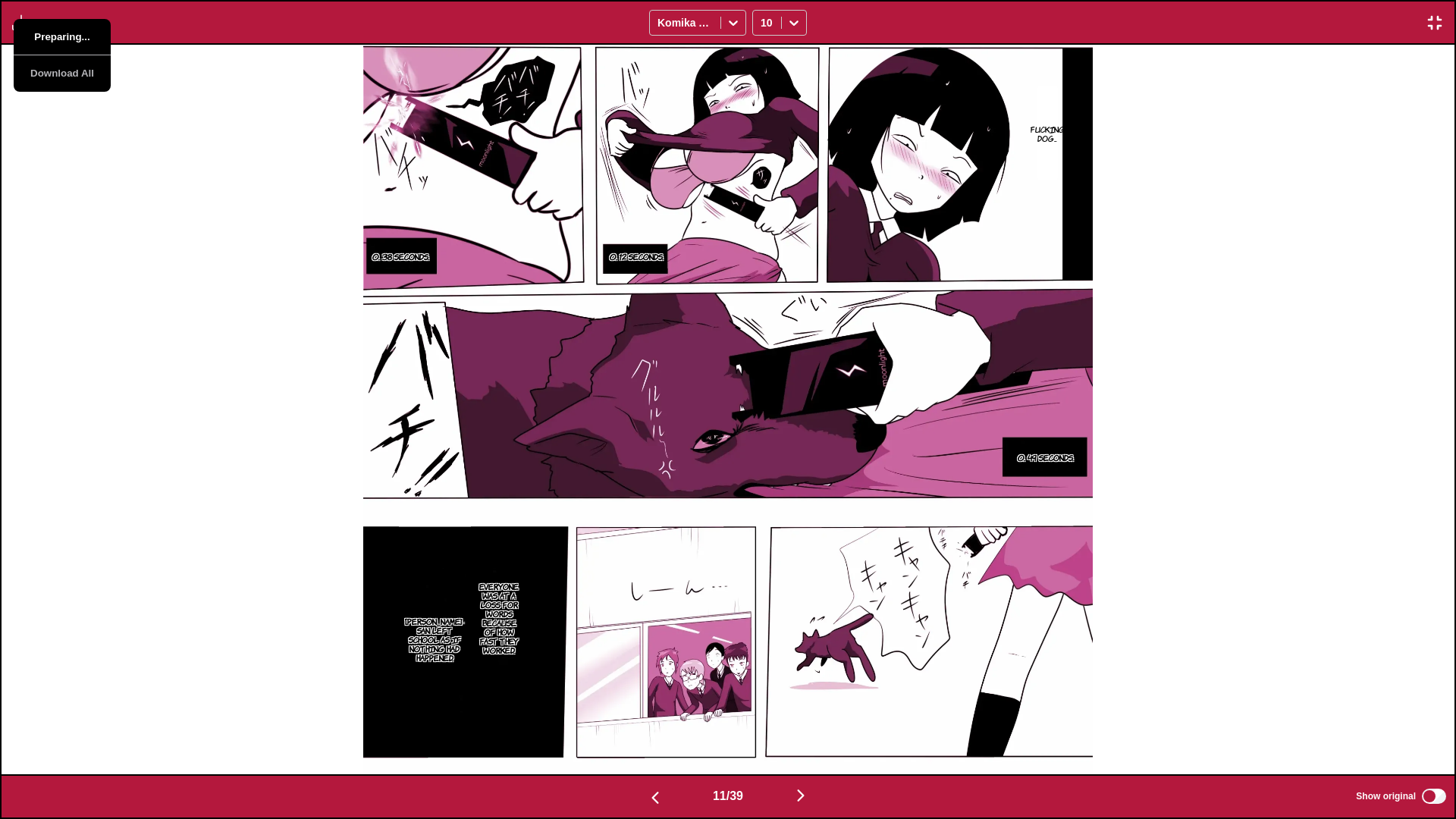
click at [51, 31] on button "Preparing..." at bounding box center [62, 37] width 97 height 37
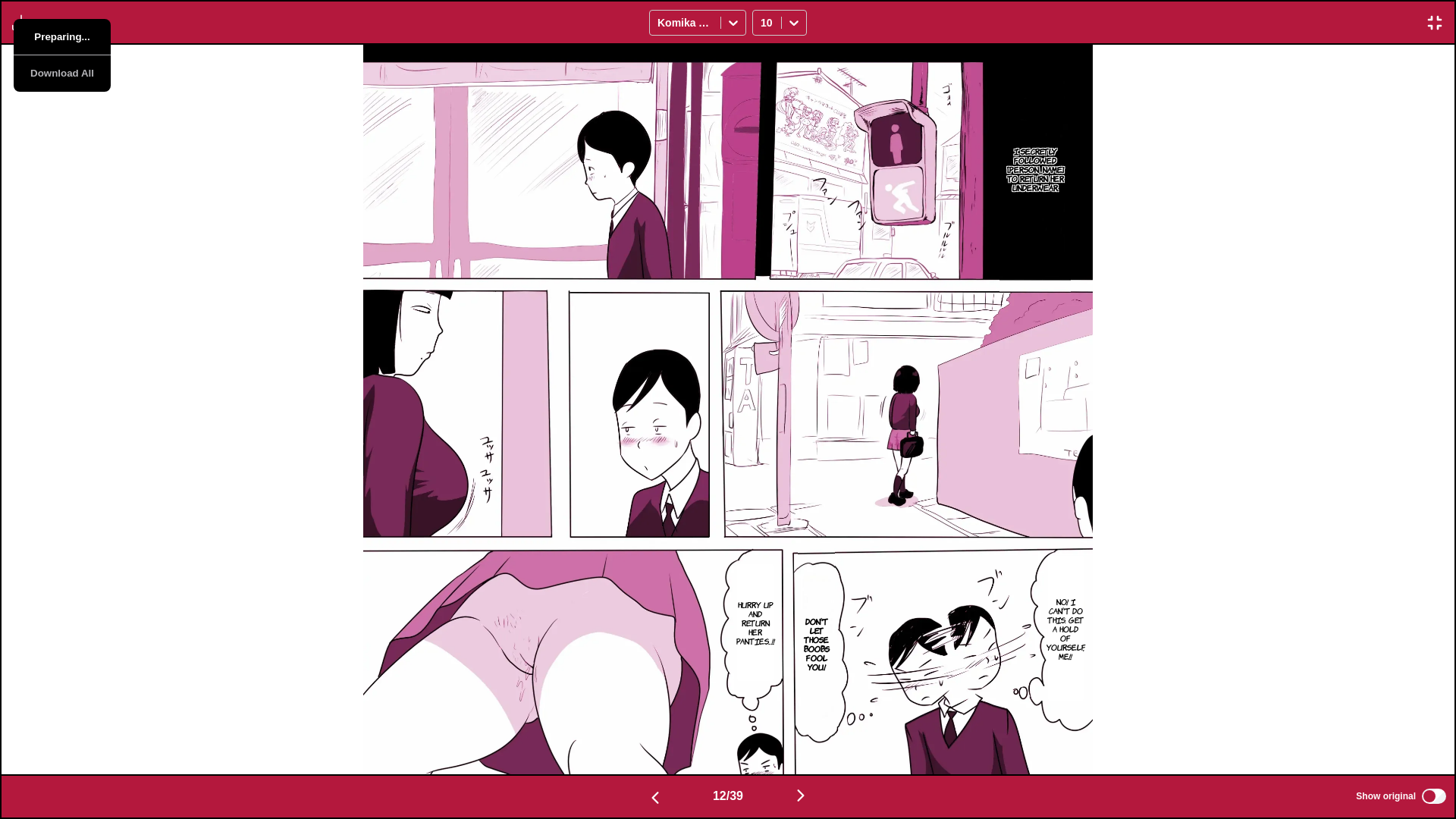
click at [51, 31] on button "Preparing..." at bounding box center [62, 37] width 97 height 37
click at [80, 177] on div "I secretly followed [PERSON_NAME] to return her underwear. No! I can't do this.…" at bounding box center [728, 410] width 1453 height 730
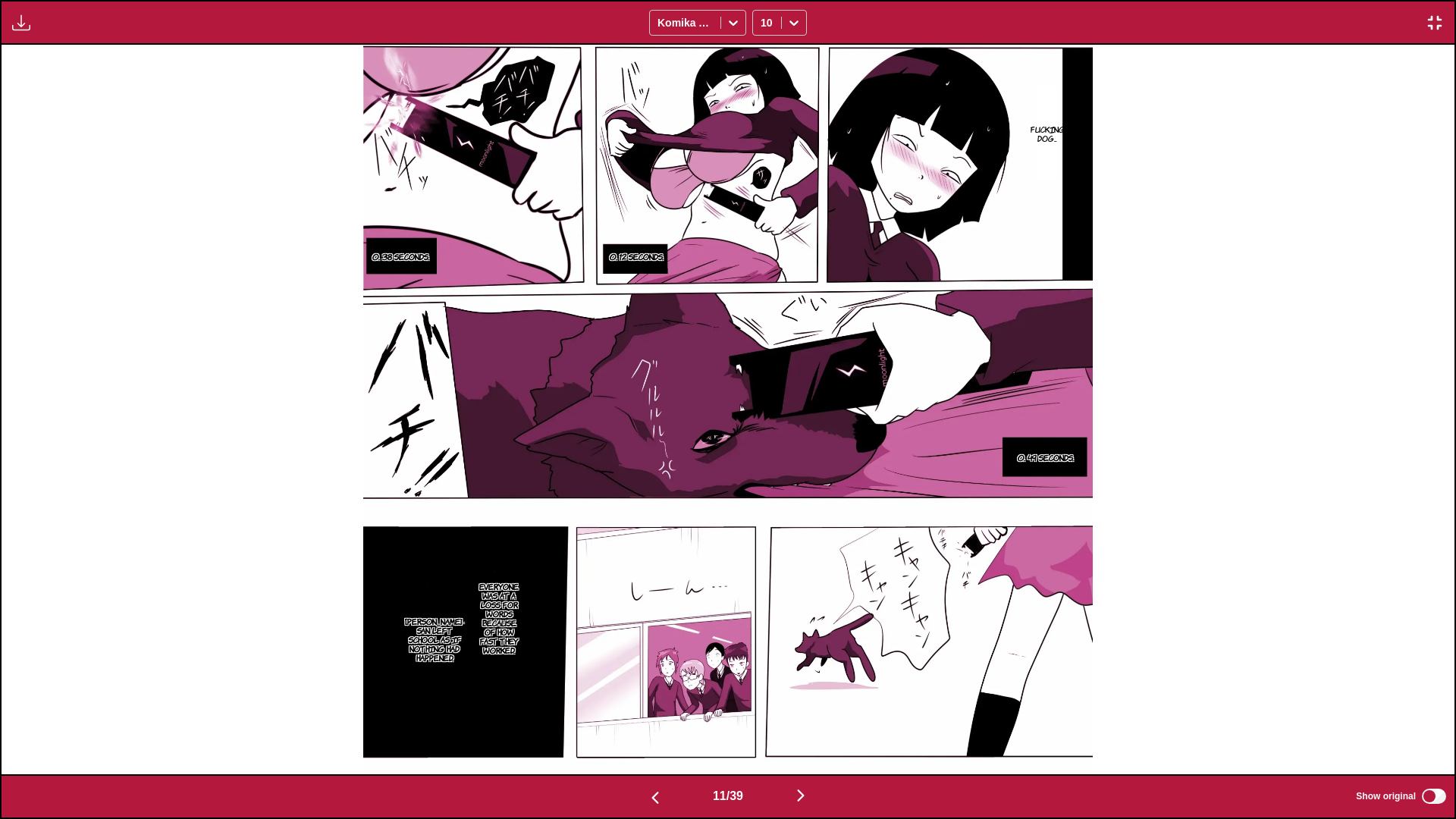
click at [69, 158] on div "Fucking dog... 0. 12 seconds. 0. 38 seconds. 0. 49 seconds. Everyone was at a l…" at bounding box center [728, 410] width 1453 height 730
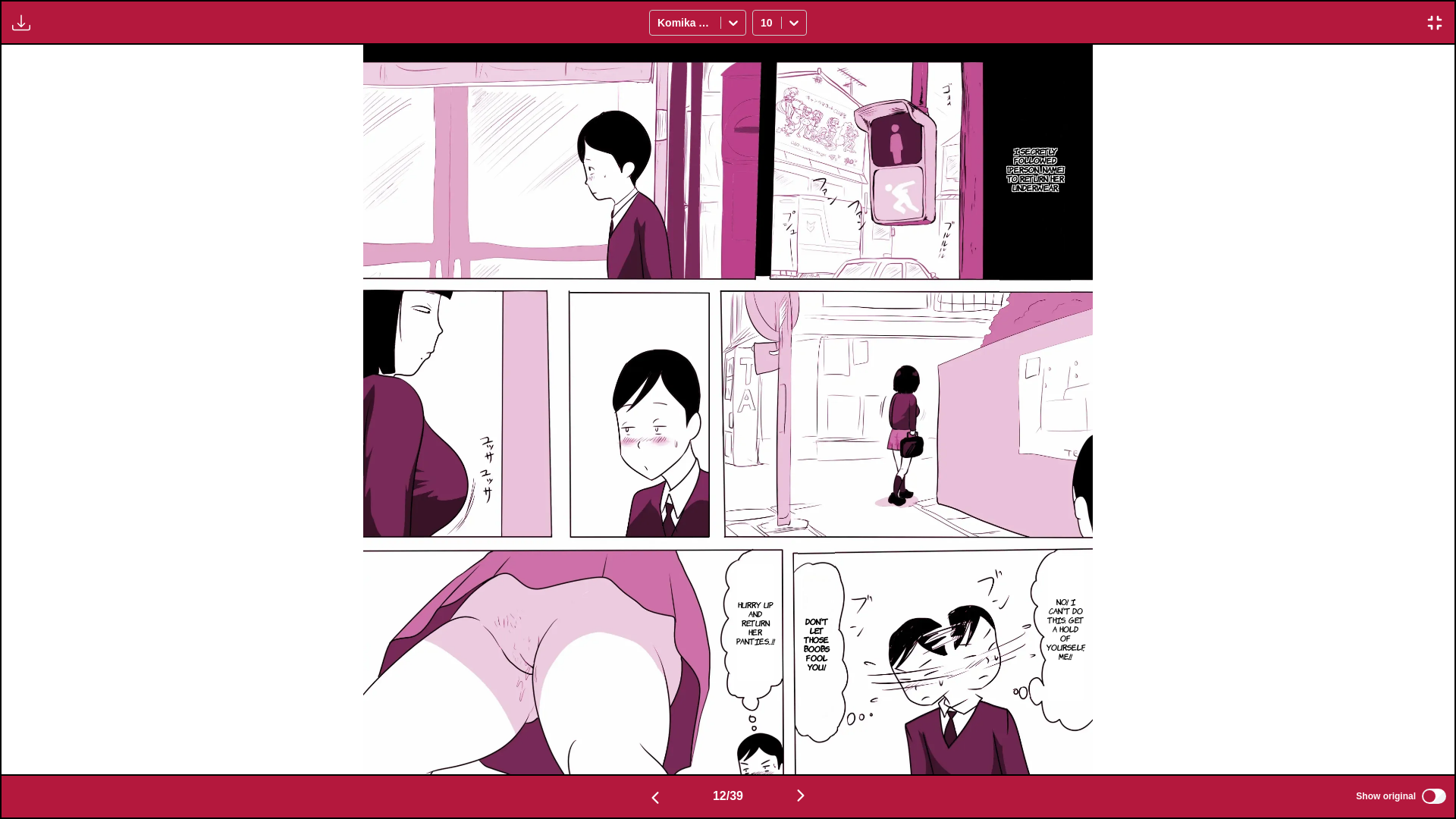
click at [9, 16] on button "button" at bounding box center [21, 23] width 27 height 19
click at [37, 37] on button "Download Panel" at bounding box center [62, 37] width 97 height 37
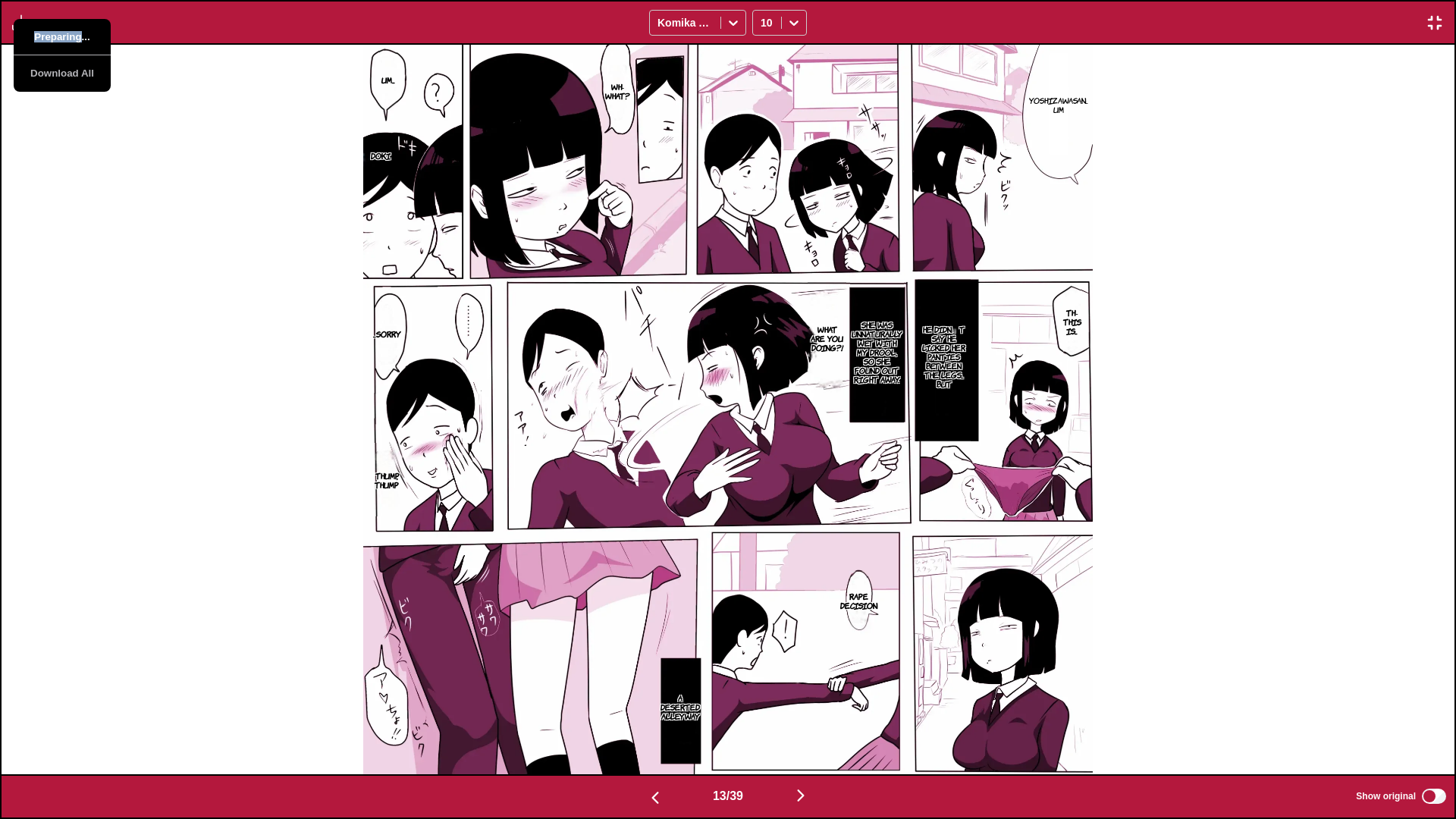
click at [37, 37] on button "Preparing..." at bounding box center [62, 37] width 97 height 37
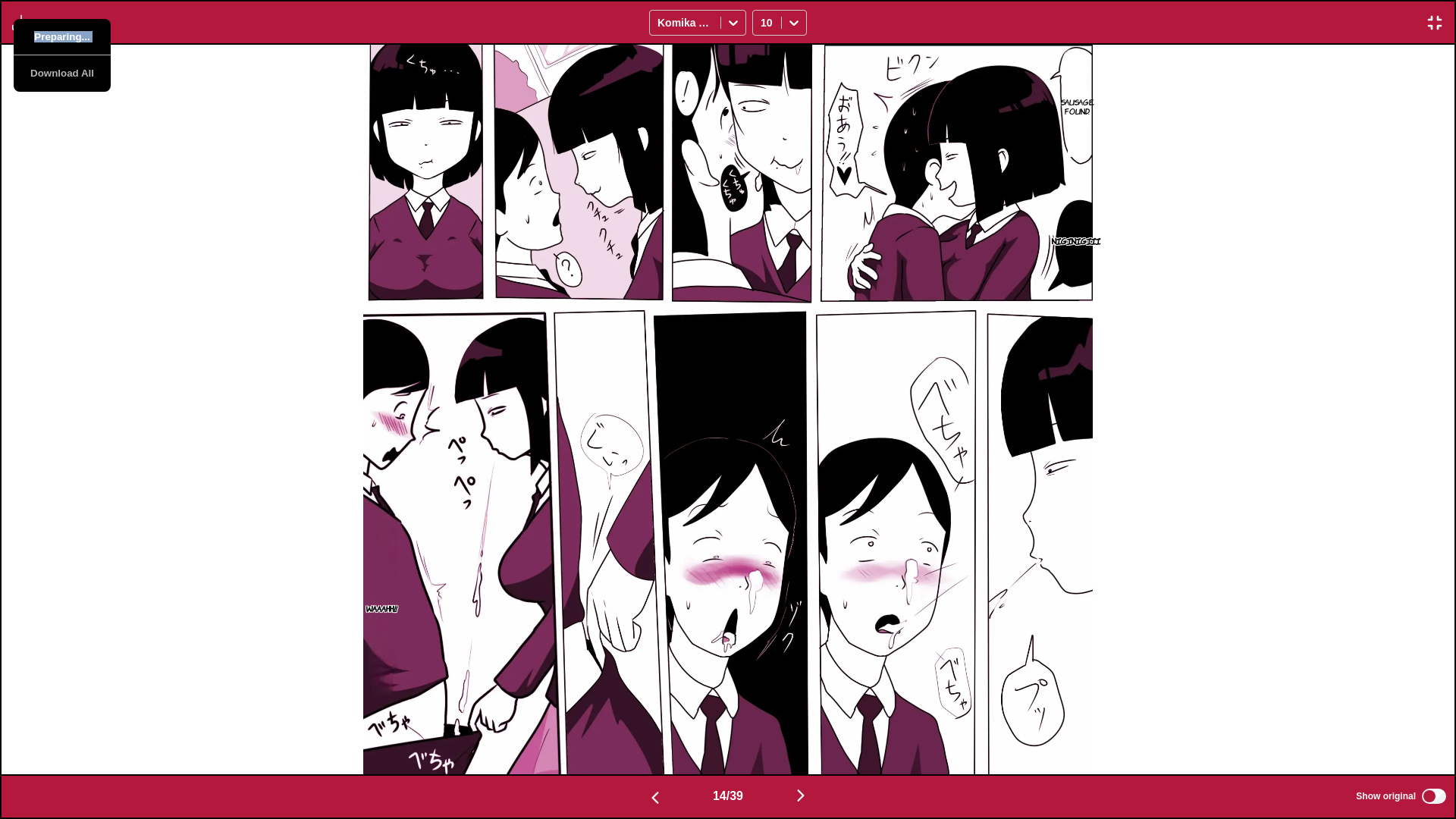
click at [37, 37] on button "Preparing..." at bounding box center [62, 37] width 97 height 37
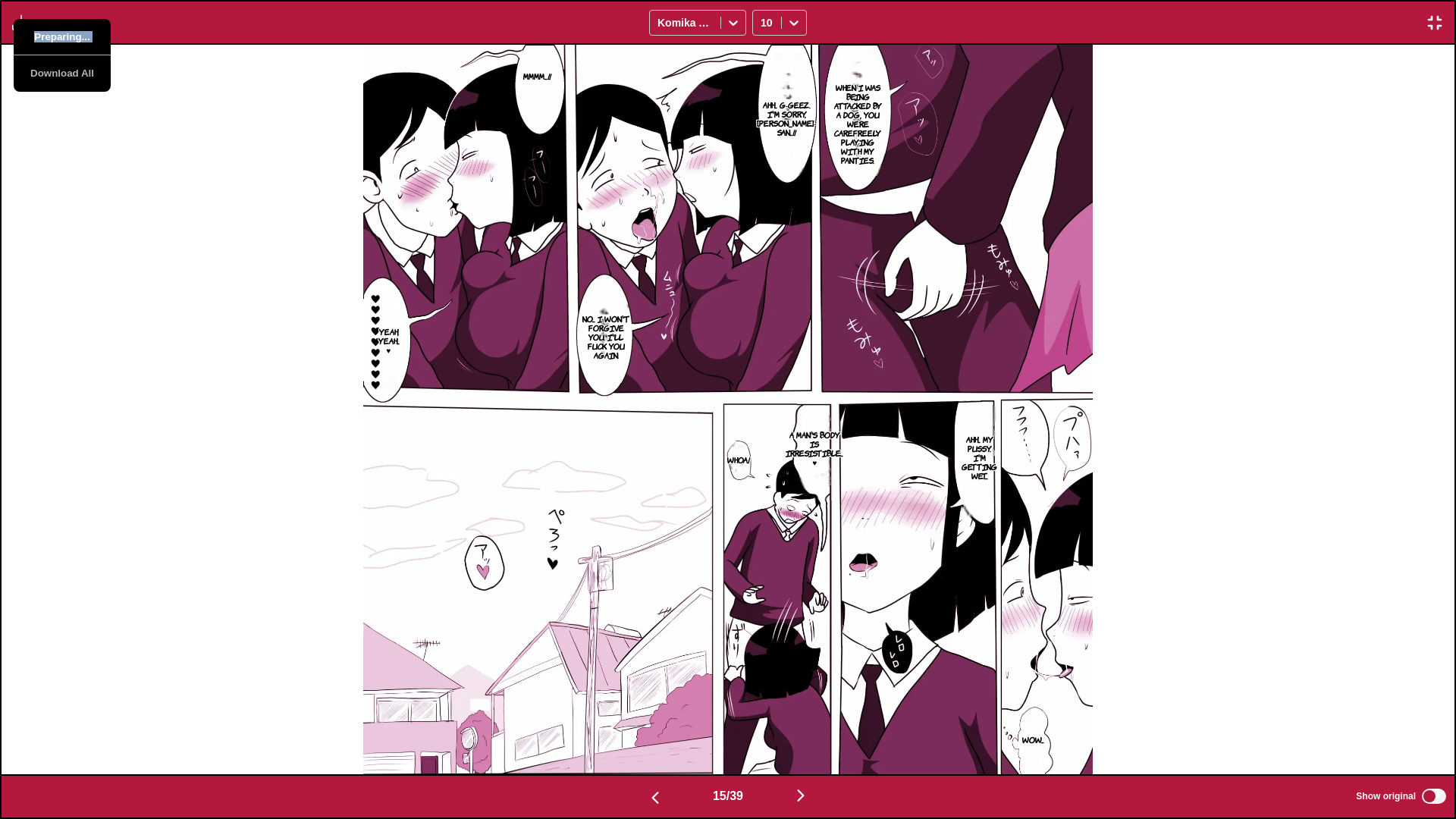
click at [37, 37] on button "Preparing..." at bounding box center [62, 37] width 97 height 37
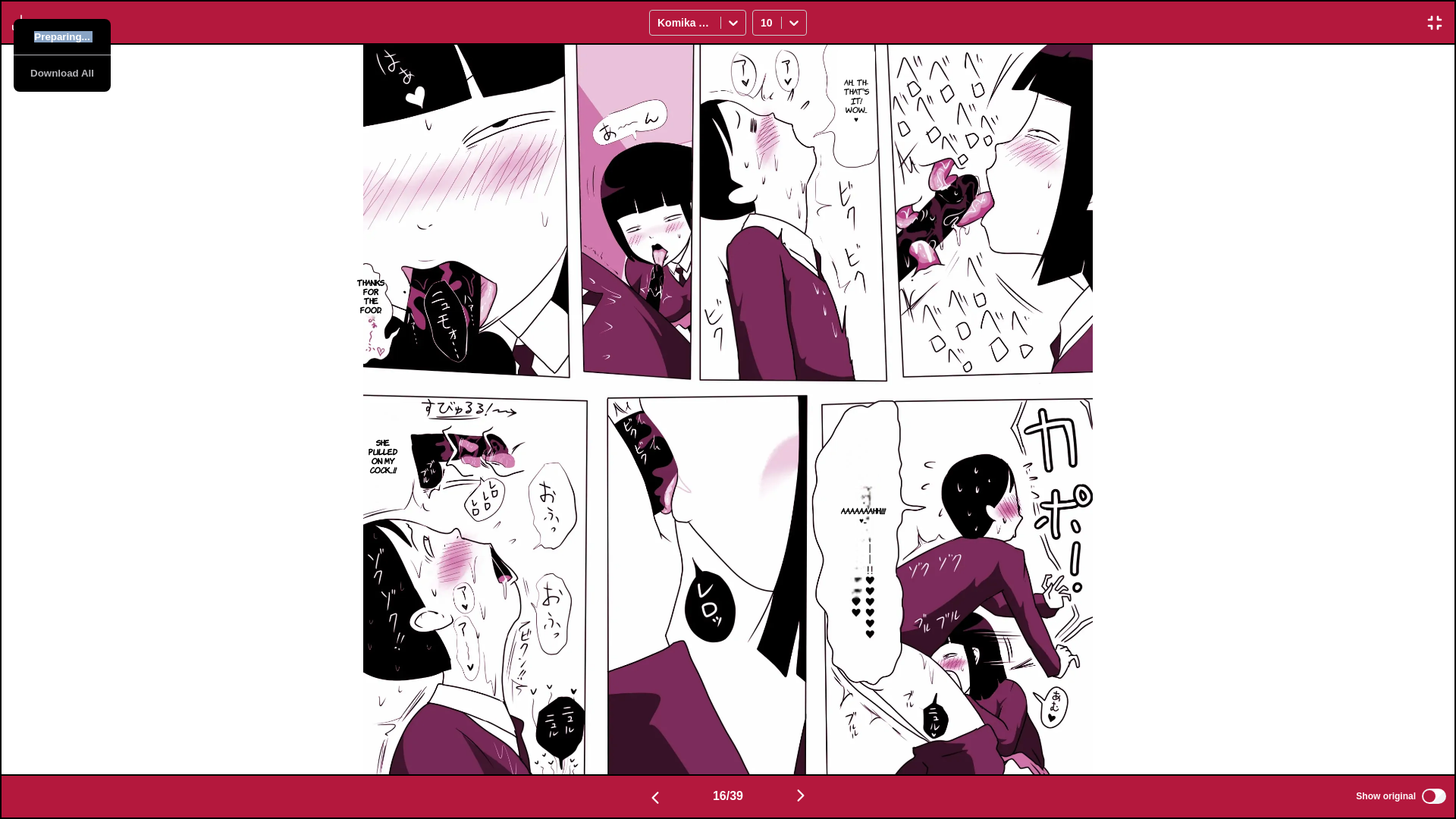
click at [37, 37] on button "Preparing..." at bounding box center [62, 37] width 97 height 37
click at [53, 201] on div "Ah... Th-That's it! Wow... ♥ Thanks for the food. She pulled on my cock...!! AA…" at bounding box center [728, 410] width 1453 height 730
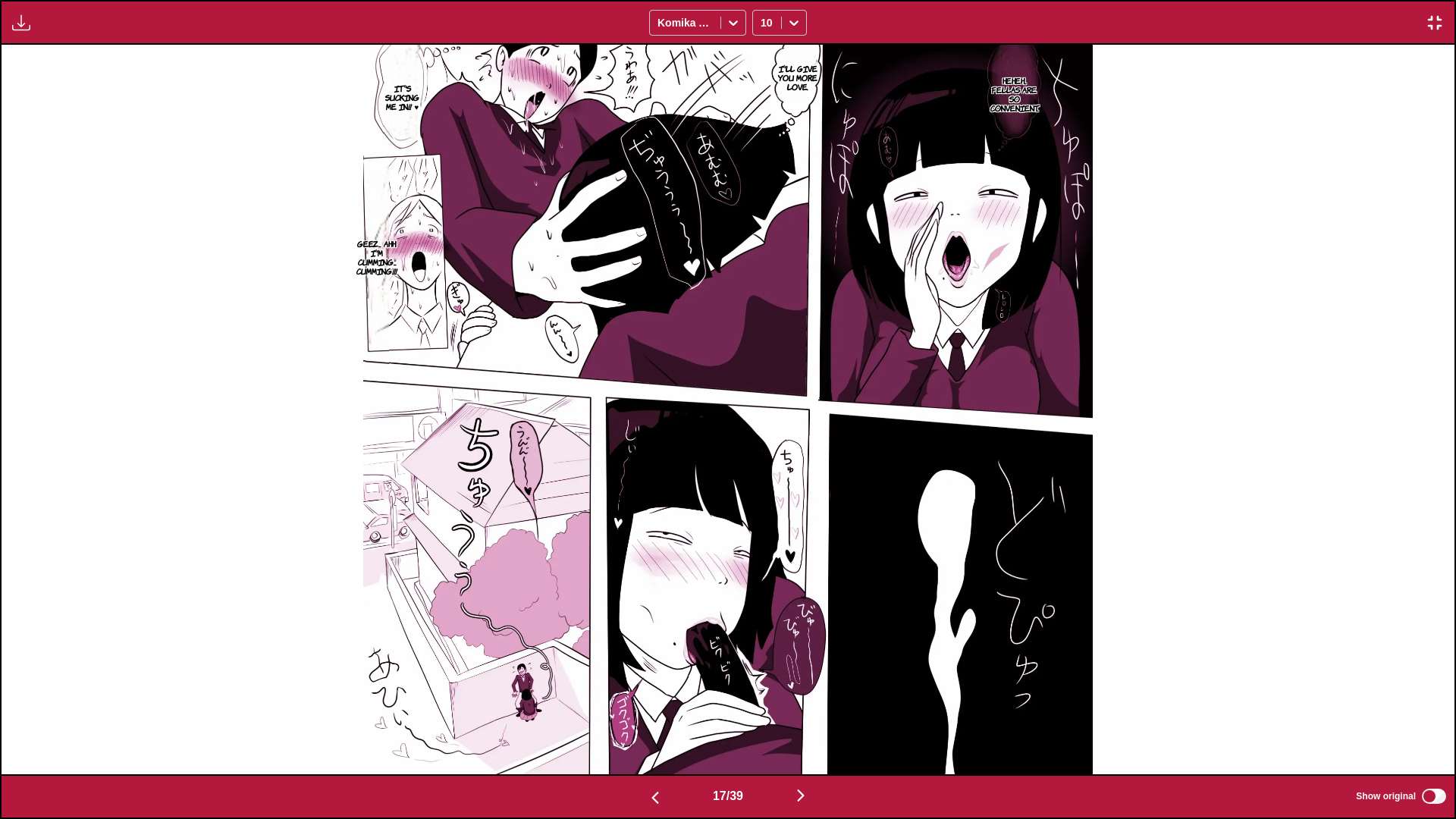
click at [12, 19] on button "button" at bounding box center [21, 23] width 27 height 19
click at [56, 41] on button "Download Panel" at bounding box center [62, 37] width 97 height 37
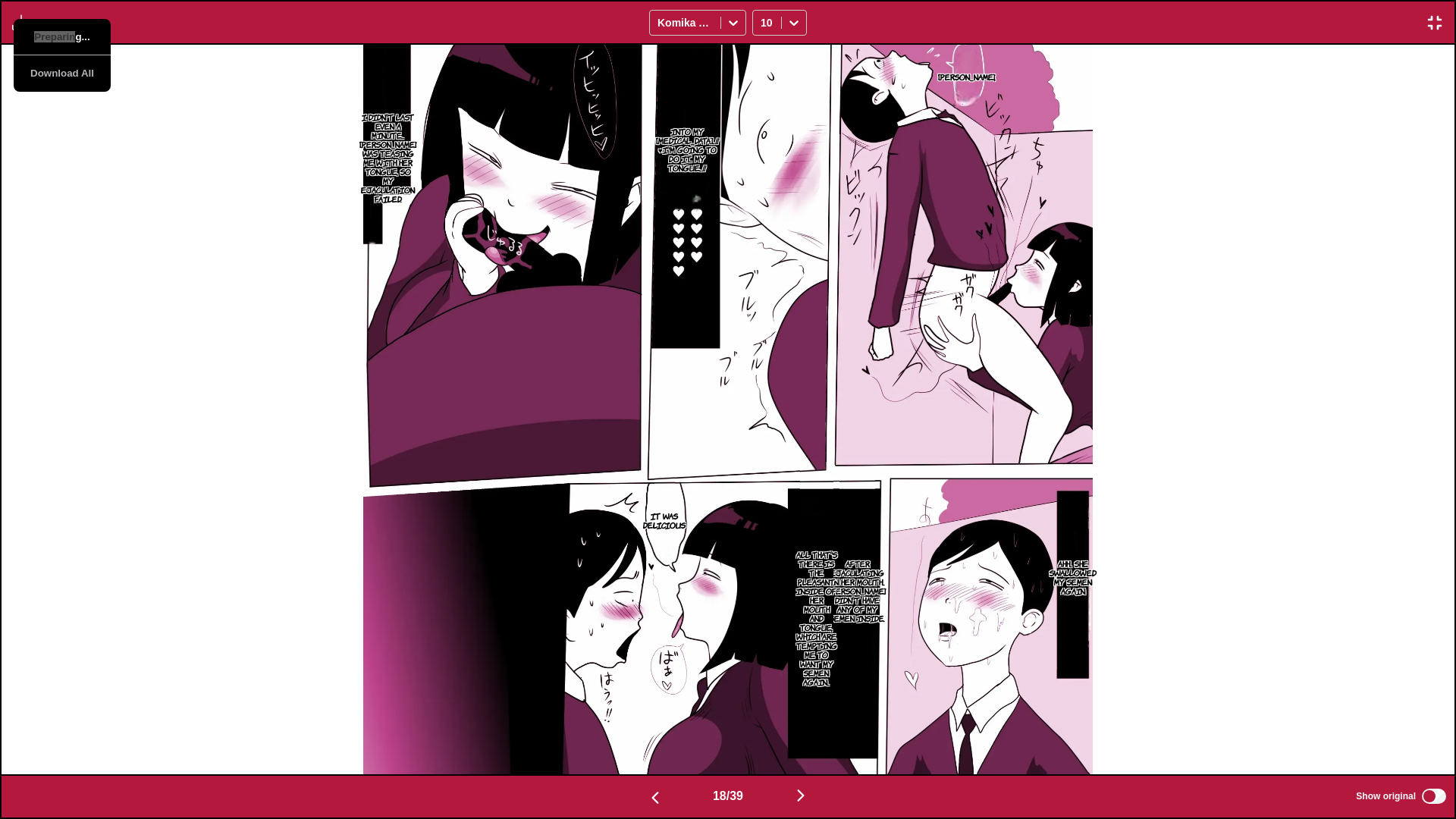
click at [56, 41] on button "Preparing..." at bounding box center [62, 37] width 97 height 37
click at [56, 41] on button "Download Panel" at bounding box center [62, 37] width 97 height 37
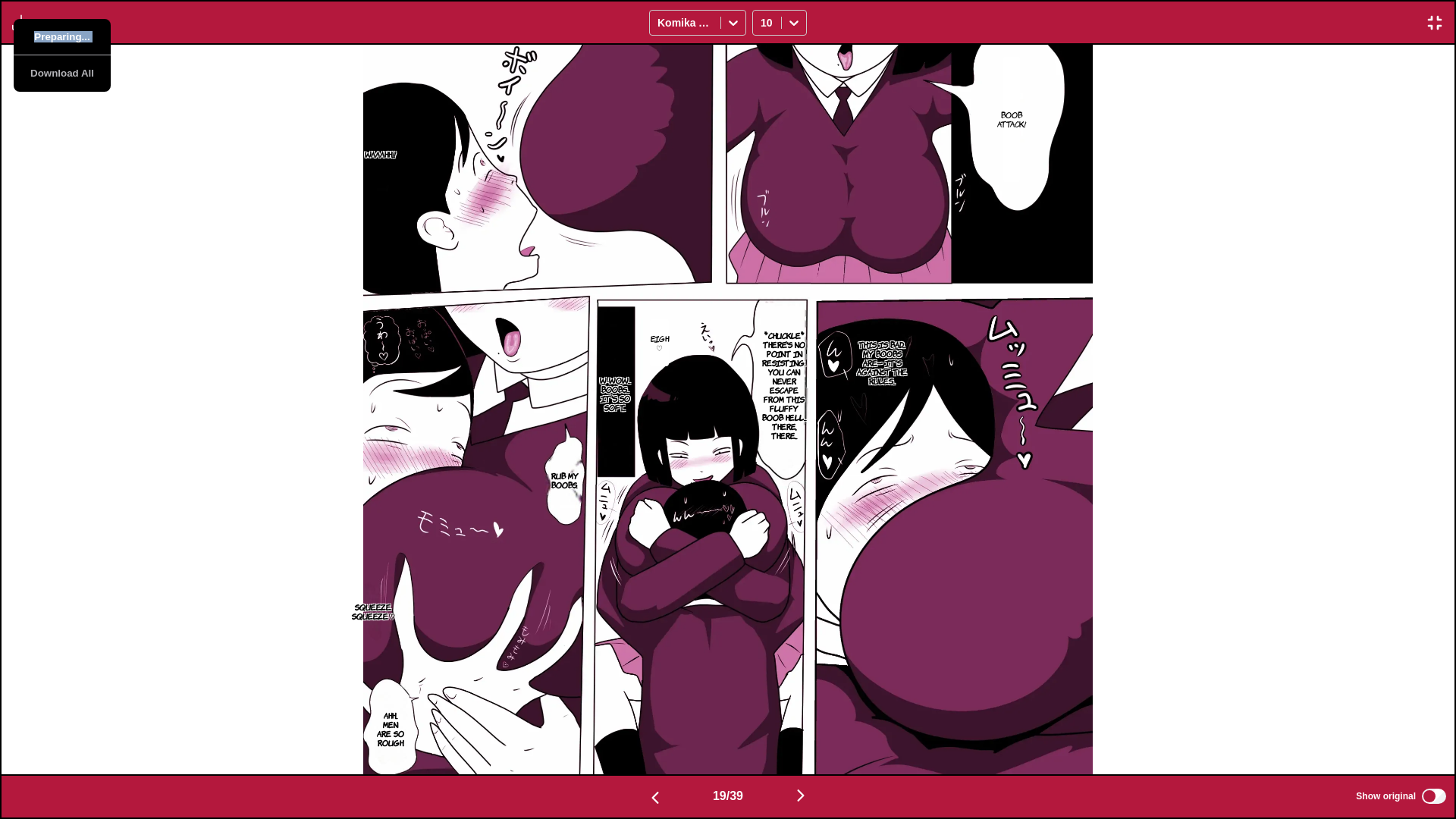
click at [56, 41] on button "Preparing..." at bounding box center [62, 37] width 97 height 37
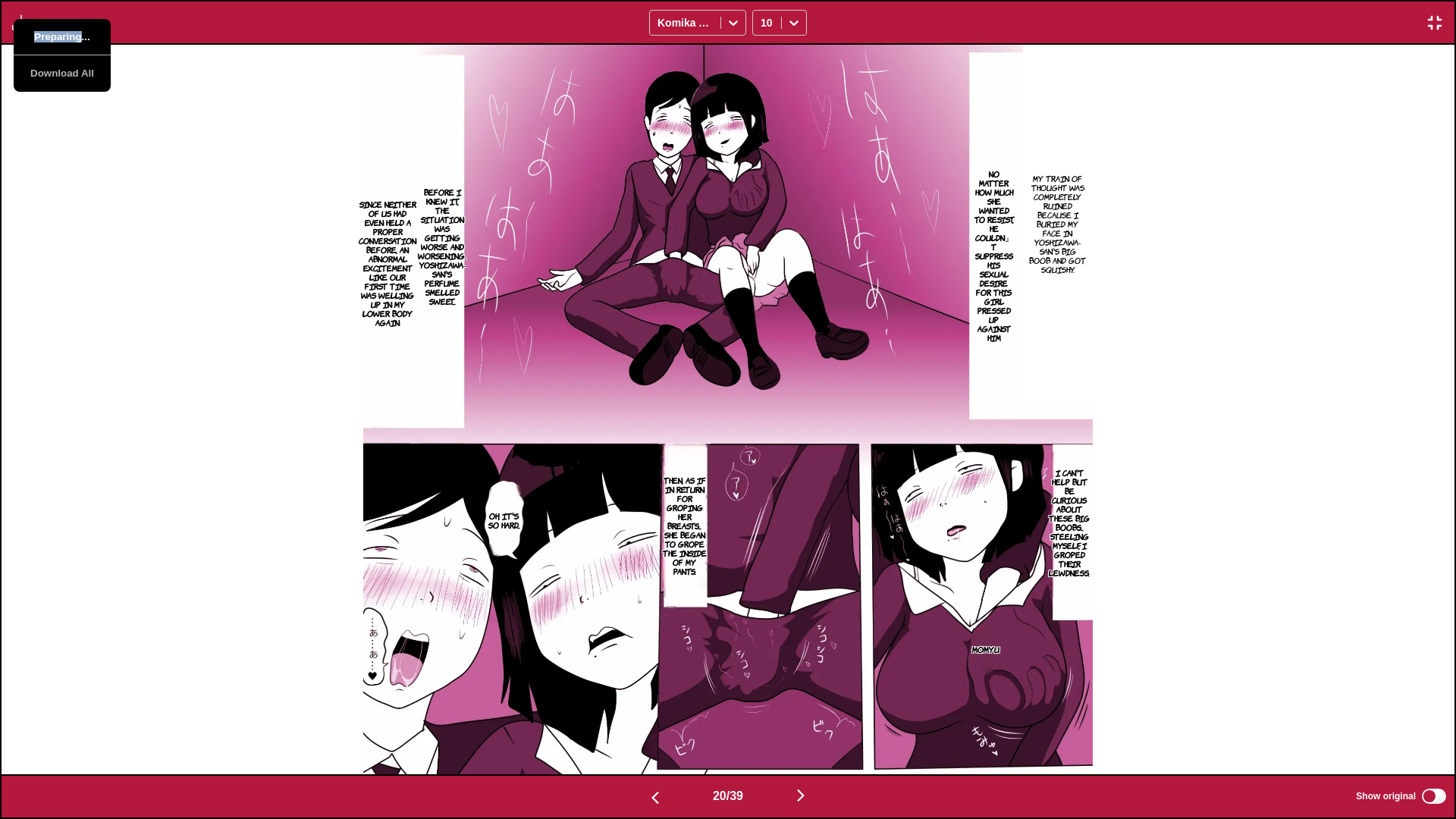
click at [56, 41] on button "Preparing..." at bounding box center [62, 37] width 97 height 37
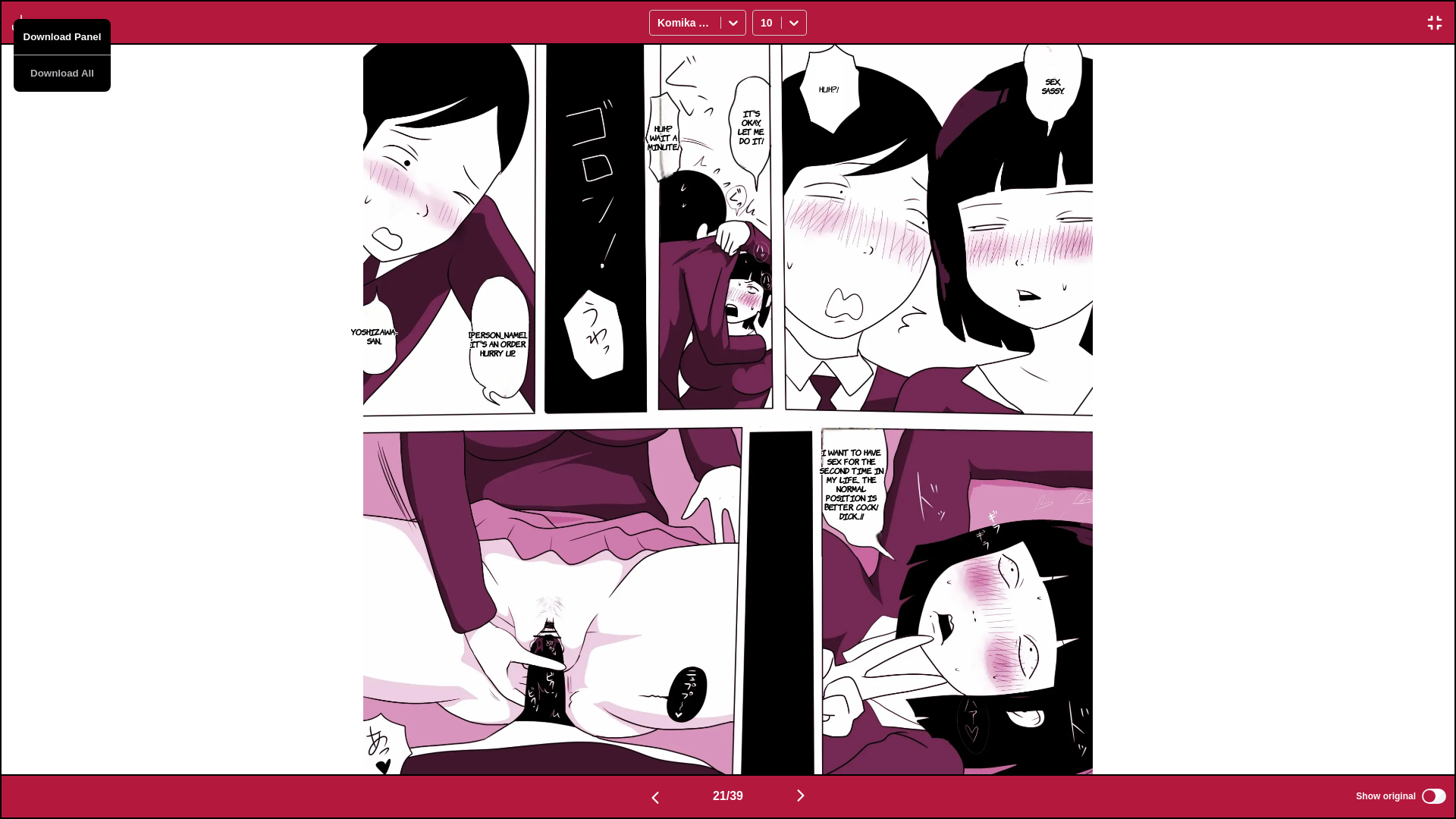
click at [56, 41] on button "Download Panel" at bounding box center [62, 37] width 97 height 37
click at [103, 183] on div "Sex, sassy. Huh?! It's okay, let me do it! Huh? Wait a minute! [PERSON_NAME]...…" at bounding box center [728, 410] width 1453 height 730
click at [23, 30] on img "button" at bounding box center [21, 23] width 18 height 18
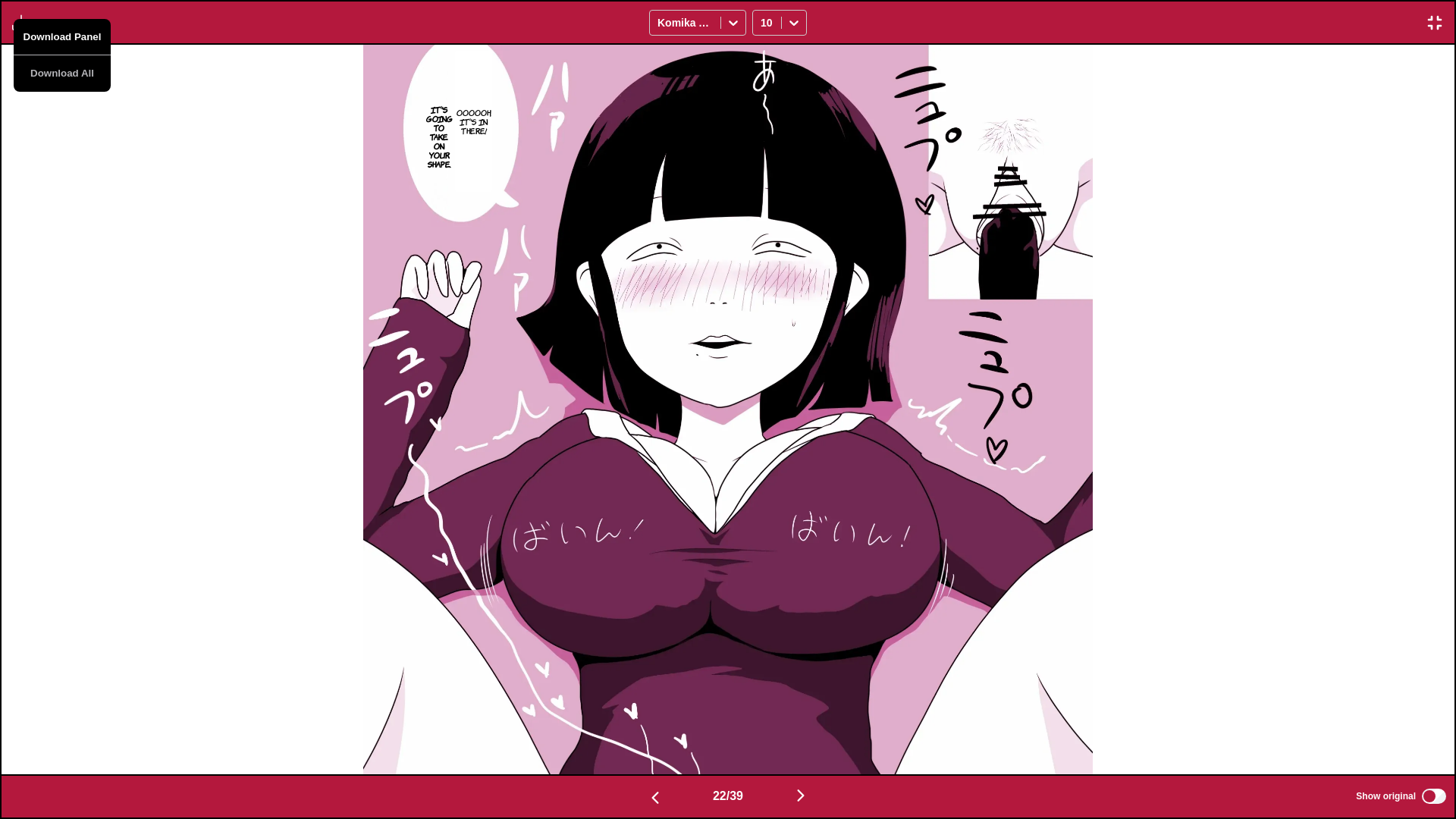
click at [56, 45] on button "Download Panel" at bounding box center [62, 37] width 97 height 37
click at [237, 383] on div "Oooooh, it's in there! It's going to take on your shape." at bounding box center [728, 410] width 1453 height 730
click at [36, 28] on div "Preparing... Download All Komika Axis 10" at bounding box center [728, 23] width 1456 height 45
click at [26, 24] on img "button" at bounding box center [21, 23] width 18 height 18
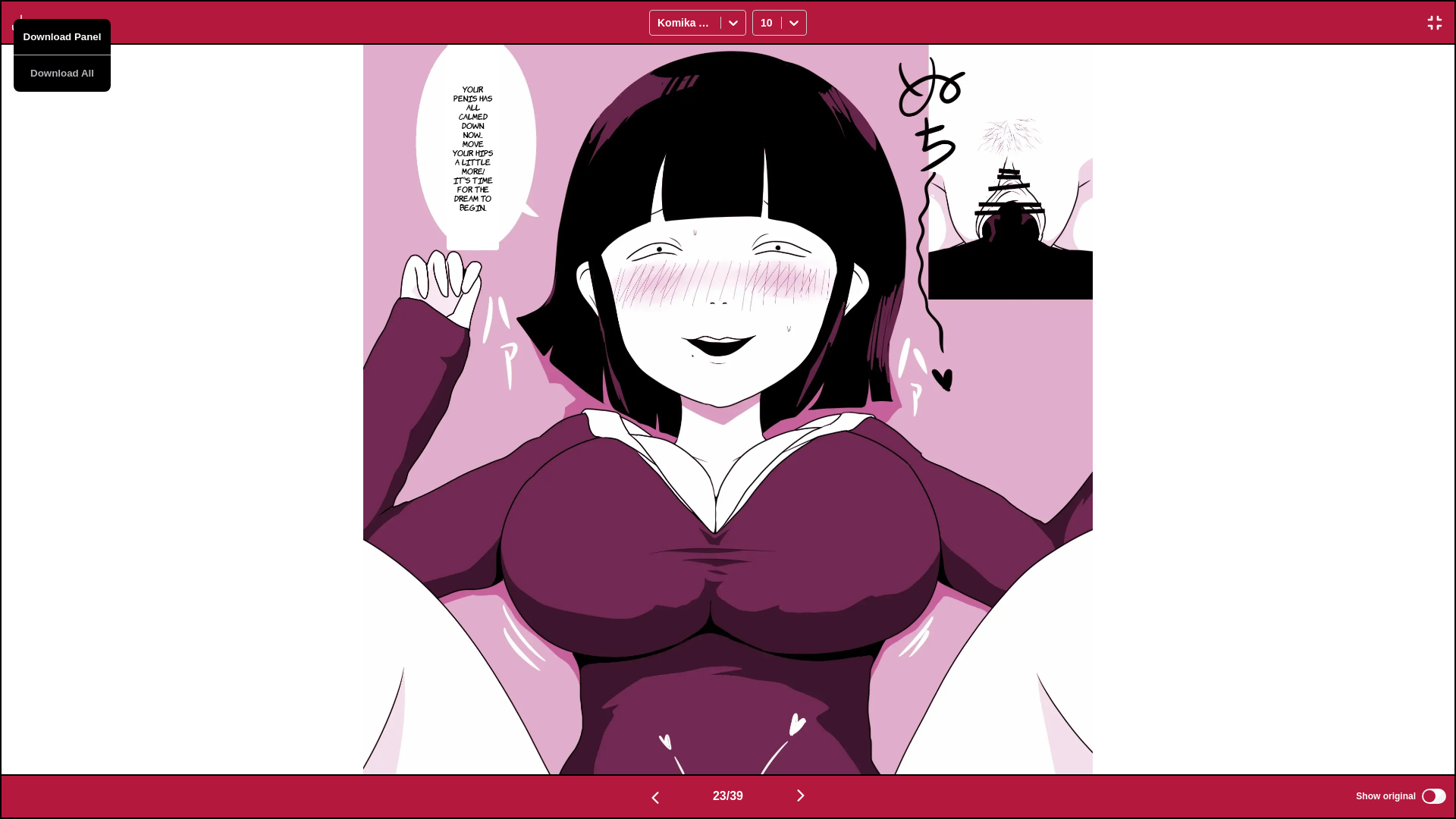
click at [96, 37] on button "Download Panel" at bounding box center [62, 37] width 97 height 37
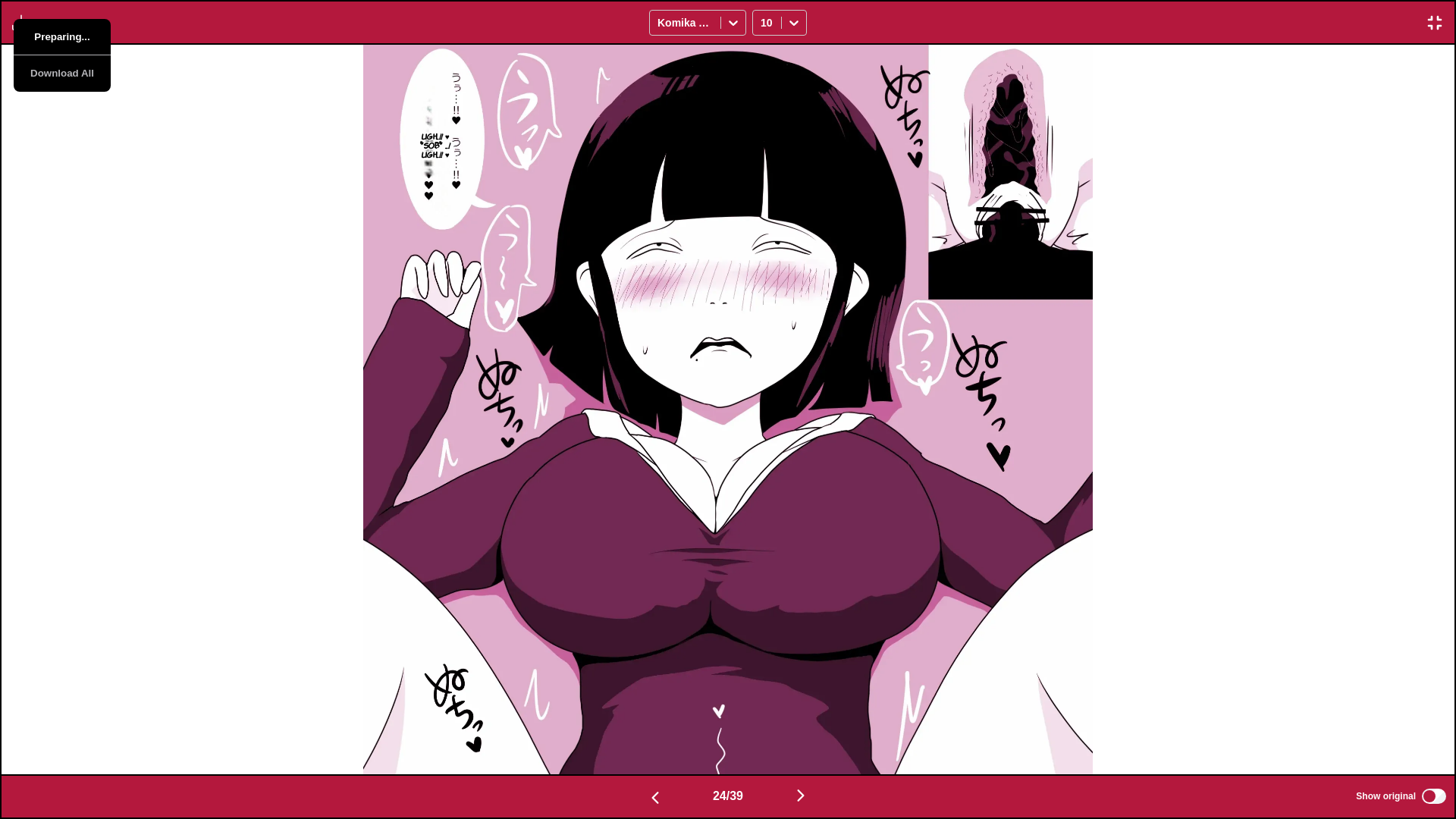
click at [96, 37] on button "Preparing..." at bounding box center [62, 37] width 97 height 37
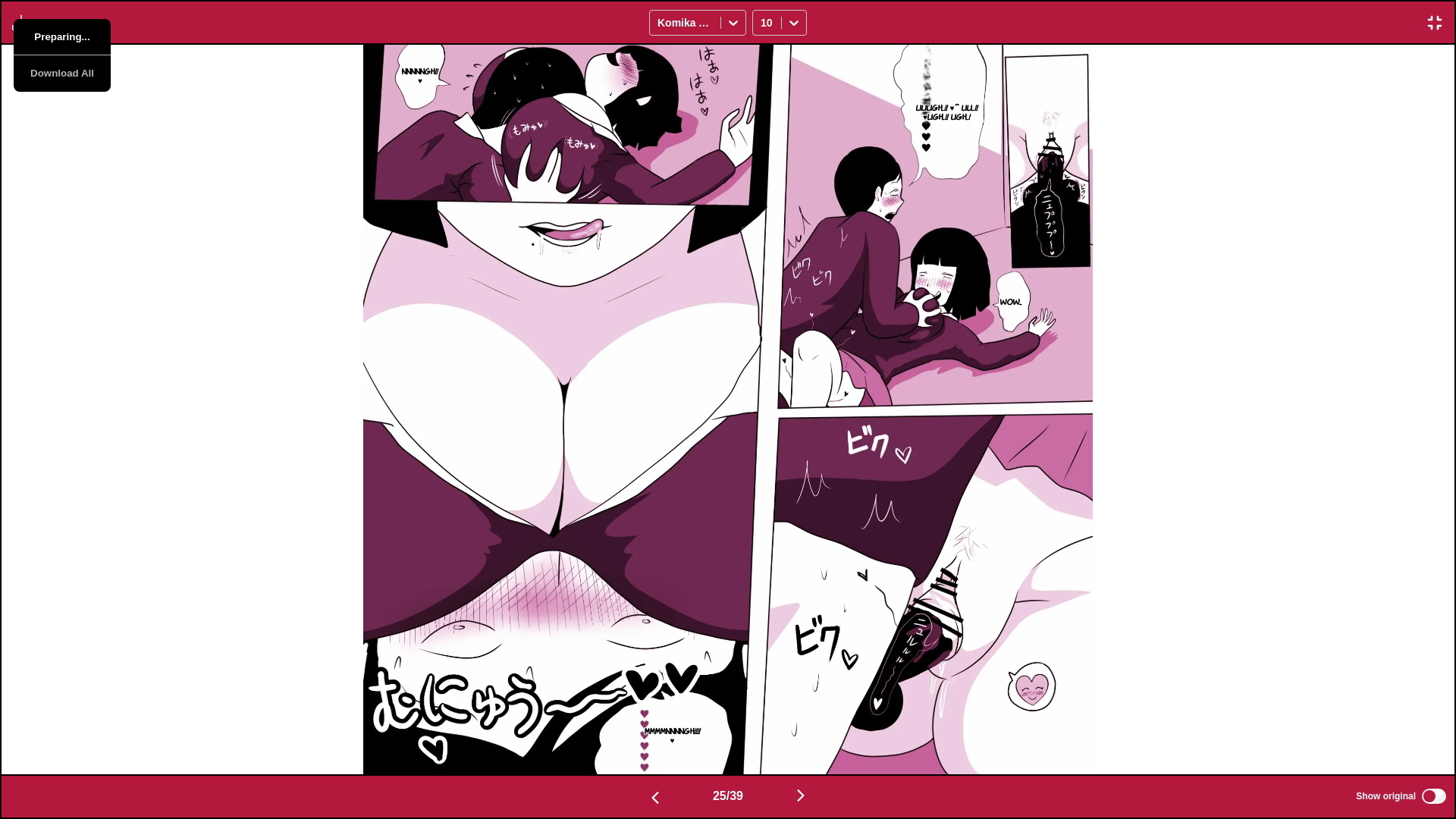
click at [96, 37] on button "Preparing..." at bounding box center [62, 37] width 97 height 37
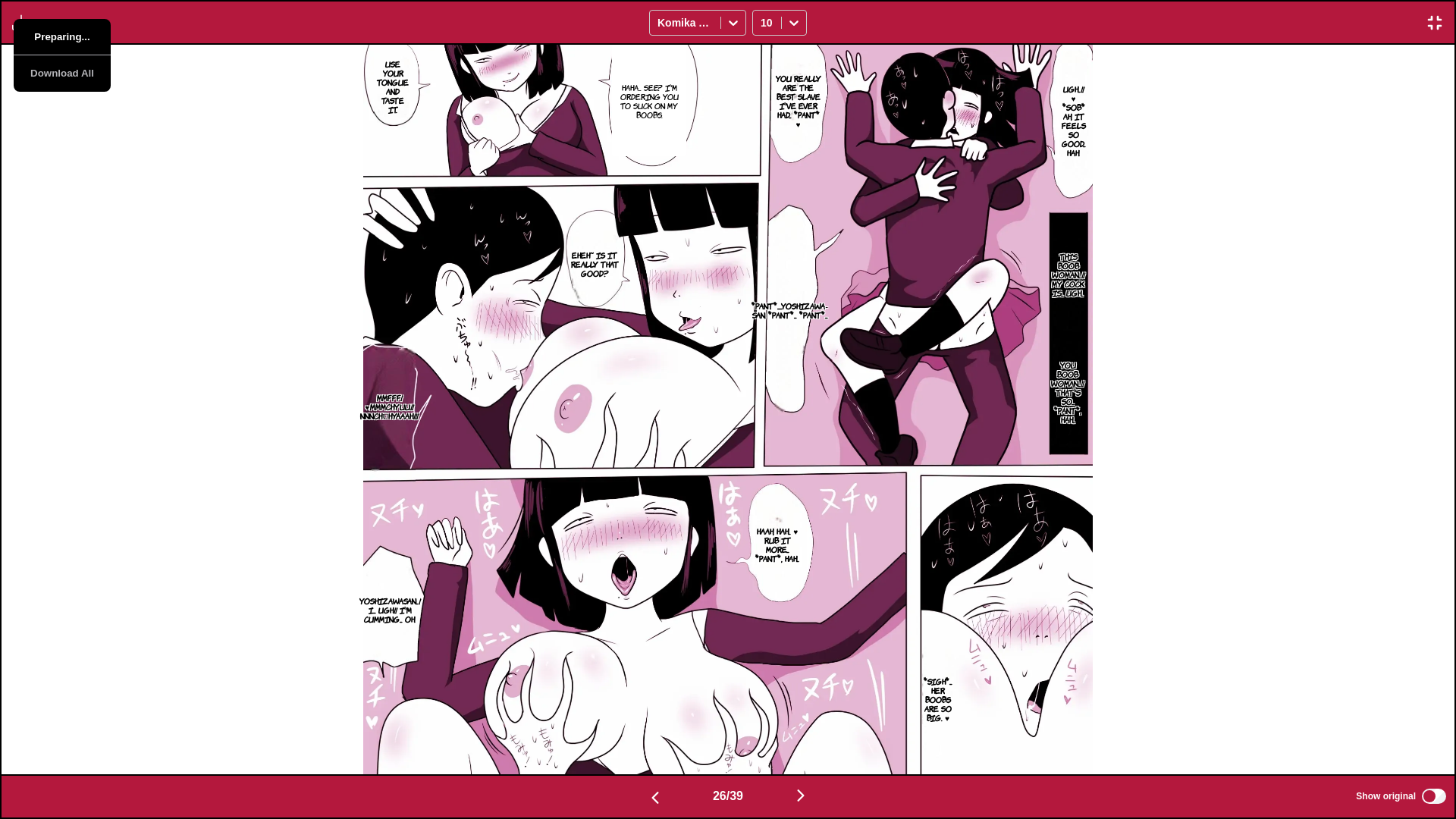
click at [96, 37] on button "Preparing..." at bounding box center [62, 37] width 97 height 37
click at [206, 305] on div "Ugh...!! ♥ *sob* Ah, it feels so good... Hah. You really are the best slave I'v…" at bounding box center [728, 410] width 1453 height 730
click at [201, 291] on div "Ugh...!! ♥ *sob* Ah, it feels so good... Hah. You really are the best slave I'v…" at bounding box center [728, 410] width 1453 height 730
click at [22, 33] on div "Download Panel Download All Komika Axis 10" at bounding box center [728, 23] width 1456 height 45
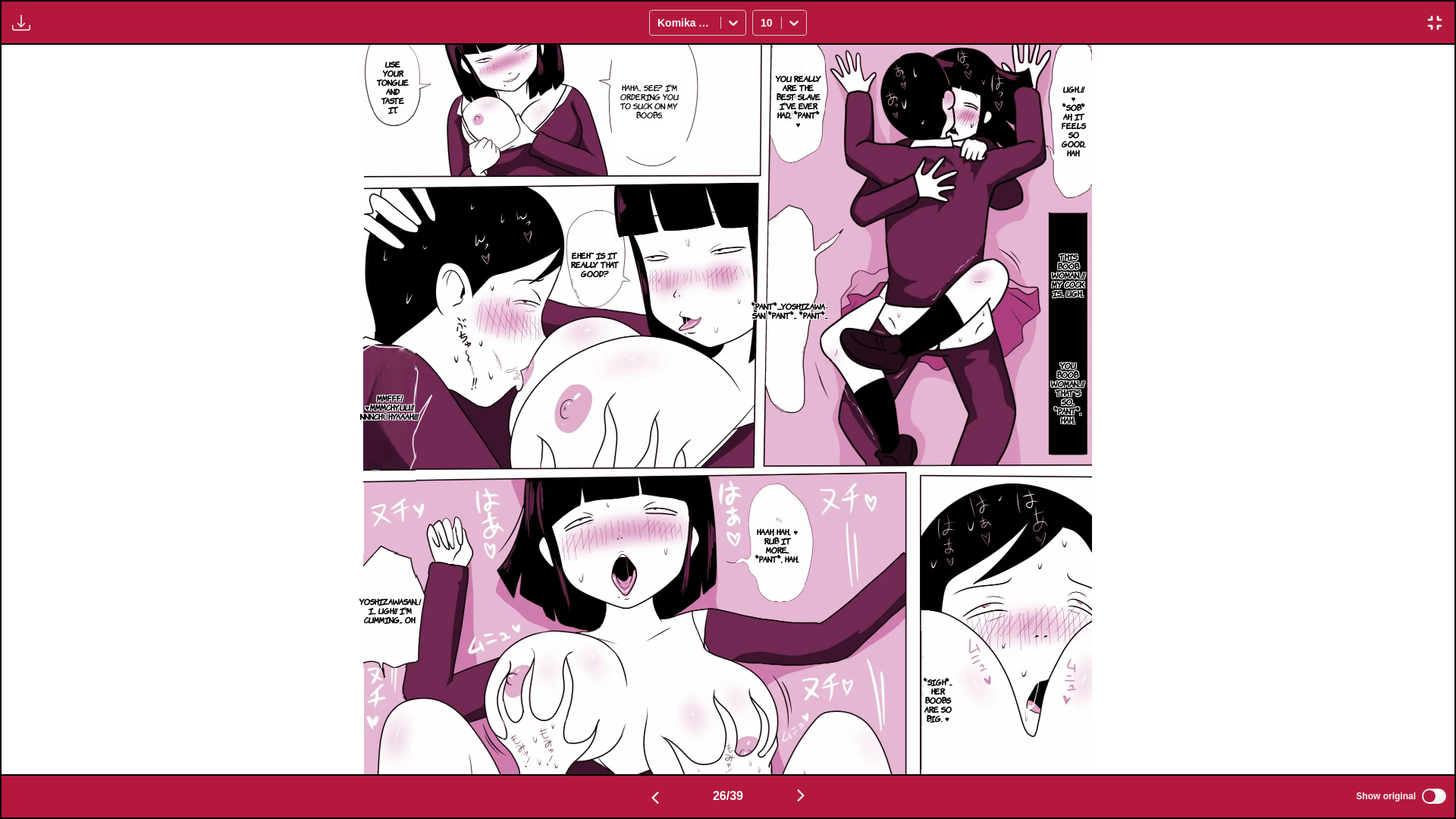
click at [22, 26] on img "button" at bounding box center [21, 23] width 18 height 18
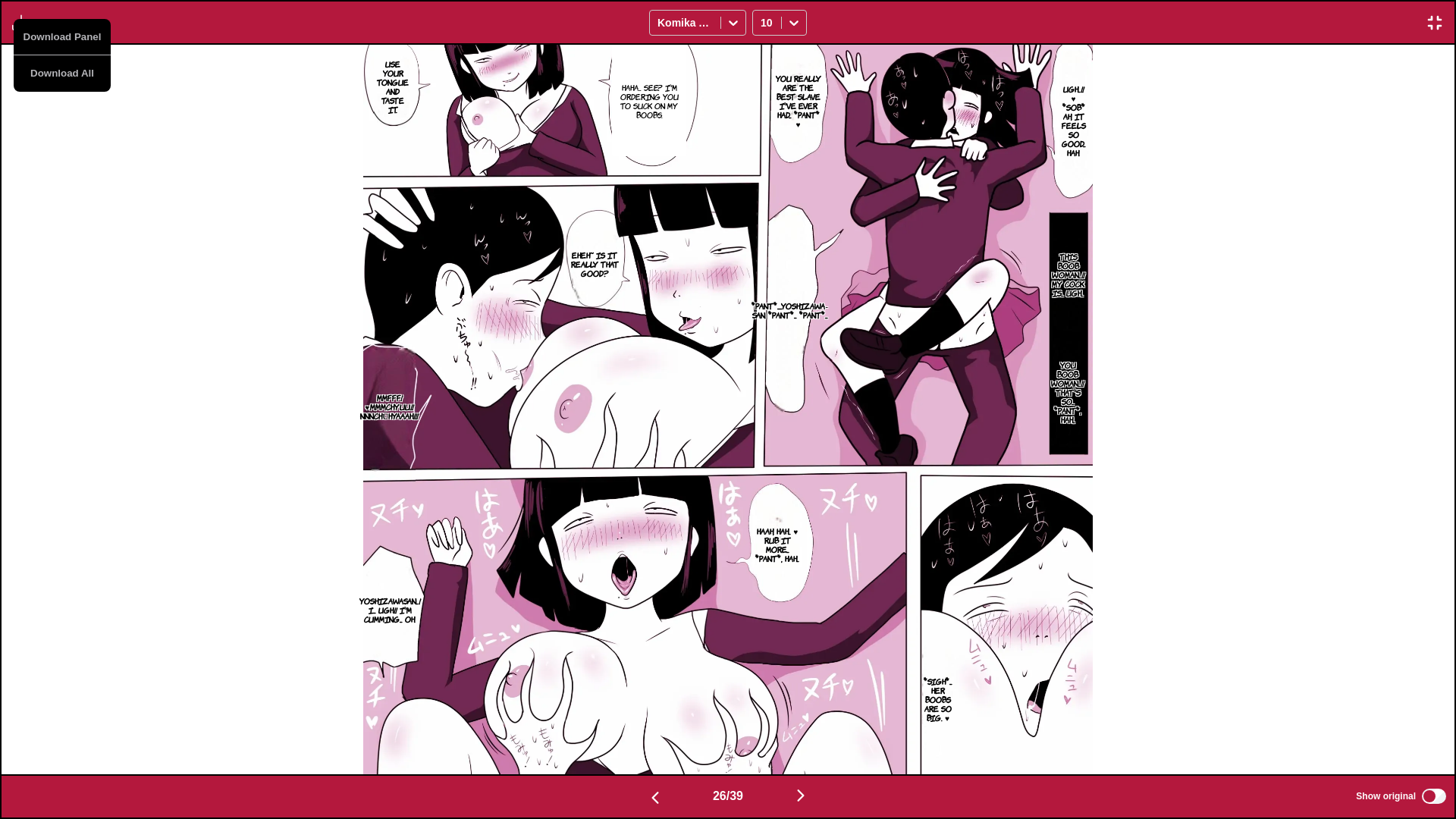
drag, startPoint x: 106, startPoint y: 226, endPoint x: 99, endPoint y: 199, distance: 27.9
click at [105, 221] on div "Ugh...!! ♥ *sob* Ah, it feels so good... Hah. You really are the best slave I'v…" at bounding box center [728, 410] width 1453 height 730
click at [24, 26] on img "button" at bounding box center [21, 23] width 18 height 18
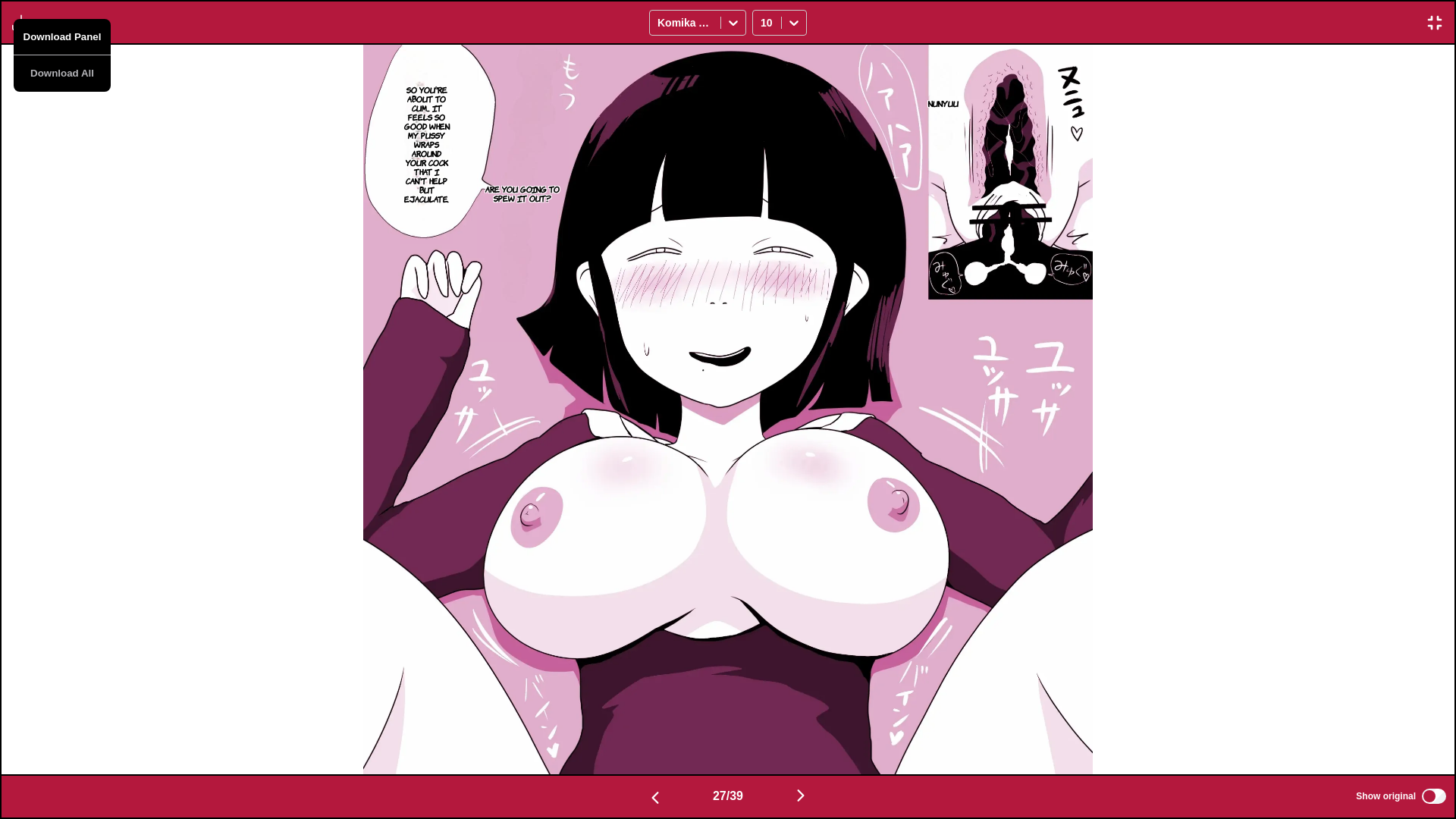
click at [65, 42] on button "Download Panel" at bounding box center [62, 37] width 97 height 37
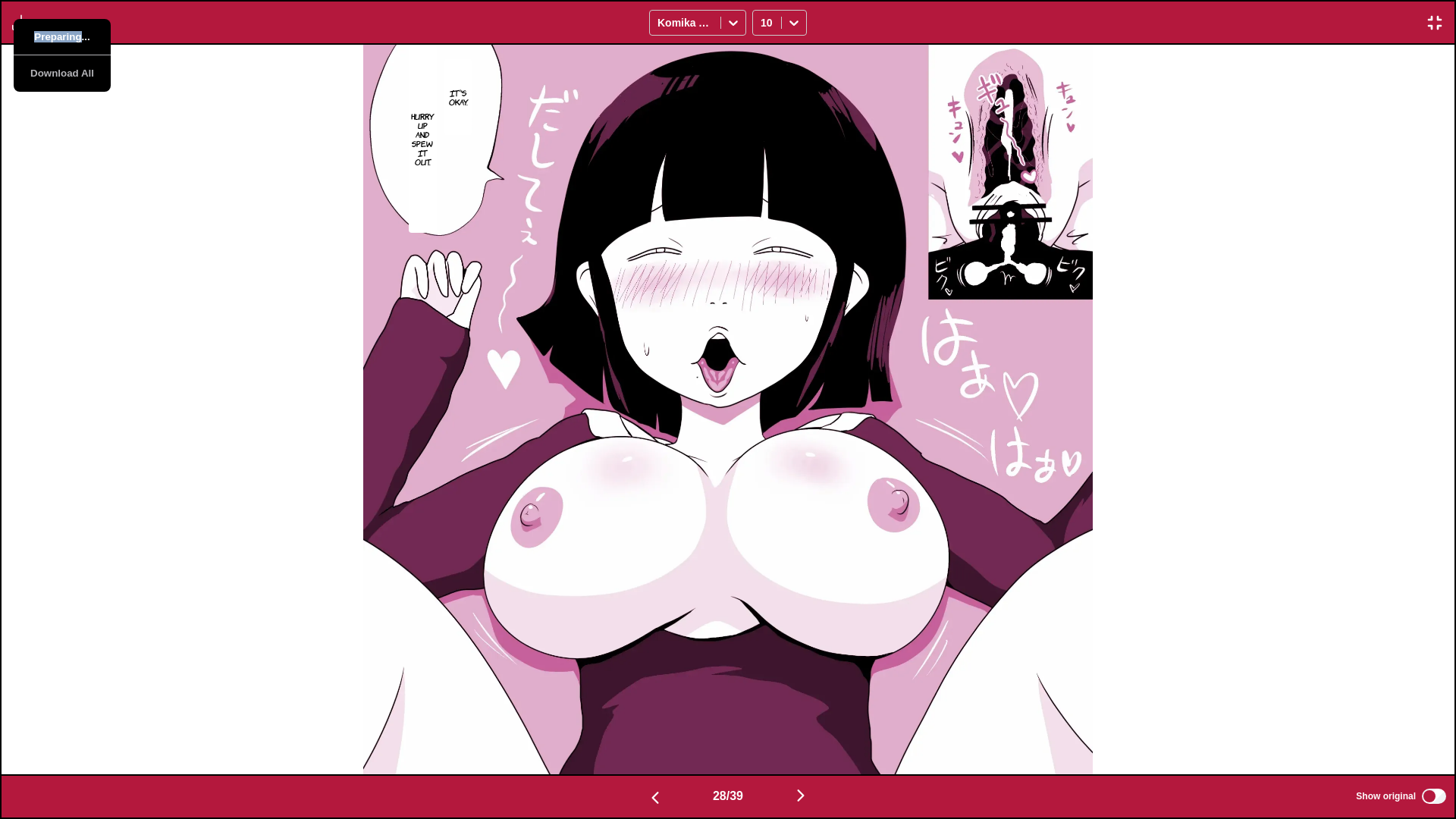
click at [65, 42] on button "Preparing..." at bounding box center [62, 37] width 97 height 37
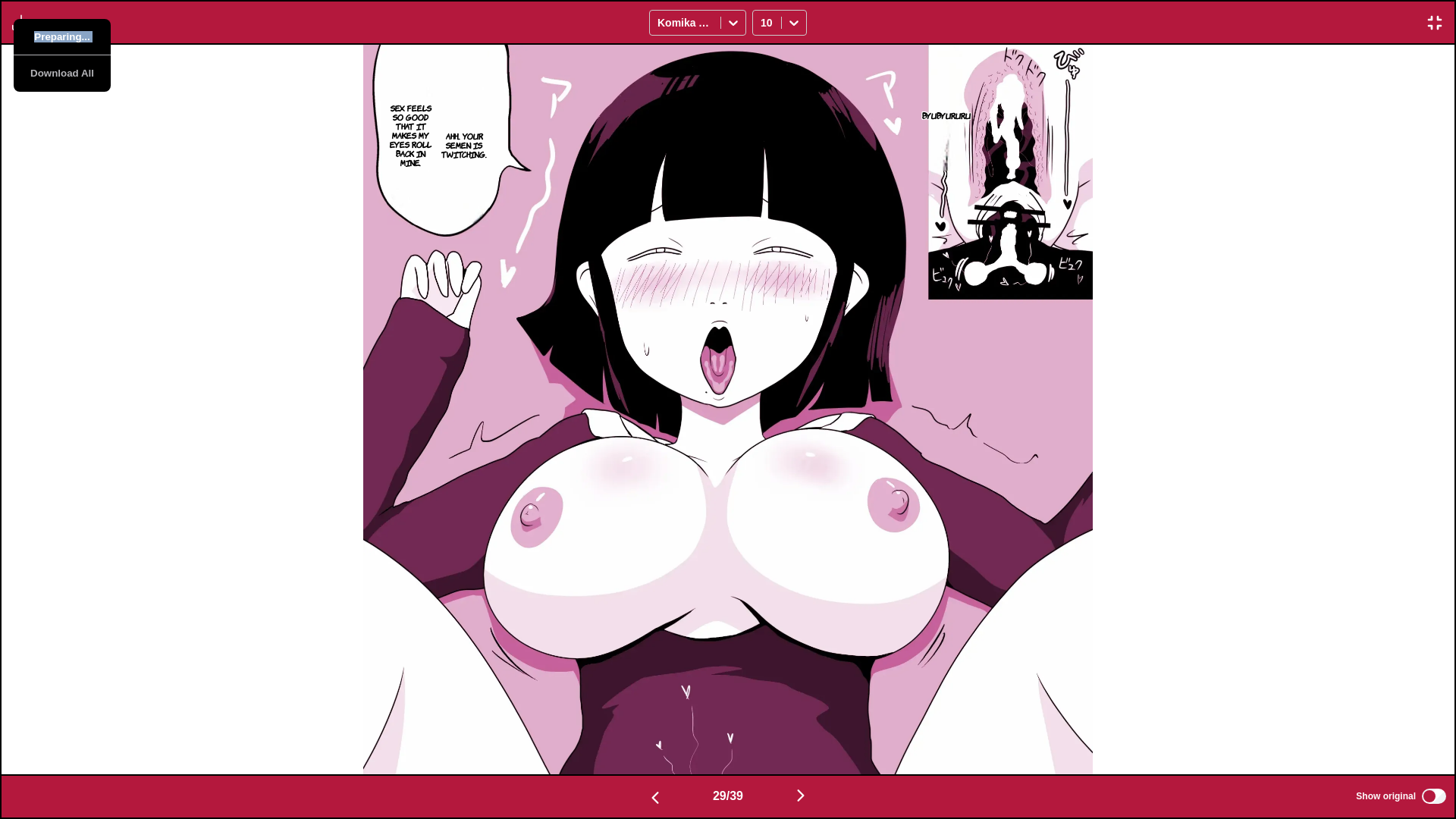
click at [65, 42] on button "Preparing..." at bounding box center [62, 37] width 97 height 37
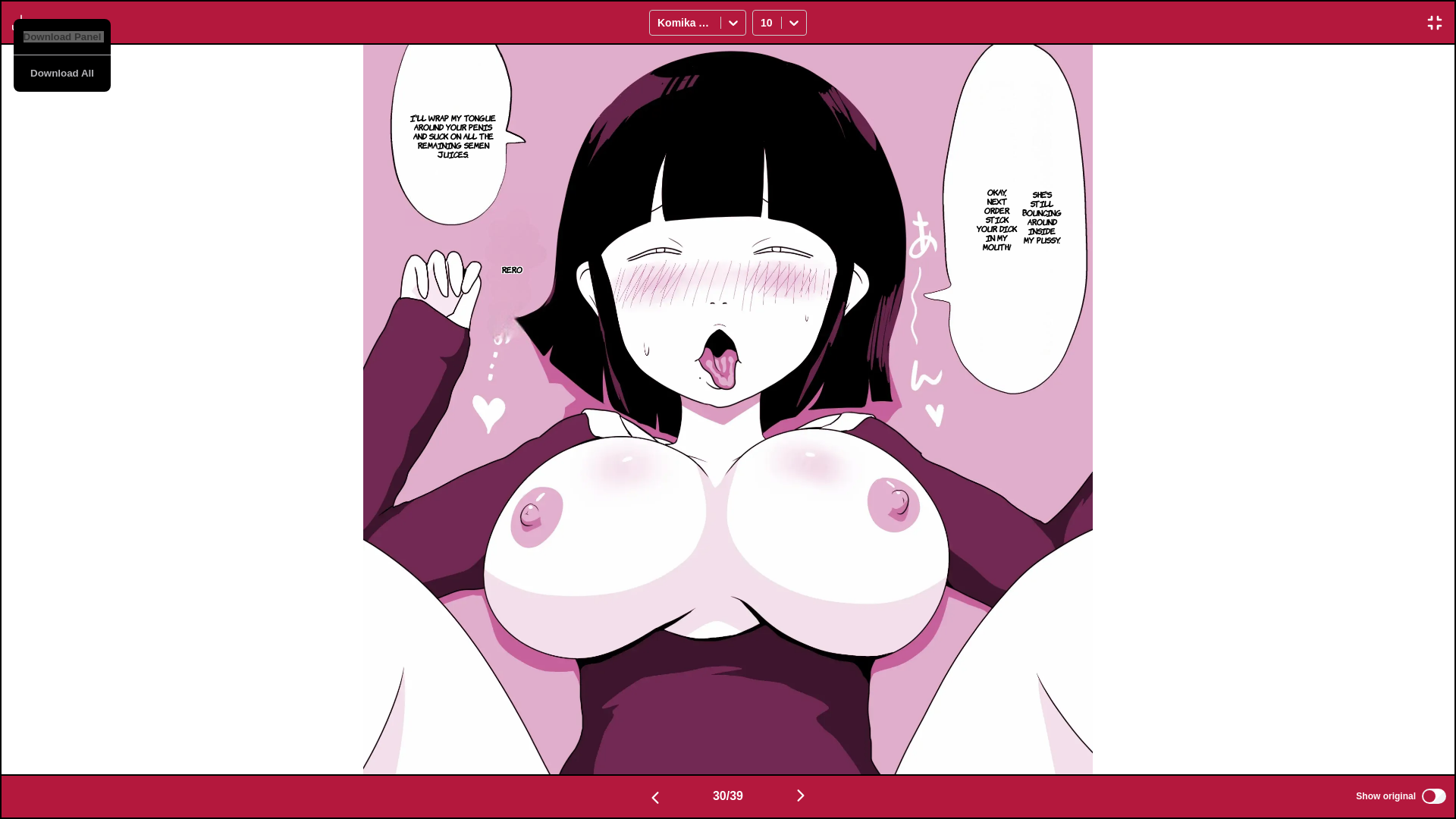
click at [65, 42] on button "Download Panel" at bounding box center [62, 37] width 97 height 37
click at [123, 264] on div "I'll wrap my tongue around your penis and suck on all the remaining semen juice…" at bounding box center [728, 410] width 1453 height 730
click at [127, 255] on div "I'll wrap my tongue around your penis and suck on all the remaining semen juice…" at bounding box center [728, 410] width 1453 height 730
click at [21, 33] on div "Download Panel Download All Komika Axis 10" at bounding box center [728, 23] width 1456 height 45
click at [20, 25] on img "button" at bounding box center [21, 23] width 18 height 18
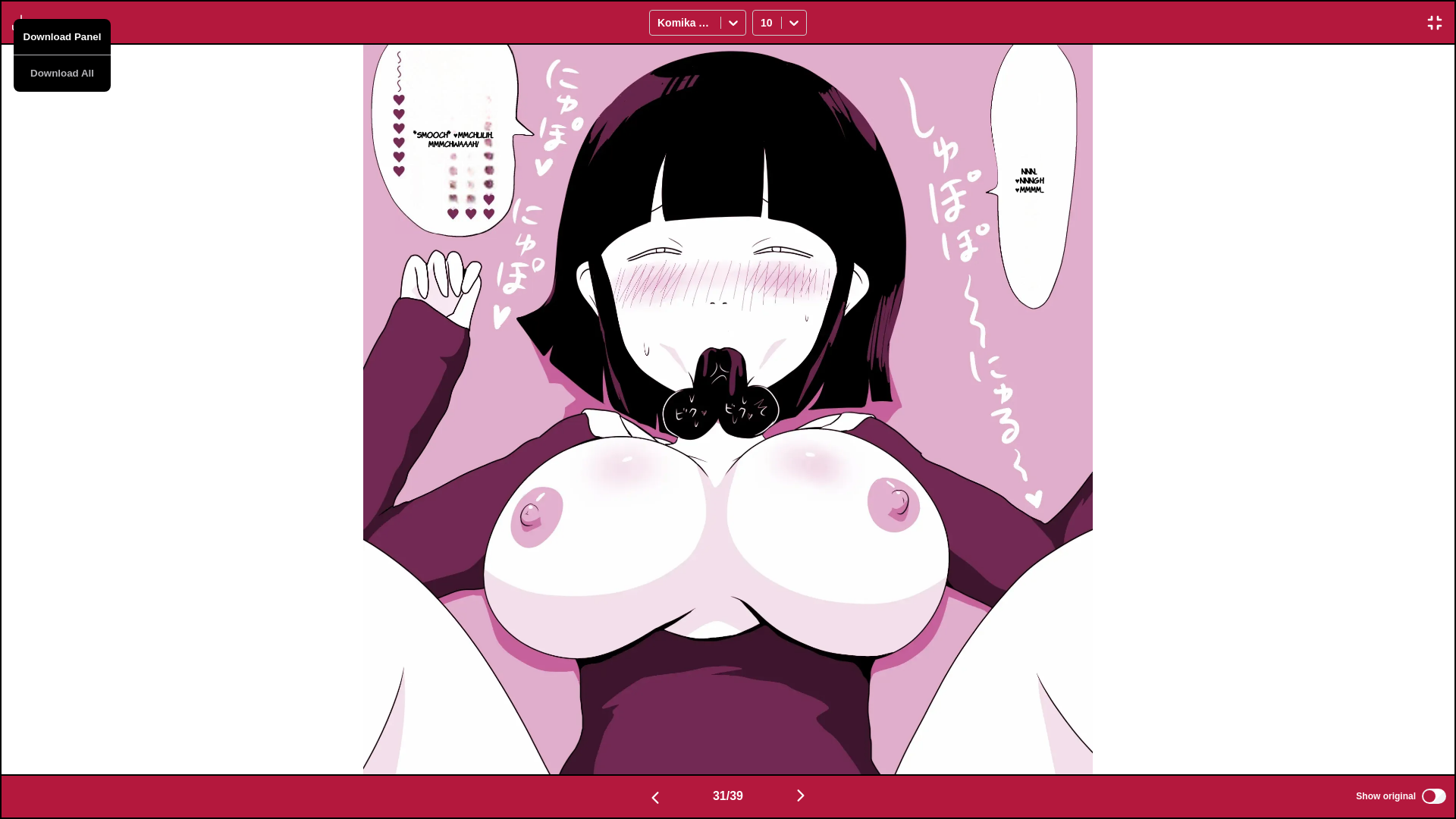
click at [46, 30] on button "Download Panel" at bounding box center [62, 37] width 97 height 37
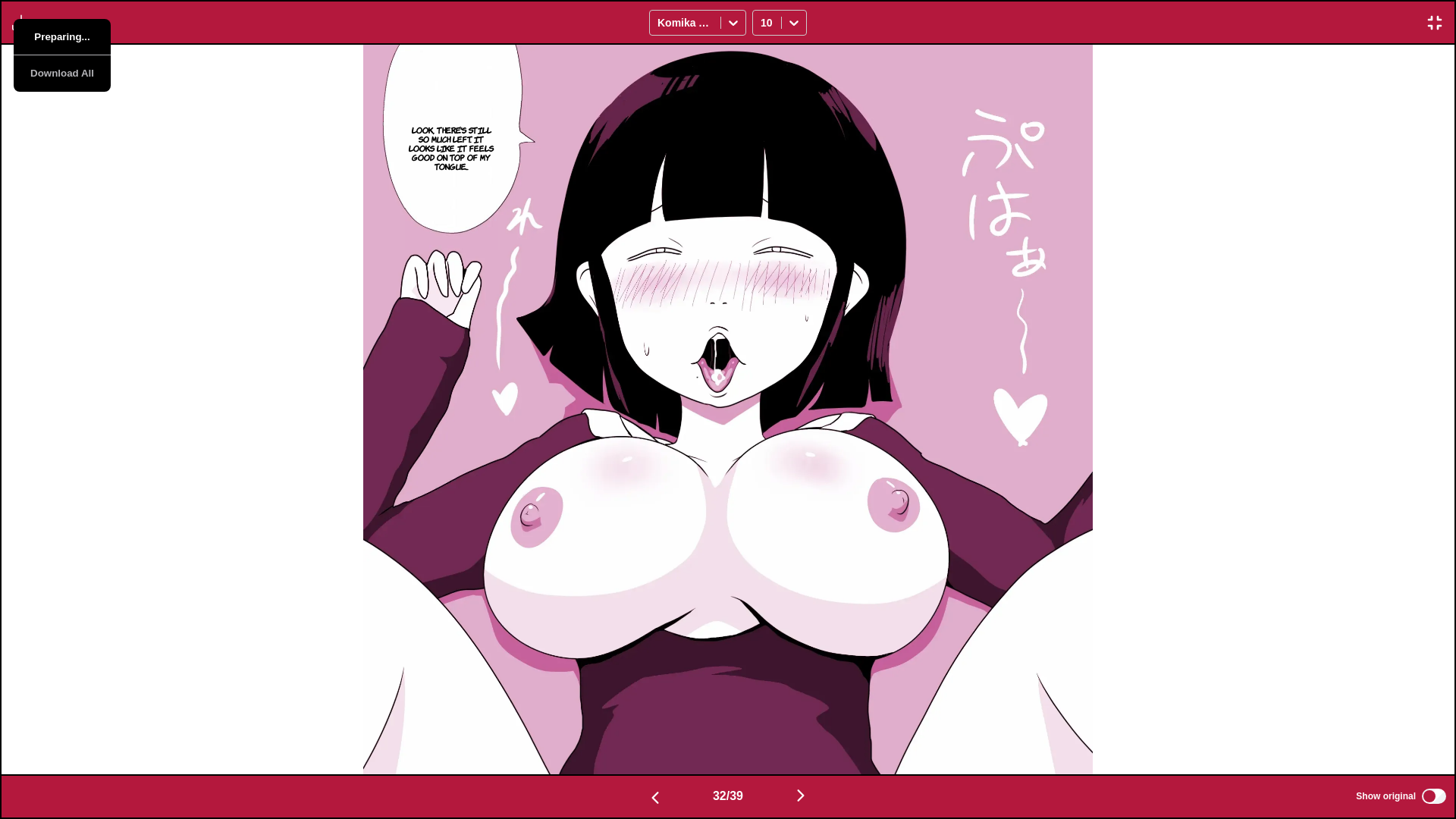
click at [46, 30] on button "Preparing..." at bounding box center [62, 37] width 97 height 37
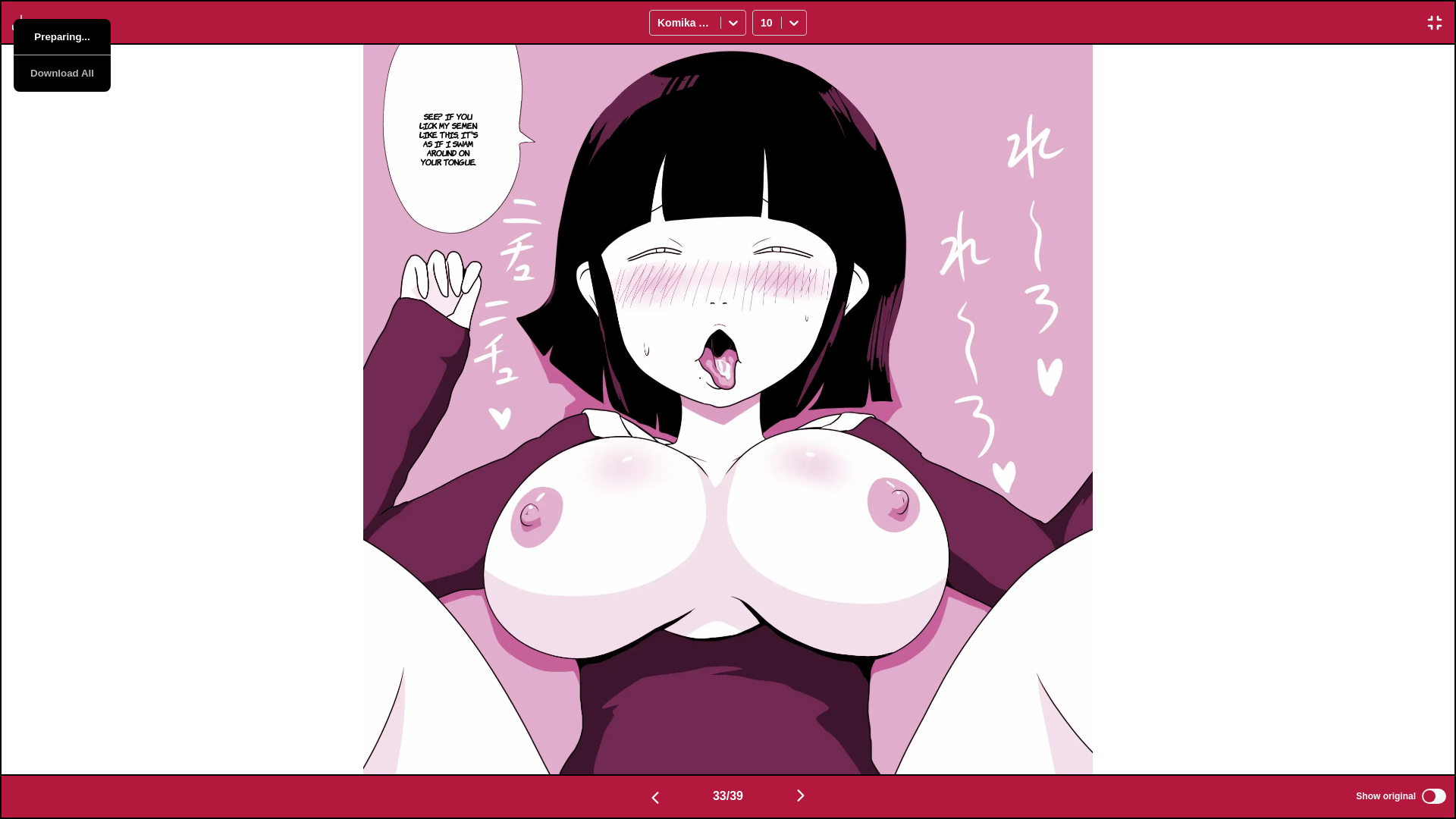
click at [46, 30] on button "Preparing..." at bounding box center [62, 37] width 97 height 37
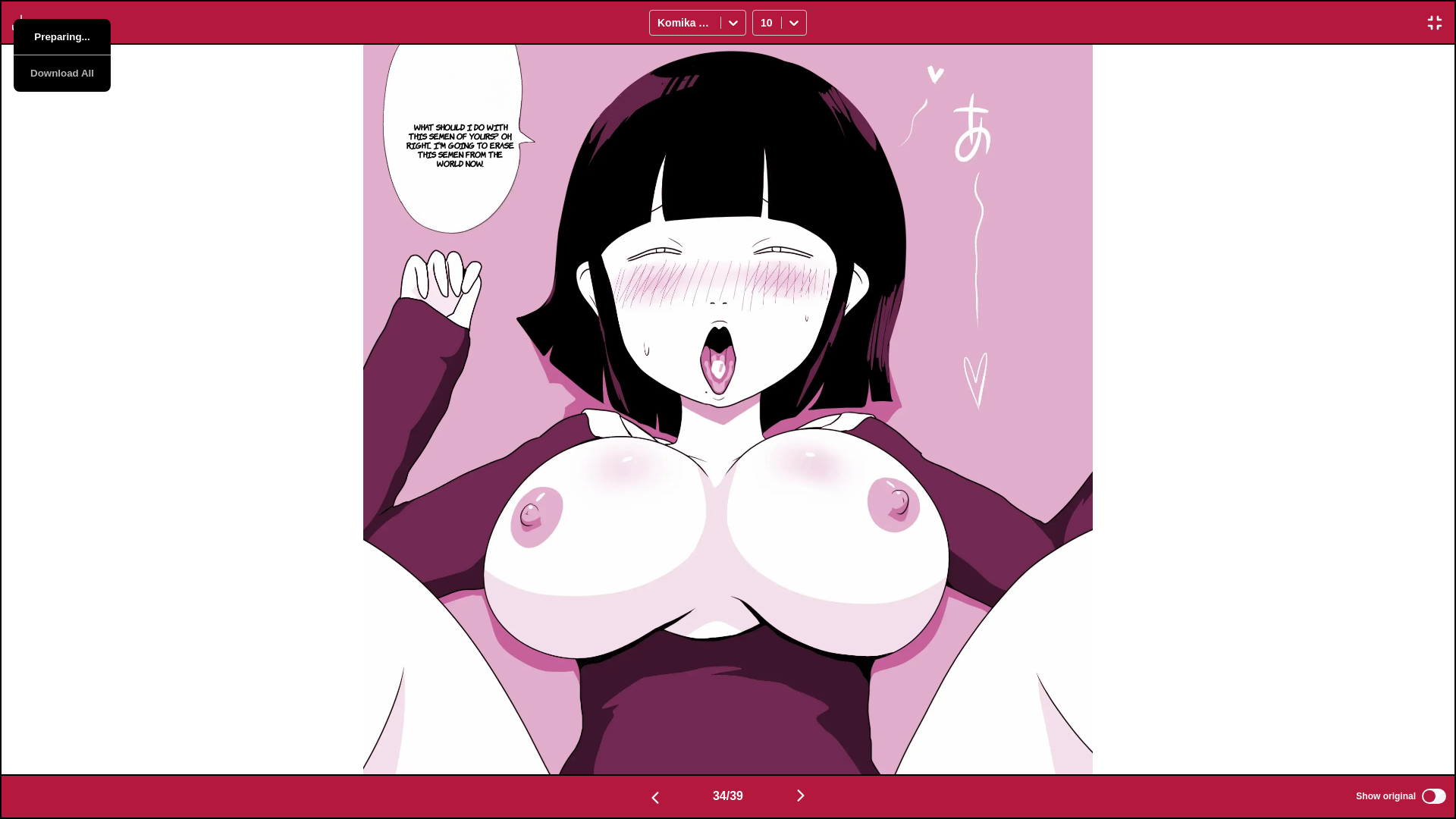
click at [47, 30] on button "Preparing..." at bounding box center [62, 37] width 97 height 37
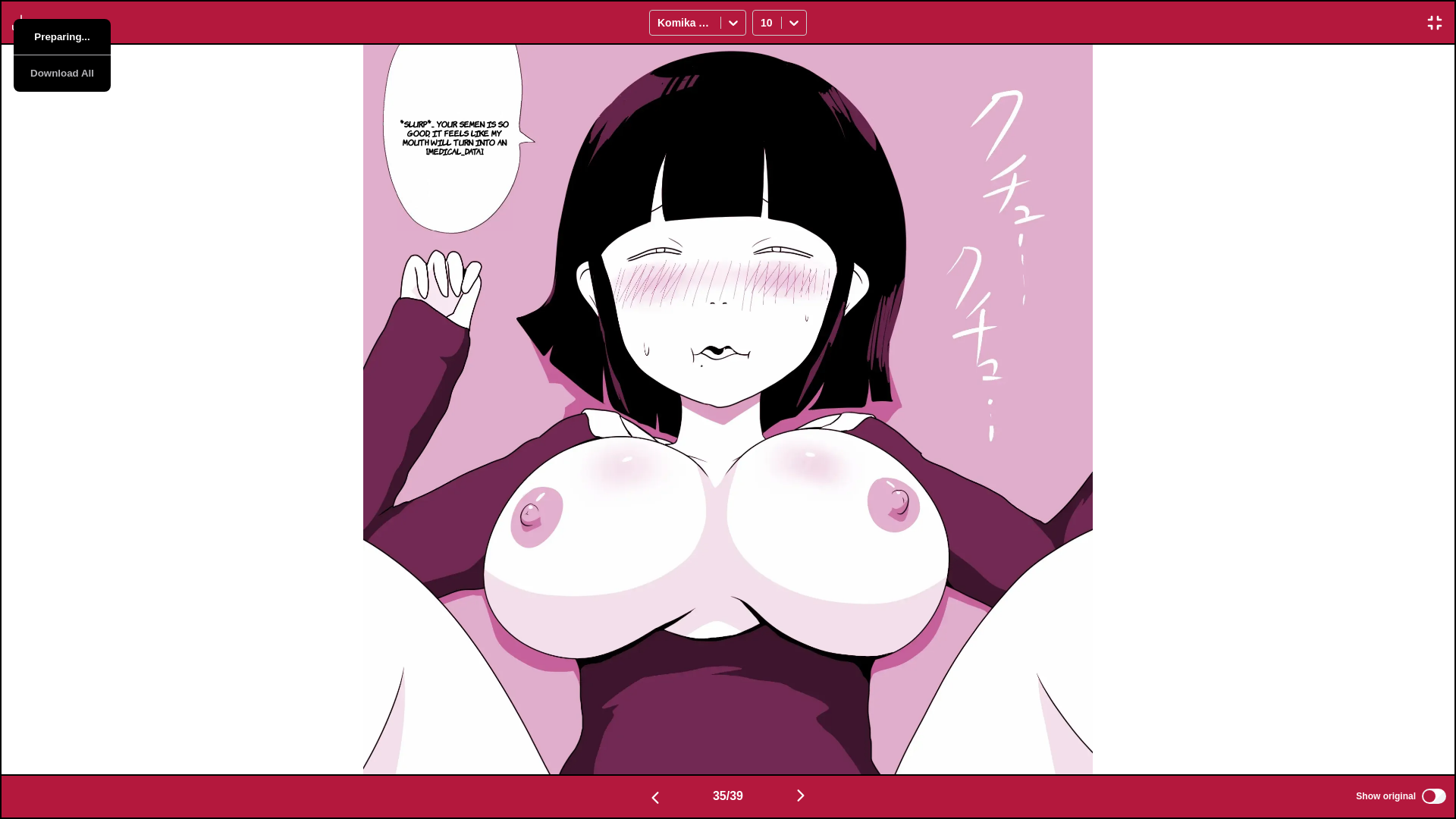
click at [47, 30] on button "Preparing..." at bounding box center [62, 37] width 97 height 37
click at [82, 219] on div "*slurp*... Your semen is so good, it feels like my mouth will turn into an [MED…" at bounding box center [728, 410] width 1453 height 730
click at [72, 133] on div "*slurp*... Your semen is so good, it feels like my mouth will turn into an [MED…" at bounding box center [728, 410] width 1453 height 730
click at [18, 40] on div "Download Panel Download All Komika Axis 10" at bounding box center [728, 23] width 1456 height 45
click at [18, 27] on img "button" at bounding box center [21, 23] width 18 height 18
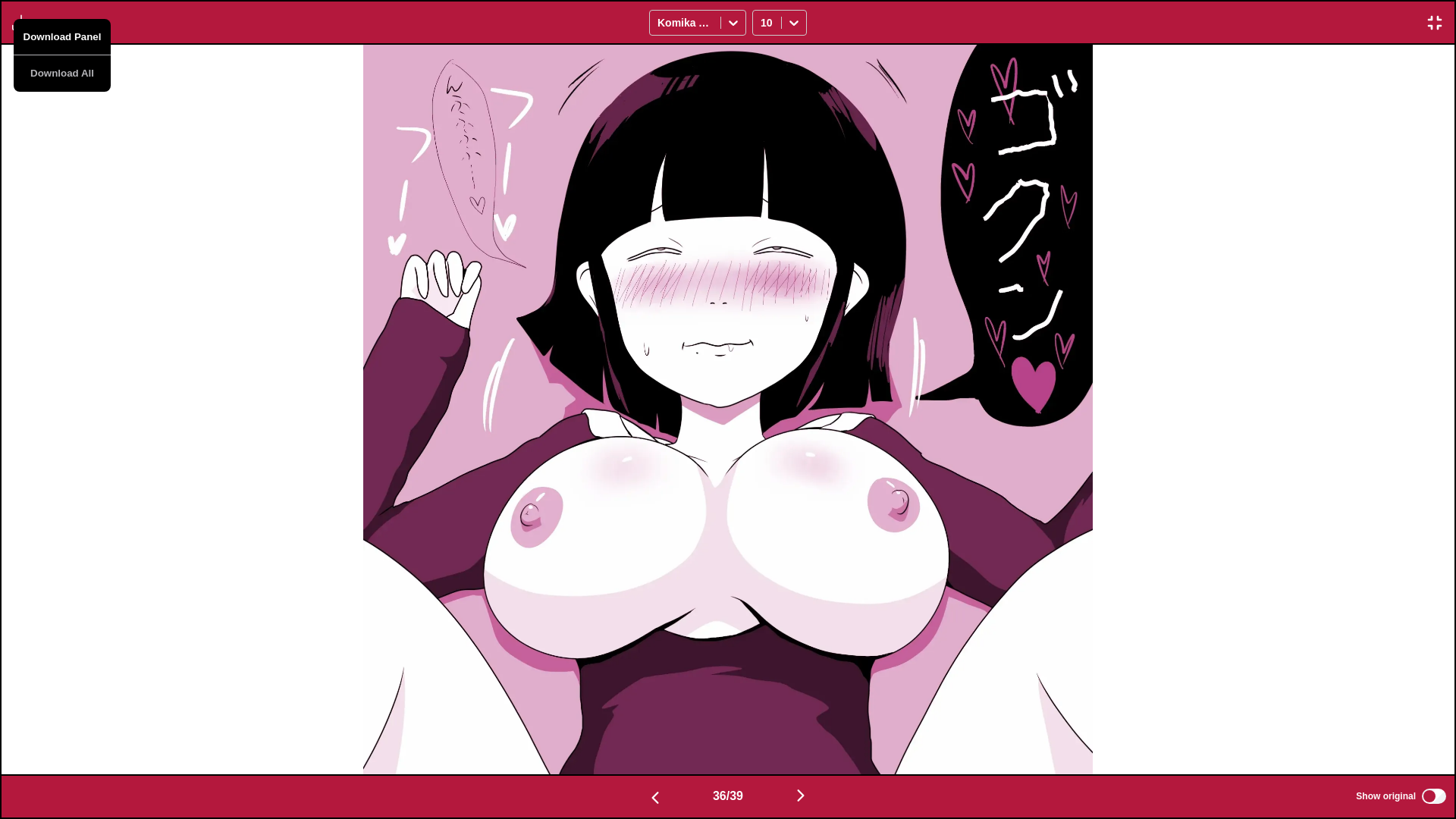
click at [41, 31] on button "Download Panel" at bounding box center [62, 37] width 97 height 37
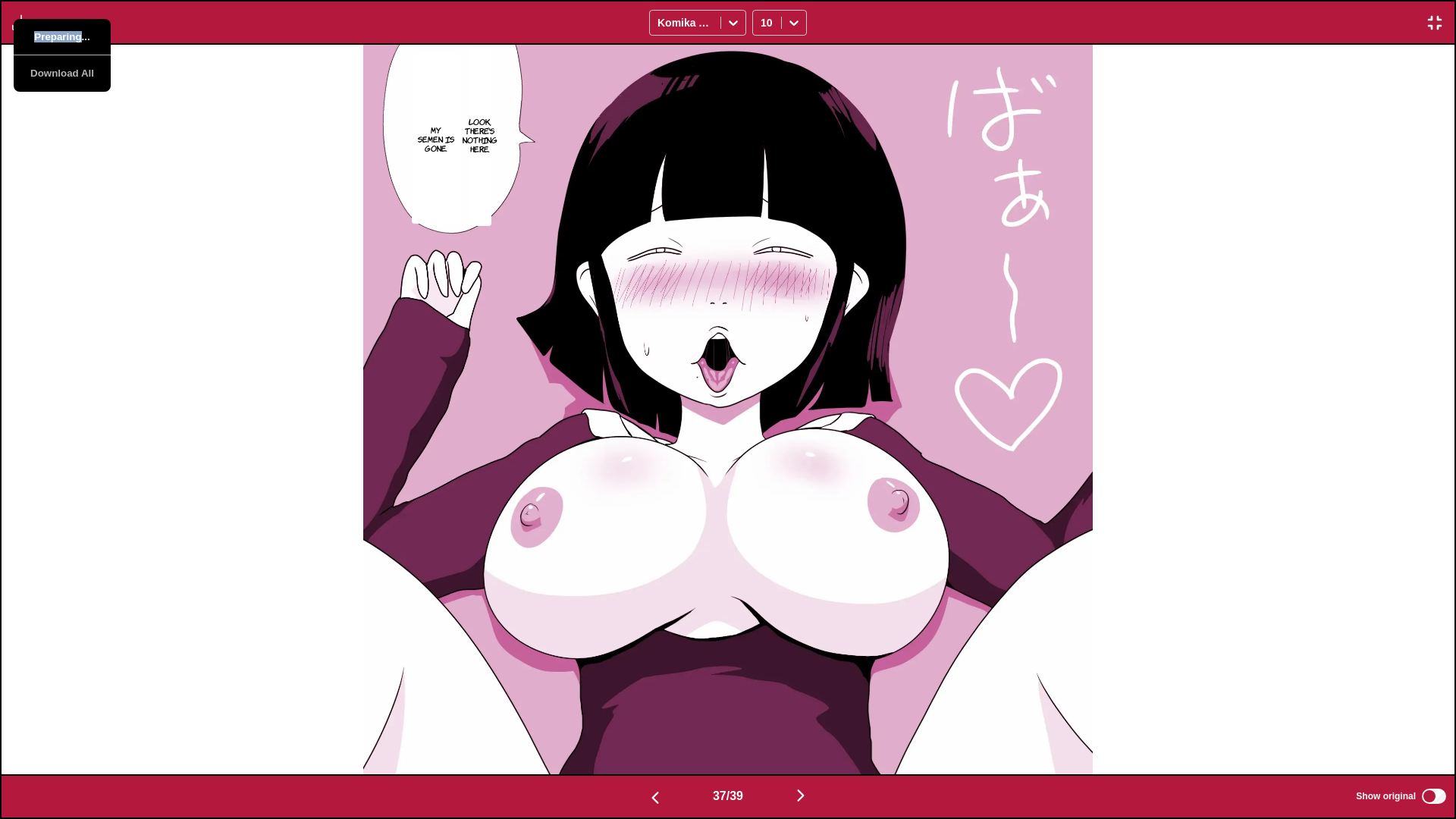
click at [41, 31] on button "Preparing..." at bounding box center [62, 37] width 97 height 37
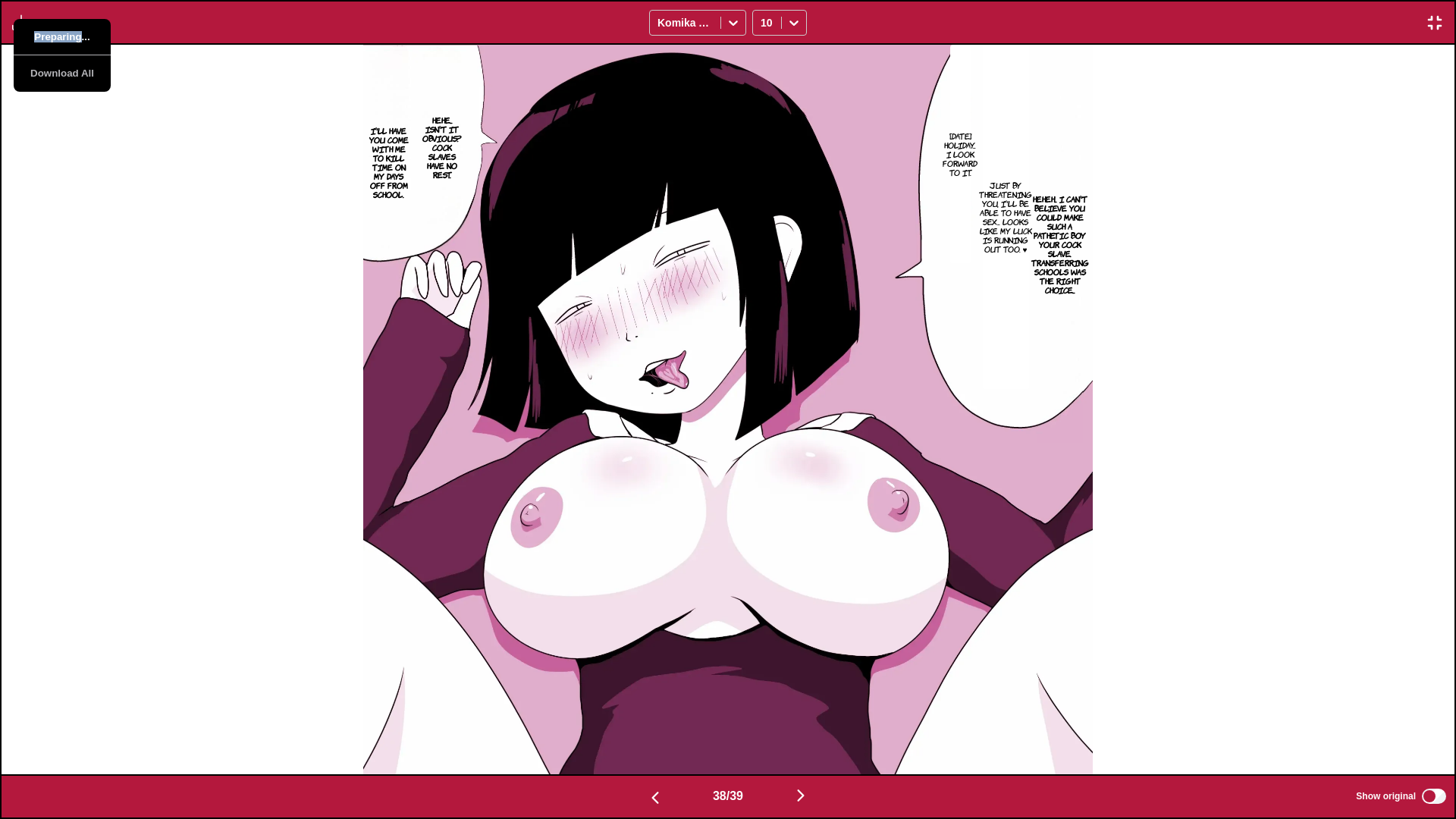
click at [68, 44] on button "Preparing..." at bounding box center [62, 37] width 97 height 37
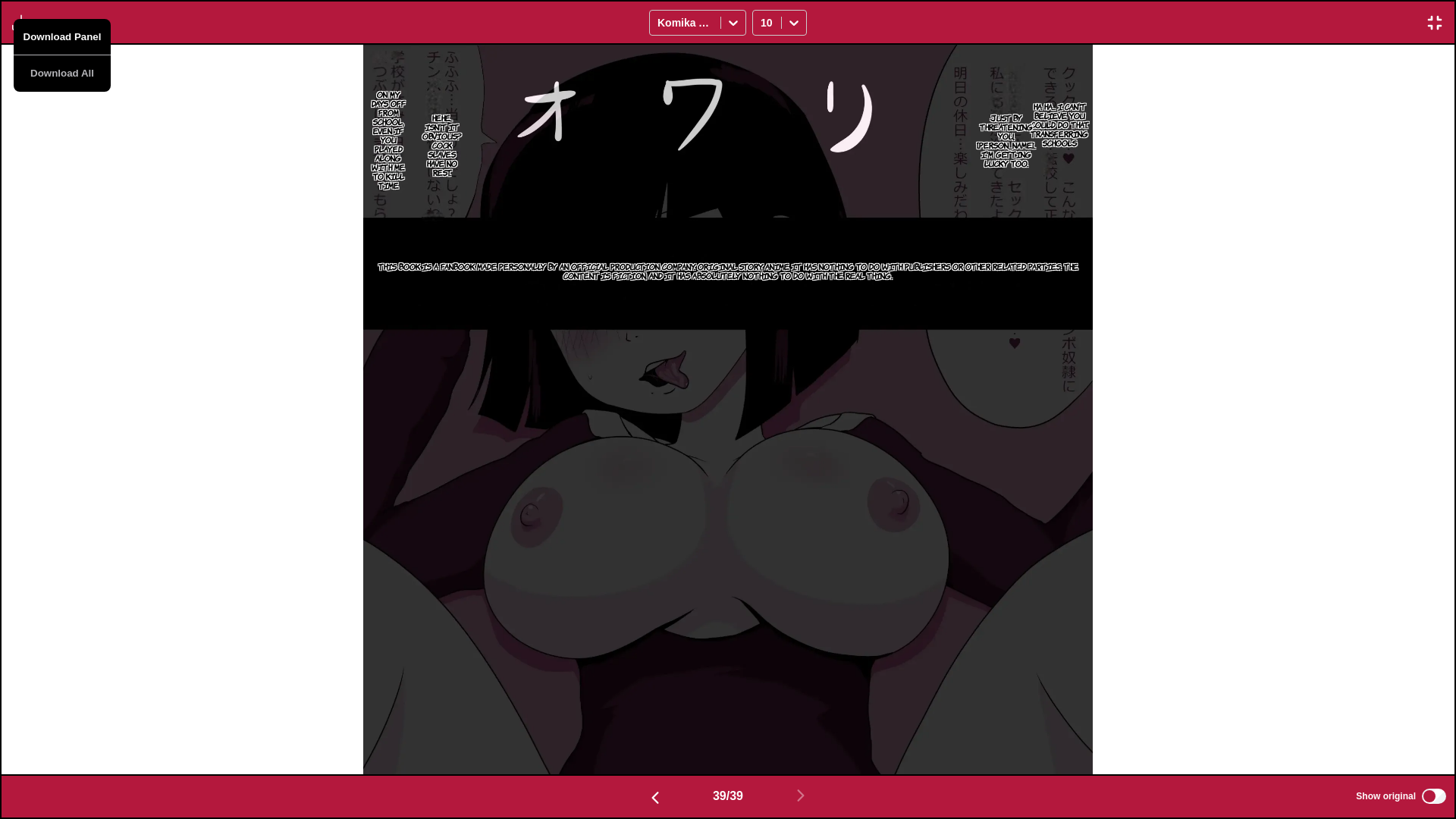
click at [68, 44] on button "Download Panel" at bounding box center [62, 37] width 97 height 37
click at [165, 303] on div "Ha ha... I can't believe you could do that. Transferring schools Just by threat…" at bounding box center [728, 410] width 1453 height 730
click at [930, 33] on div "Download Panel Download All Komika Axis 10" at bounding box center [728, 23] width 1456 height 45
click at [930, 20] on img "button" at bounding box center [1434, 23] width 18 height 18
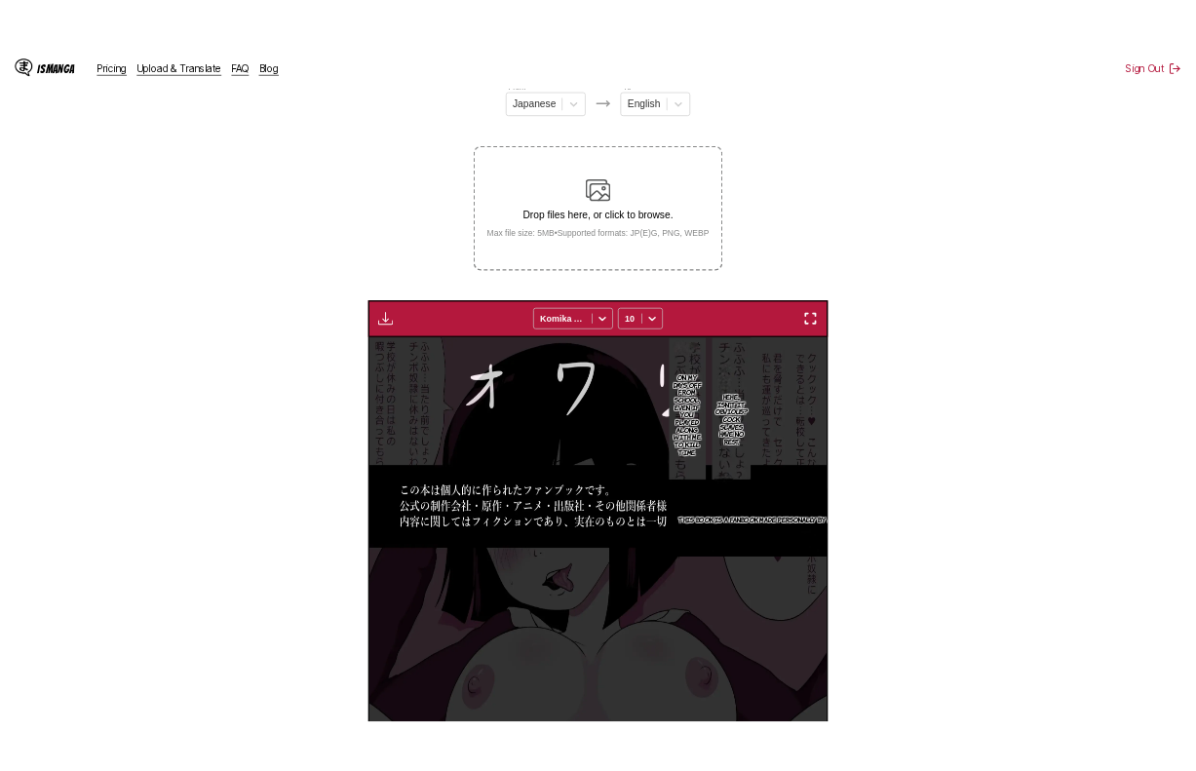
scroll to position [0, 19158]
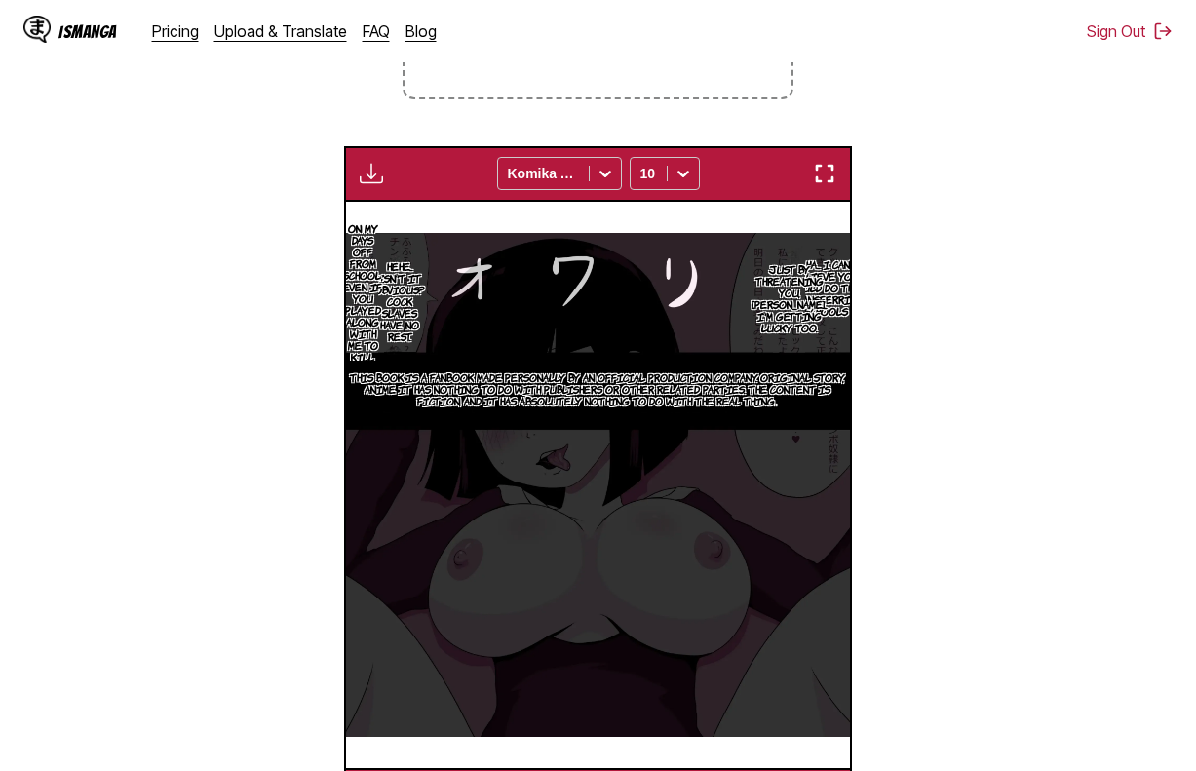
click at [916, 659] on section "From Japanese To English Drop files here, or click to browse. Max file size: 5M…" at bounding box center [598, 313] width 1165 height 1020
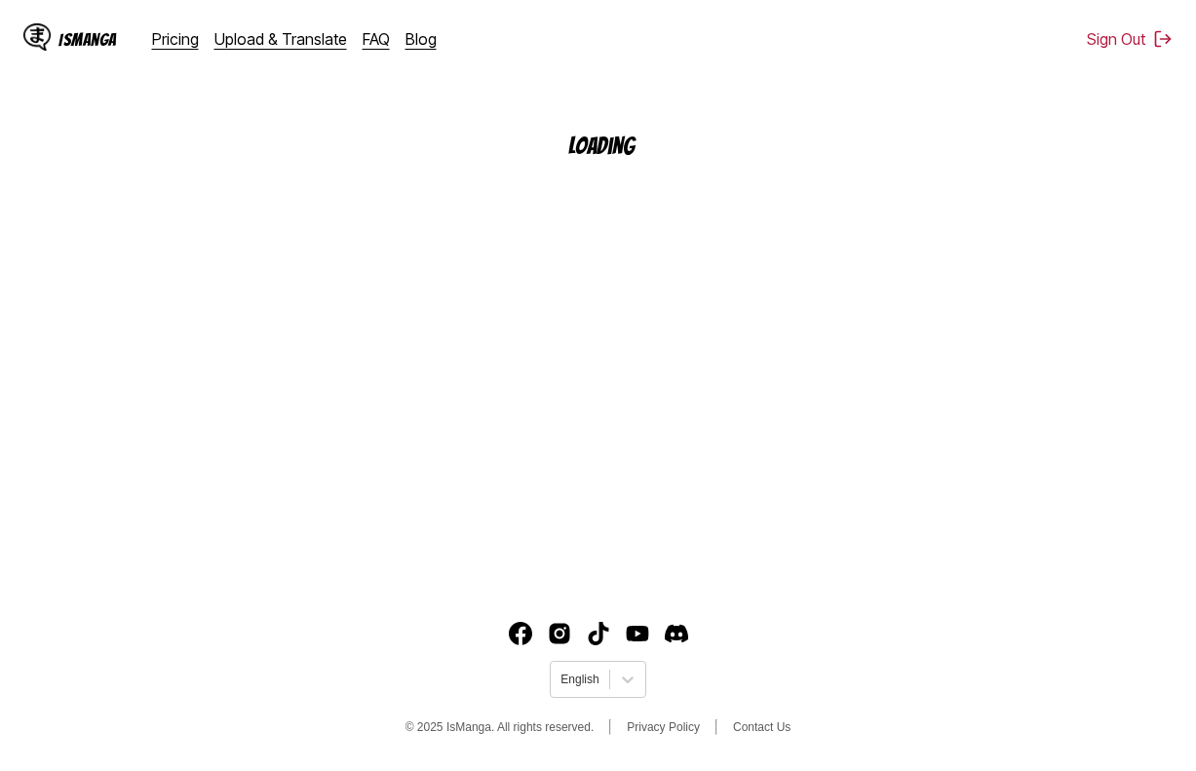
scroll to position [233, 0]
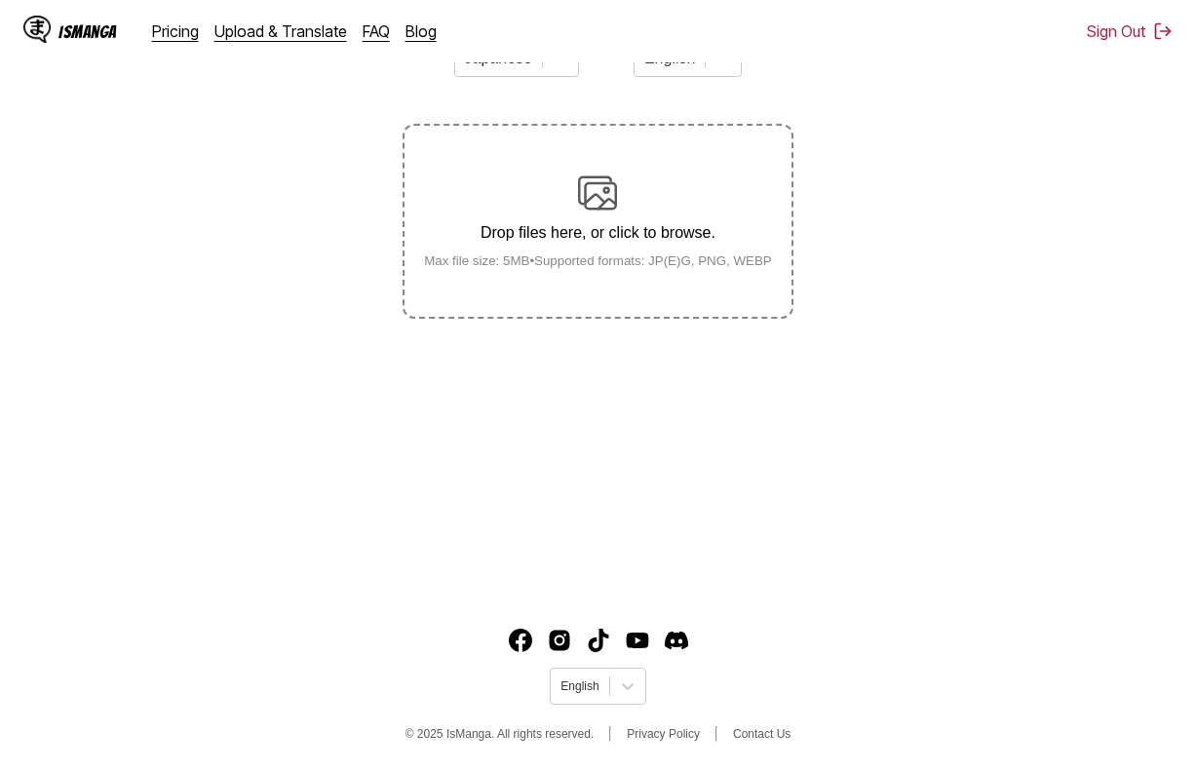
drag, startPoint x: 1033, startPoint y: 671, endPoint x: 1072, endPoint y: 574, distance: 104.1
click at [1033, 671] on footer "English © 2025 IsManga. All rights reserved. Privacy Policy Contact Us" at bounding box center [598, 688] width 1196 height 166
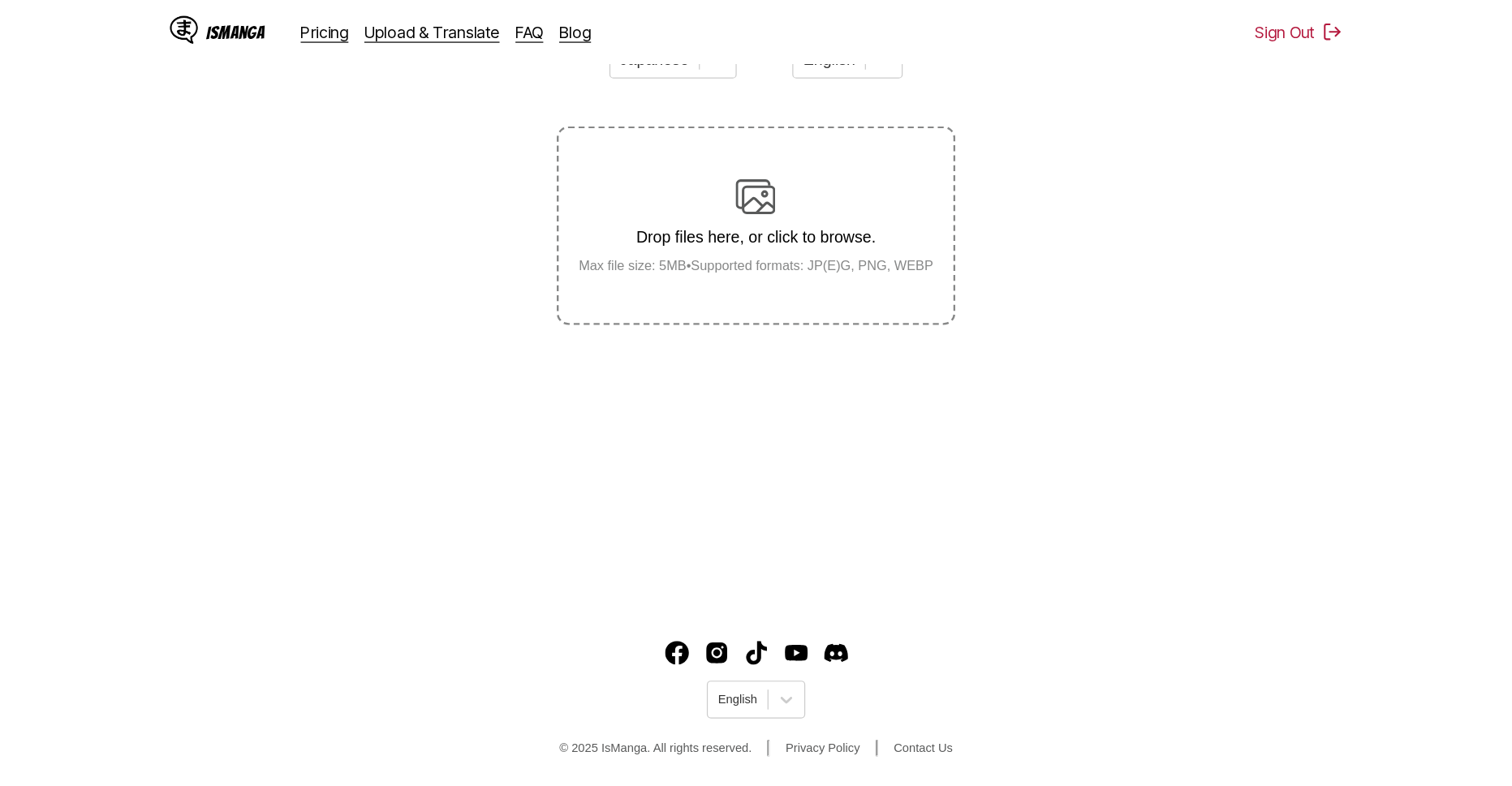
scroll to position [179, 0]
